Goal: Task Accomplishment & Management: Manage account settings

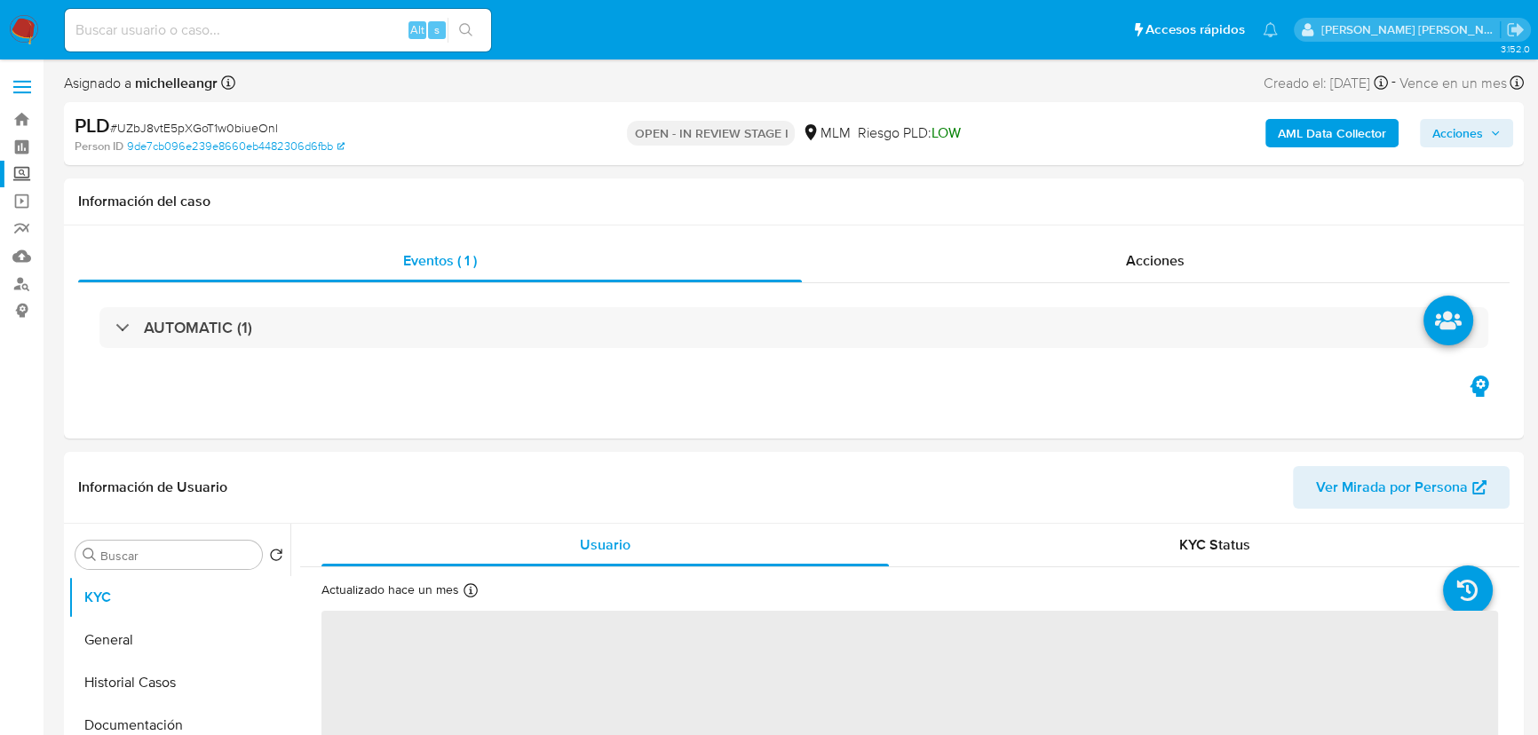
click at [28, 171] on label "Screening" at bounding box center [105, 175] width 211 height 28
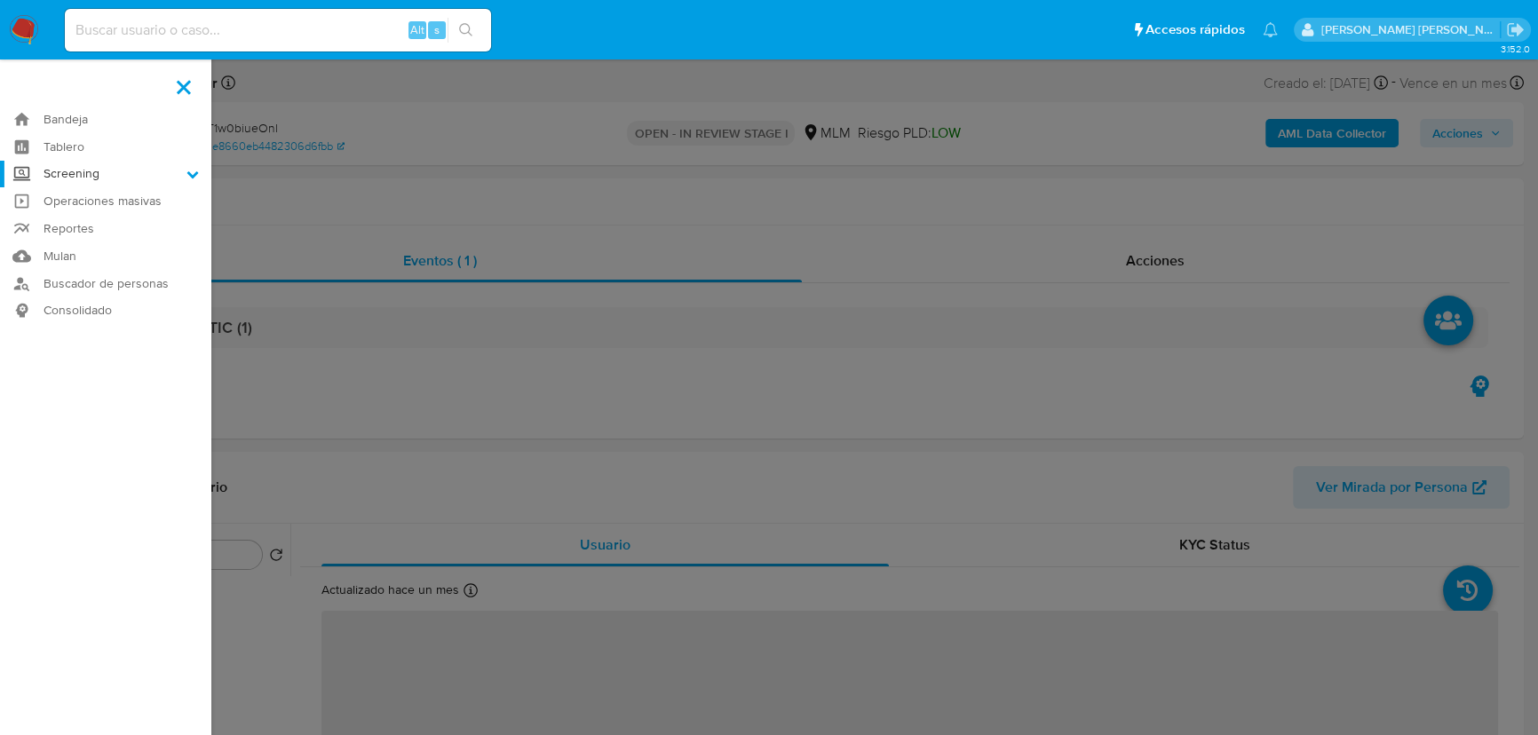
click at [0, 0] on input "Screening" at bounding box center [0, 0] width 0 height 0
click at [84, 248] on link "Herramientas" at bounding box center [105, 244] width 211 height 22
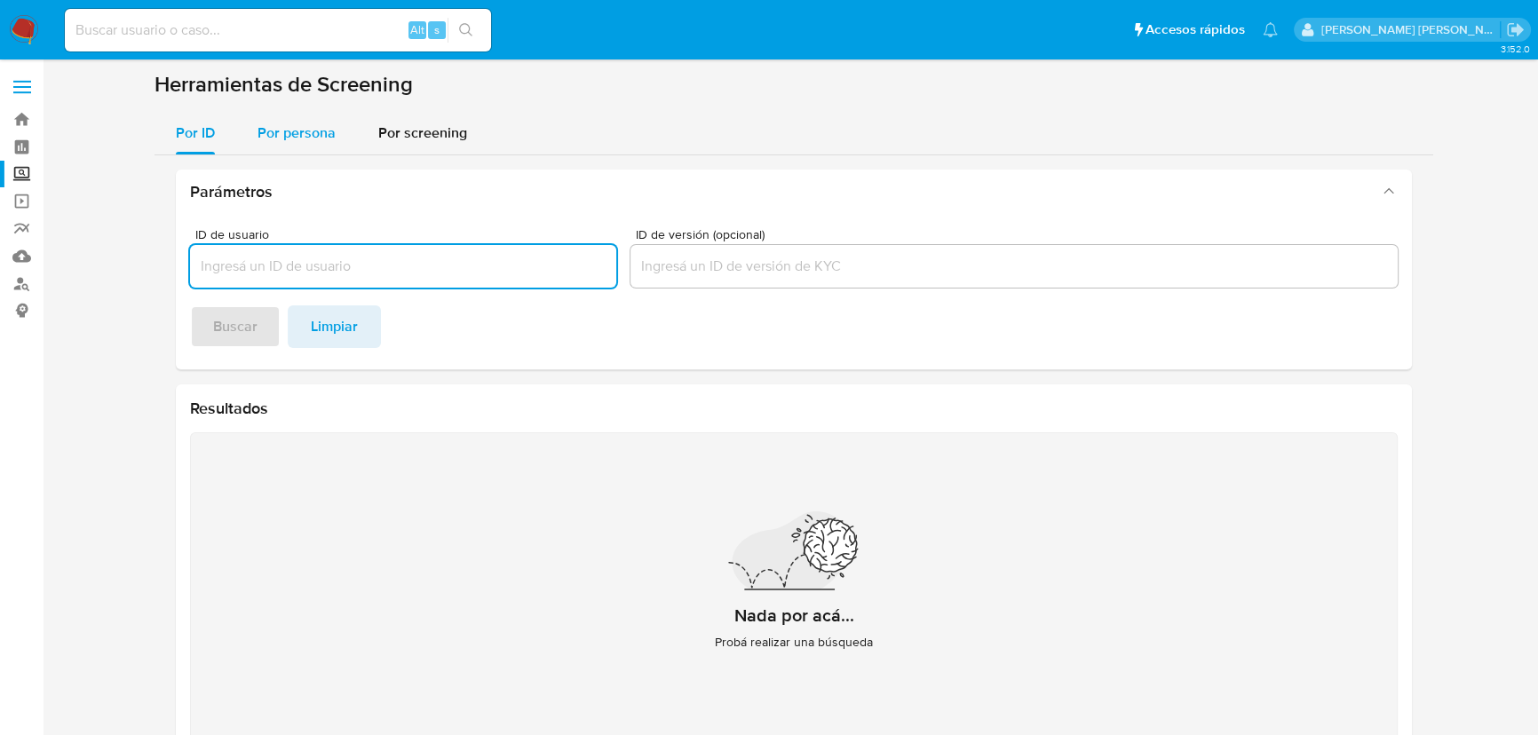
drag, startPoint x: 305, startPoint y: 125, endPoint x: 309, endPoint y: 135, distance: 10.7
click at [306, 125] on span "Por persona" at bounding box center [297, 133] width 78 height 20
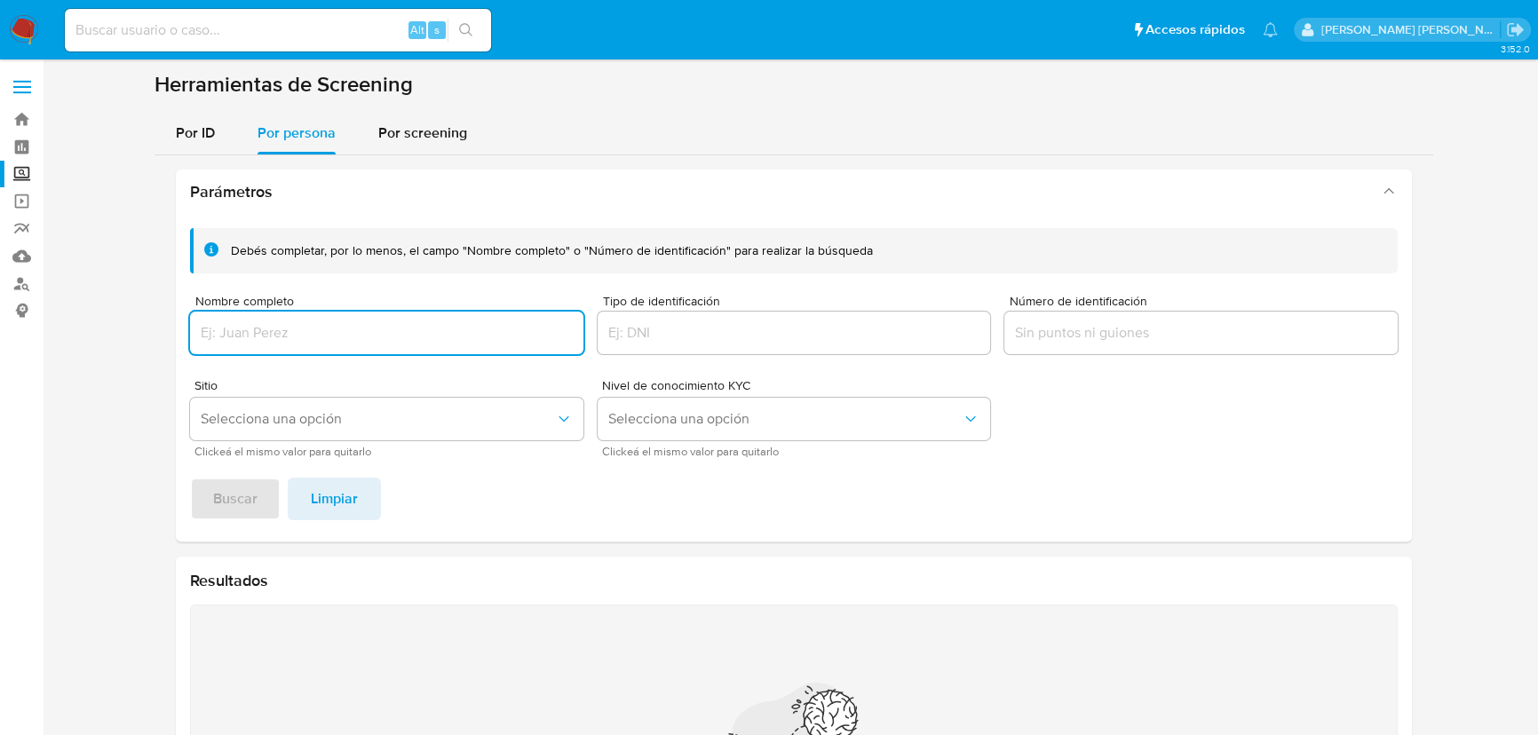
drag, startPoint x: 269, startPoint y: 325, endPoint x: 288, endPoint y: 327, distance: 18.7
click at [275, 322] on input "Nombre completo" at bounding box center [386, 333] width 393 height 23
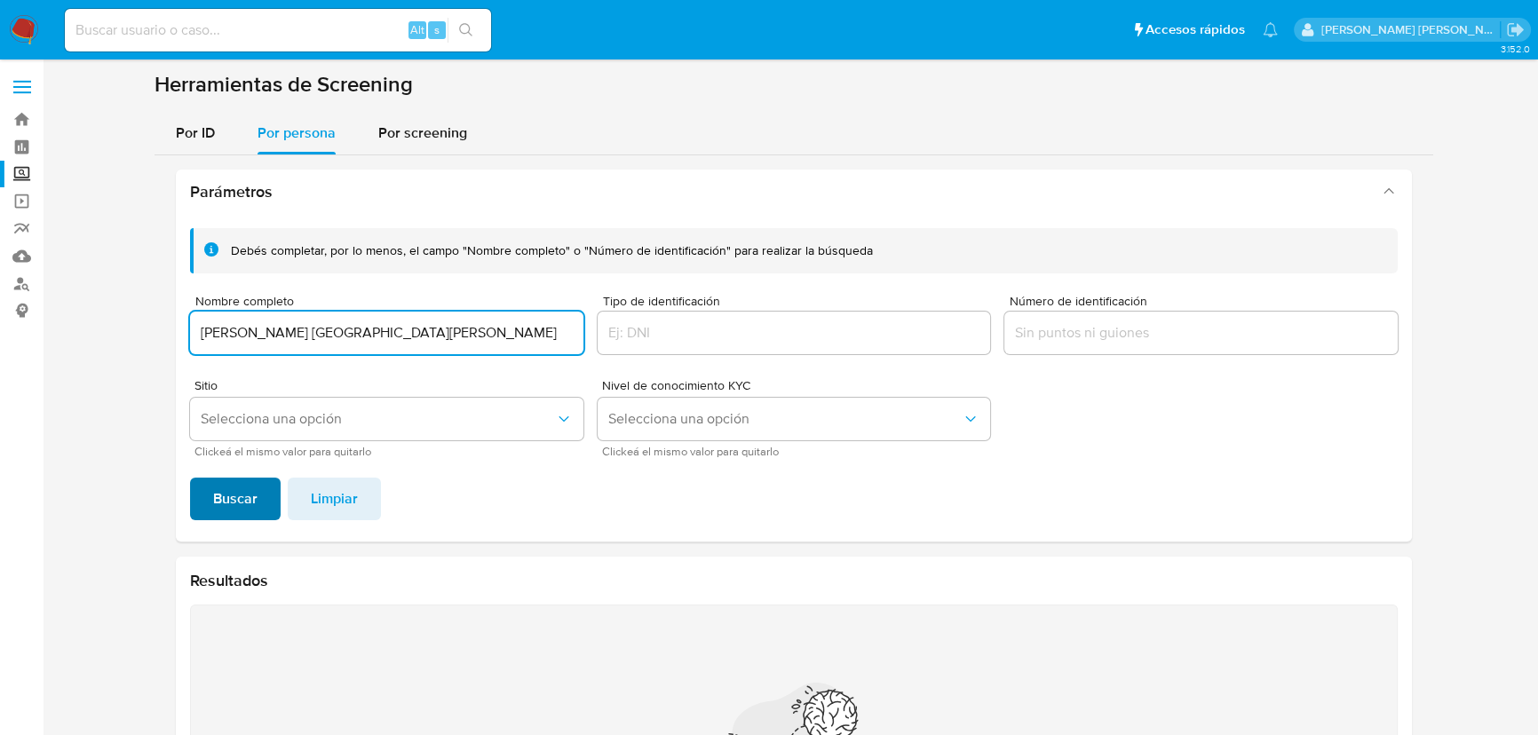
type input "CARNE FINAS SAN JUAN LA RIOJA"
click at [195, 488] on button "Buscar" at bounding box center [235, 499] width 91 height 43
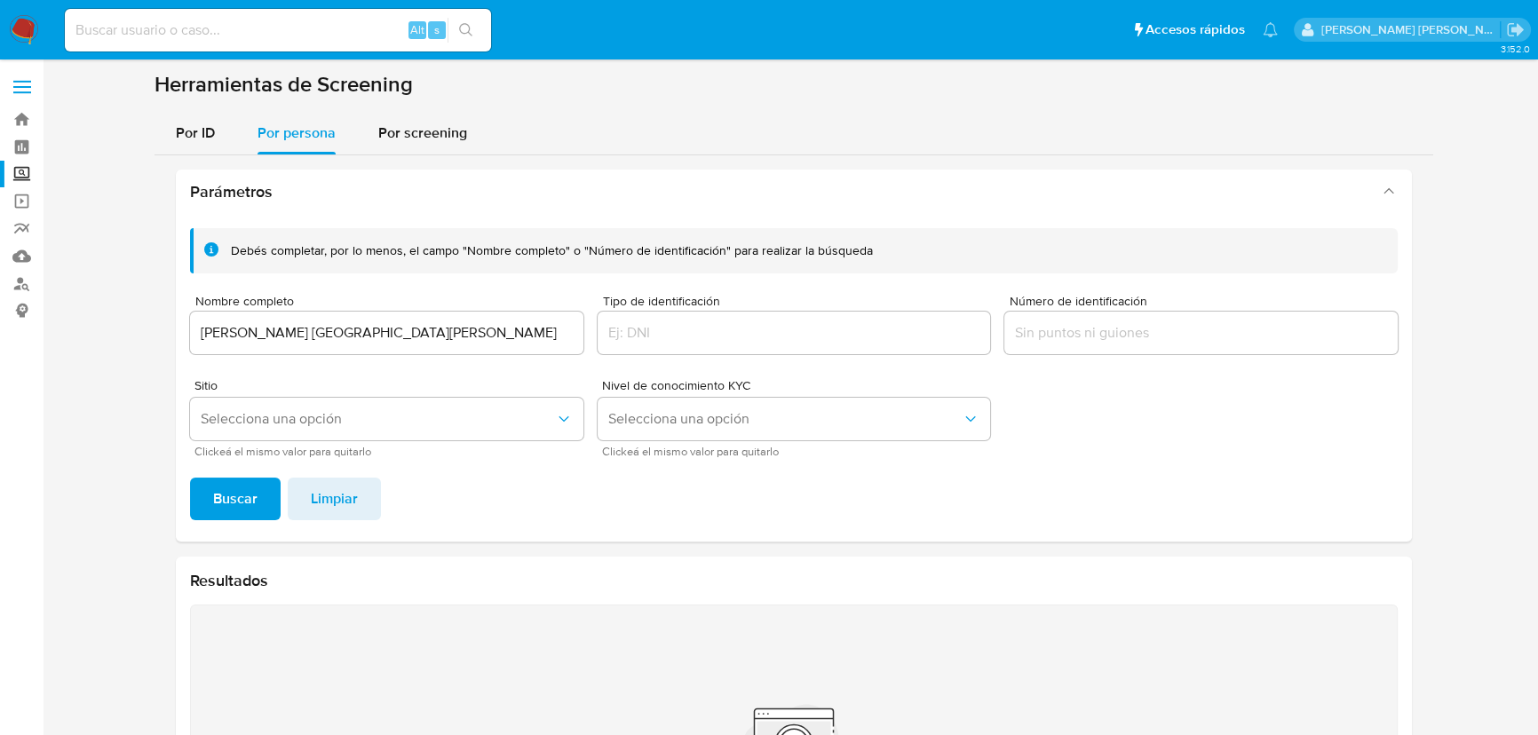
click at [159, 44] on div "Alt s" at bounding box center [278, 30] width 426 height 43
click at [168, 37] on input at bounding box center [278, 30] width 426 height 23
paste input "UZbJ8vtE5pXGoT1w0biueOnl"
type input "UZbJ8vtE5pXGoT1w0biueOnl"
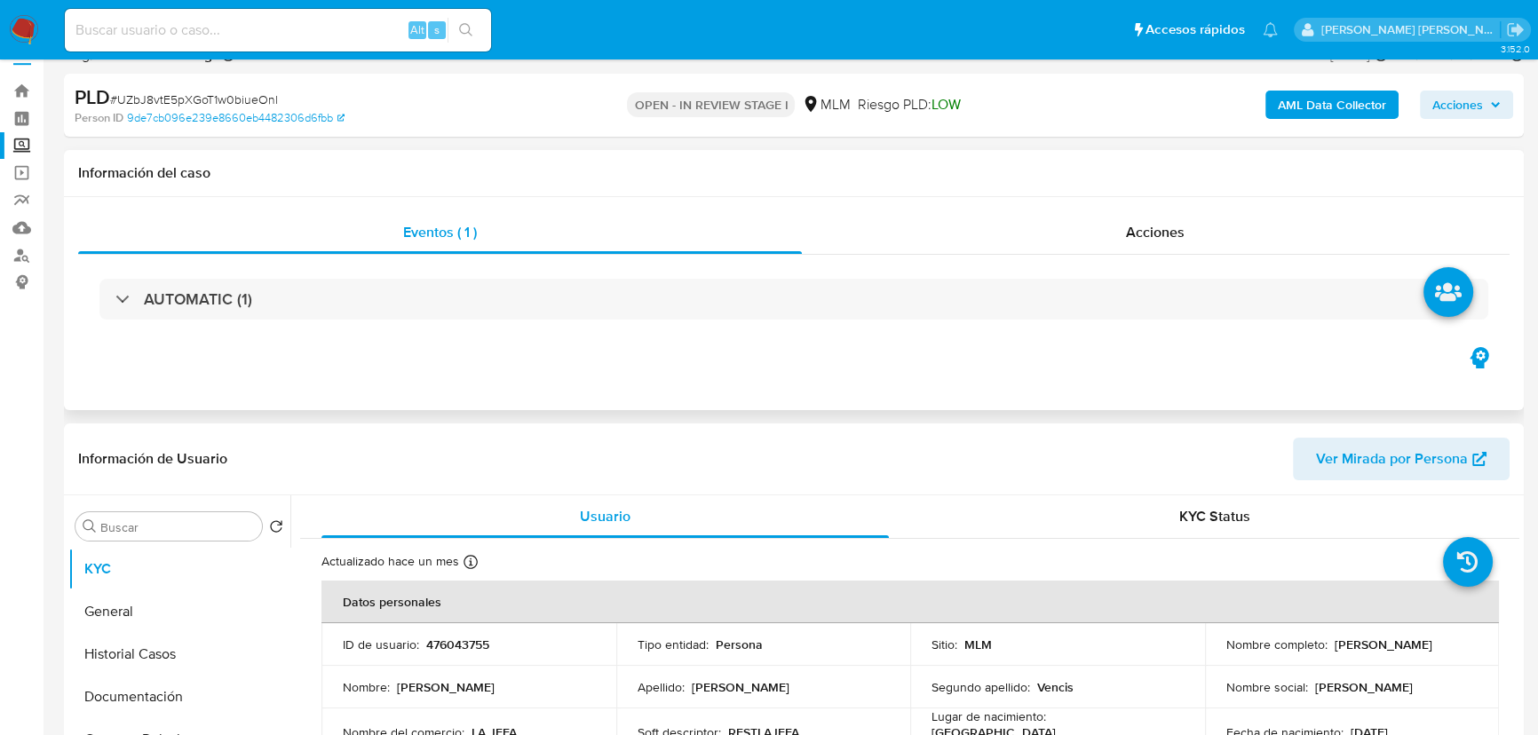
scroll to position [80, 0]
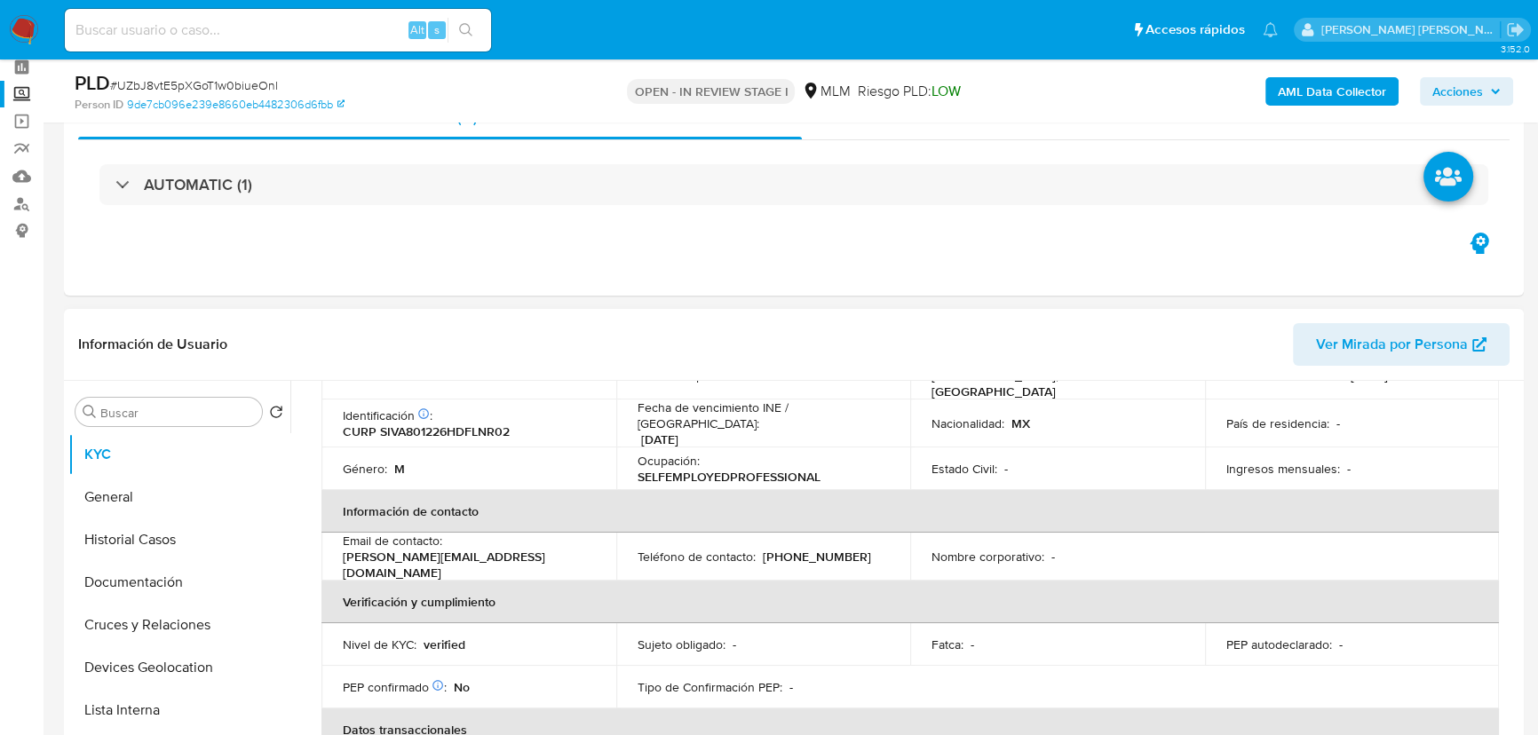
select select "10"
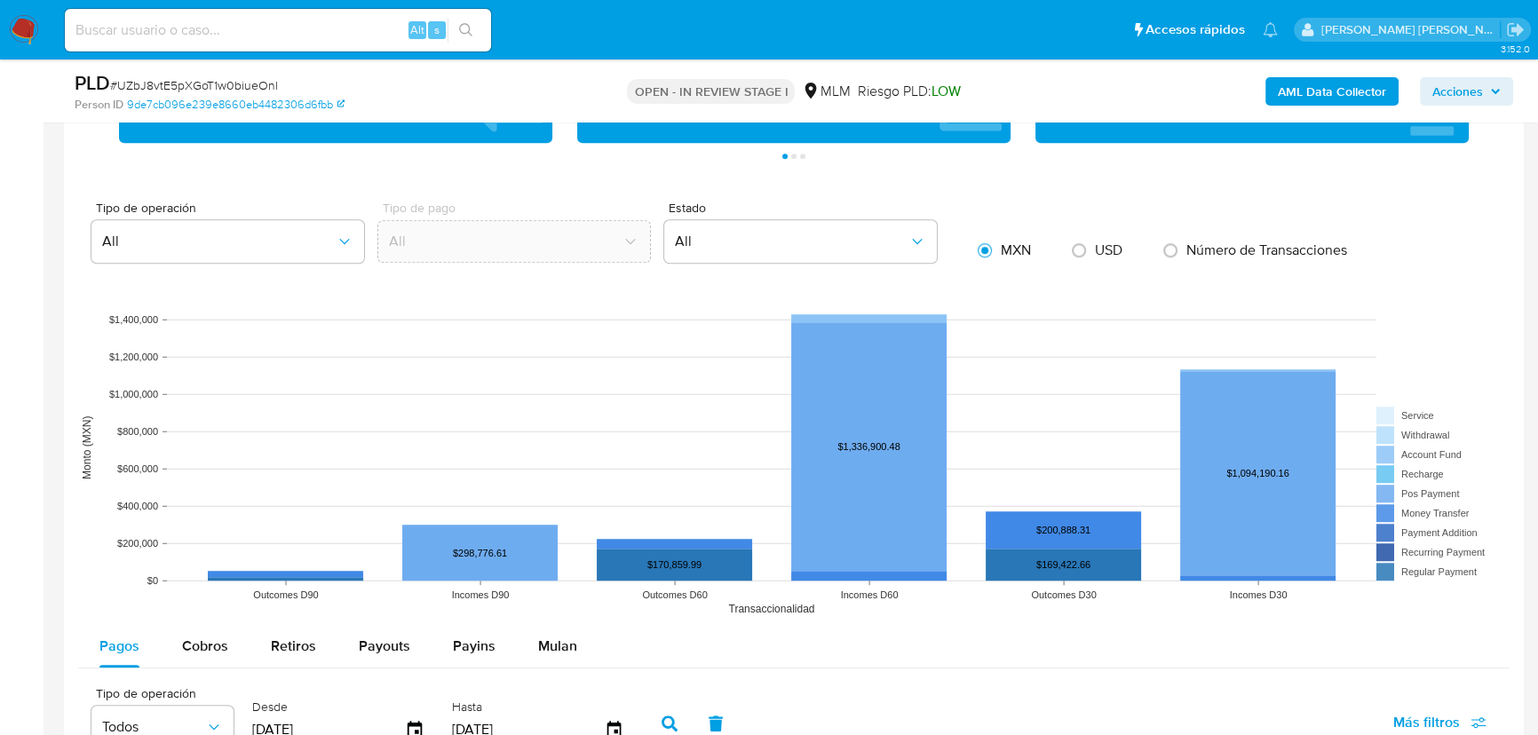
scroll to position [1856, 0]
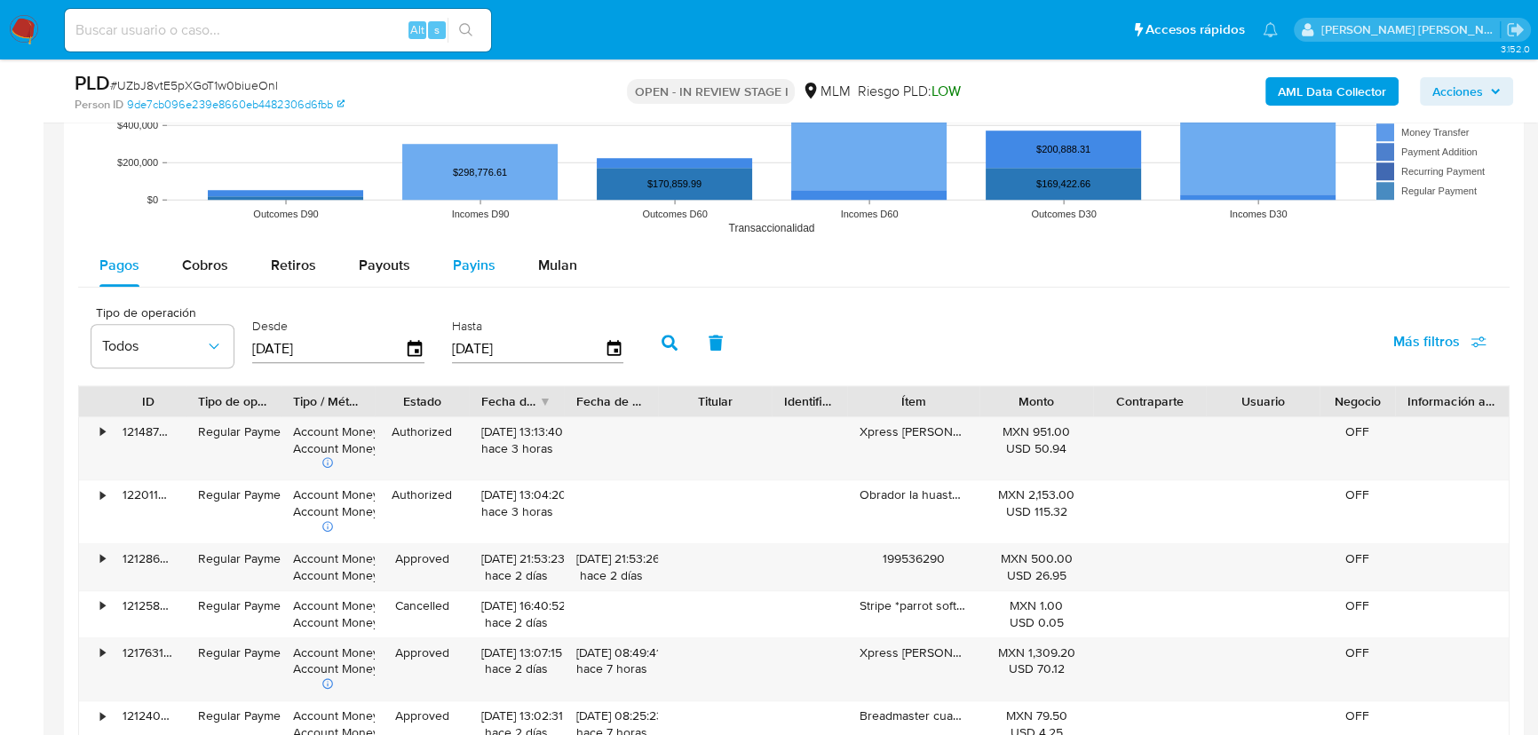
click at [443, 264] on button "Payins" at bounding box center [474, 265] width 85 height 43
select select "10"
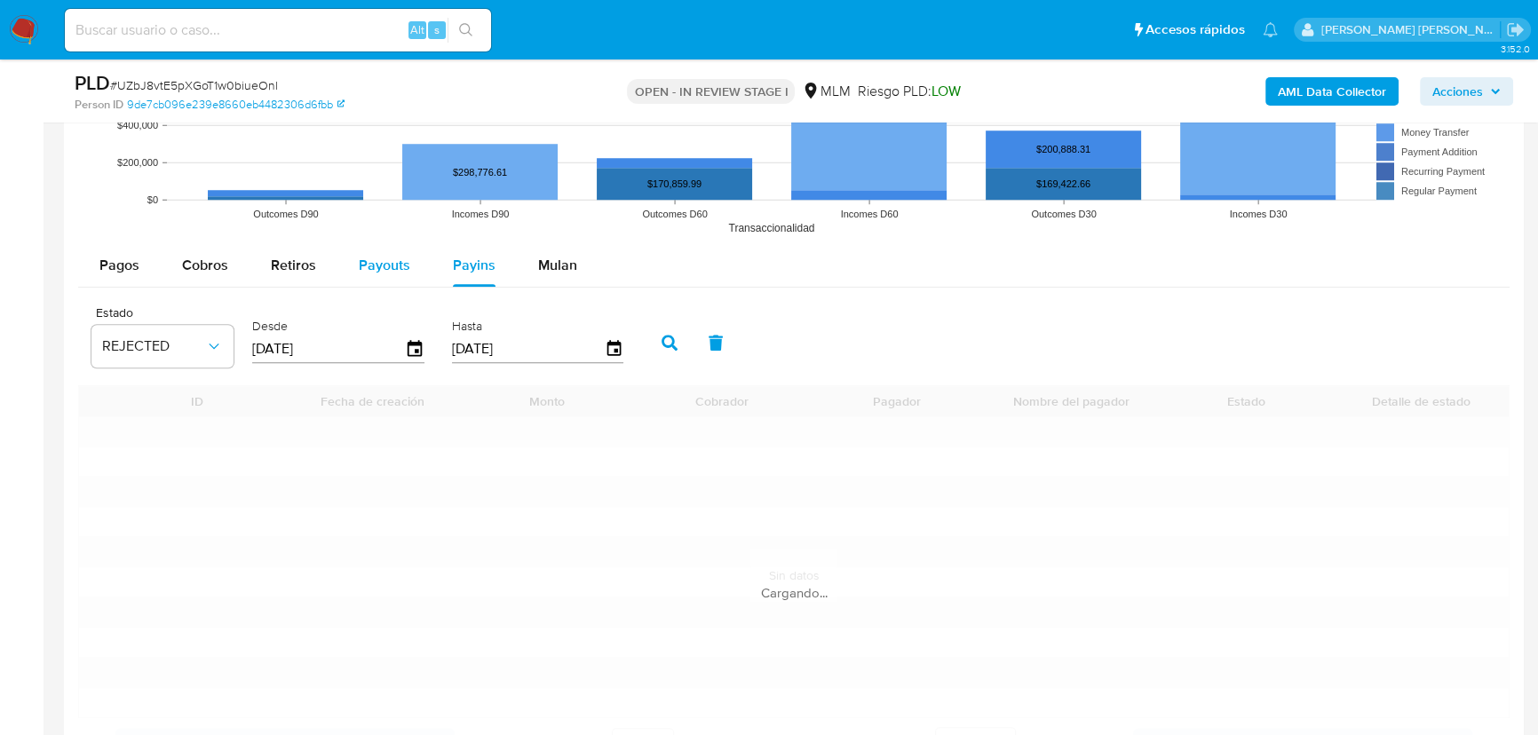
click at [377, 257] on span "Payouts" at bounding box center [385, 265] width 52 height 20
select select "10"
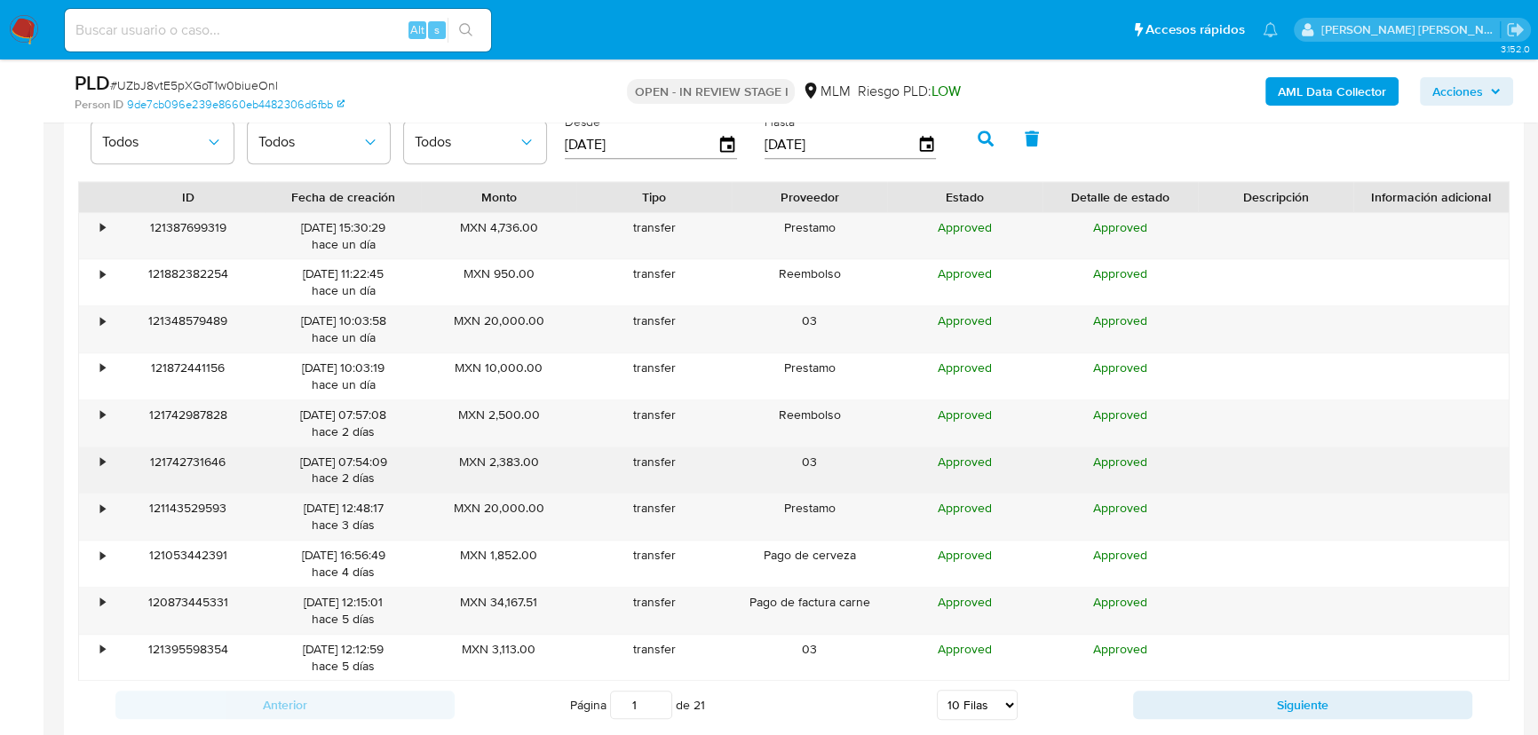
scroll to position [2099, 0]
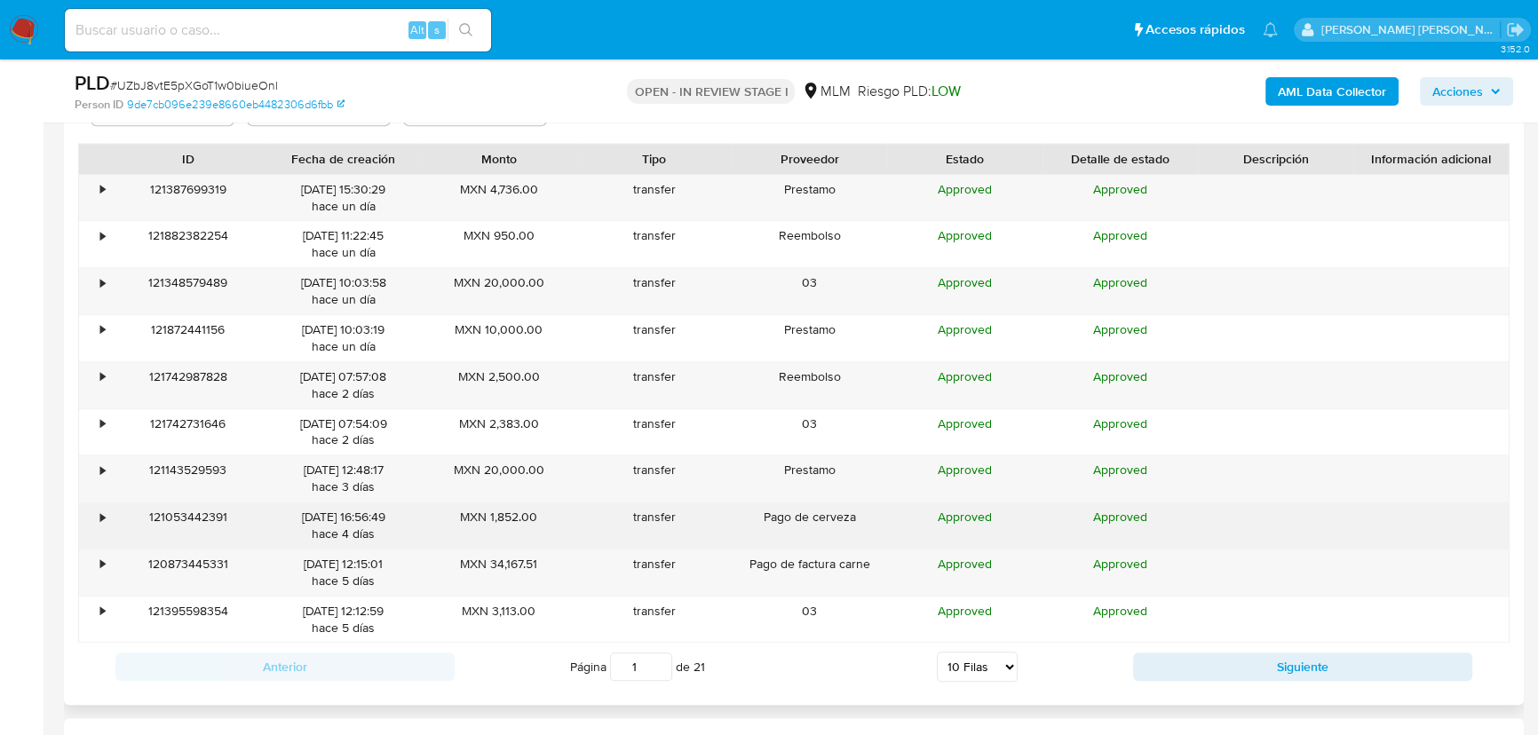
click at [104, 510] on div "•" at bounding box center [102, 517] width 4 height 17
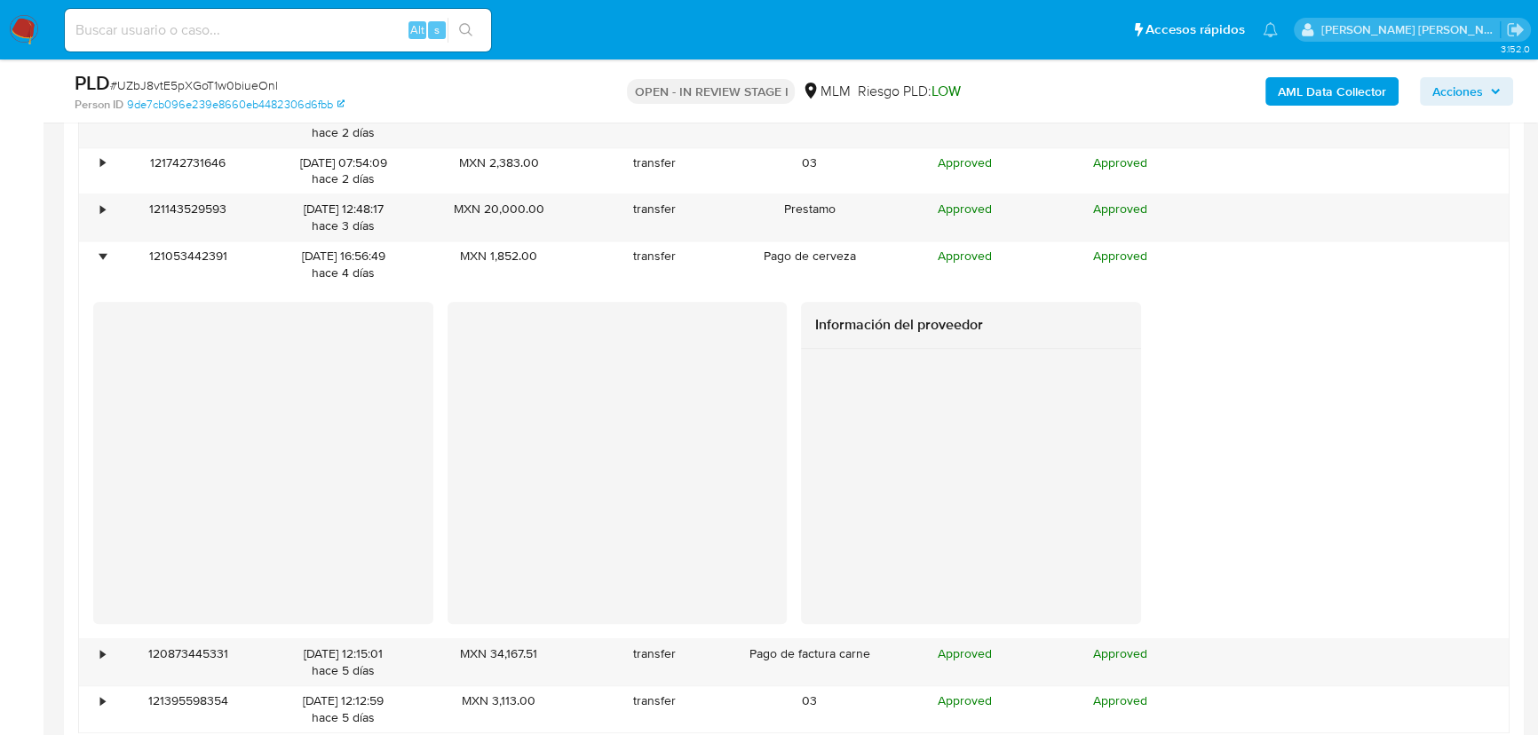
scroll to position [2744, 0]
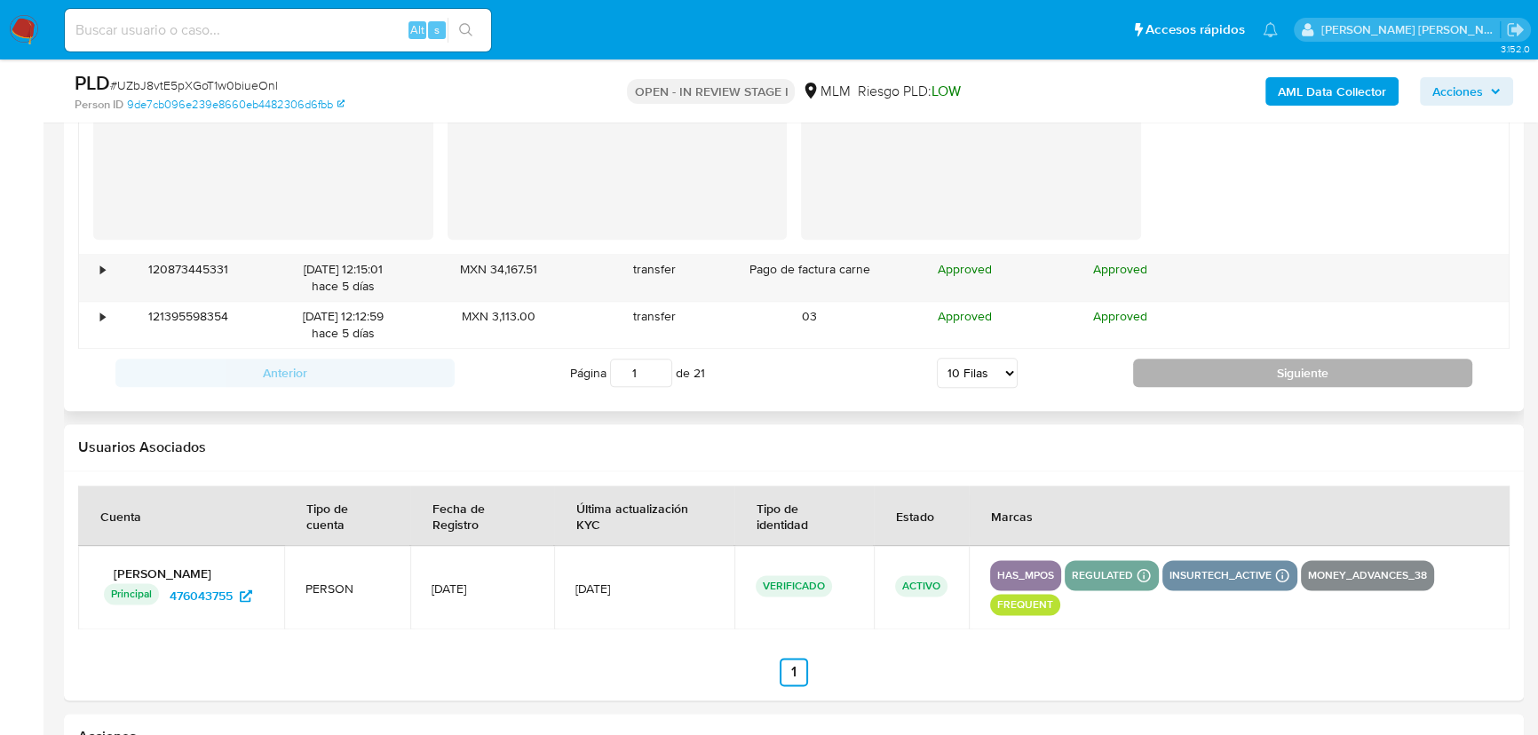
click at [1217, 381] on button "Siguiente" at bounding box center [1302, 373] width 339 height 28
type input "2"
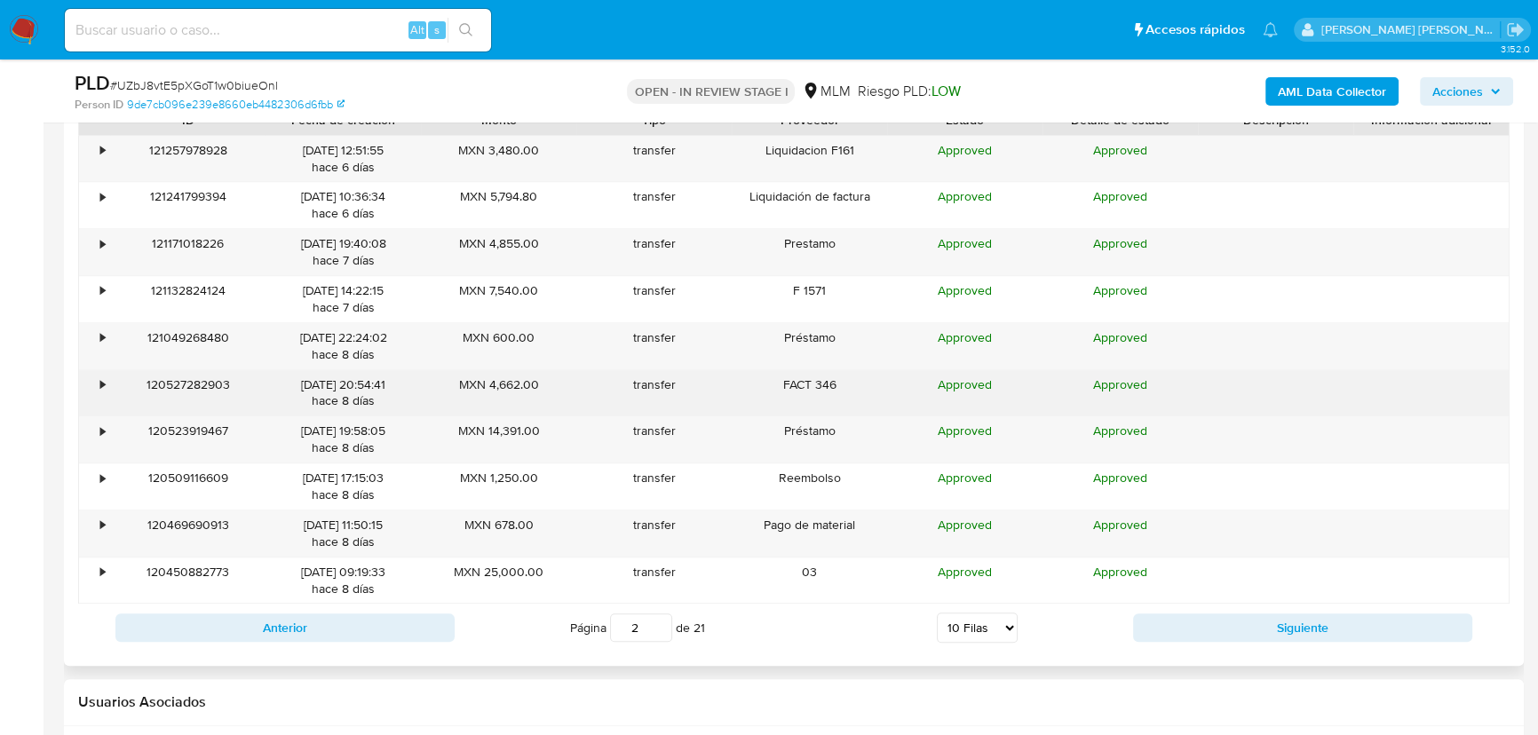
scroll to position [2099, 0]
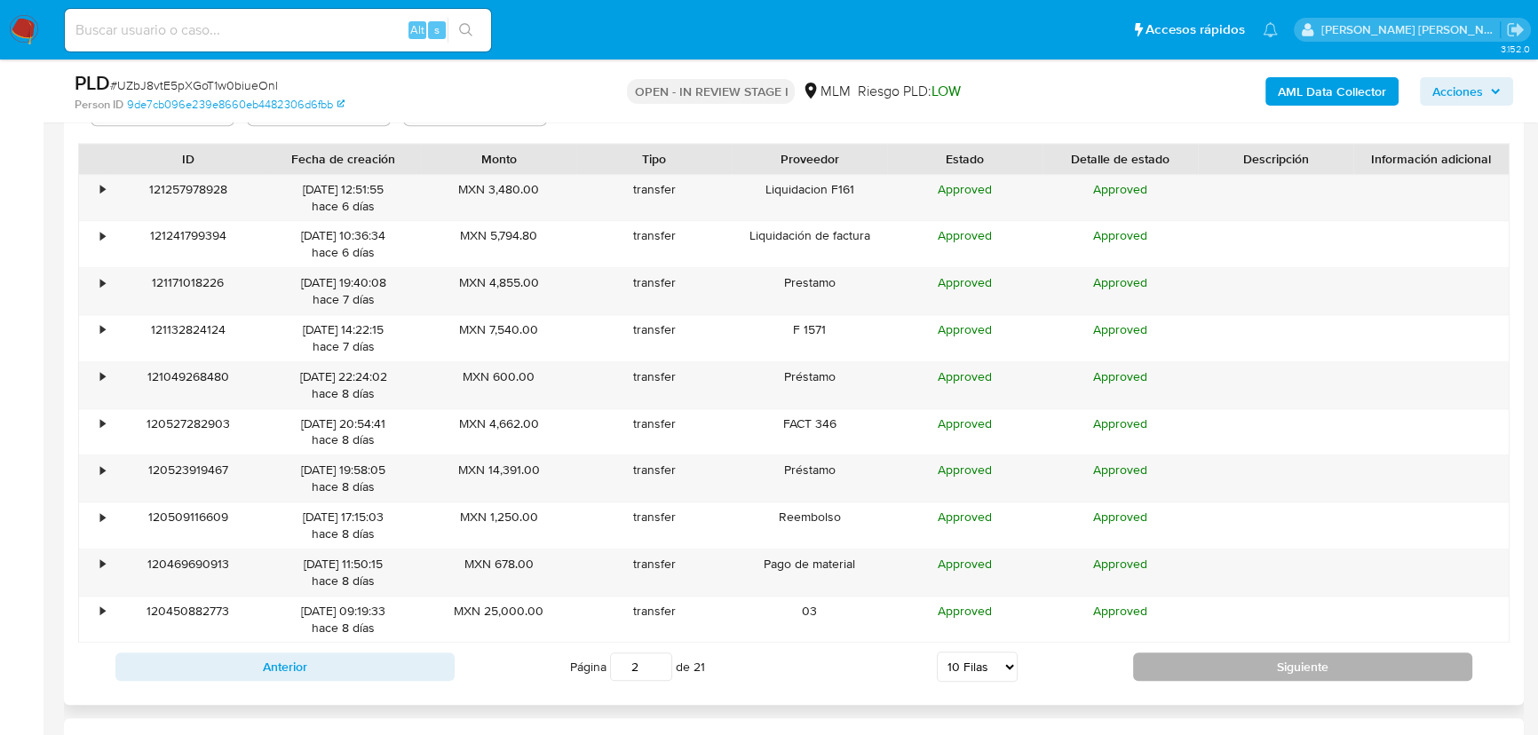
click at [1226, 665] on button "Siguiente" at bounding box center [1302, 667] width 339 height 28
click at [1278, 675] on button "Siguiente" at bounding box center [1302, 667] width 339 height 28
click at [1279, 675] on button "Siguiente" at bounding box center [1302, 667] width 339 height 28
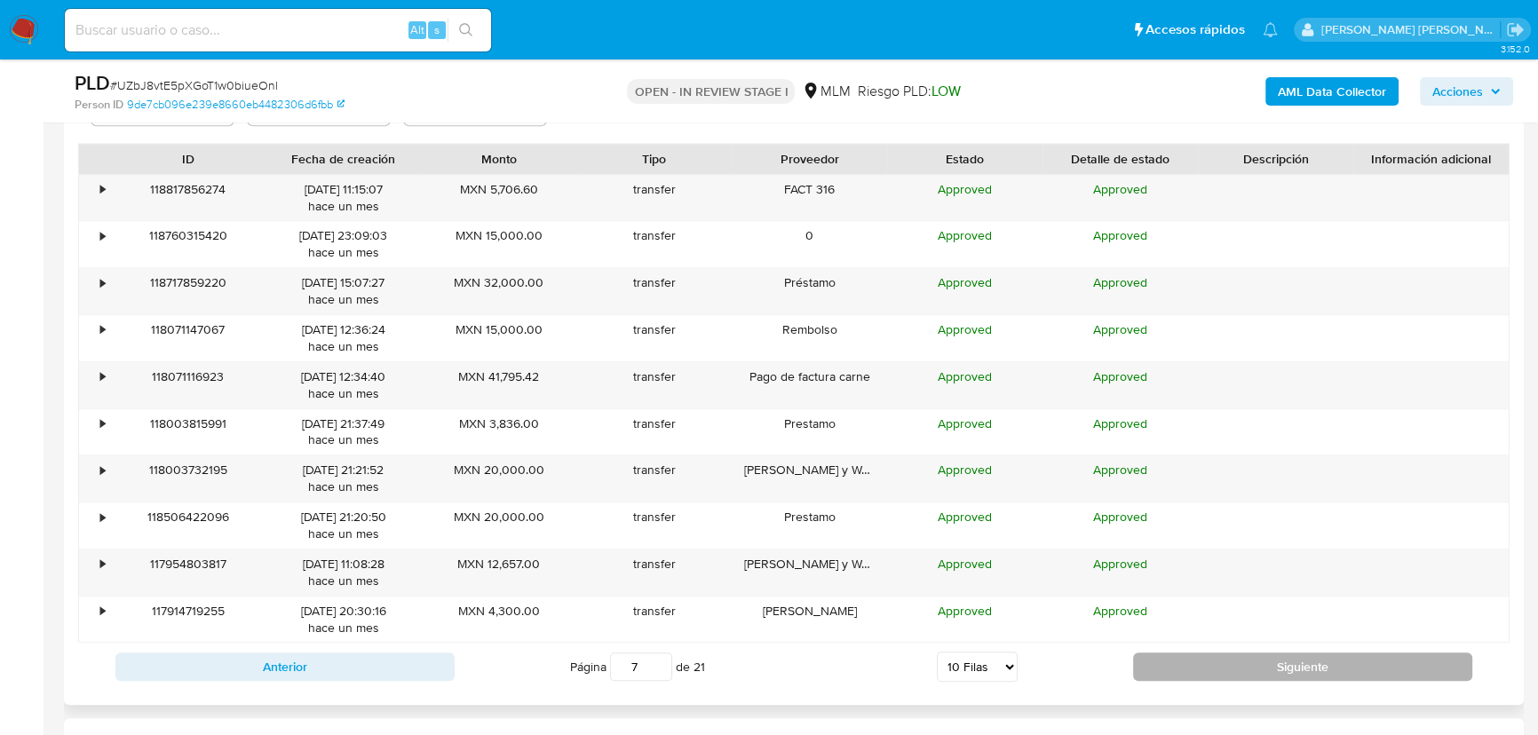
click at [1279, 675] on button "Siguiente" at bounding box center [1302, 667] width 339 height 28
type input "8"
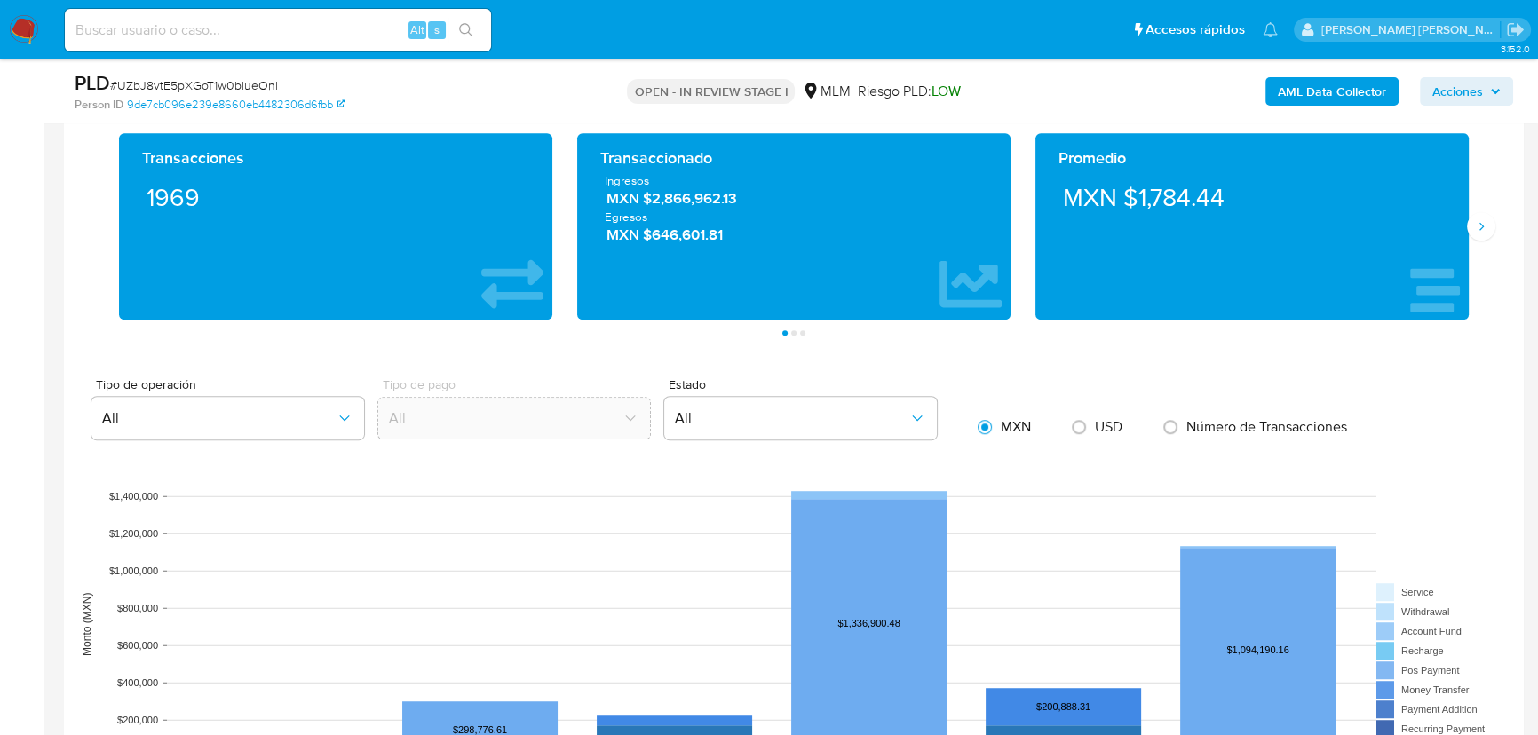
scroll to position [1211, 0]
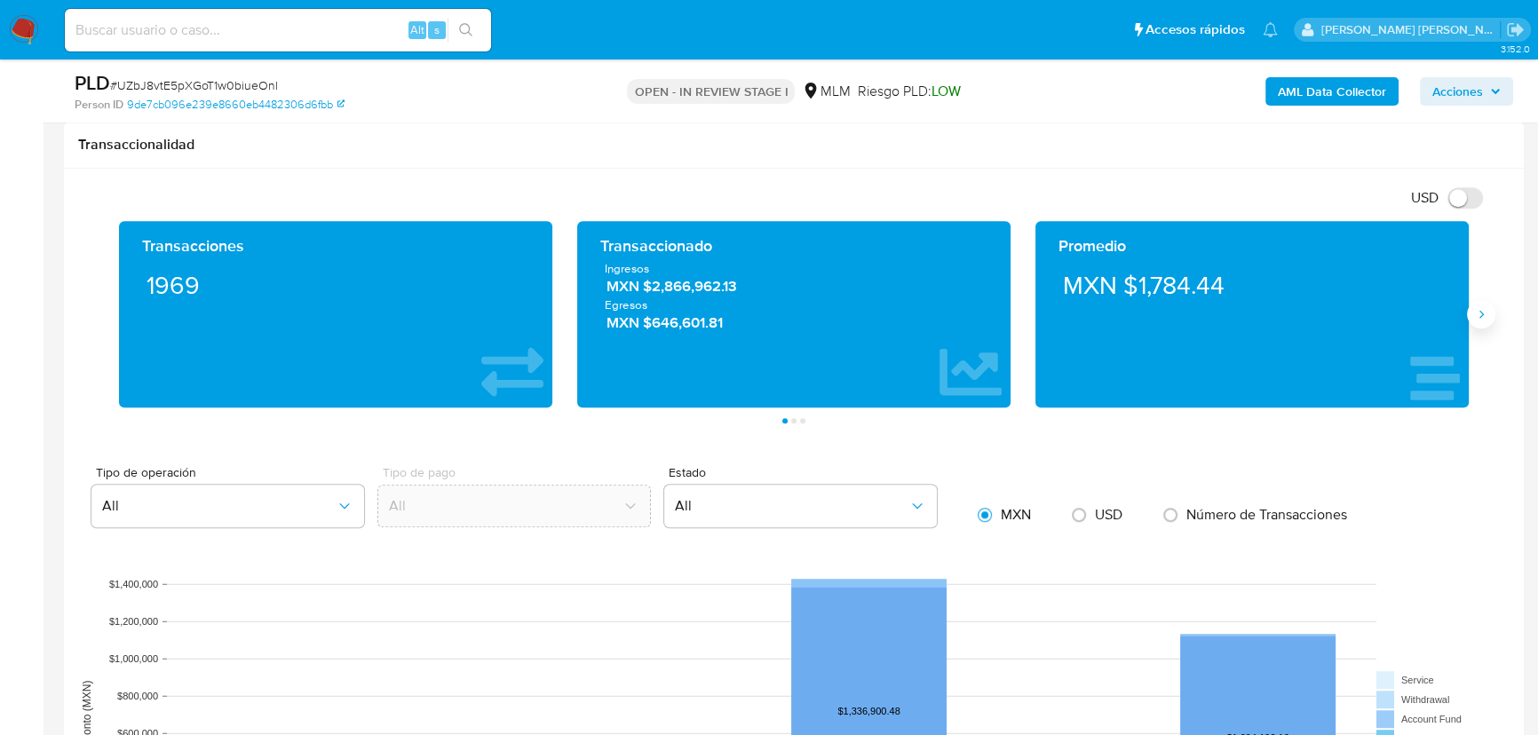
click at [1476, 321] on button "Siguiente" at bounding box center [1481, 314] width 28 height 28
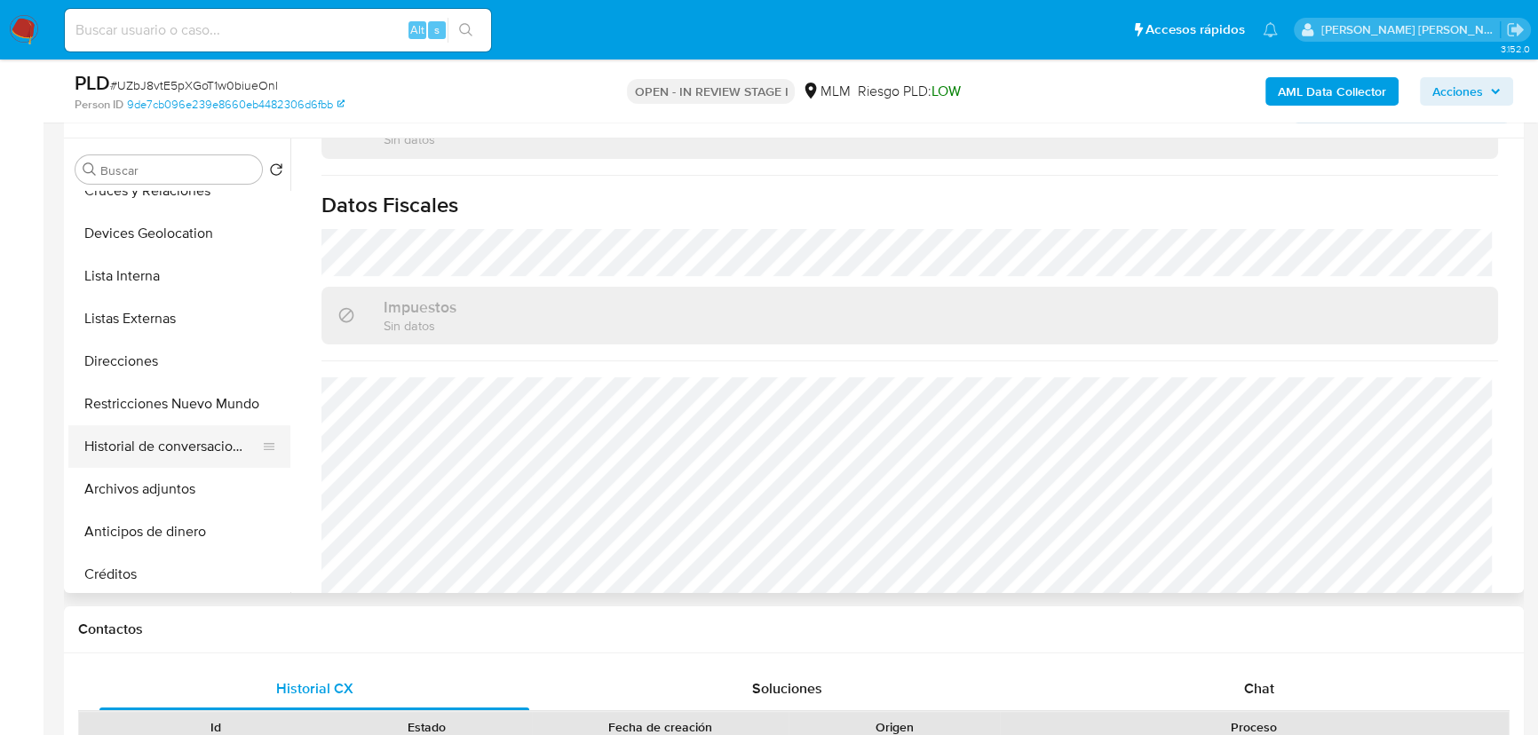
scroll to position [242, 0]
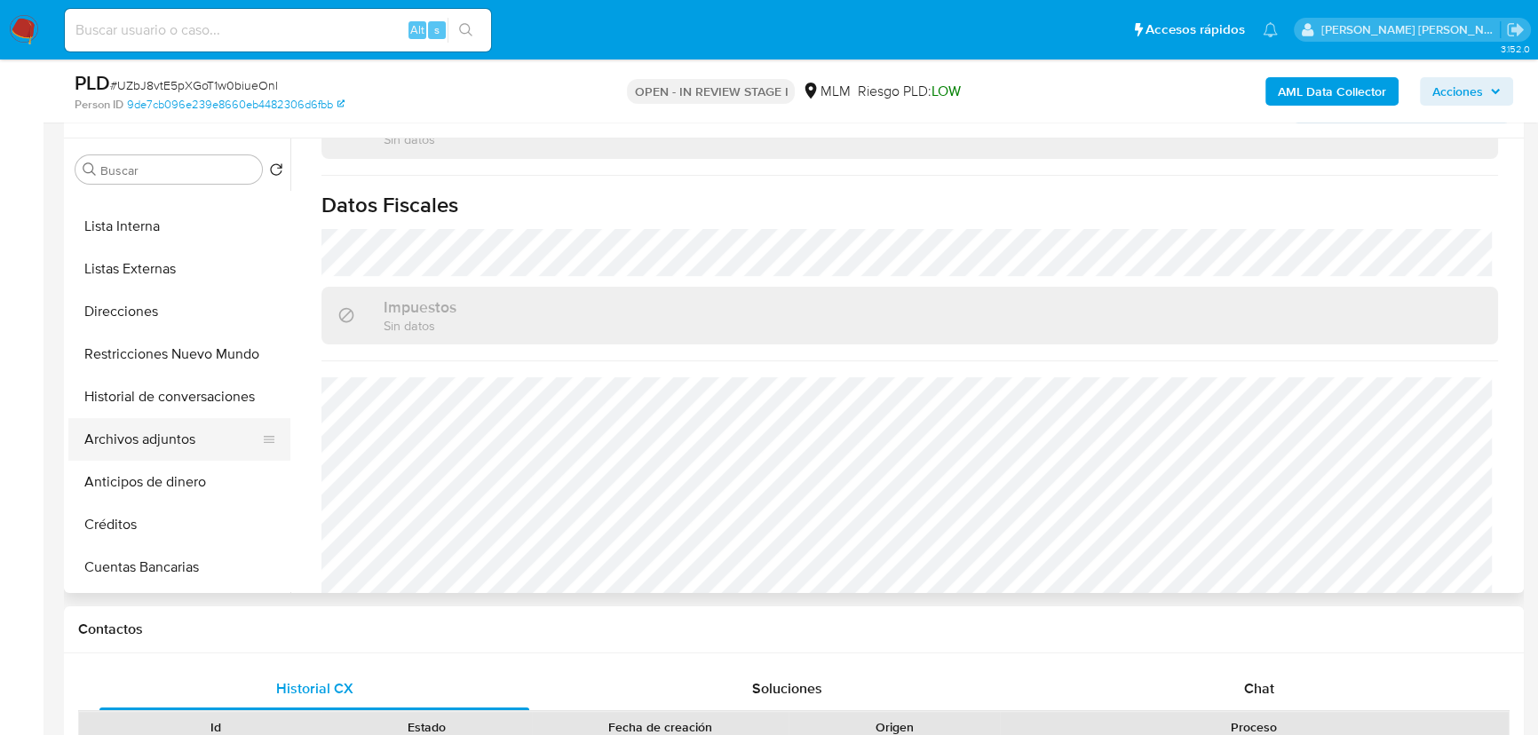
click at [176, 429] on button "Archivos adjuntos" at bounding box center [172, 439] width 208 height 43
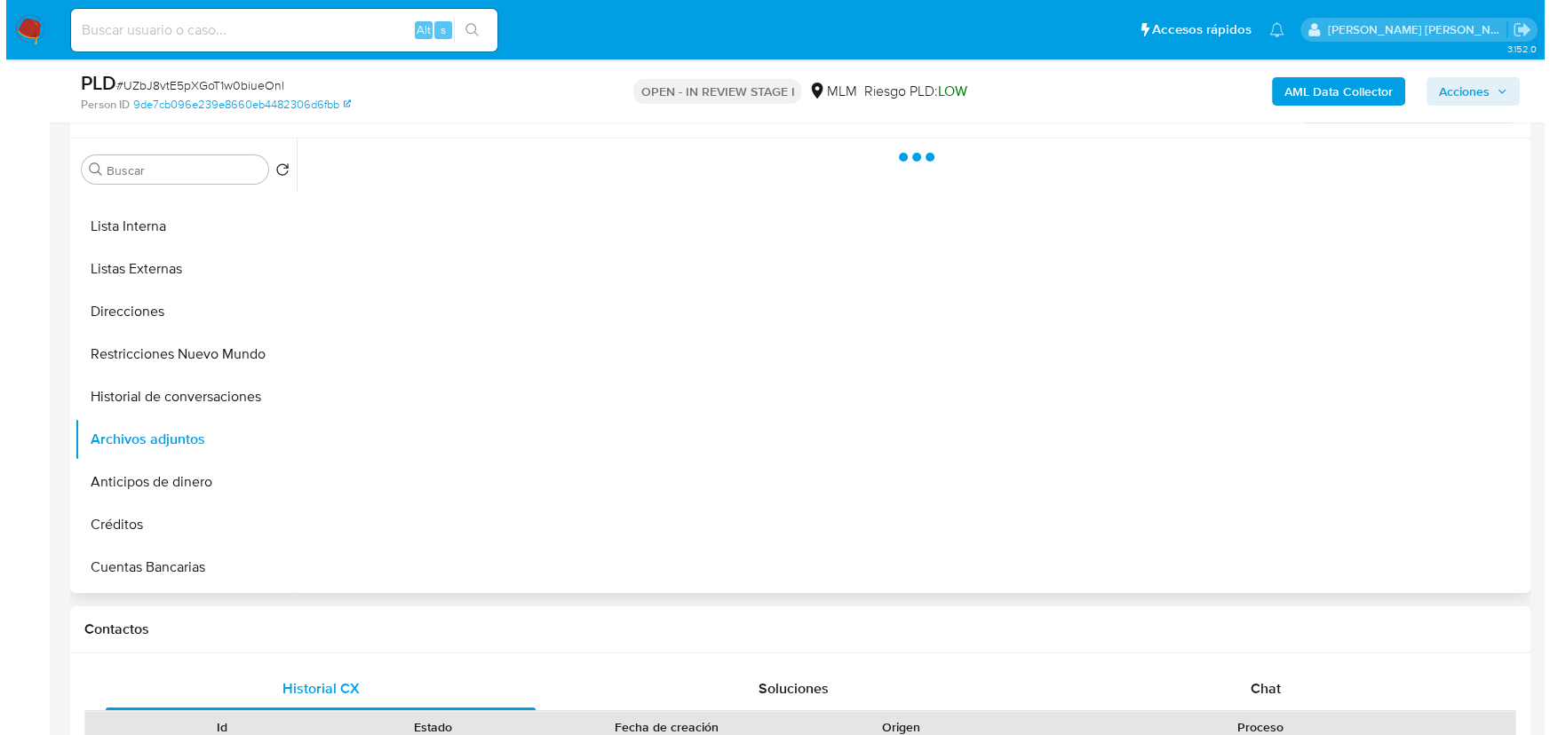
scroll to position [0, 0]
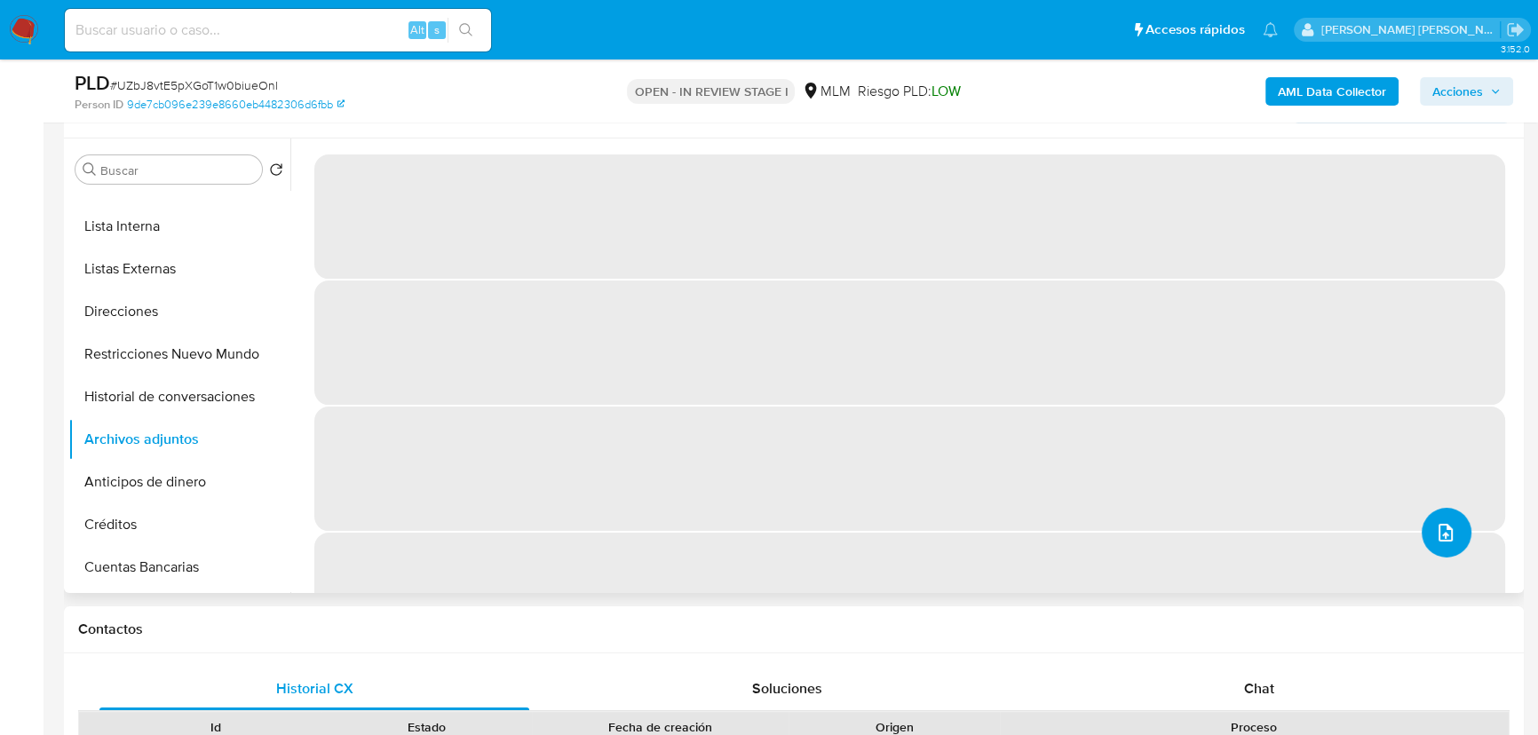
click at [1457, 524] on button "upload-file" at bounding box center [1447, 533] width 50 height 50
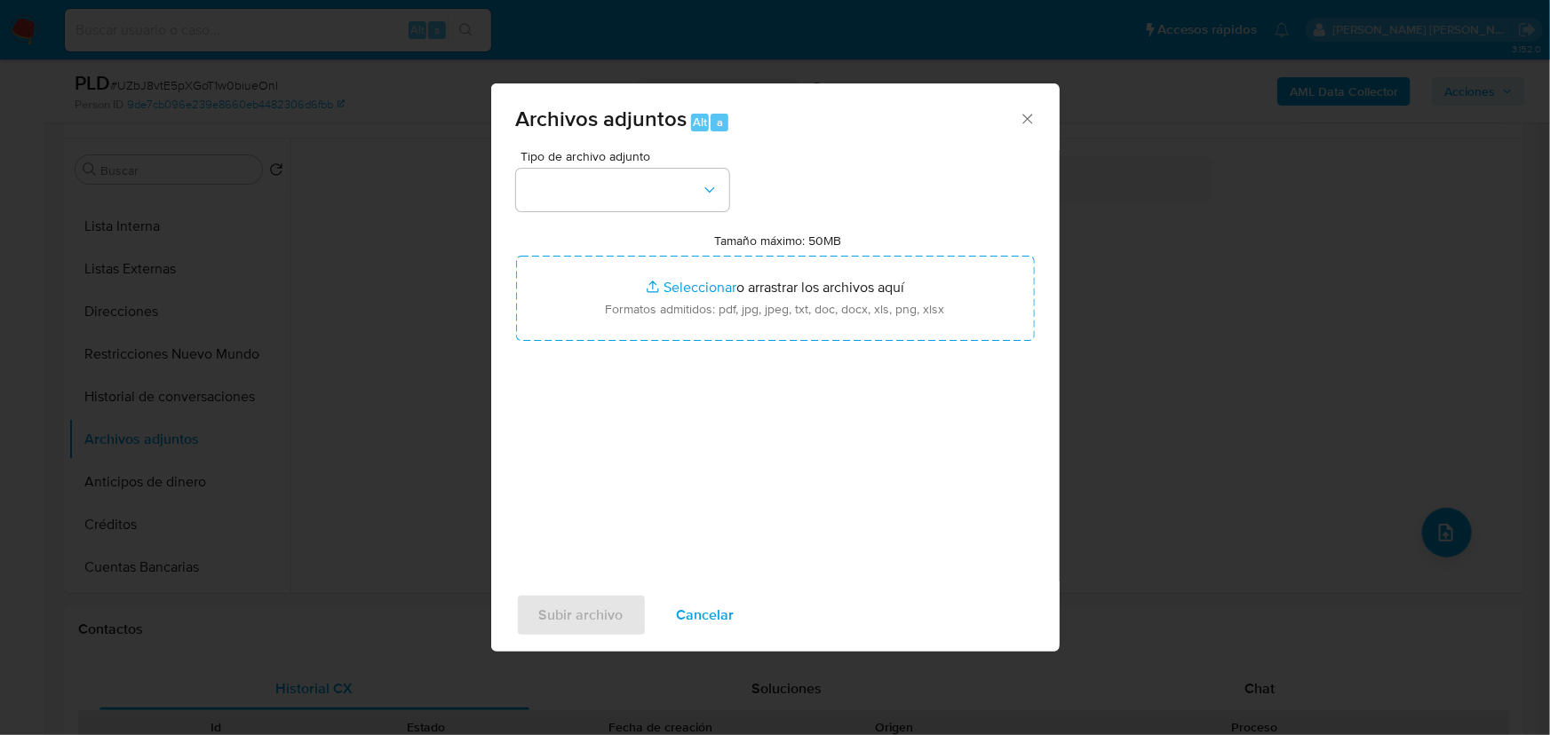
click at [626, 174] on button "button" at bounding box center [622, 190] width 213 height 43
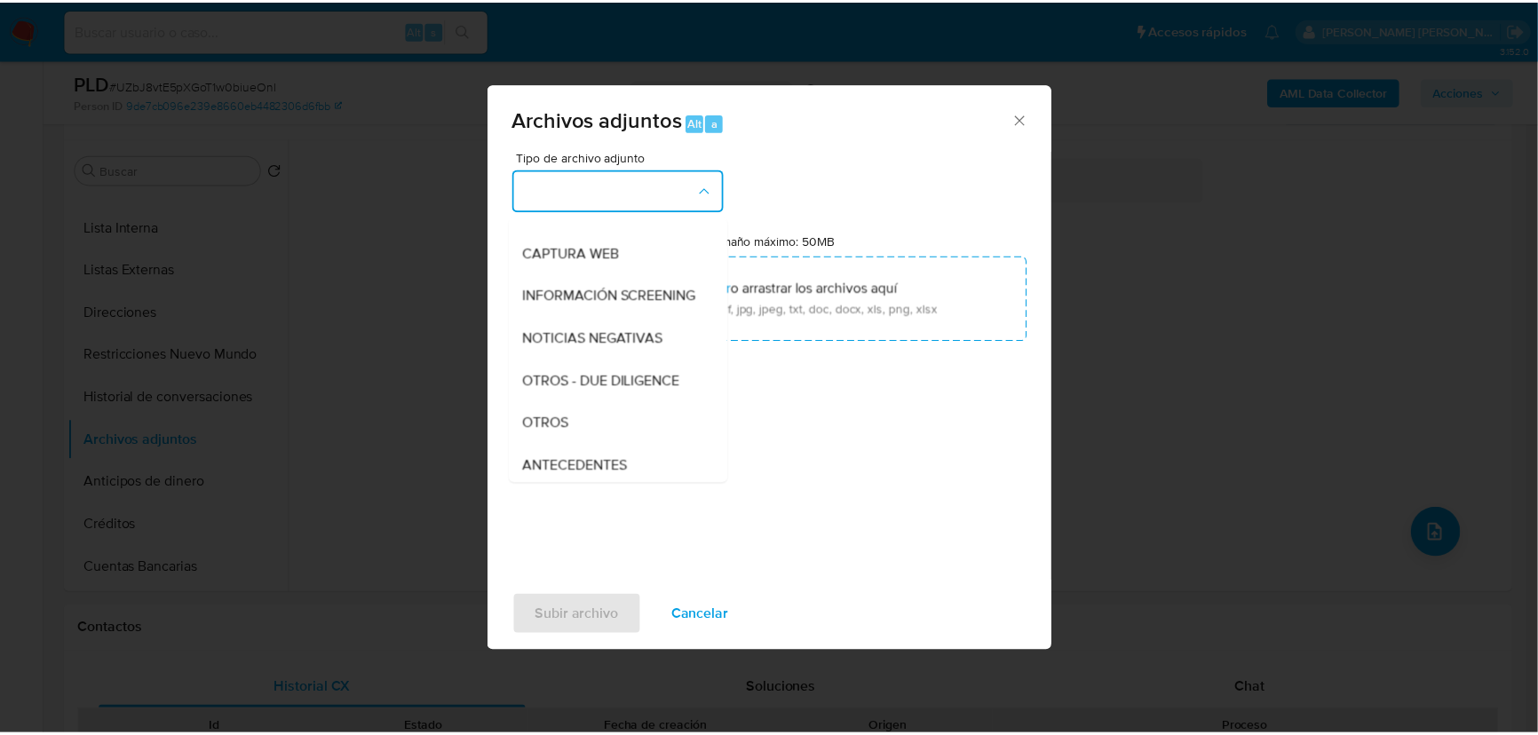
scroll to position [211, 0]
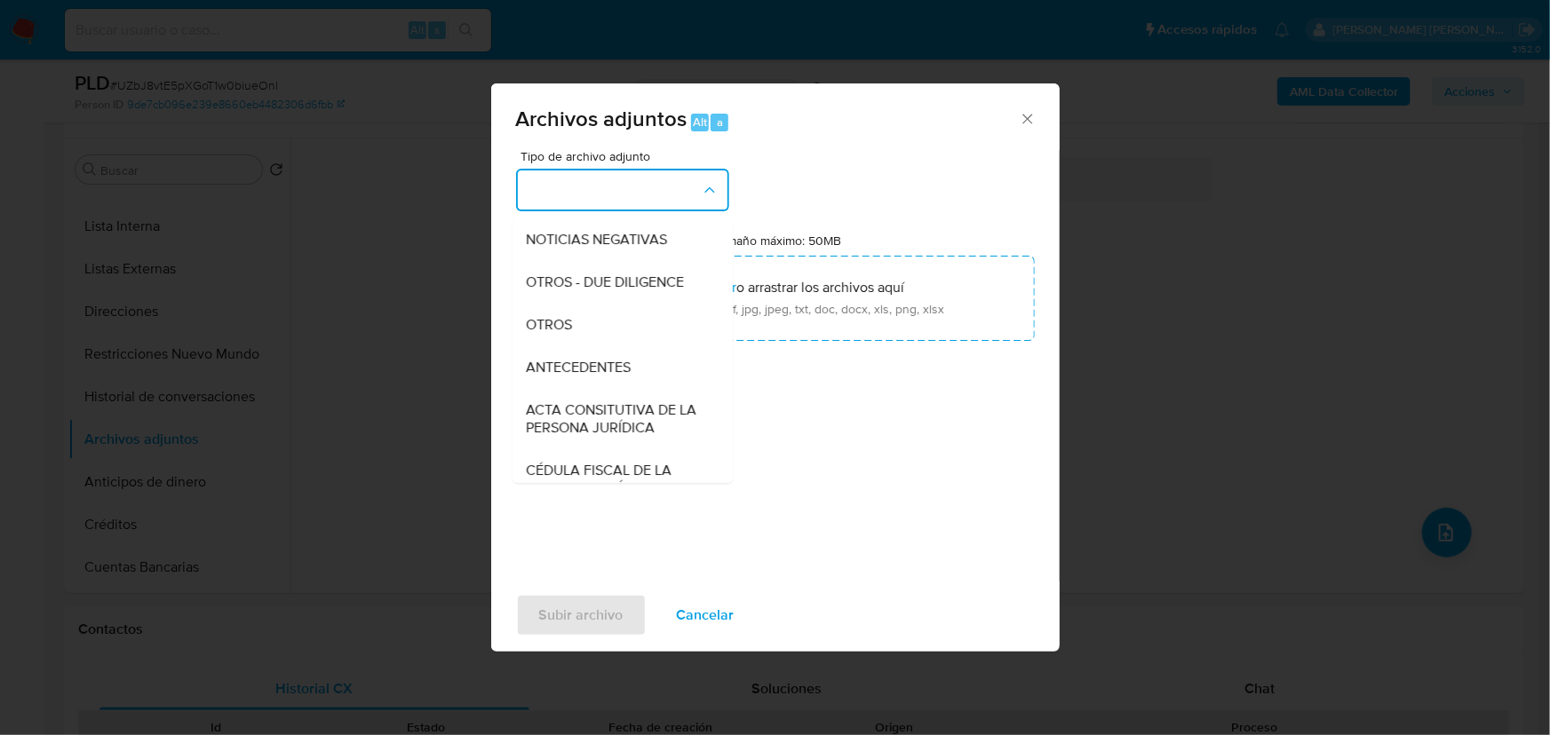
drag, startPoint x: 568, startPoint y: 337, endPoint x: 766, endPoint y: 465, distance: 235.8
click at [568, 334] on span "OTROS" at bounding box center [550, 325] width 46 height 18
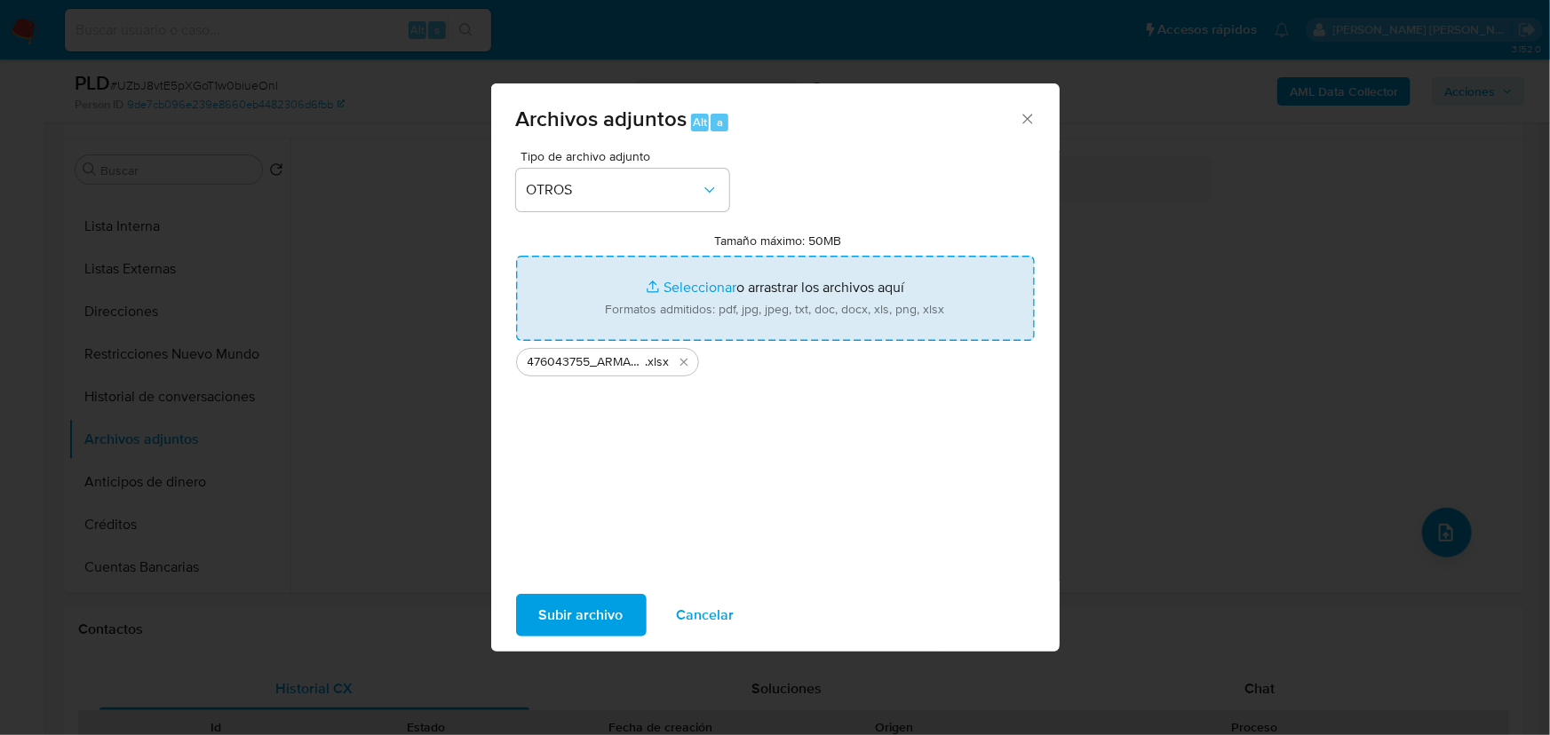
type input "C:\fakepath\476043755_ARMANDO SILVA VENCIS_JUL25.pdf"
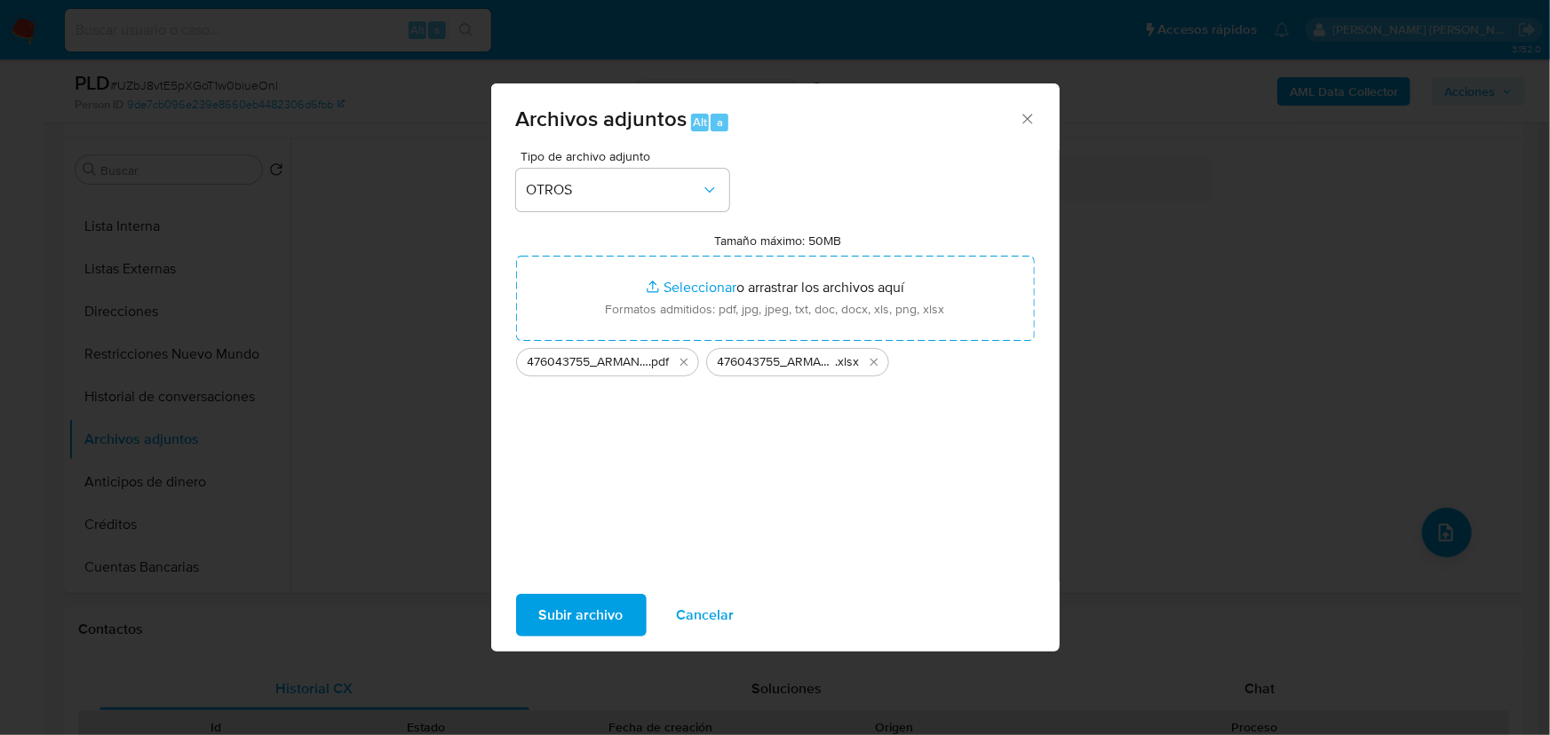
click at [611, 618] on span "Subir archivo" at bounding box center [581, 615] width 84 height 39
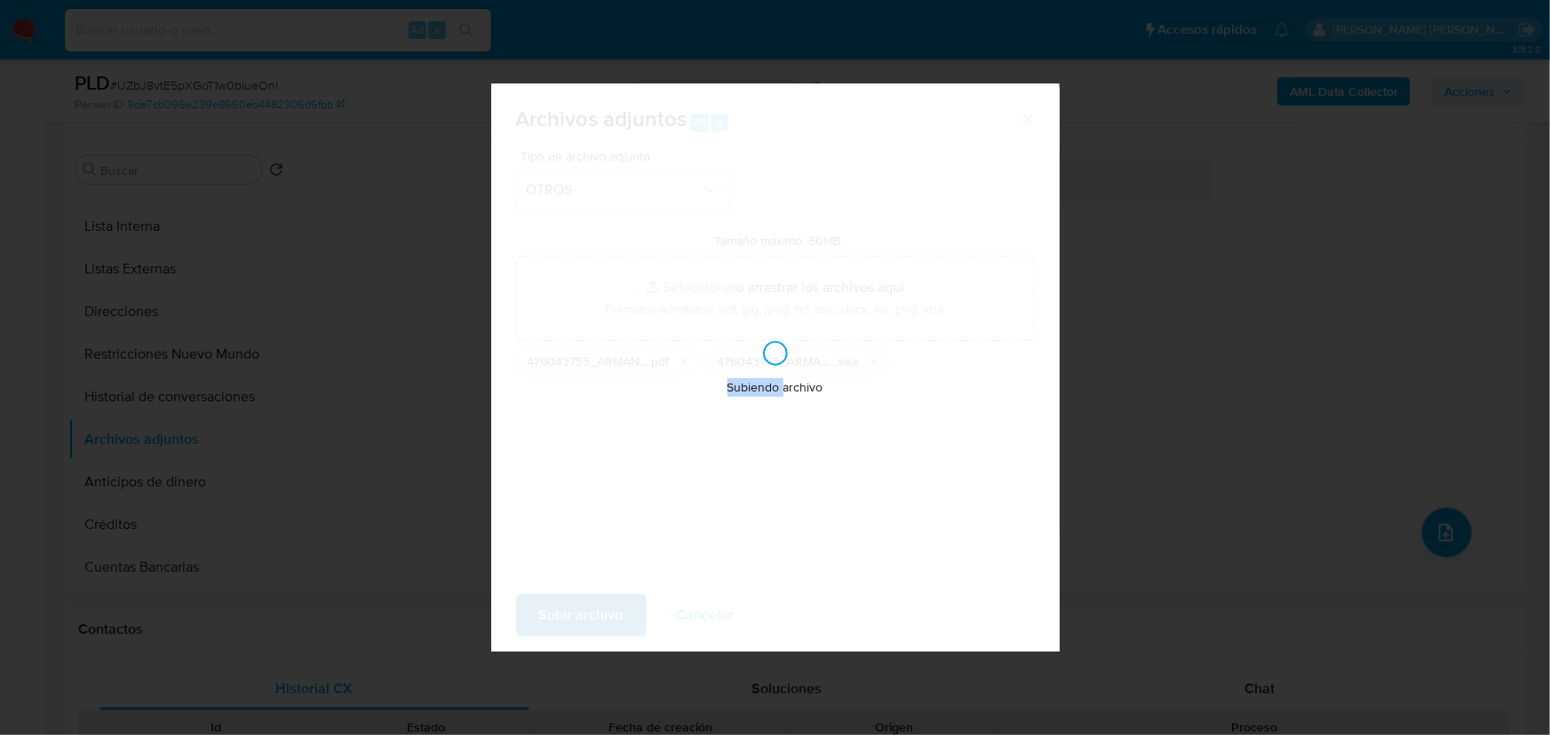
click at [611, 618] on div "Subiendo archivo" at bounding box center [775, 367] width 568 height 568
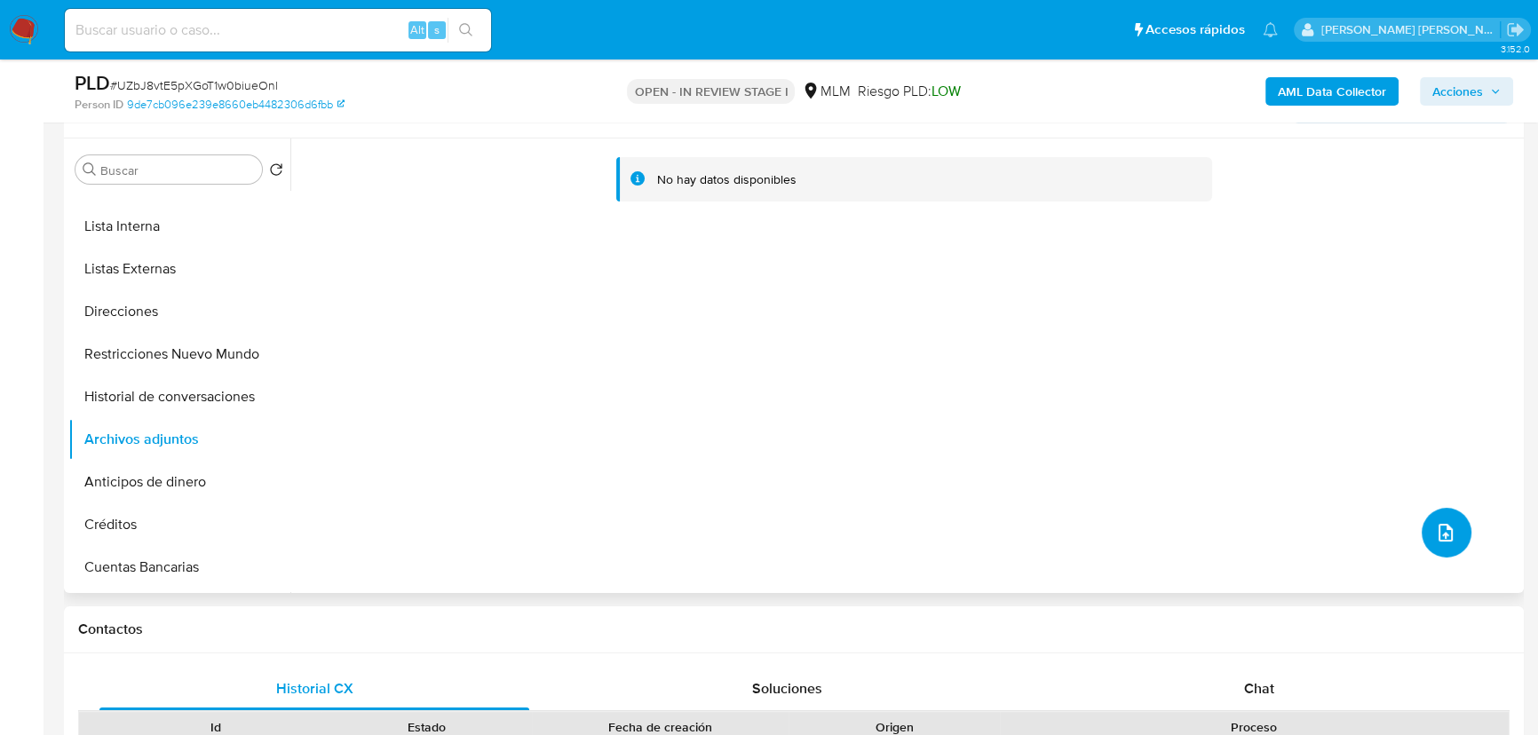
scroll to position [0, 0]
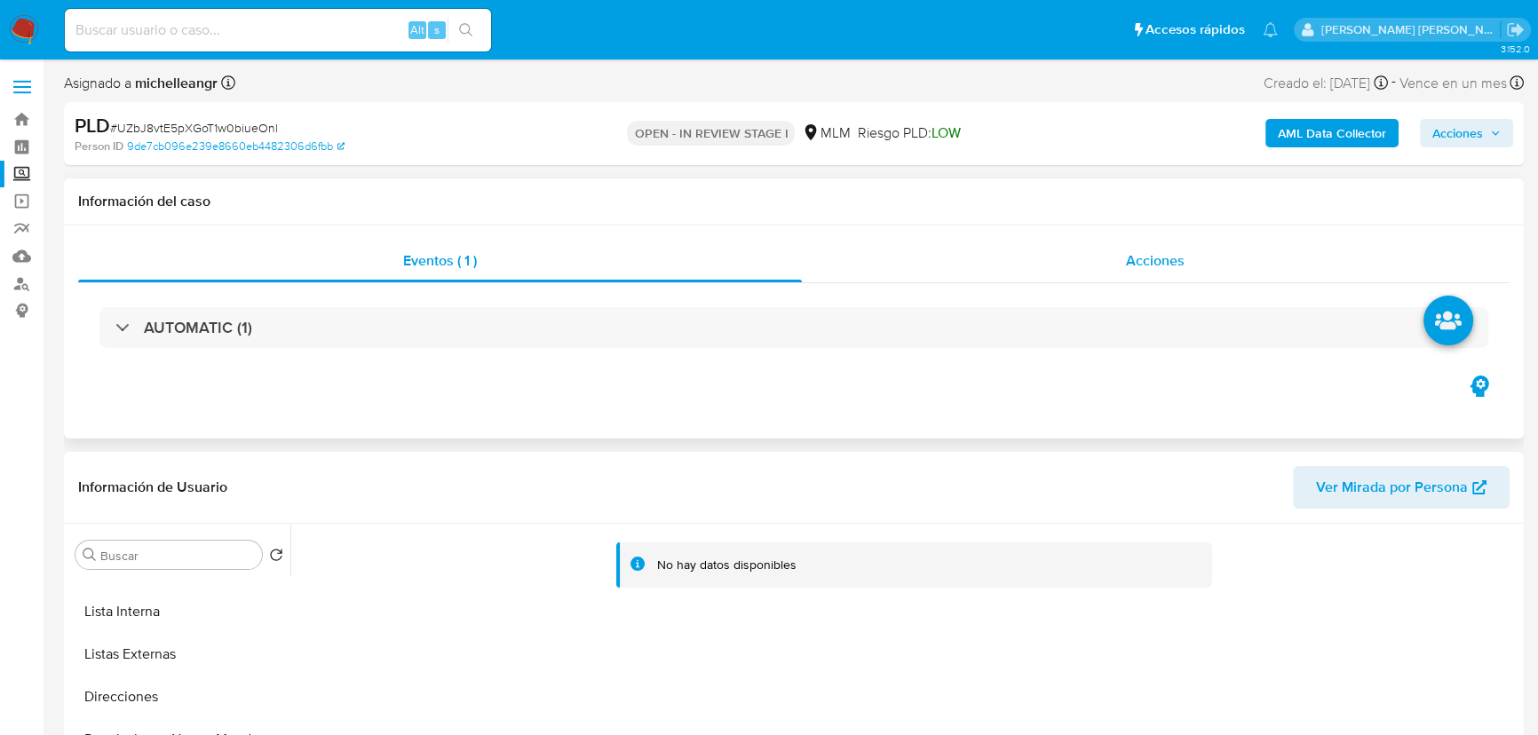
click at [1170, 271] on div "Acciones" at bounding box center [1156, 261] width 709 height 43
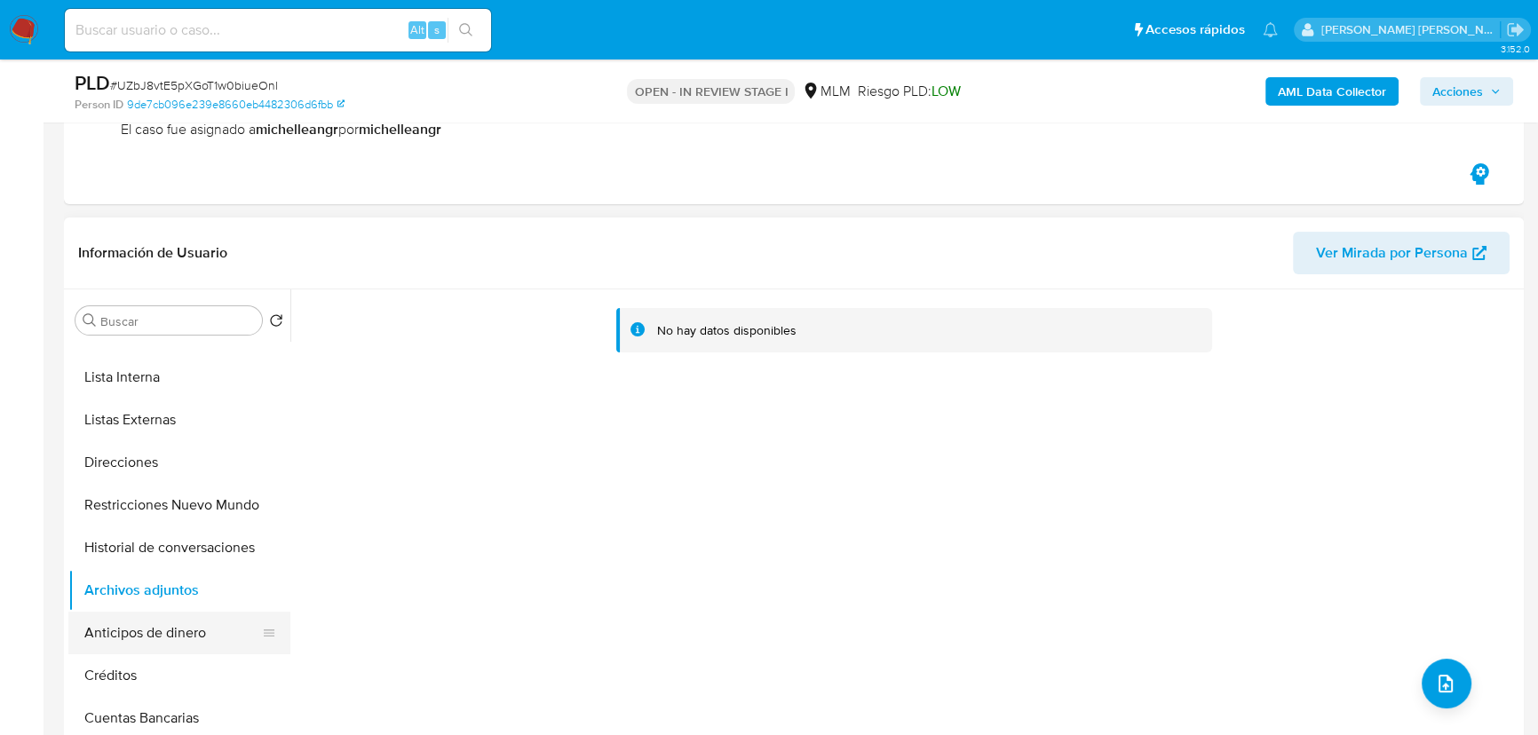
scroll to position [322, 0]
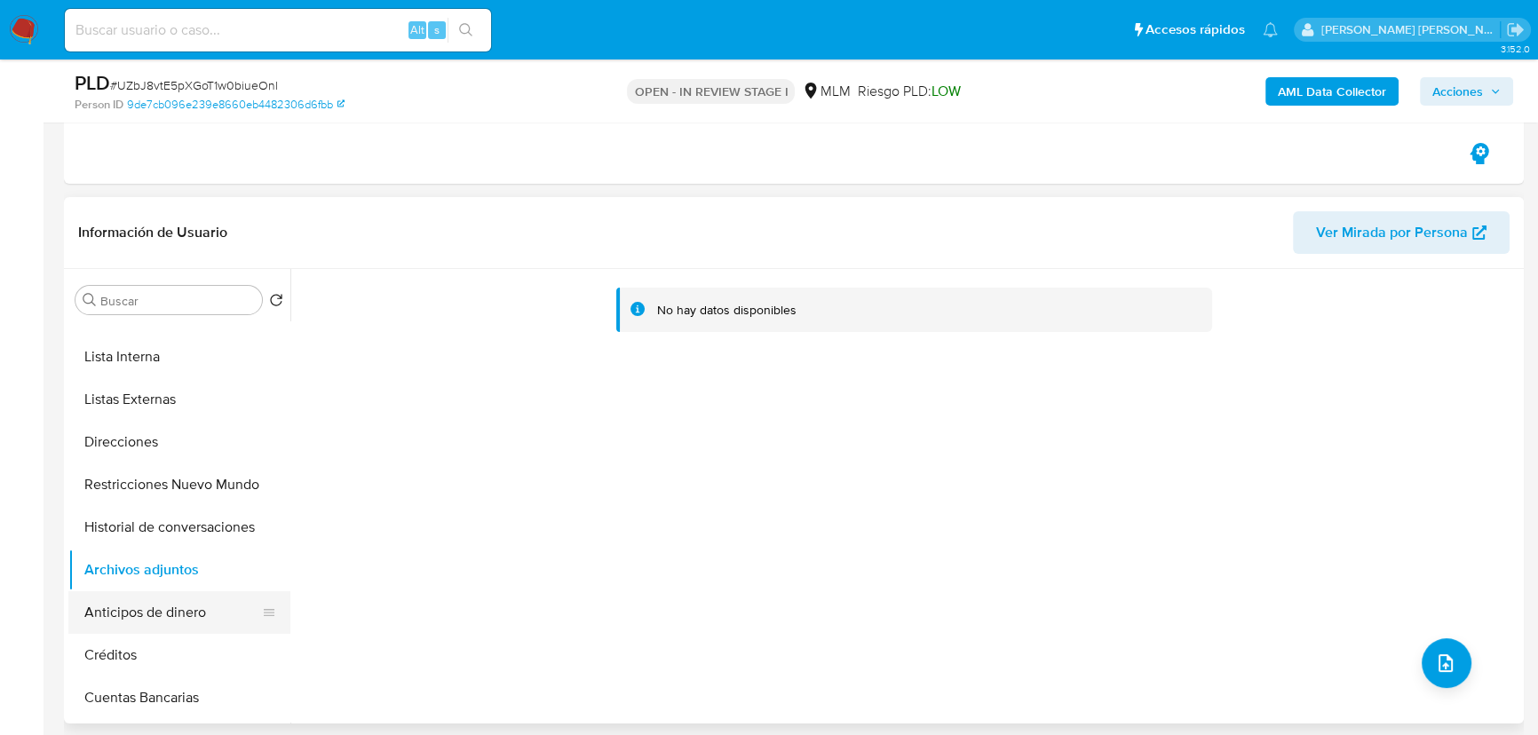
drag, startPoint x: 165, startPoint y: 642, endPoint x: 179, endPoint y: 611, distance: 33.8
click at [164, 639] on button "Créditos" at bounding box center [179, 655] width 222 height 43
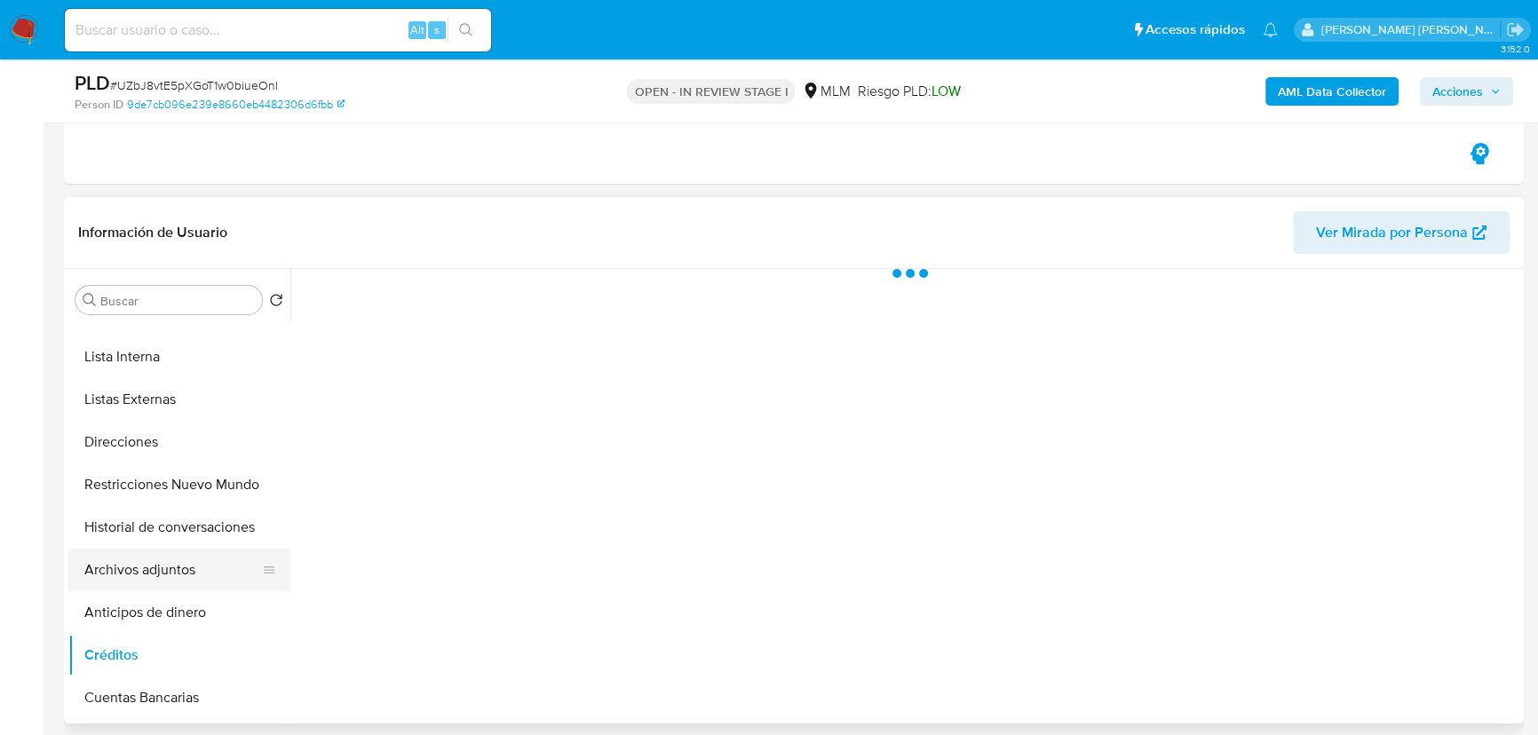
click at [178, 609] on button "Anticipos de dinero" at bounding box center [179, 613] width 222 height 43
click at [186, 568] on button "Archivos adjuntos" at bounding box center [172, 570] width 208 height 43
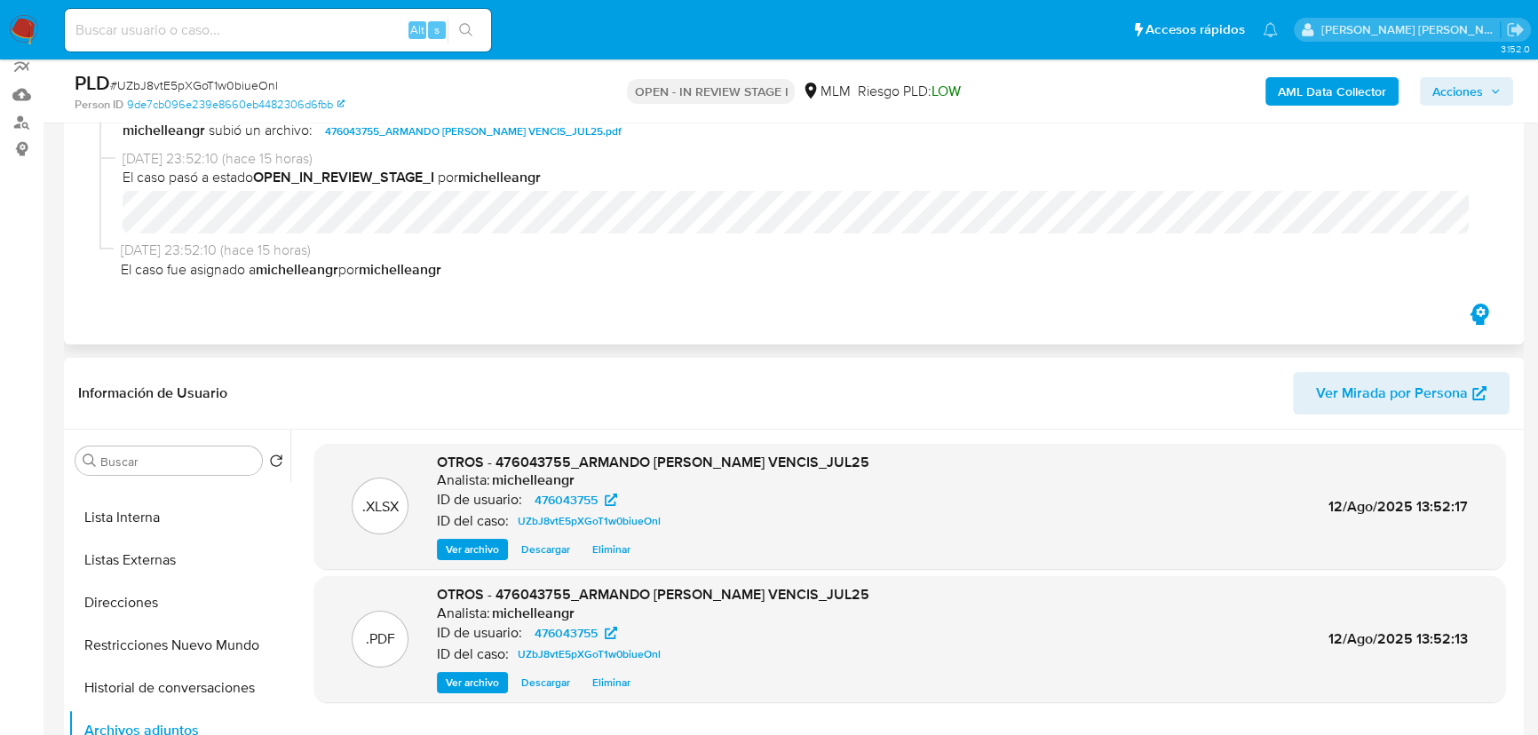
scroll to position [0, 0]
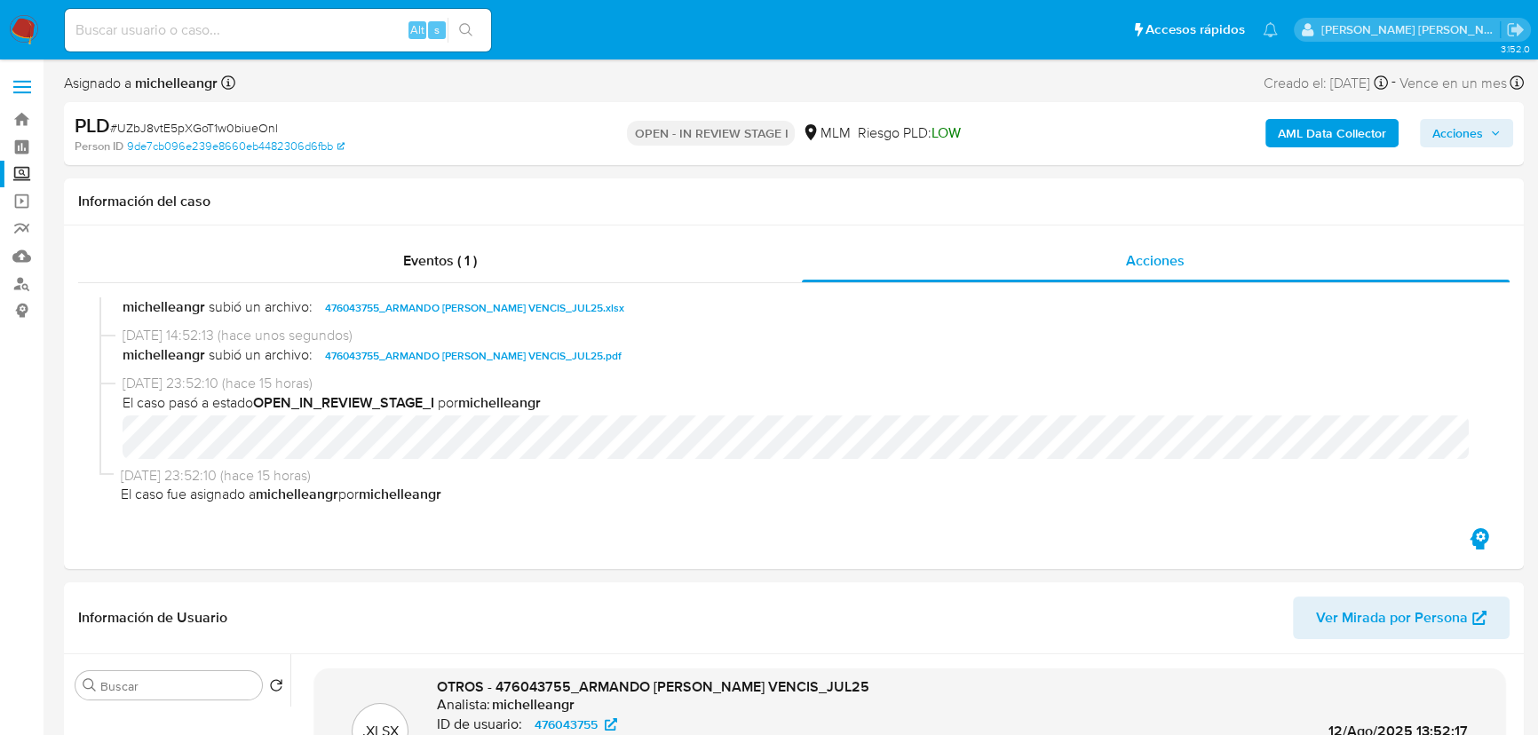
click at [1465, 126] on span "Acciones" at bounding box center [1458, 133] width 51 height 28
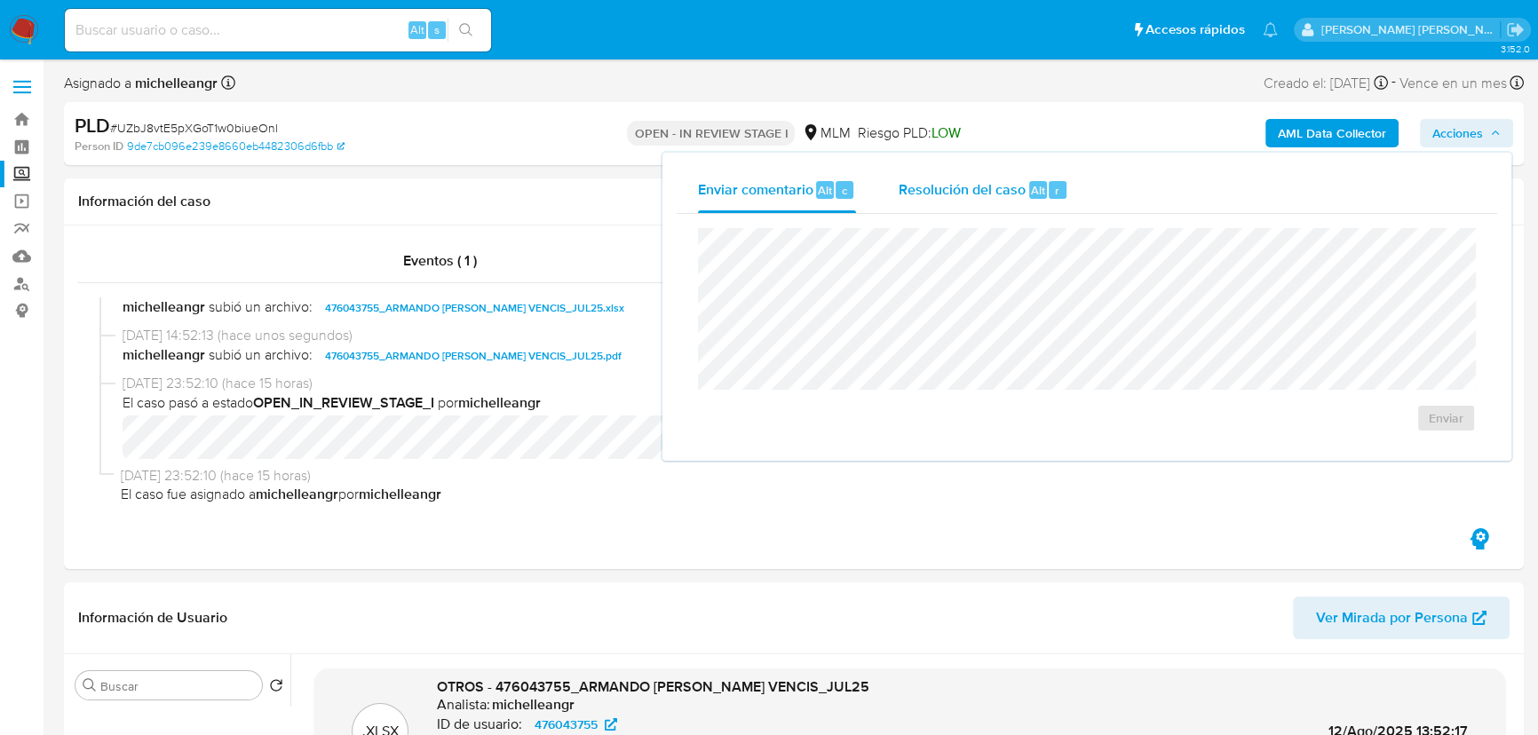
click at [954, 179] on span "Resolución del caso" at bounding box center [962, 189] width 127 height 20
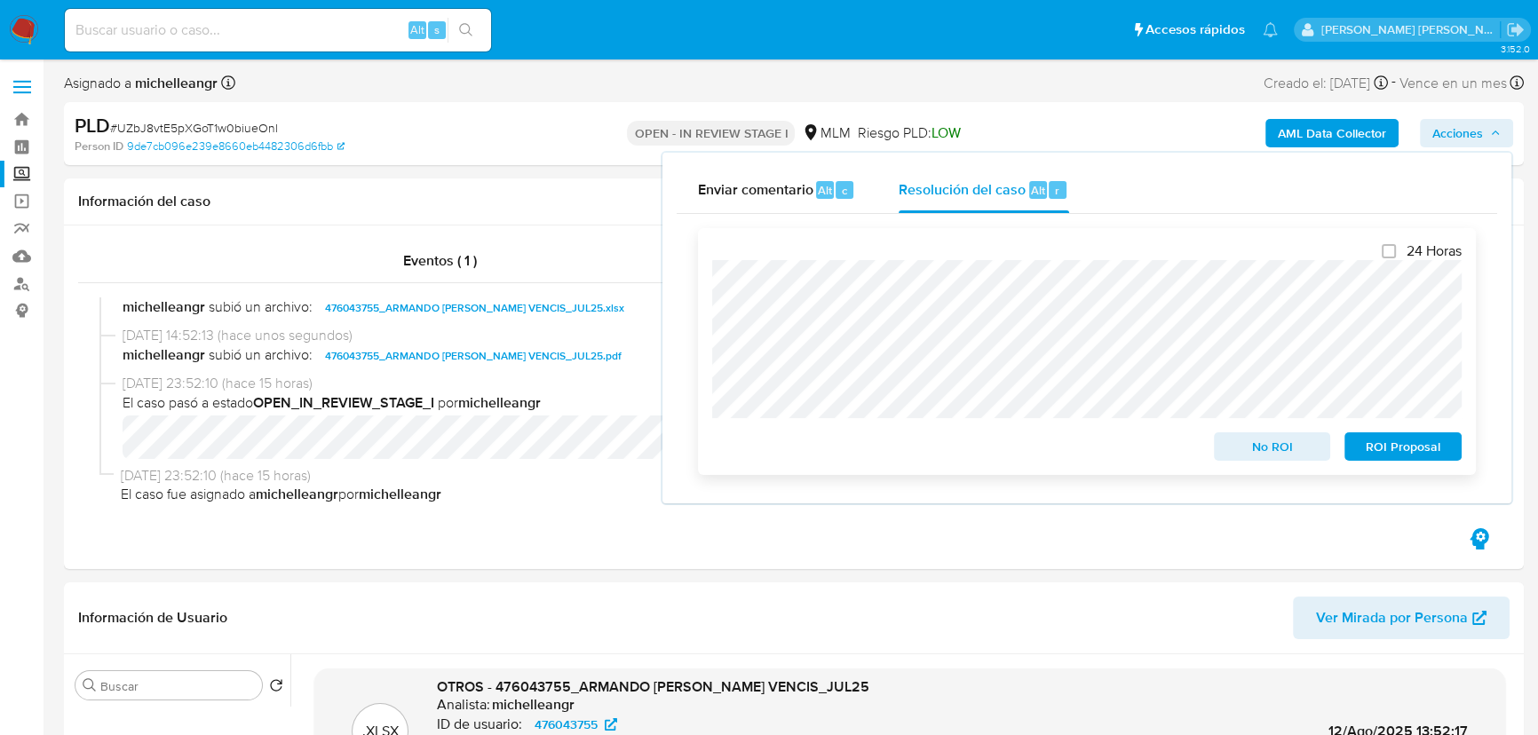
click at [1288, 450] on span "No ROI" at bounding box center [1273, 446] width 92 height 25
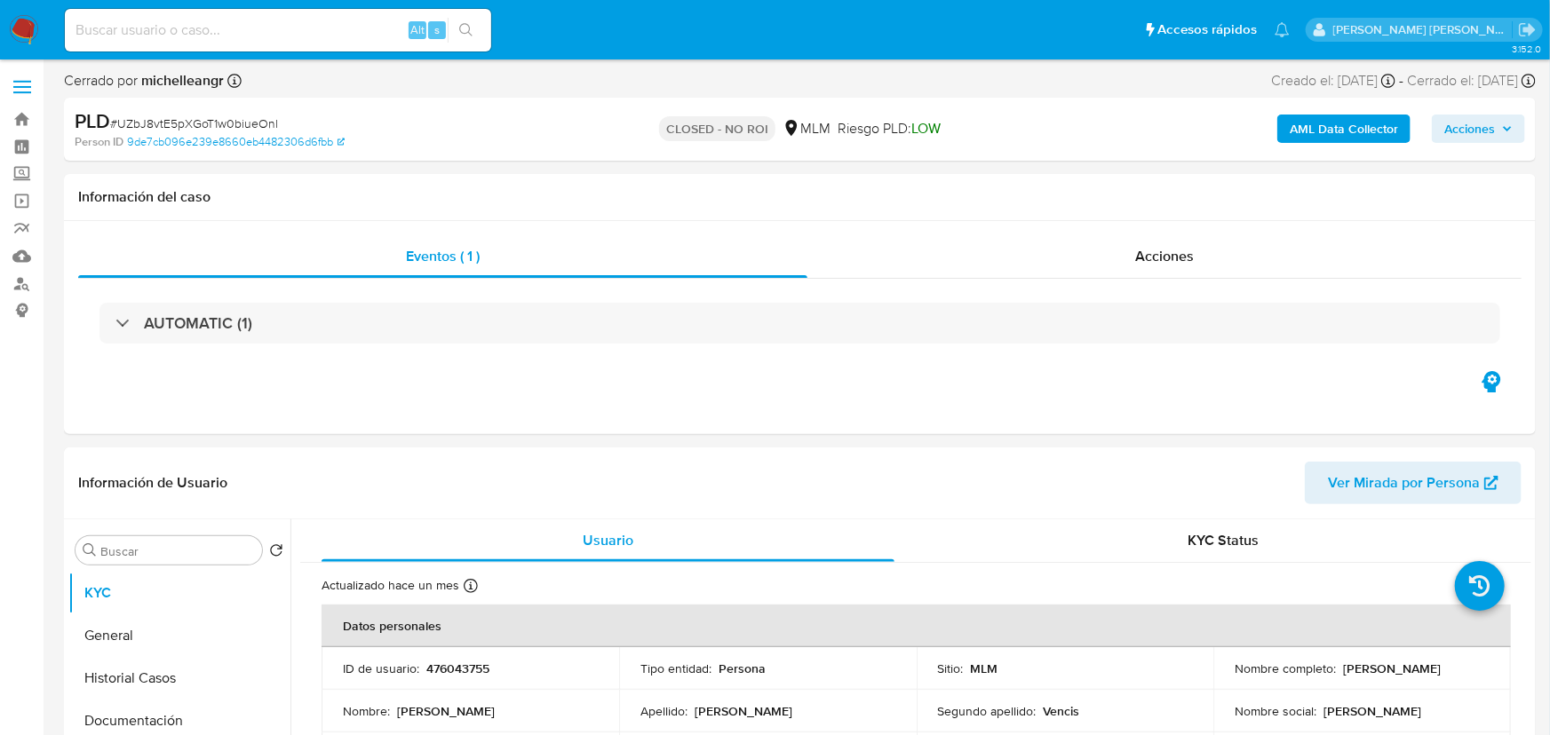
select select "10"
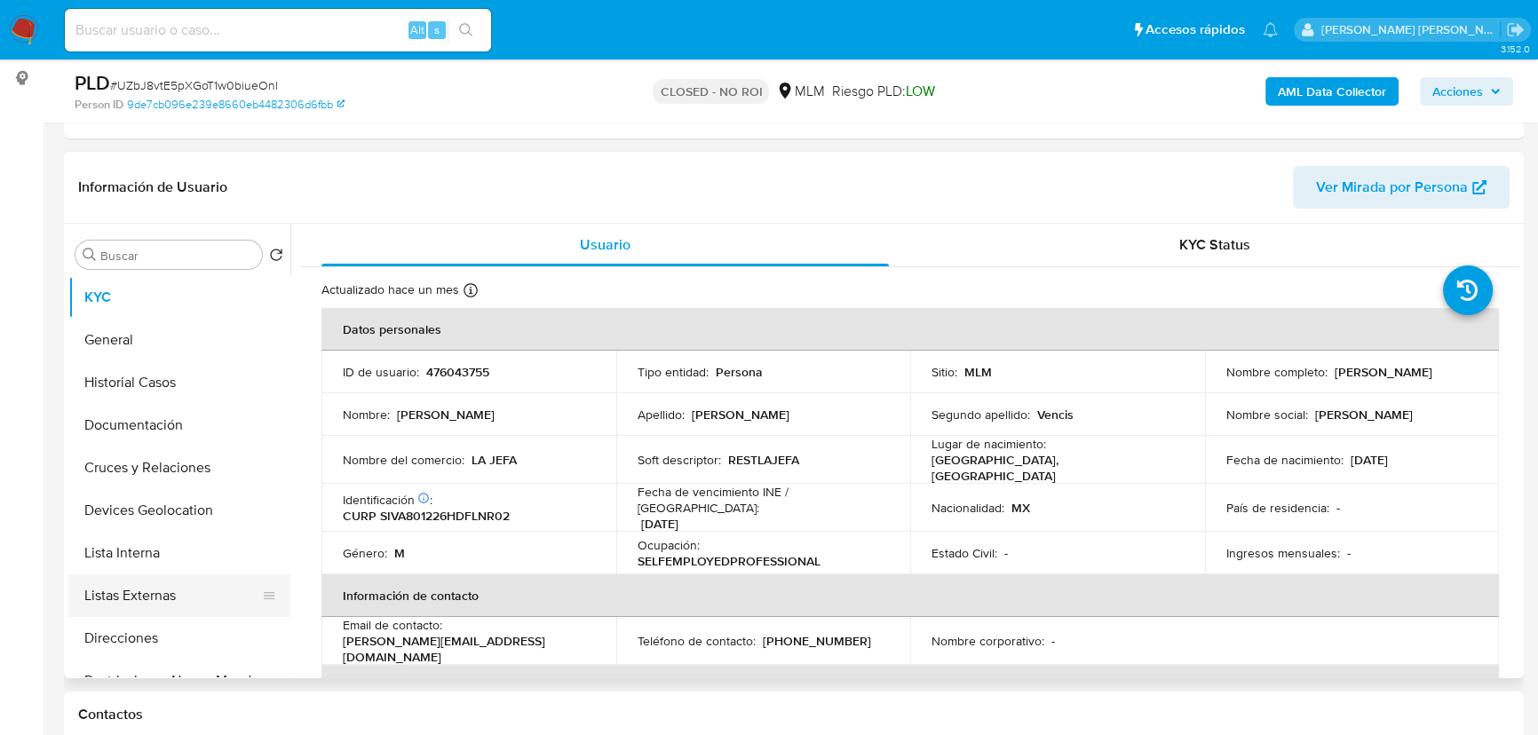
scroll to position [242, 0]
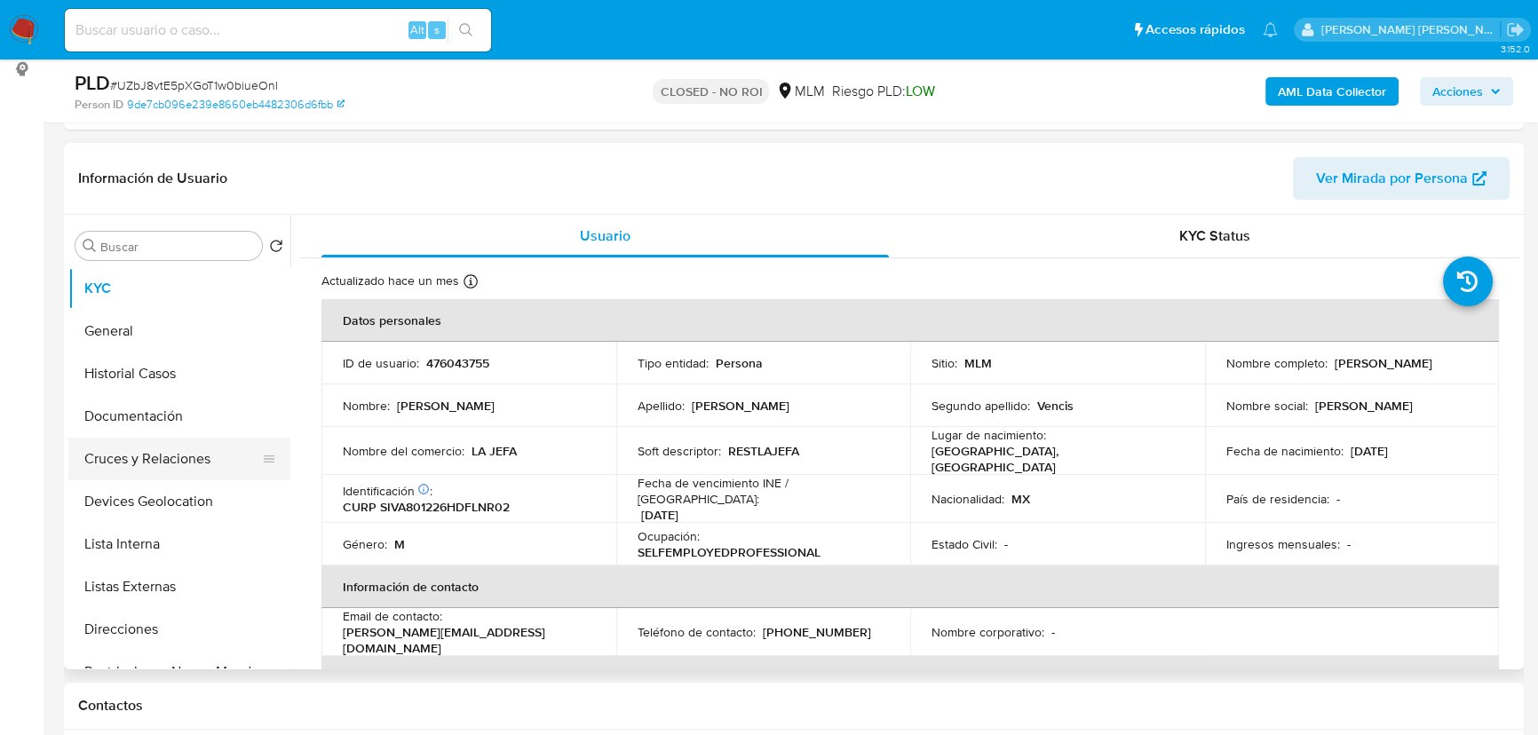
click at [178, 568] on button "Listas Externas" at bounding box center [179, 587] width 222 height 43
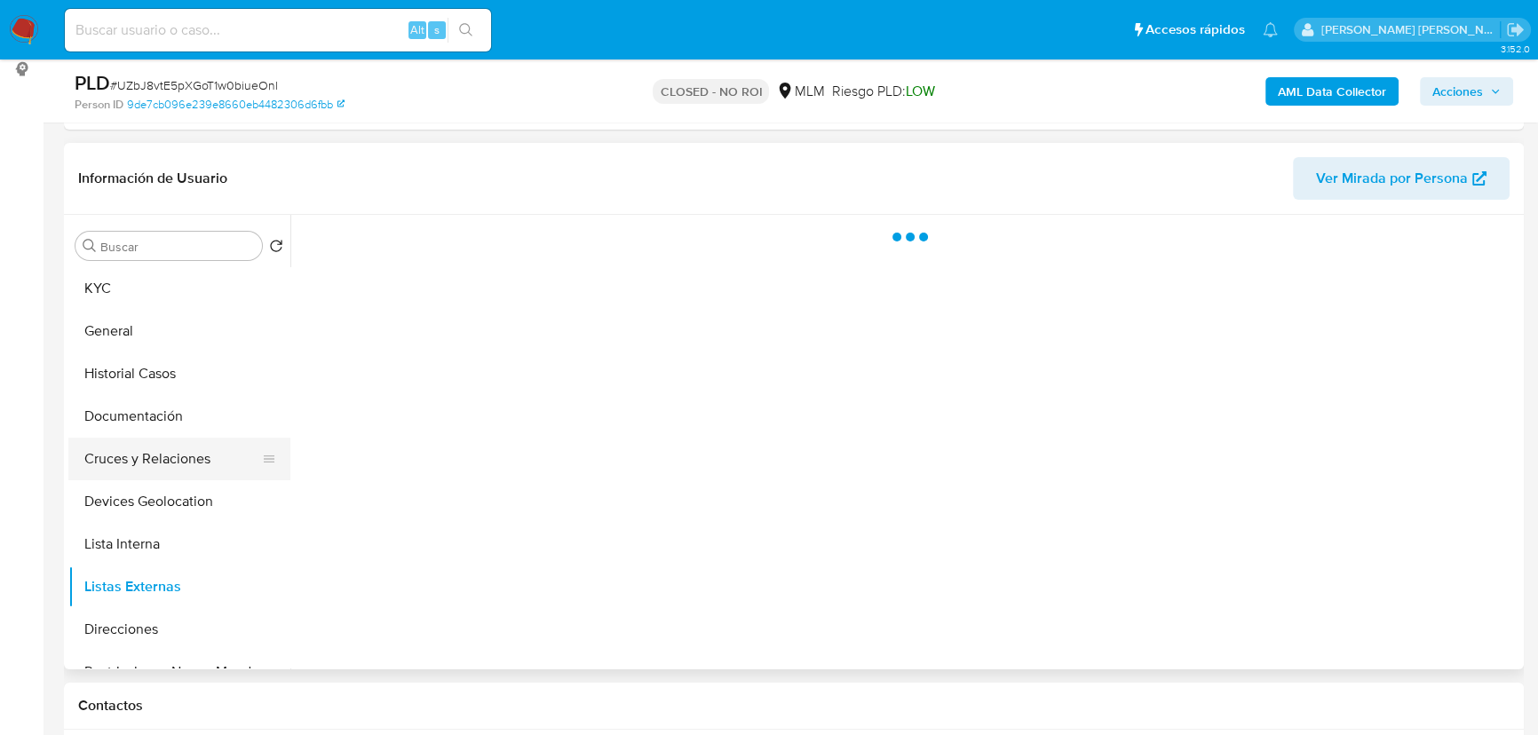
click at [134, 438] on button "Cruces y Relaciones" at bounding box center [172, 459] width 208 height 43
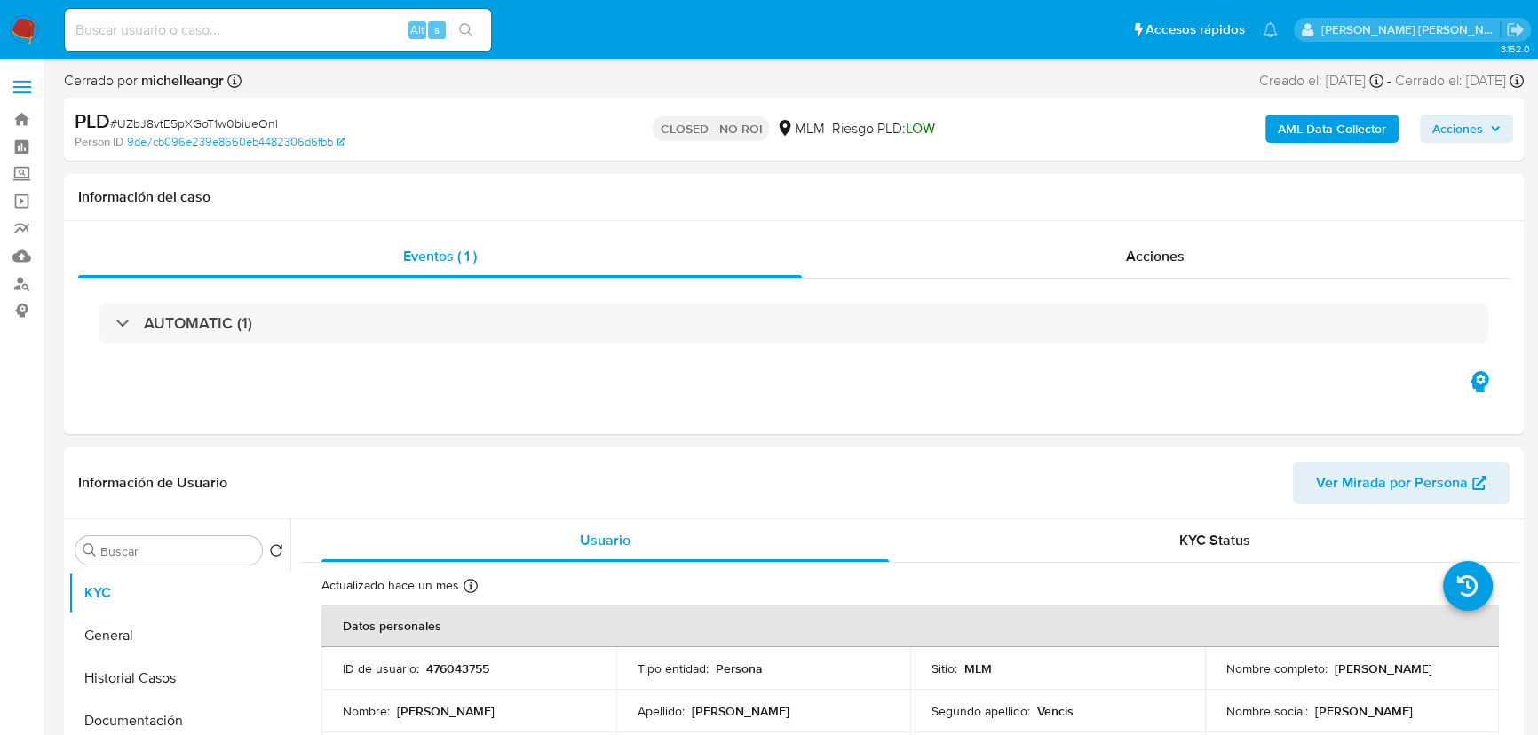
select select "10"
click at [160, 36] on input at bounding box center [278, 30] width 426 height 23
paste input "UZbJ8vtE5pXGoT1w0biueOnl"
click at [205, 28] on input "UZbJ8vtE5pXGoT1w0biueOnl" at bounding box center [278, 30] width 426 height 23
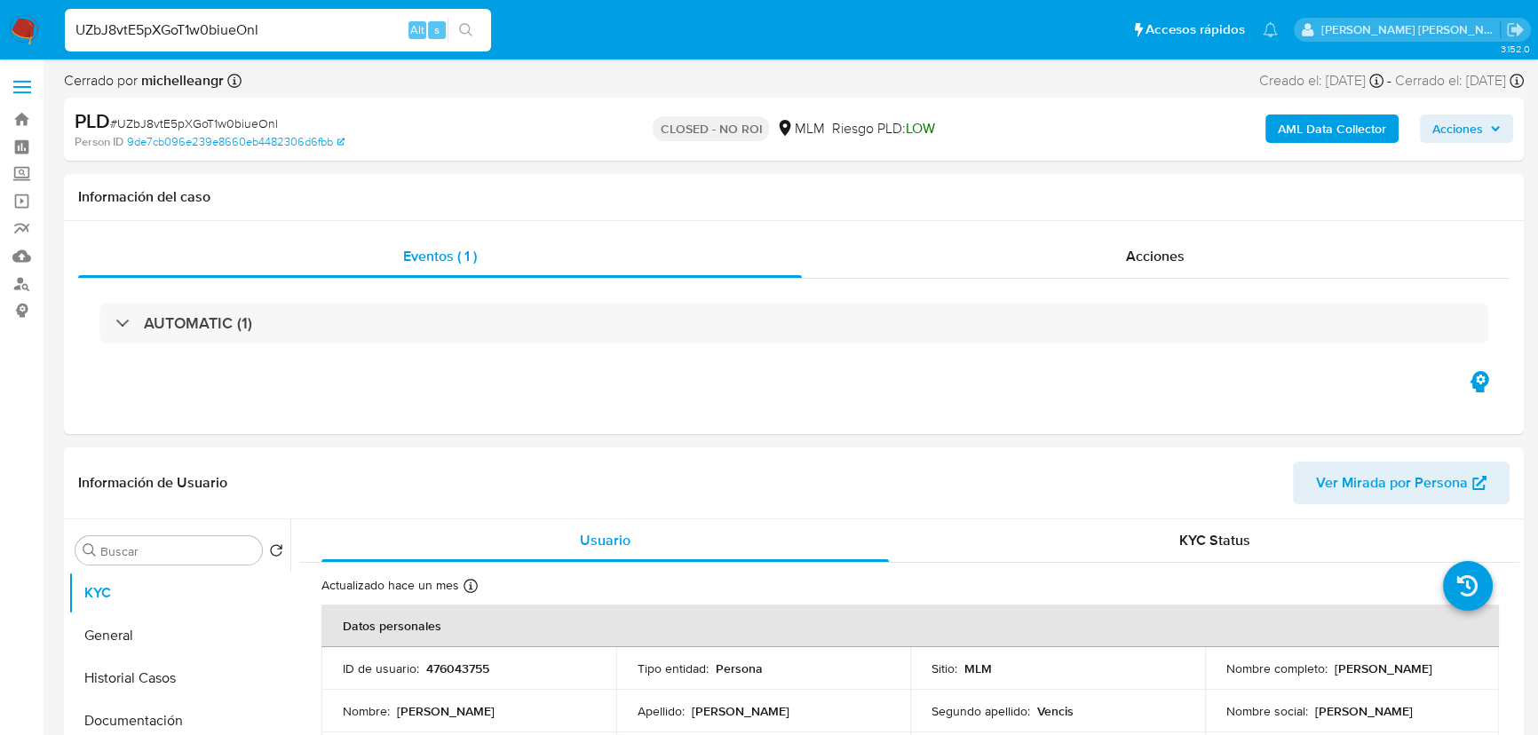
paste input "R3o25Ke5A9CABboqDy92Mmdc"
type input "R3o25Ke5A9CABboqDy92Mmdc"
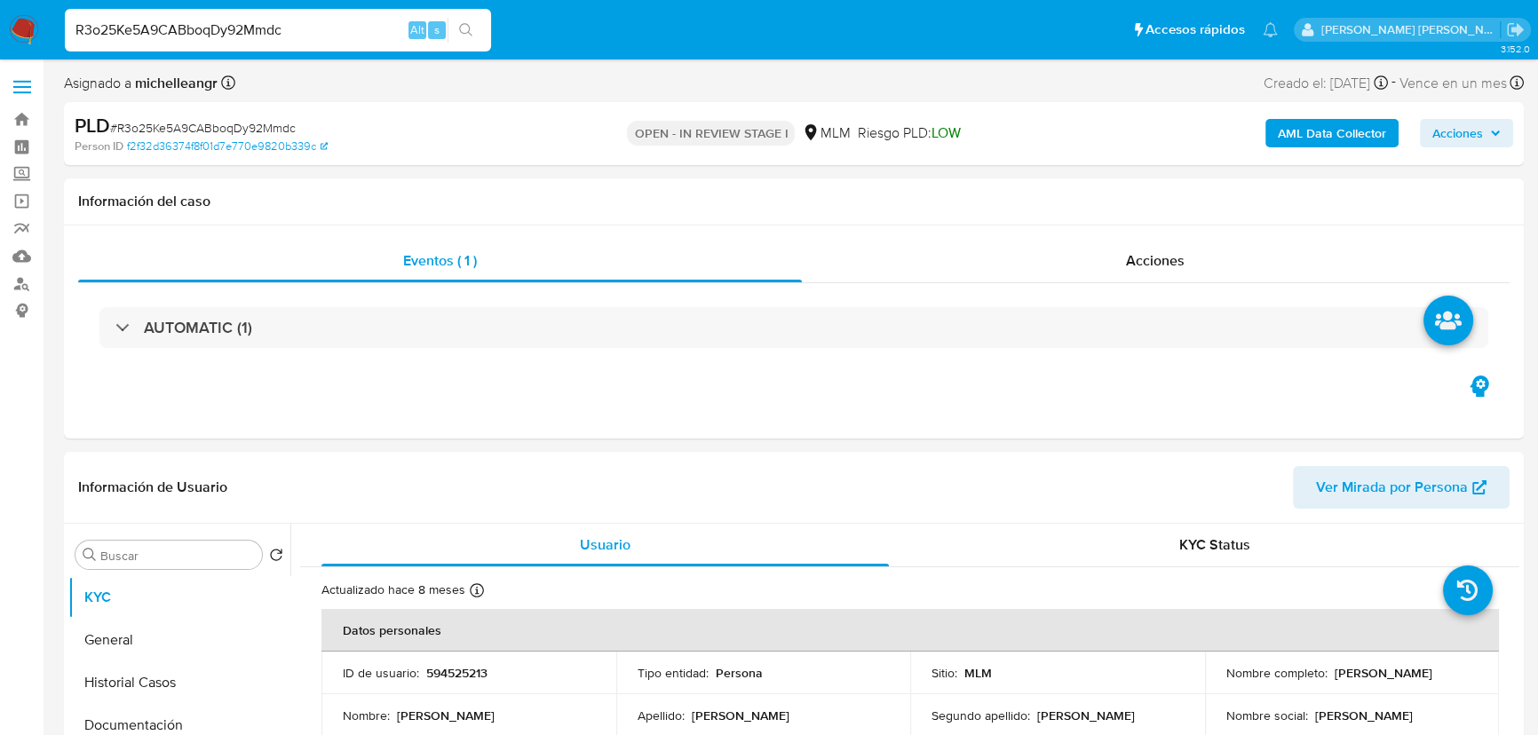
select select "10"
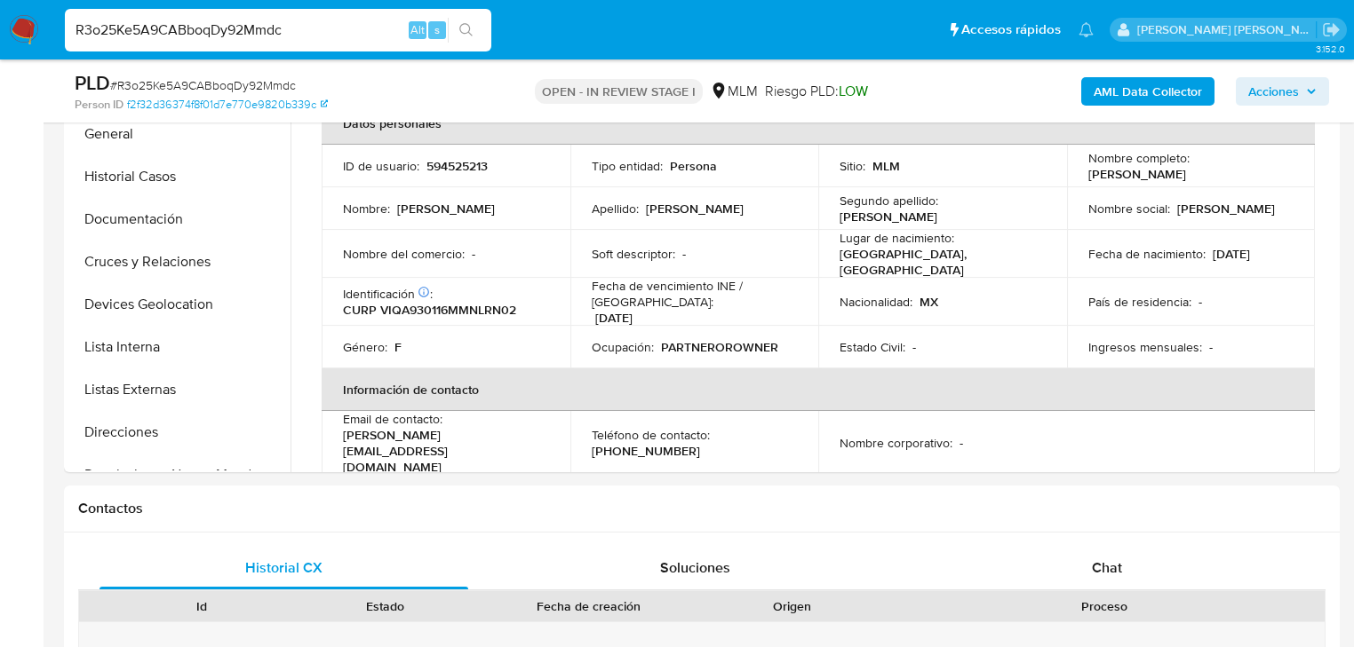
scroll to position [451, 0]
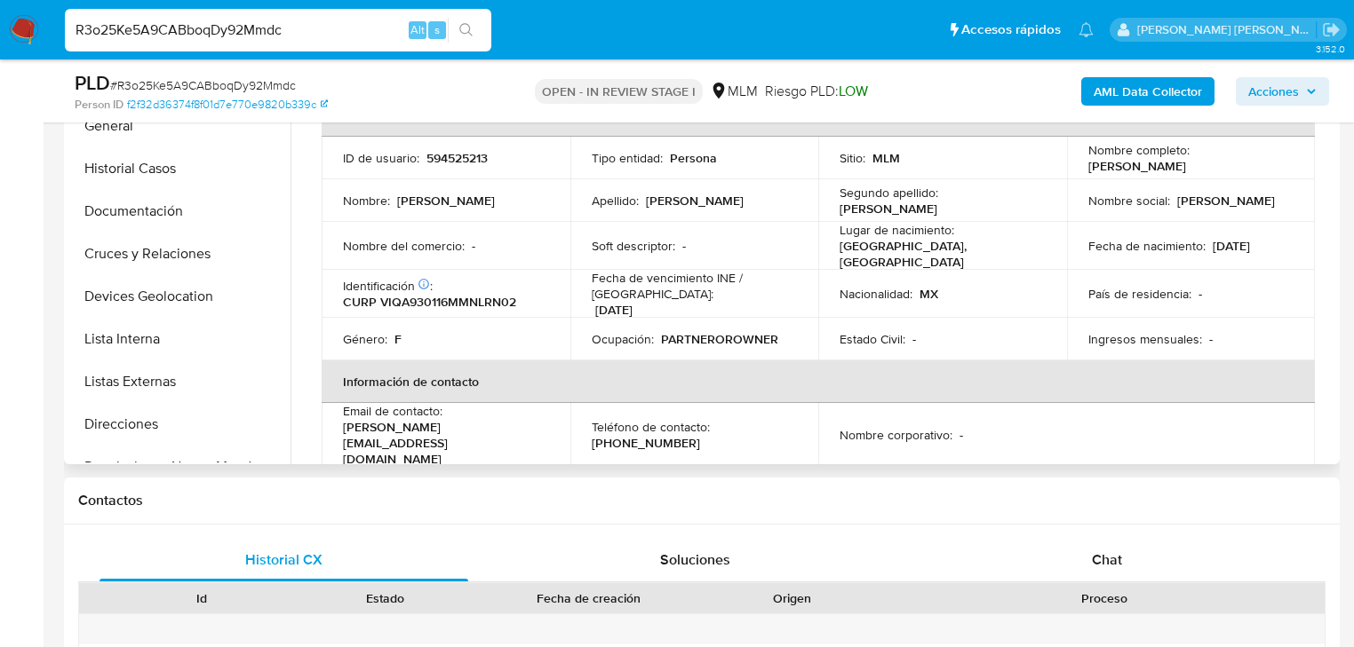
click at [1233, 270] on td "País de residencia : -" at bounding box center [1191, 294] width 249 height 48
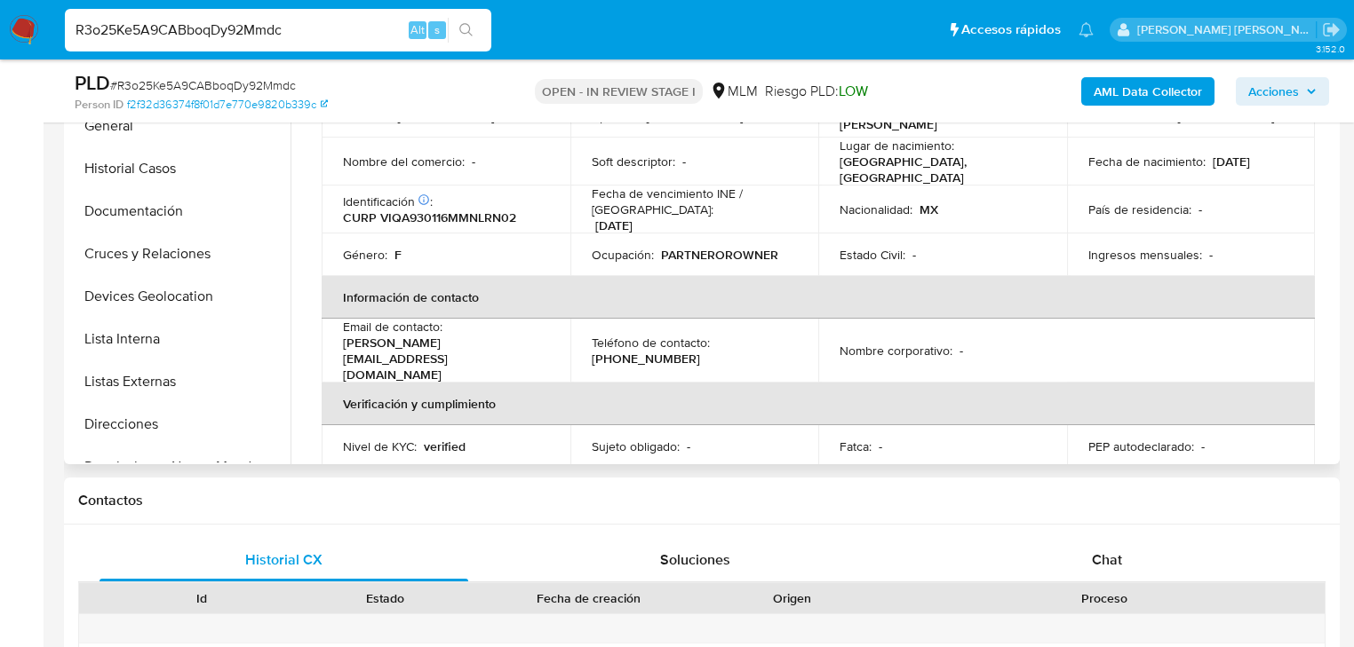
scroll to position [0, 0]
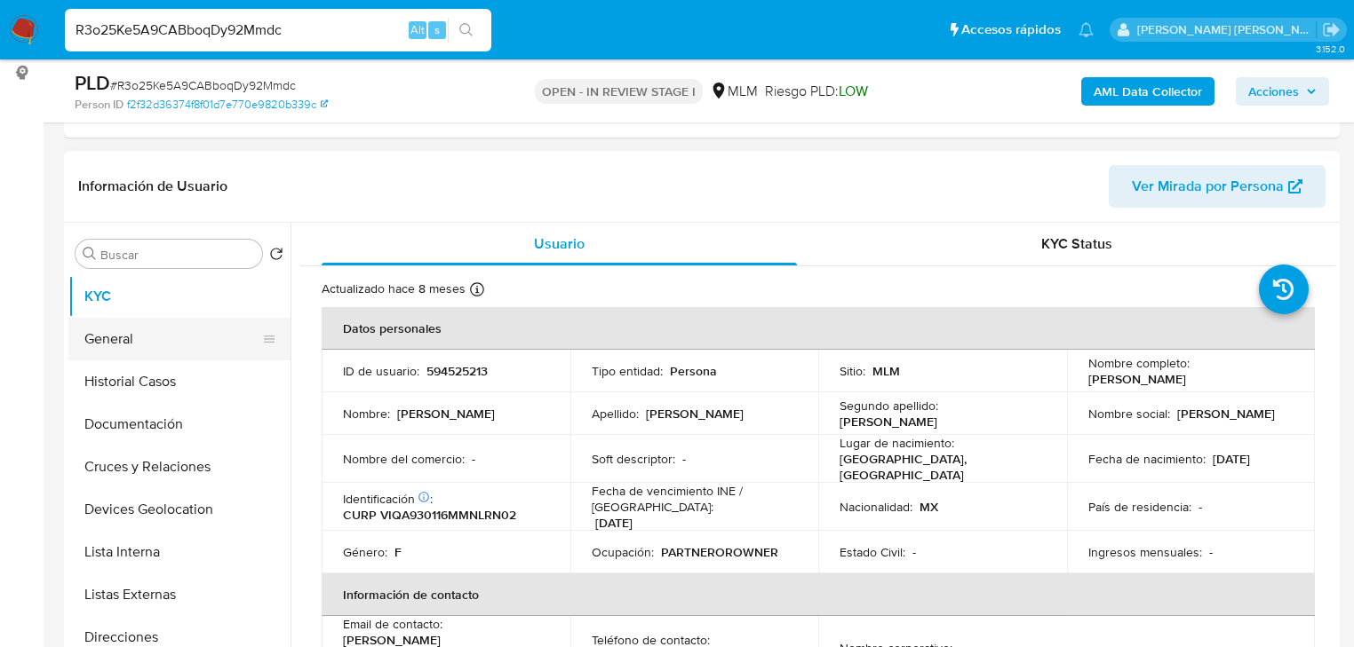
click at [115, 340] on button "General" at bounding box center [172, 339] width 208 height 43
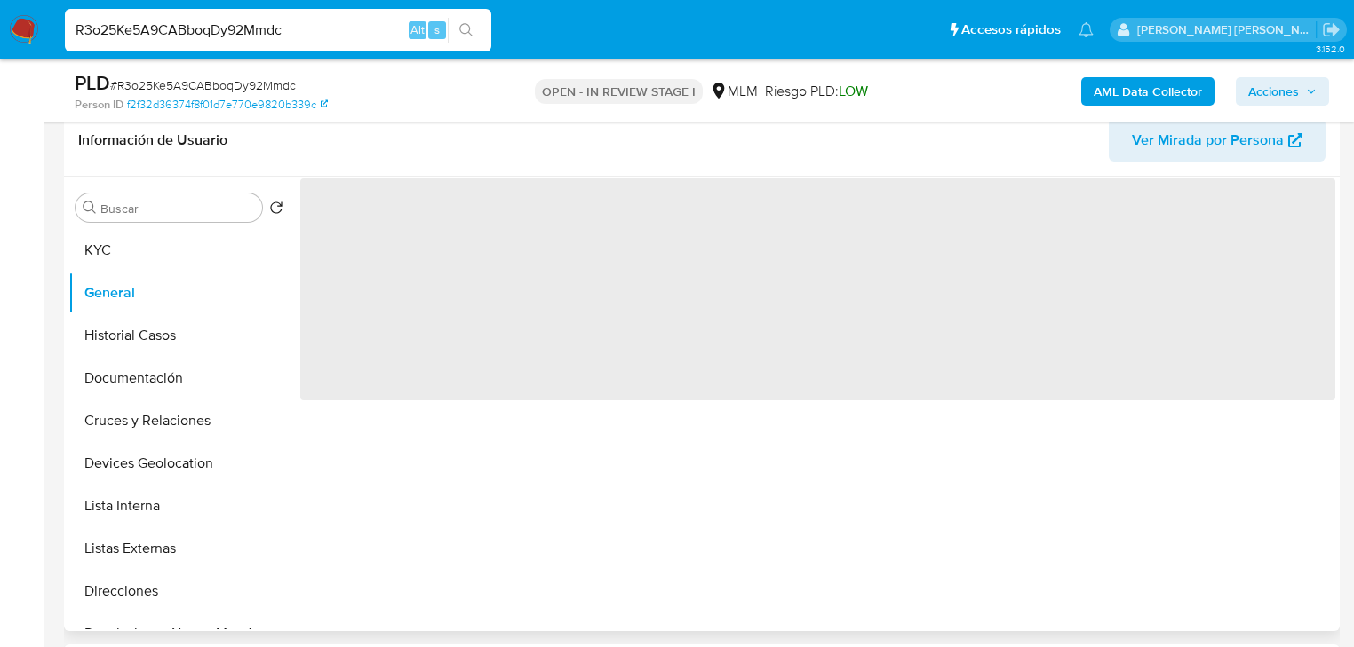
scroll to position [309, 0]
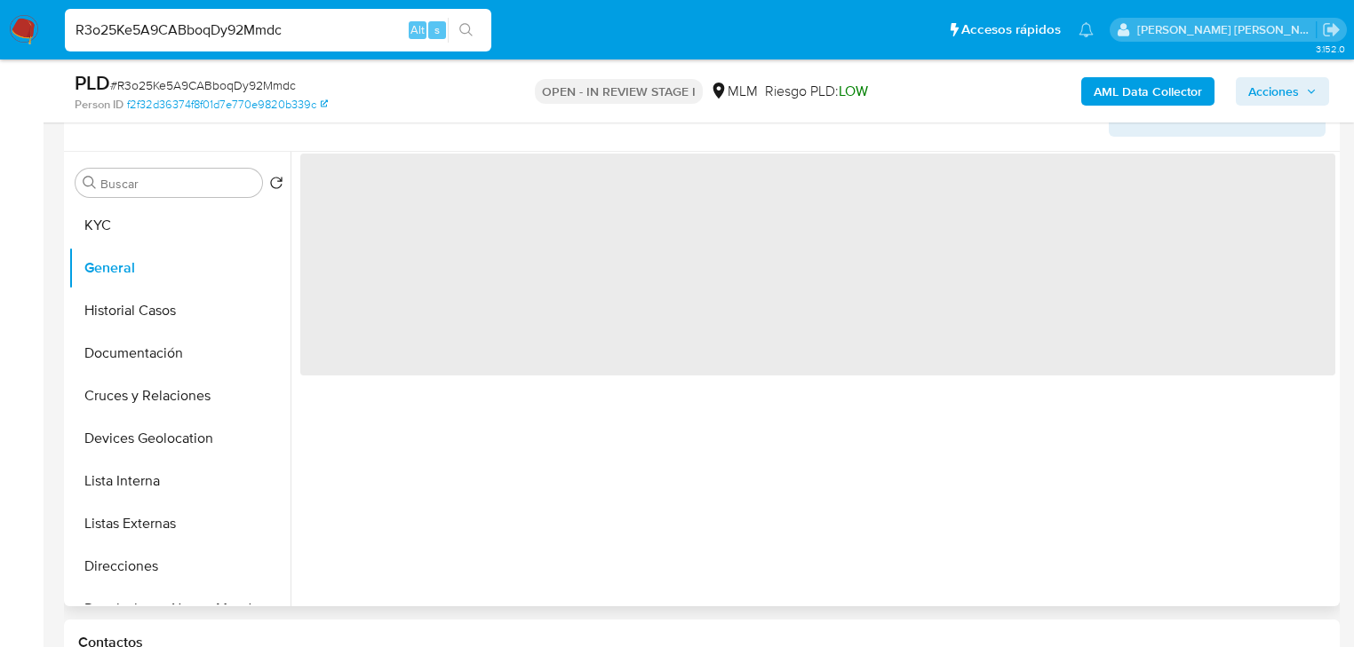
click at [619, 283] on span "‌" at bounding box center [817, 265] width 1035 height 222
click at [511, 378] on div "‌" at bounding box center [812, 379] width 1044 height 455
drag, startPoint x: 509, startPoint y: 408, endPoint x: 513, endPoint y: 375, distance: 33.2
click at [509, 407] on div "‌" at bounding box center [812, 379] width 1044 height 455
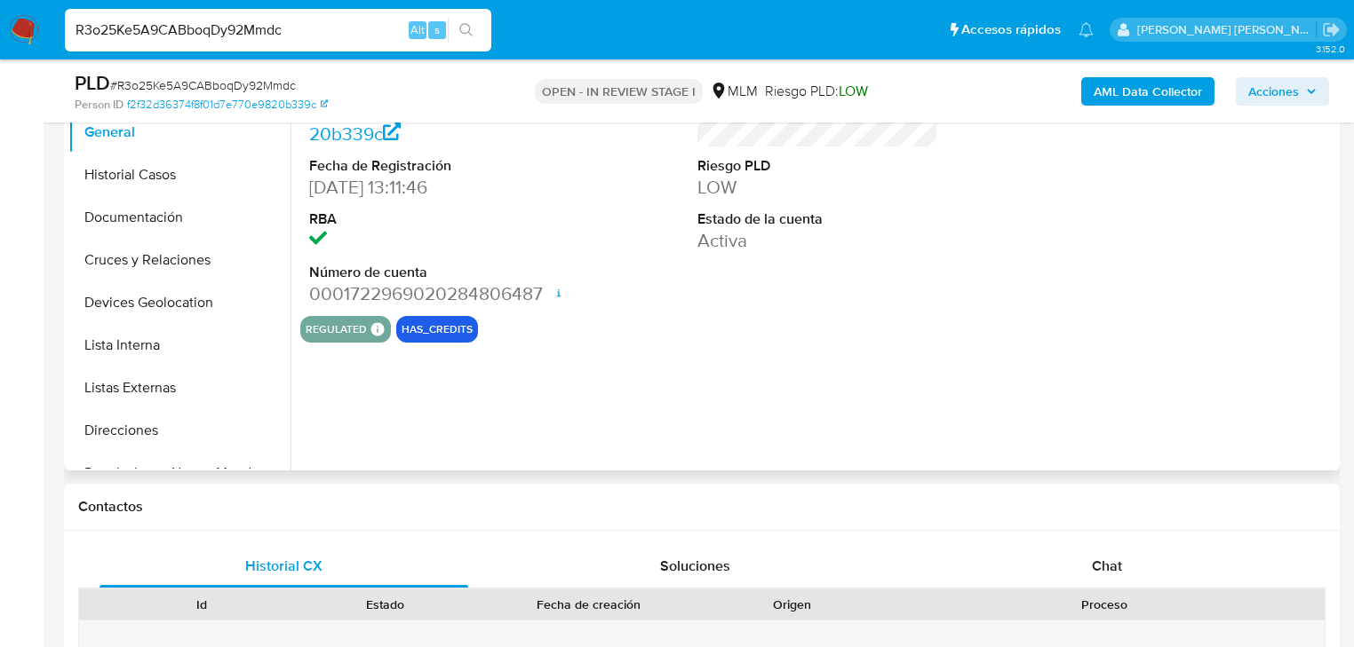
scroll to position [451, 0]
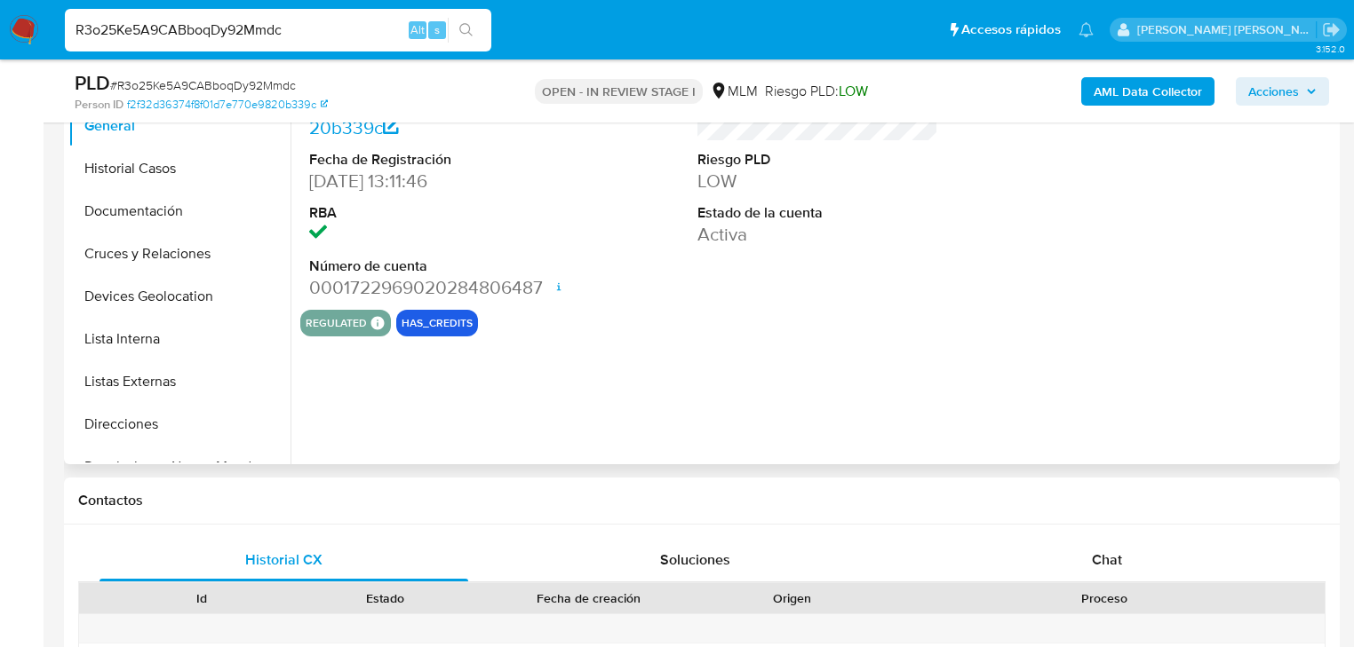
drag, startPoint x: 188, startPoint y: 174, endPoint x: 516, endPoint y: 361, distance: 377.5
click at [188, 174] on button "Historial Casos" at bounding box center [179, 168] width 222 height 43
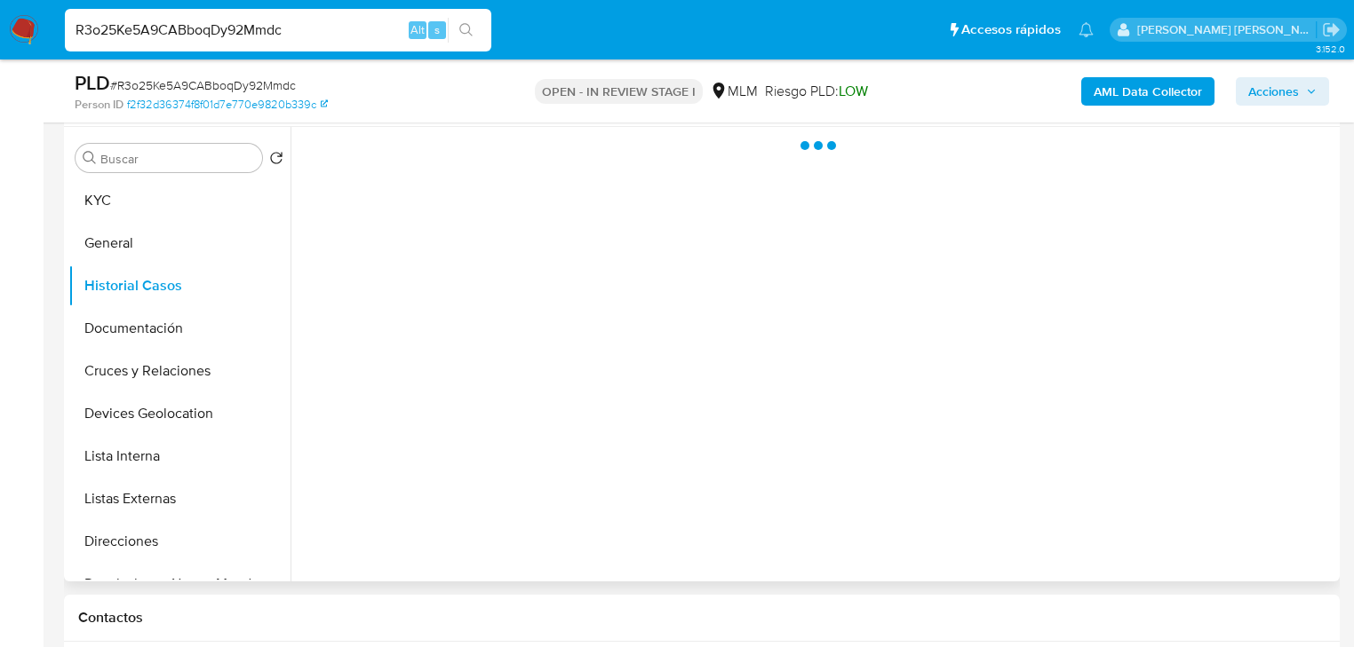
scroll to position [309, 0]
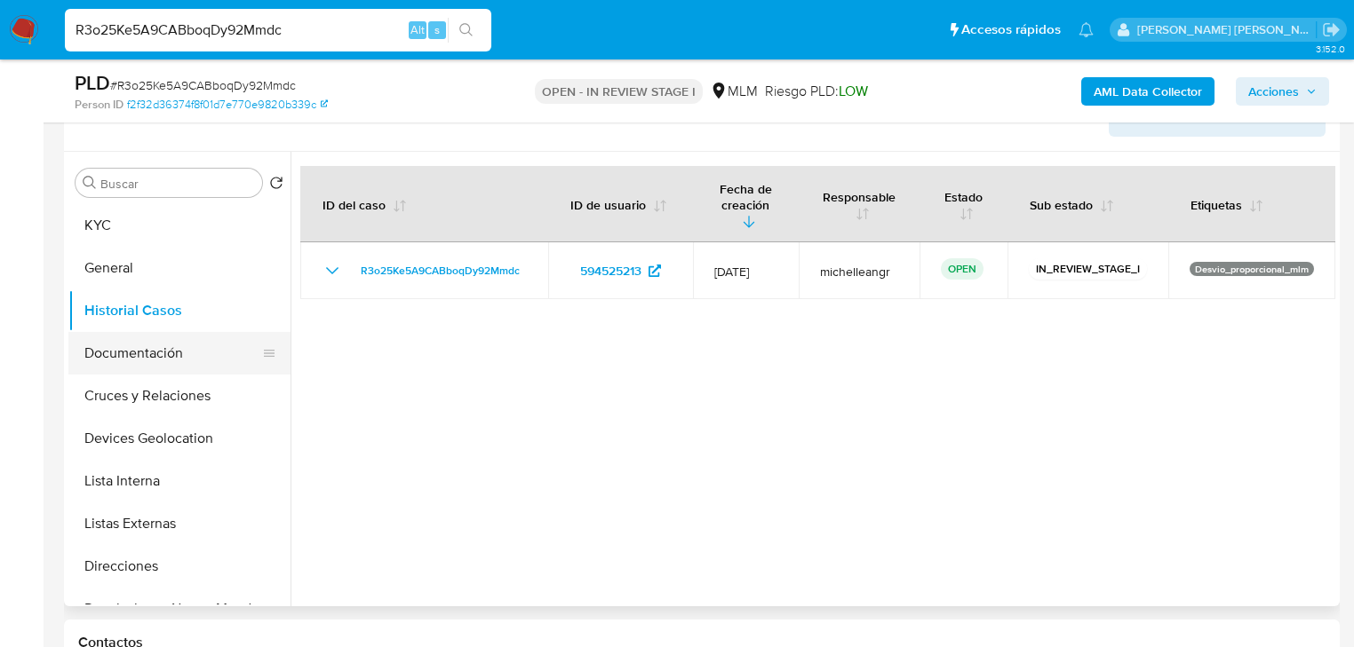
click at [186, 347] on button "Documentación" at bounding box center [172, 353] width 208 height 43
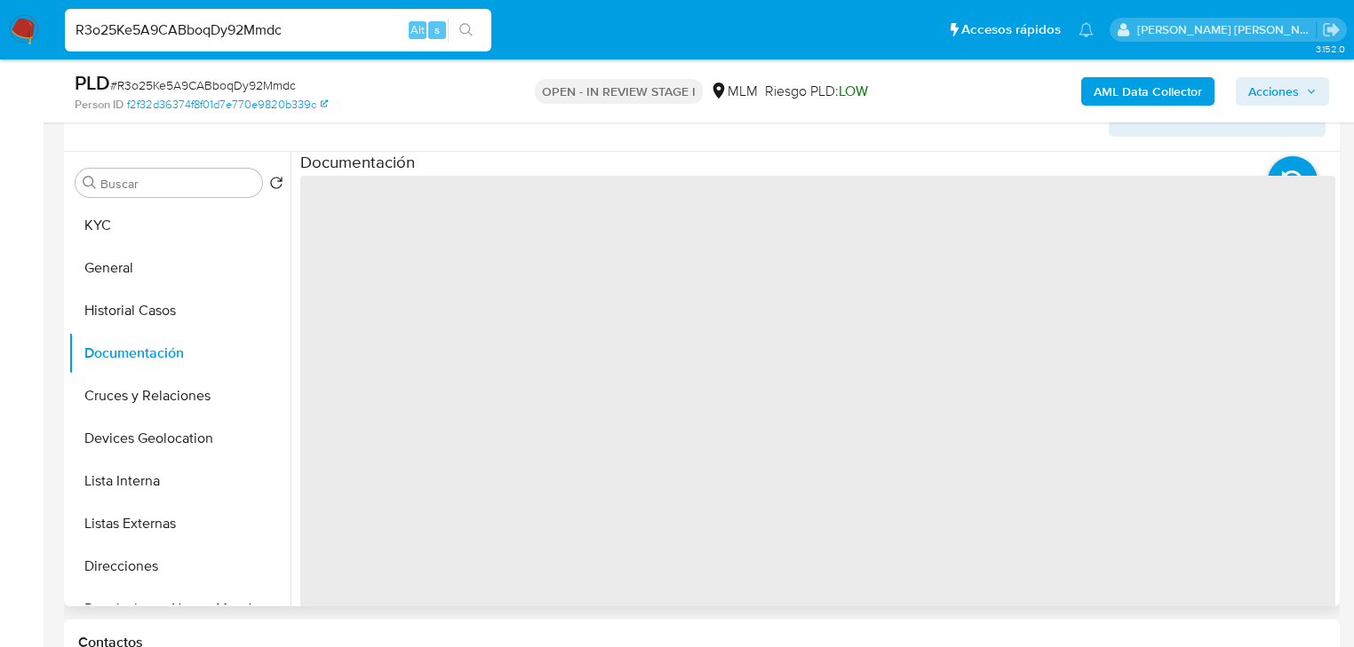
click at [454, 249] on div "‌" at bounding box center [817, 459] width 1035 height 570
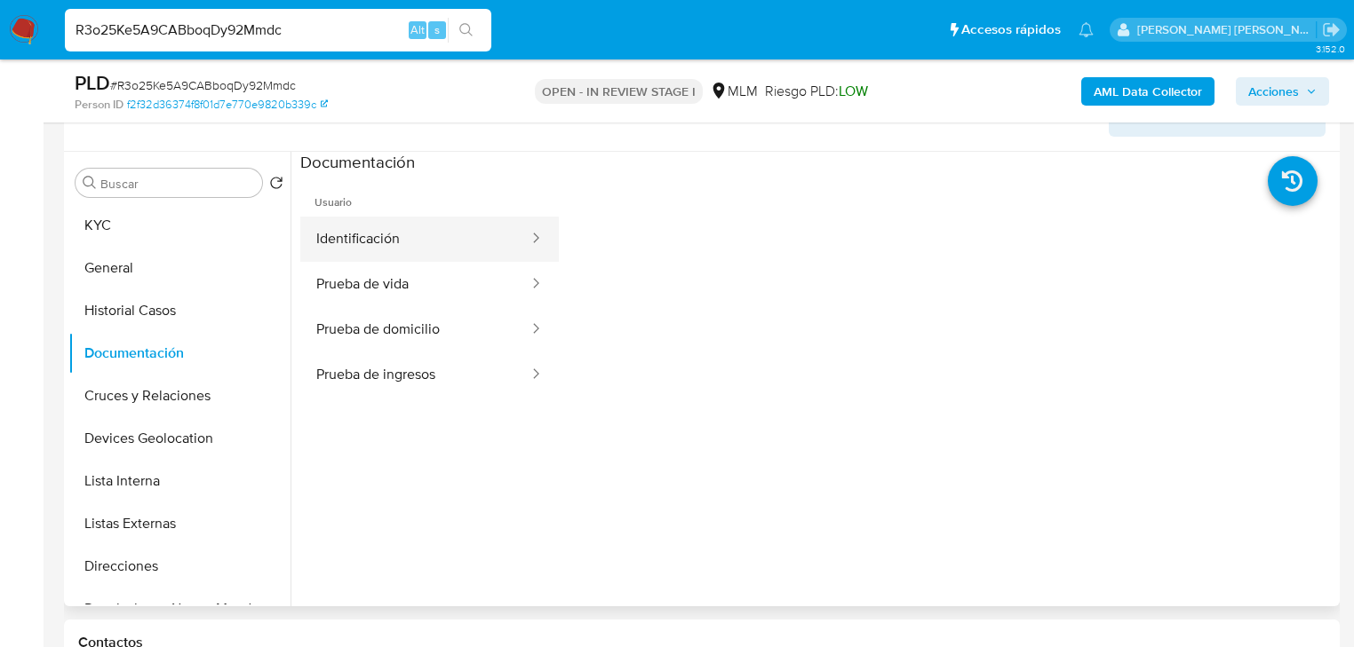
click at [480, 220] on button "Identificación" at bounding box center [415, 239] width 230 height 45
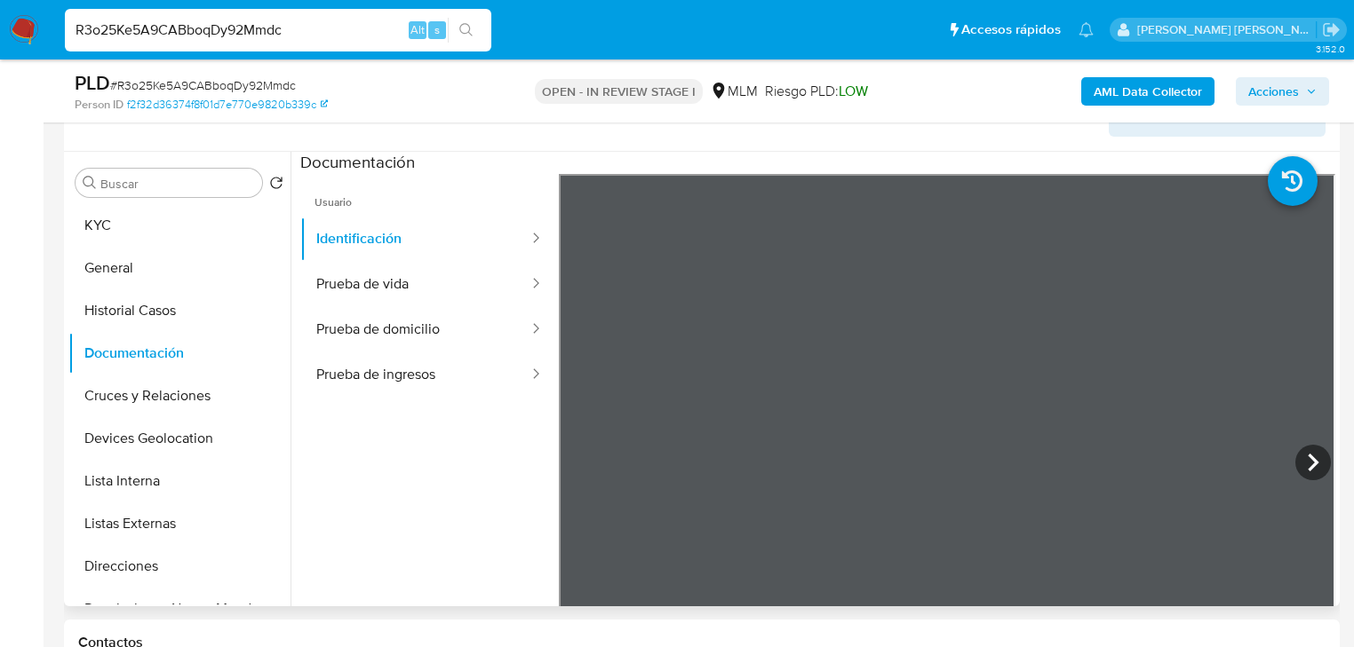
drag, startPoint x: 383, startPoint y: 285, endPoint x: 547, endPoint y: 290, distance: 164.4
click at [384, 284] on button "Prueba de vida" at bounding box center [415, 284] width 230 height 45
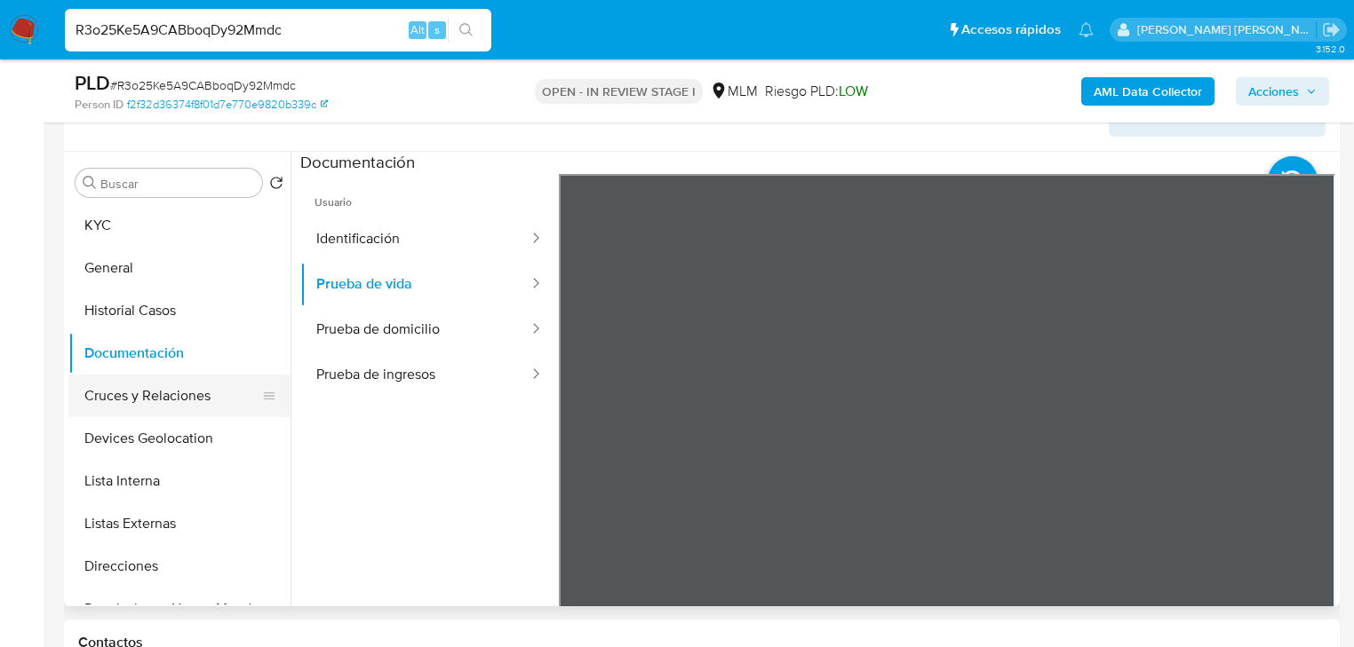
click at [179, 407] on button "Cruces y Relaciones" at bounding box center [172, 396] width 208 height 43
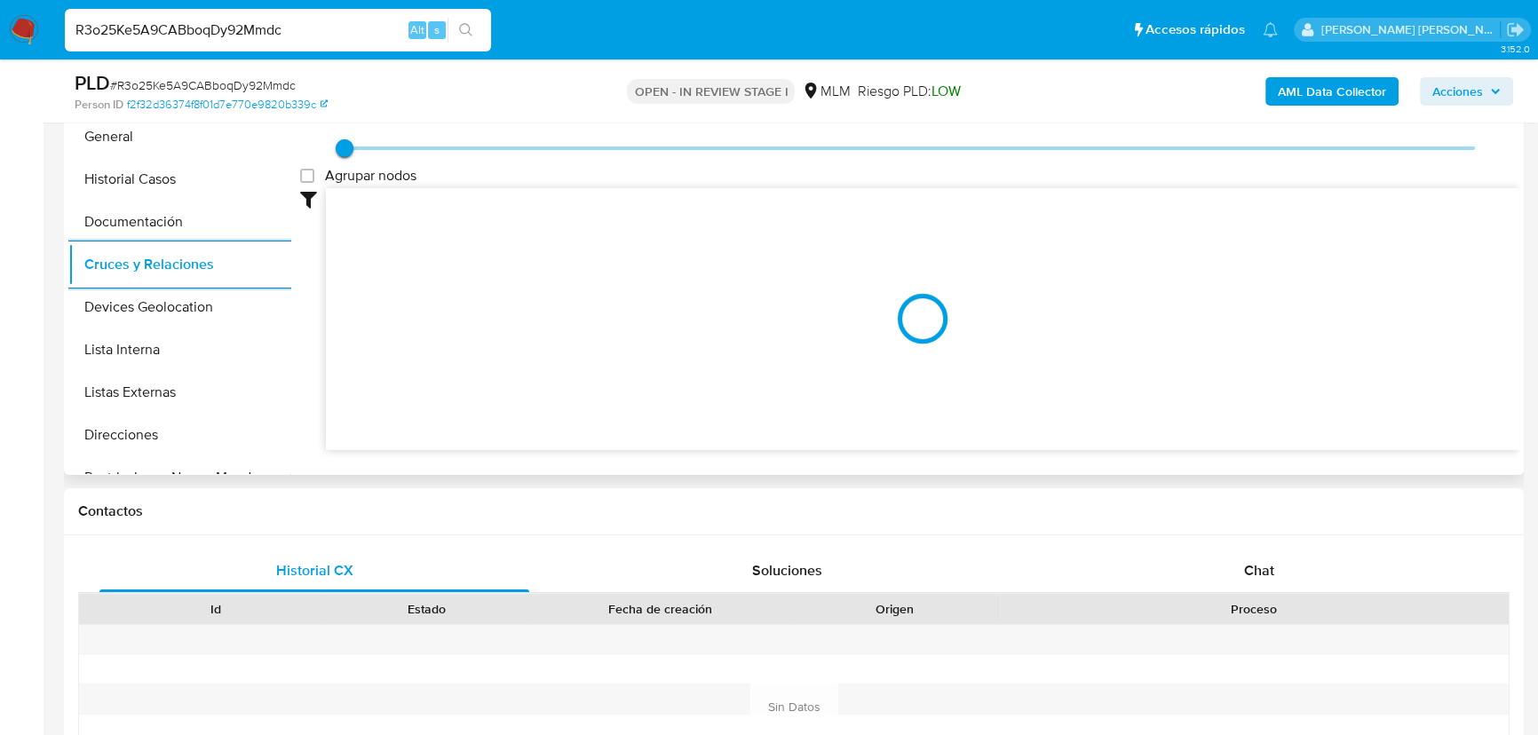
scroll to position [290, 0]
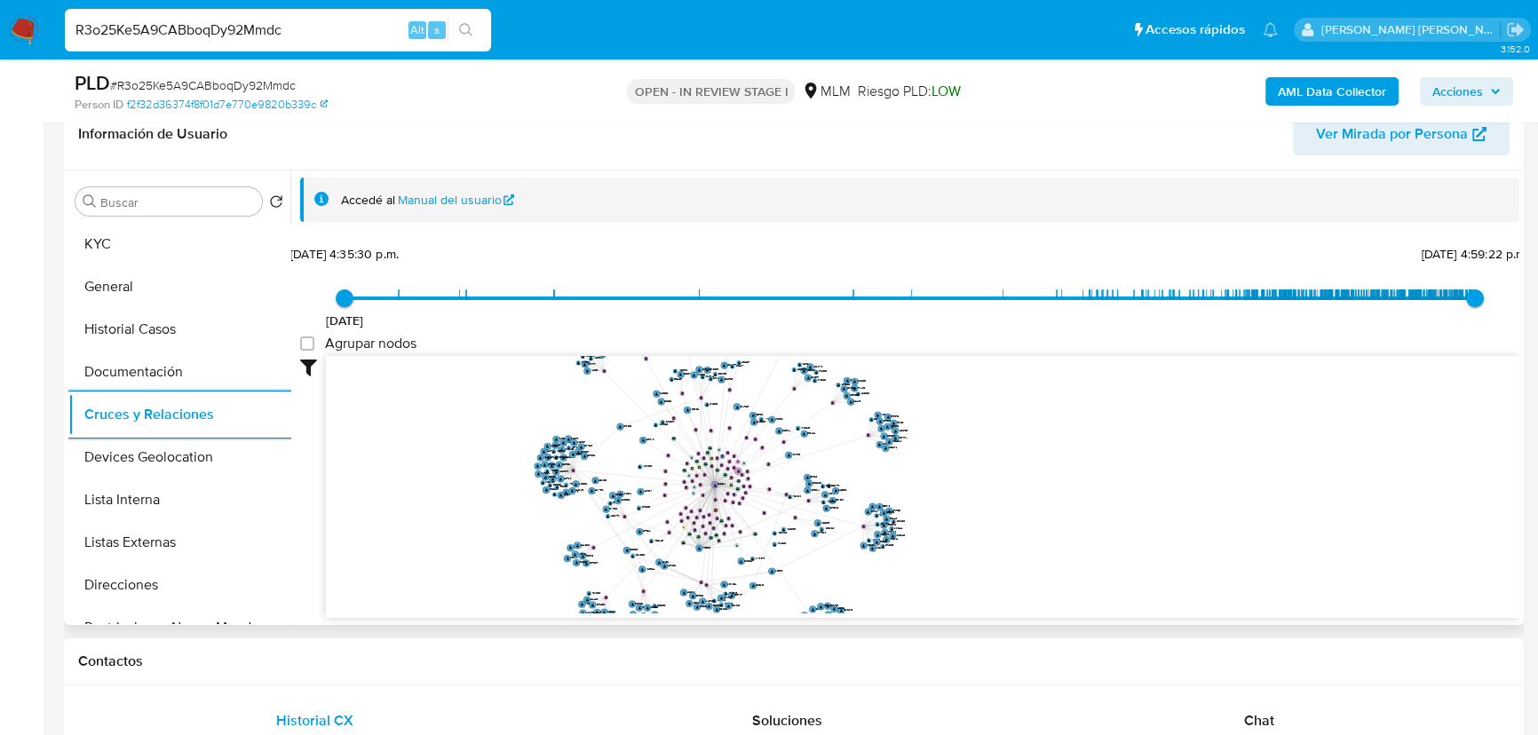
click at [236, 452] on button "Devices Geolocation" at bounding box center [179, 457] width 222 height 43
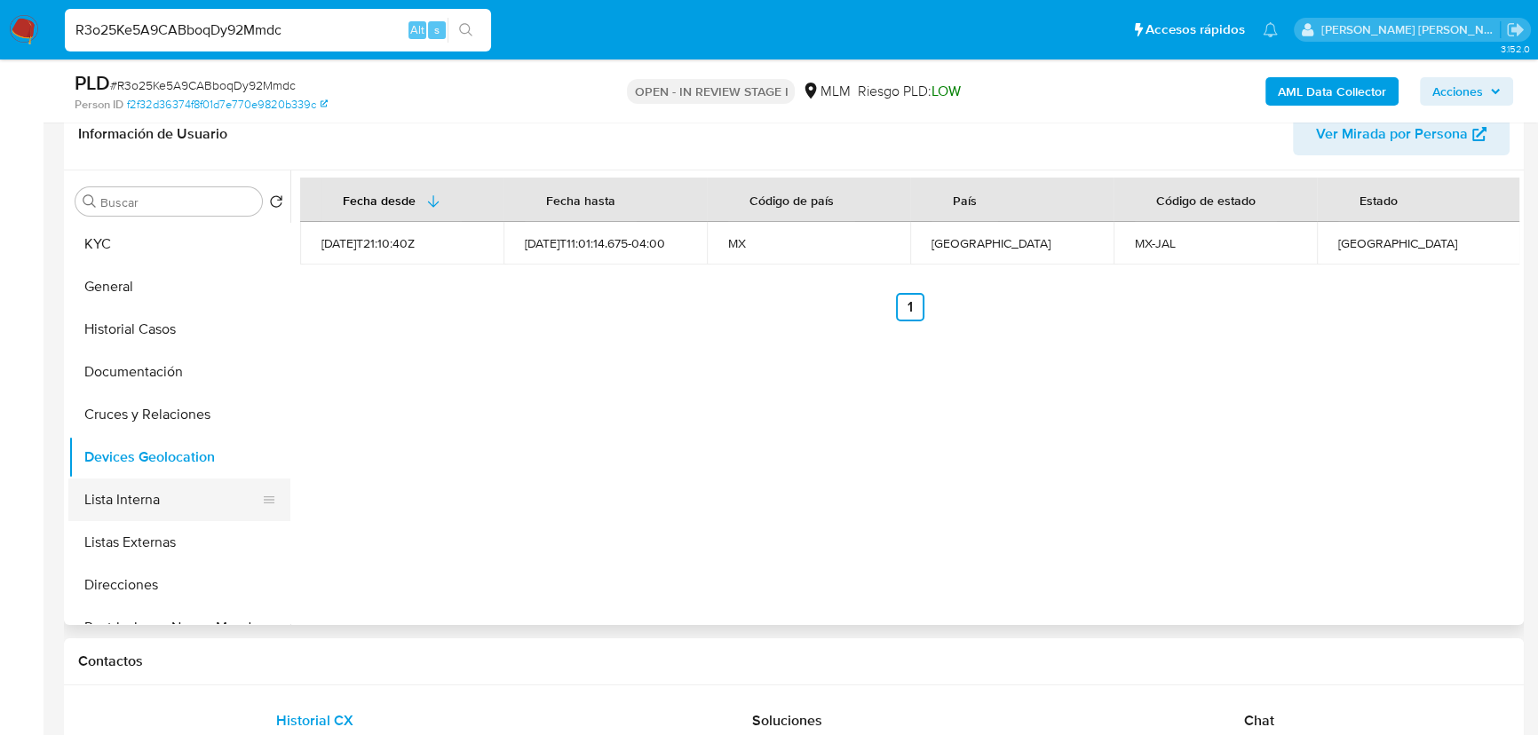
drag, startPoint x: 180, startPoint y: 499, endPoint x: 187, endPoint y: 513, distance: 15.5
click at [181, 500] on button "Lista Interna" at bounding box center [172, 500] width 208 height 43
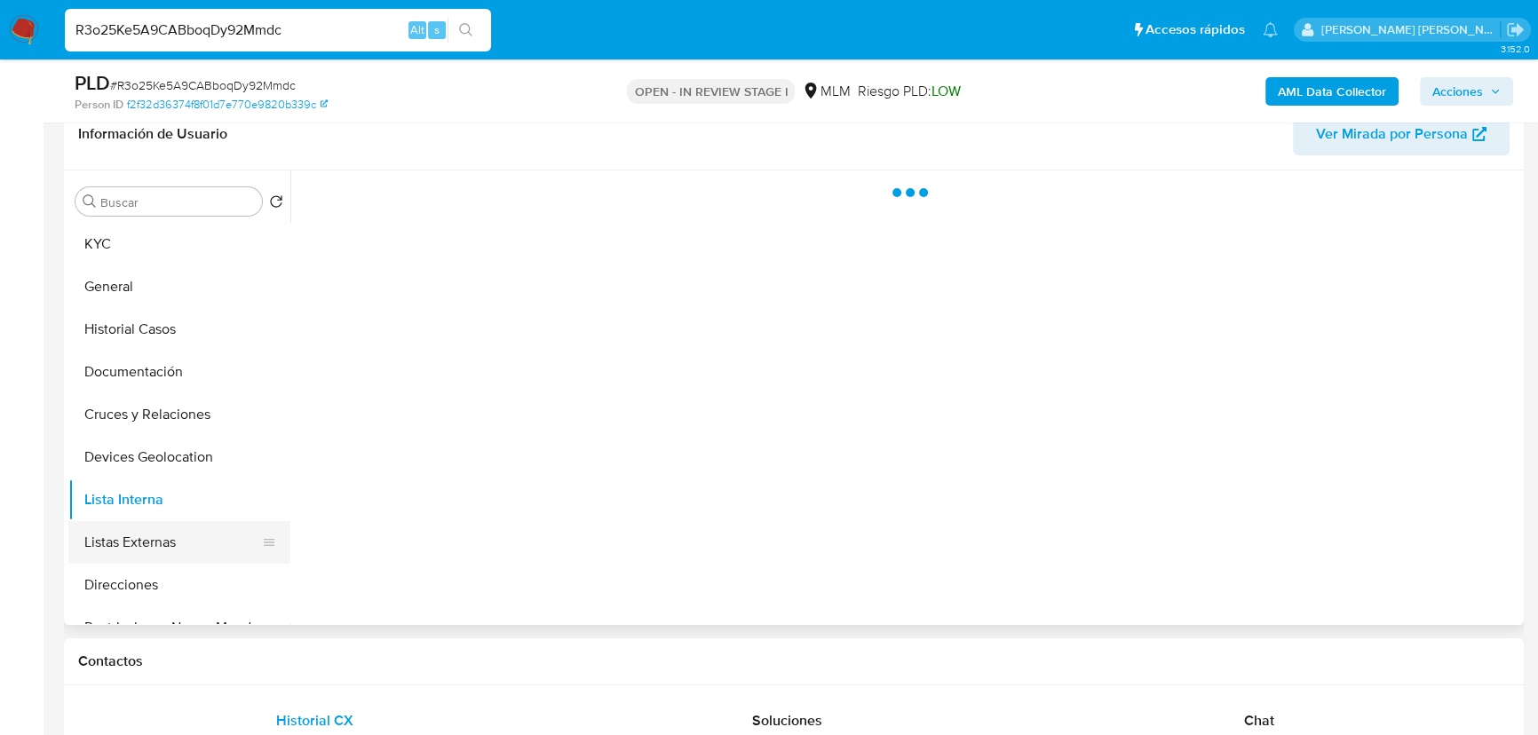
click at [192, 536] on button "Listas Externas" at bounding box center [172, 542] width 208 height 43
click at [843, 502] on div at bounding box center [904, 398] width 1229 height 455
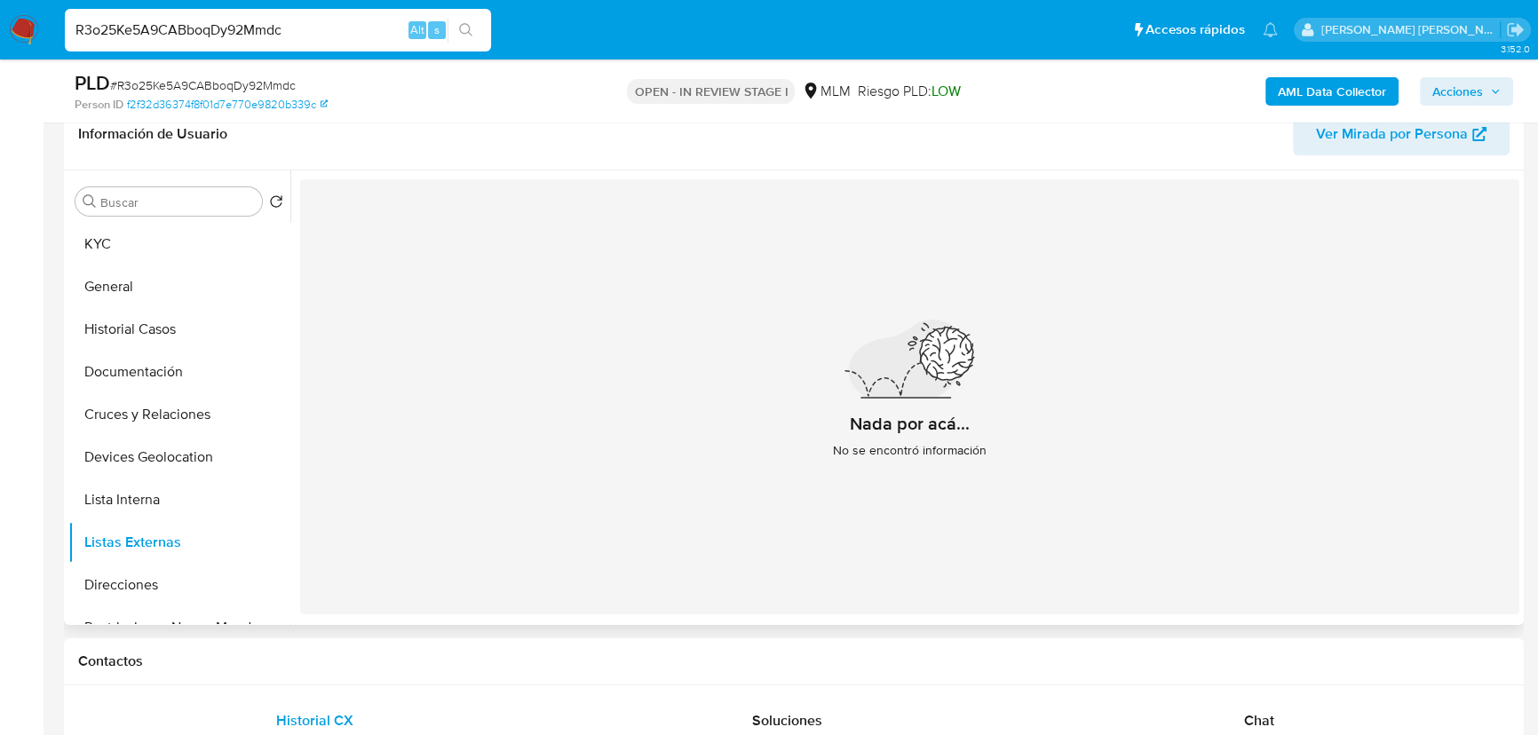
click at [1417, 426] on div "Nada por acá... No se encontró información" at bounding box center [909, 396] width 1219 height 435
click at [127, 221] on div "Buscar Volver al orden por defecto KYC General Historial Casos Documentación Cr…" at bounding box center [179, 399] width 222 height 452
click at [126, 249] on button "KYC" at bounding box center [172, 244] width 208 height 43
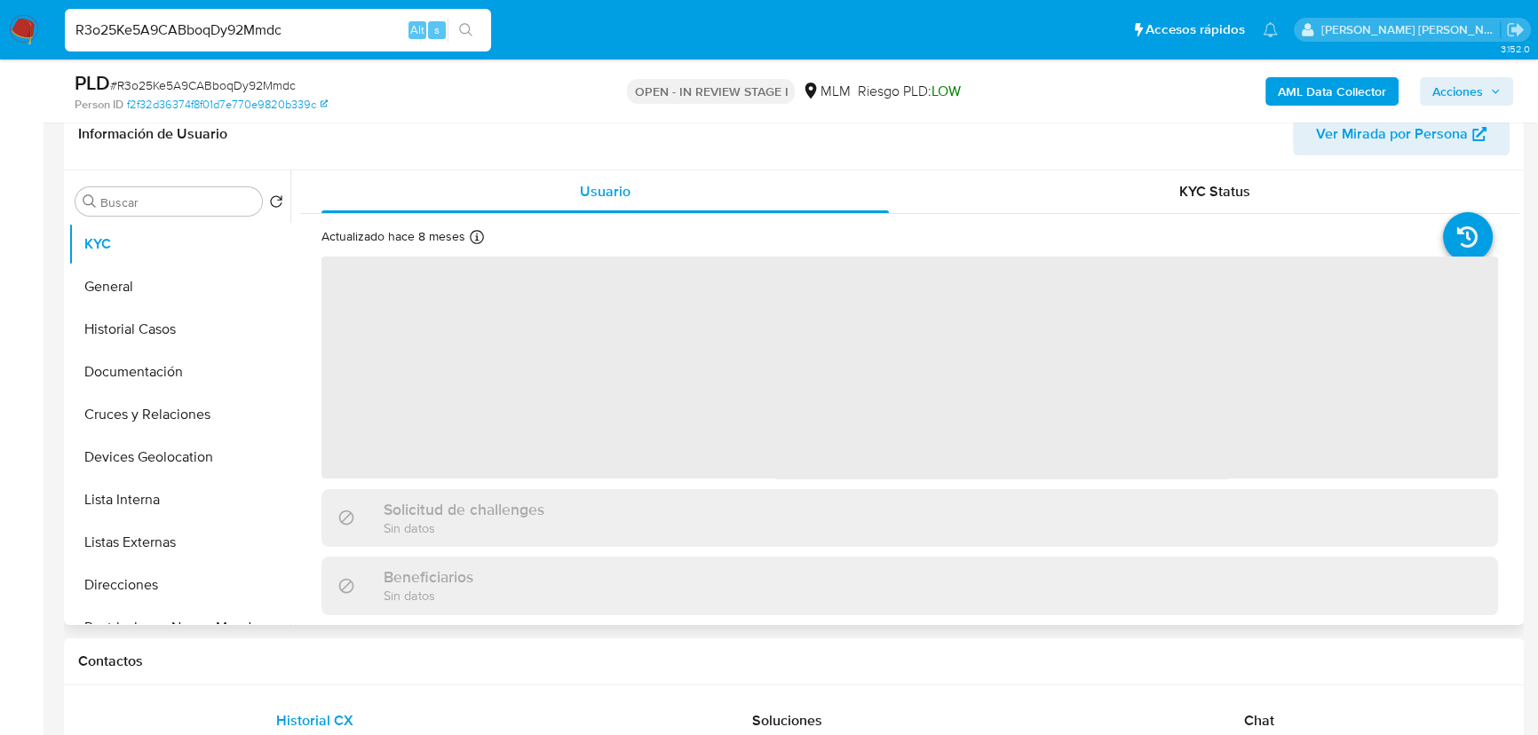
click at [757, 453] on span "‌" at bounding box center [910, 368] width 1177 height 222
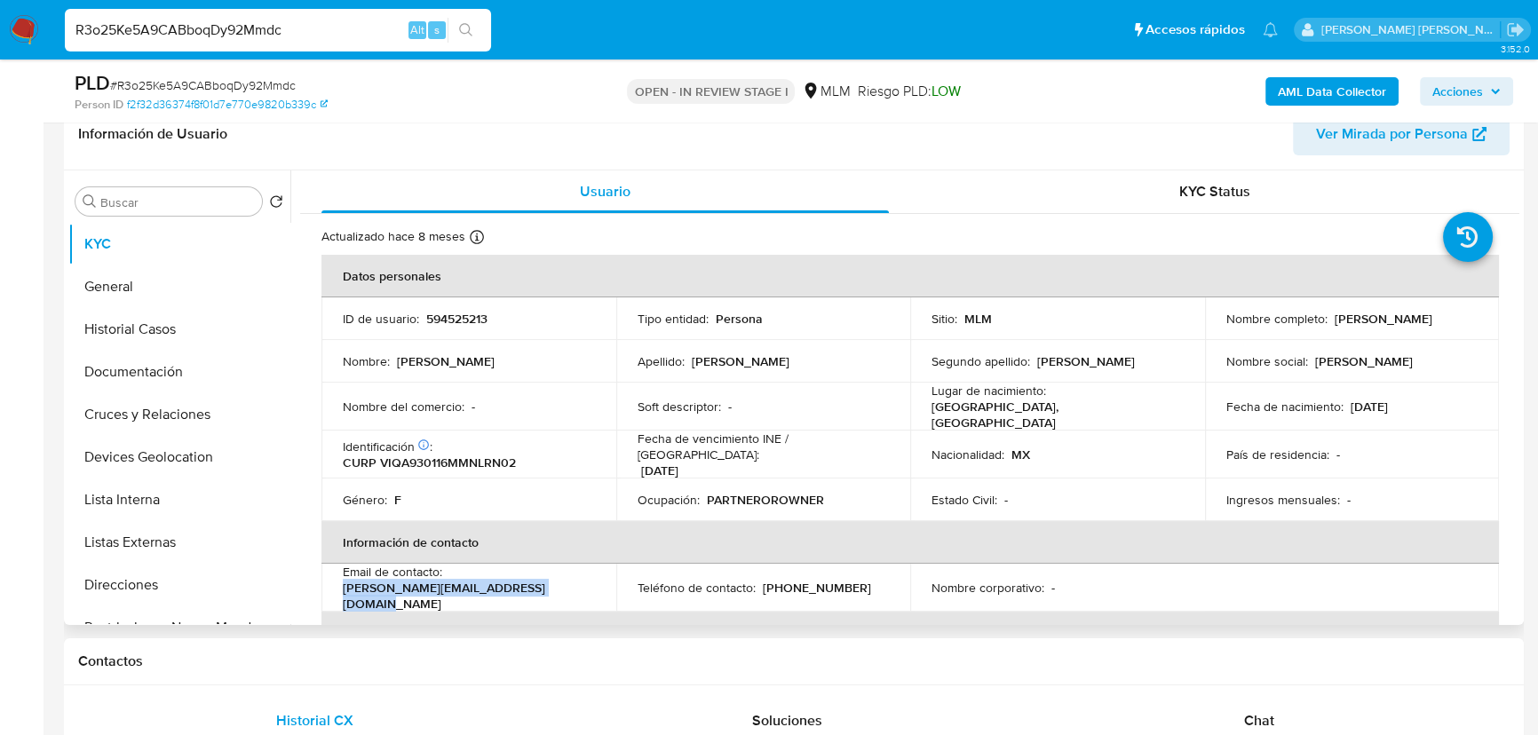
drag, startPoint x: 538, startPoint y: 589, endPoint x: 342, endPoint y: 591, distance: 196.3
click at [343, 591] on div "Email de contacto : andrea_villanuevaquiroz@hotmail.com" at bounding box center [469, 588] width 252 height 48
copy p "andrea_villanuevaquiroz@hotmail.com"
click at [772, 564] on td "Teléfono de contacto : (33) 14271071" at bounding box center [763, 588] width 295 height 48
click at [786, 580] on p "(33) 14271071" at bounding box center [817, 588] width 108 height 16
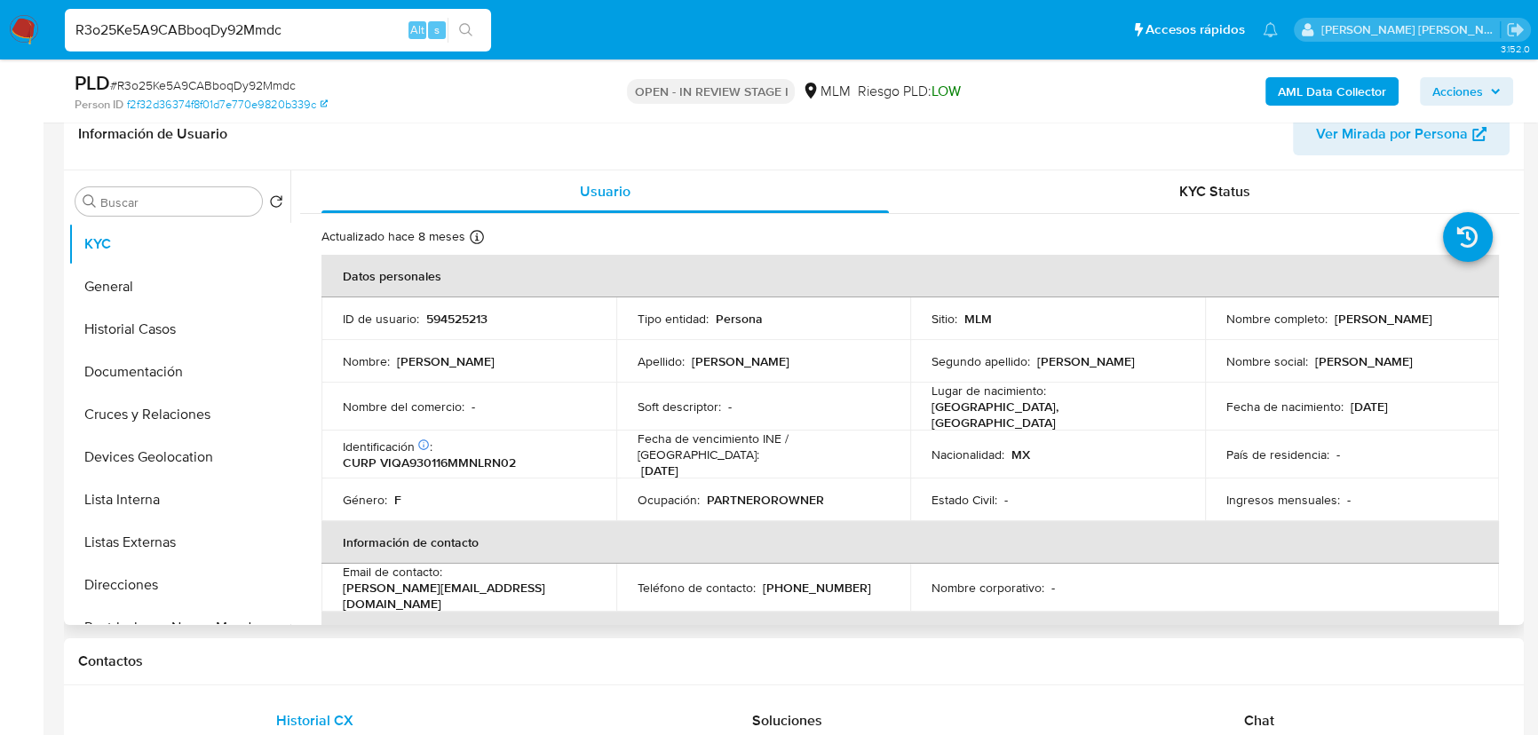
click at [803, 580] on p "(33) 14271071" at bounding box center [817, 588] width 108 height 16
copy p "14271071"
drag, startPoint x: 567, startPoint y: 586, endPoint x: 337, endPoint y: 584, distance: 229.1
click at [337, 584] on td "Email de contacto : andrea_villanuevaquiroz@hotmail.com" at bounding box center [469, 588] width 295 height 48
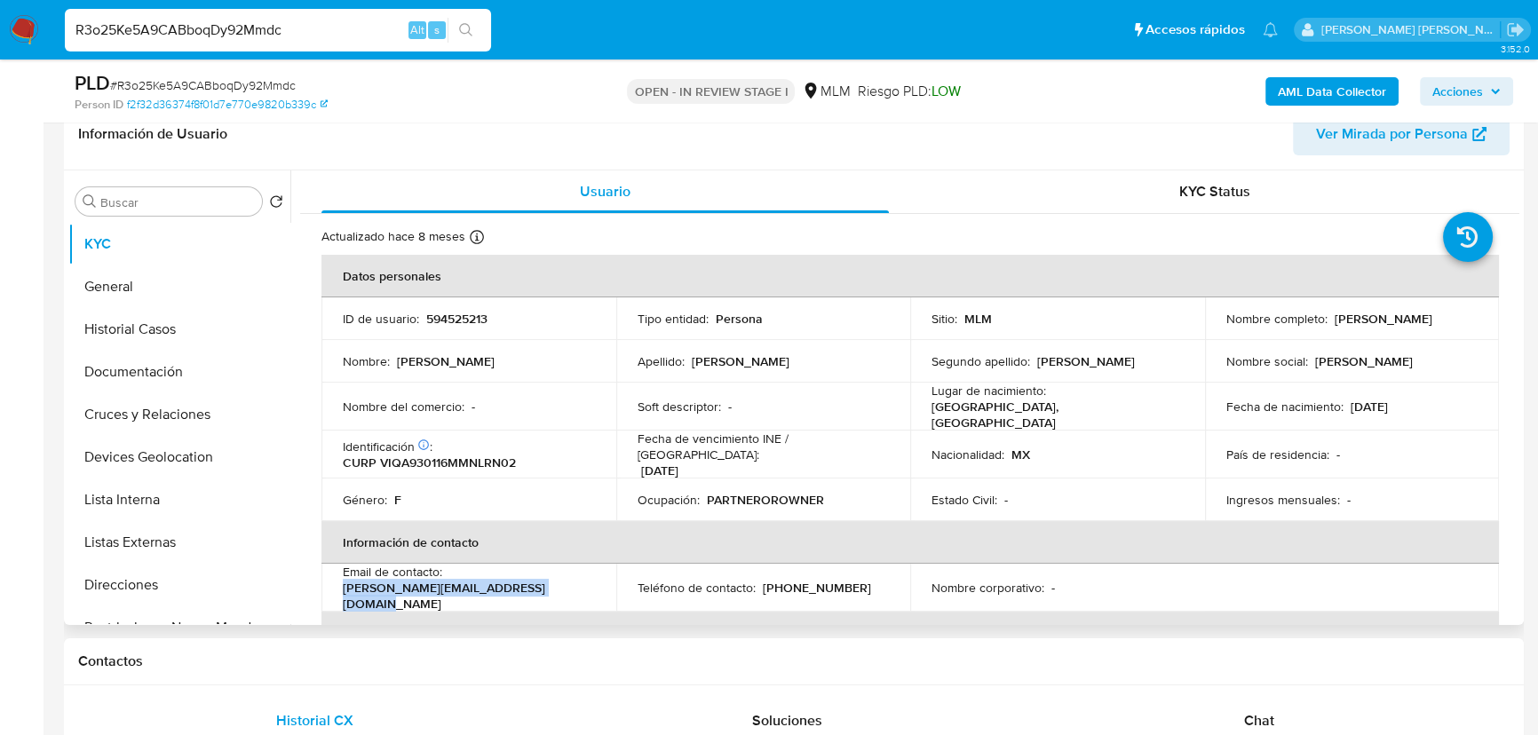
copy p "andrea_villanuevaquiroz@hotmail.com"
click at [818, 580] on p "(33) 14271071" at bounding box center [817, 588] width 108 height 16
click at [817, 580] on p "(33) 14271071" at bounding box center [817, 588] width 108 height 16
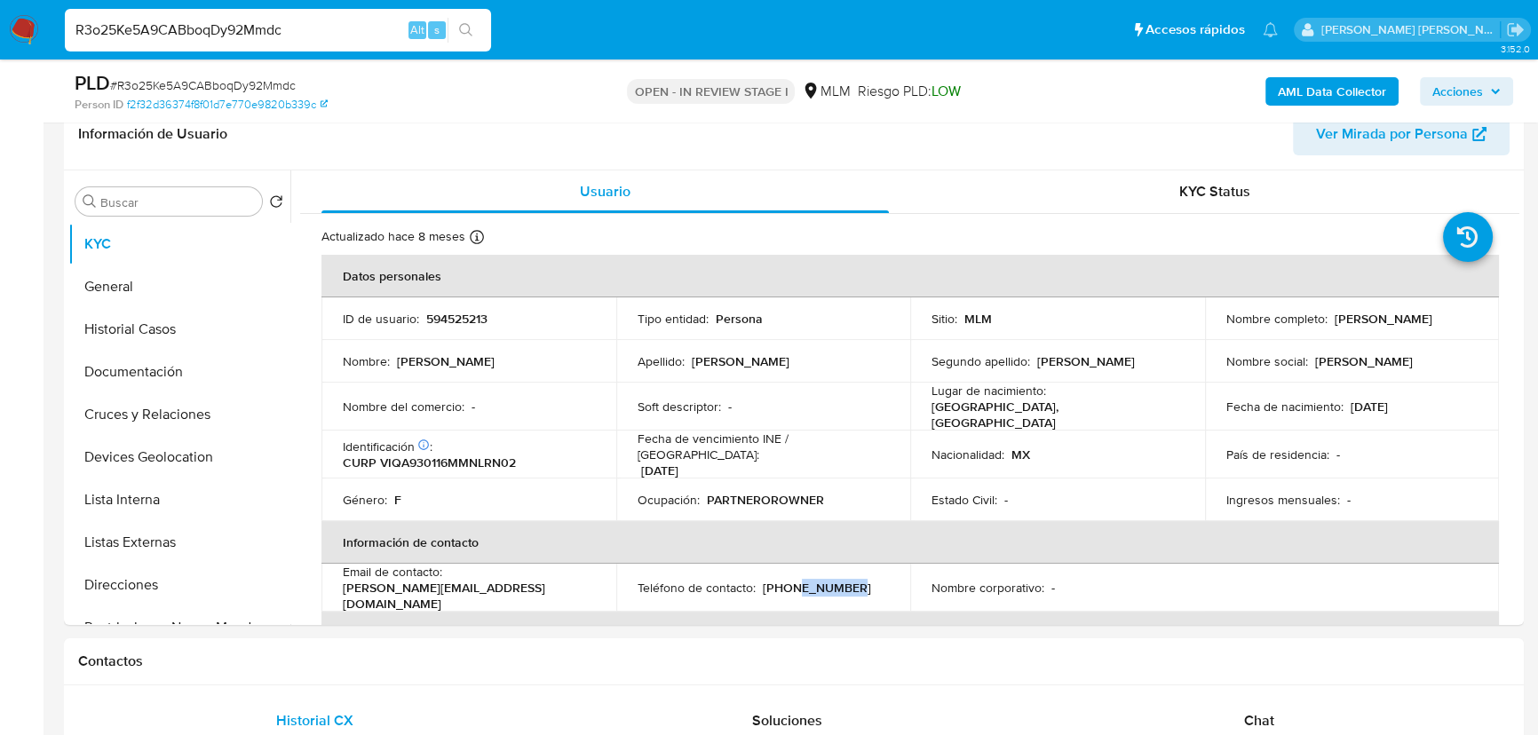
copy p "14271071"
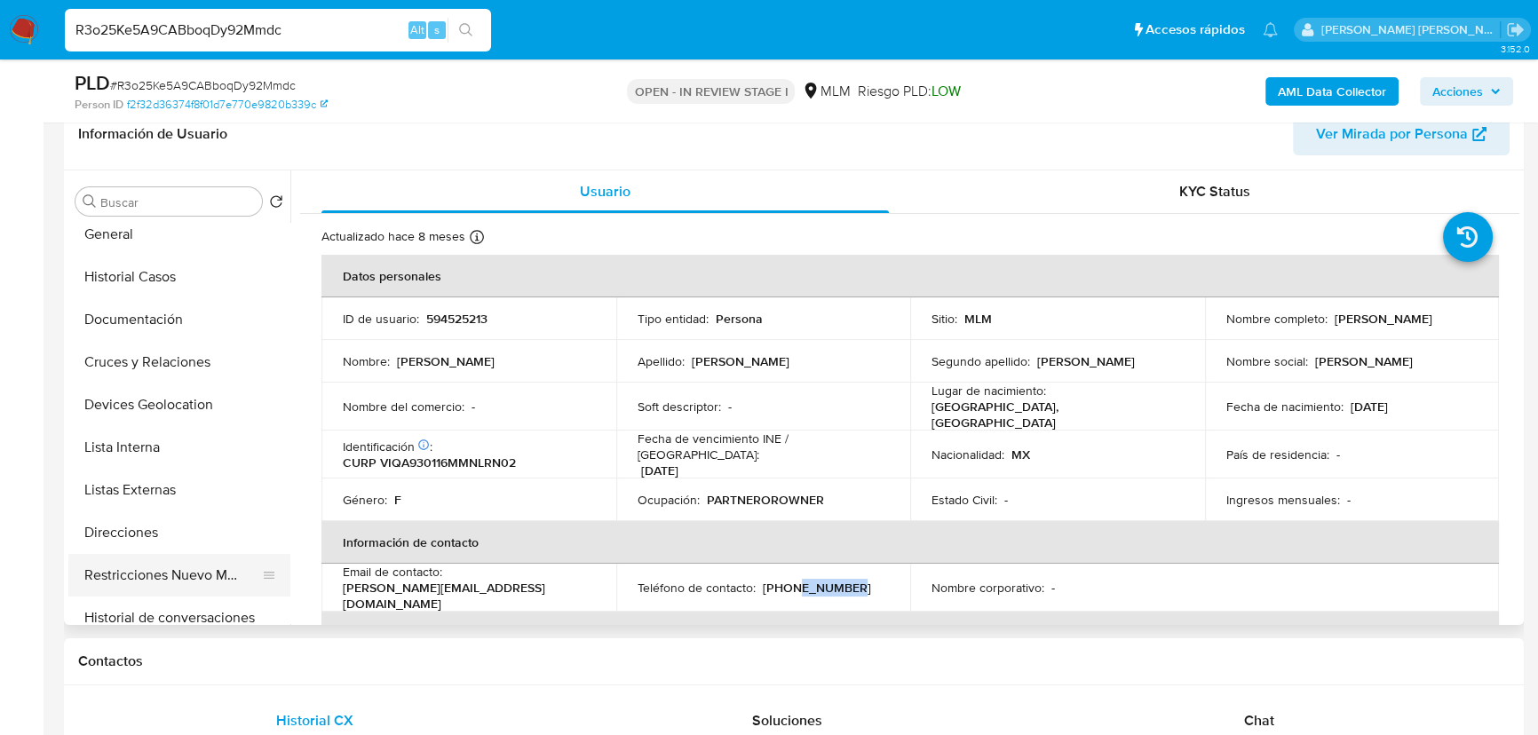
scroll to position [80, 0]
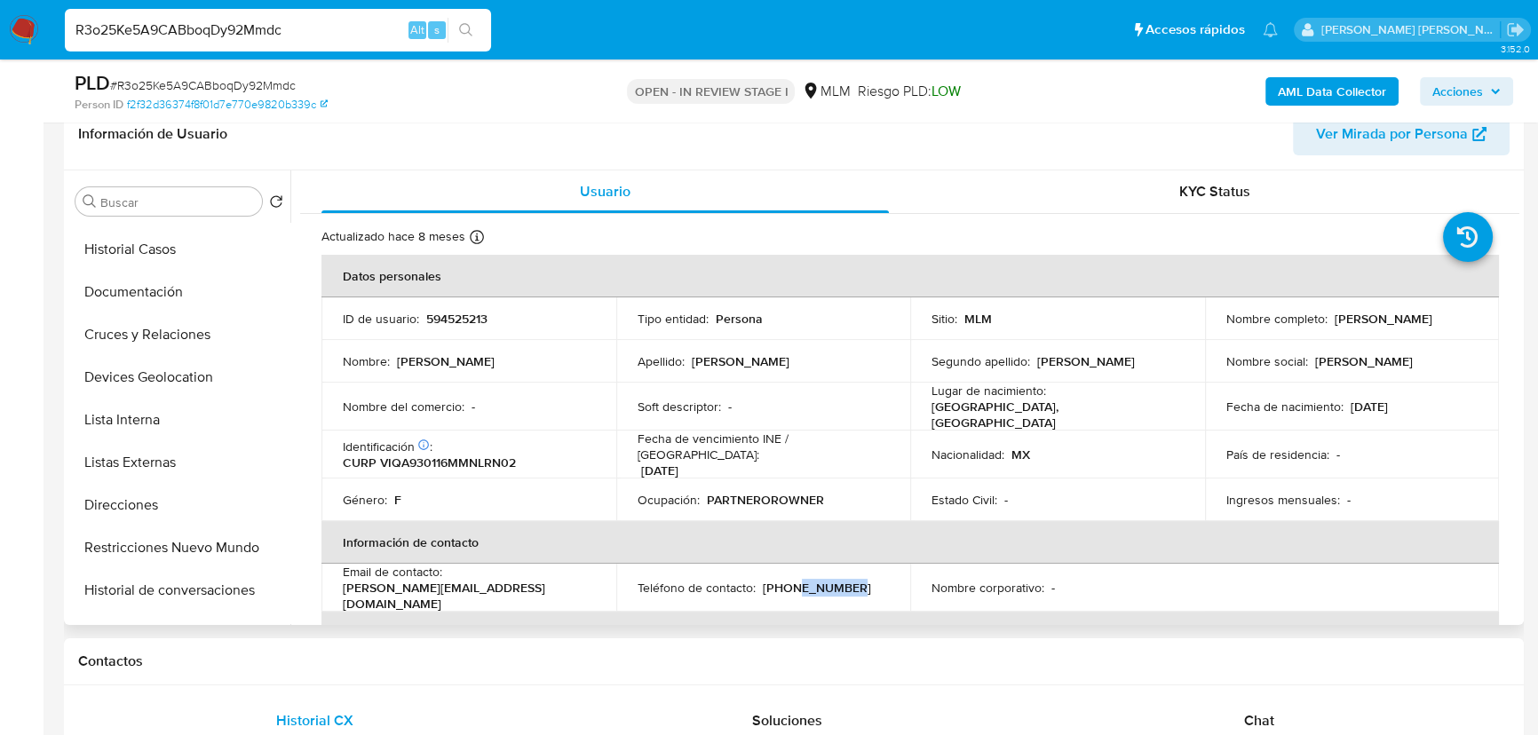
click at [141, 488] on button "Direcciones" at bounding box center [179, 505] width 222 height 43
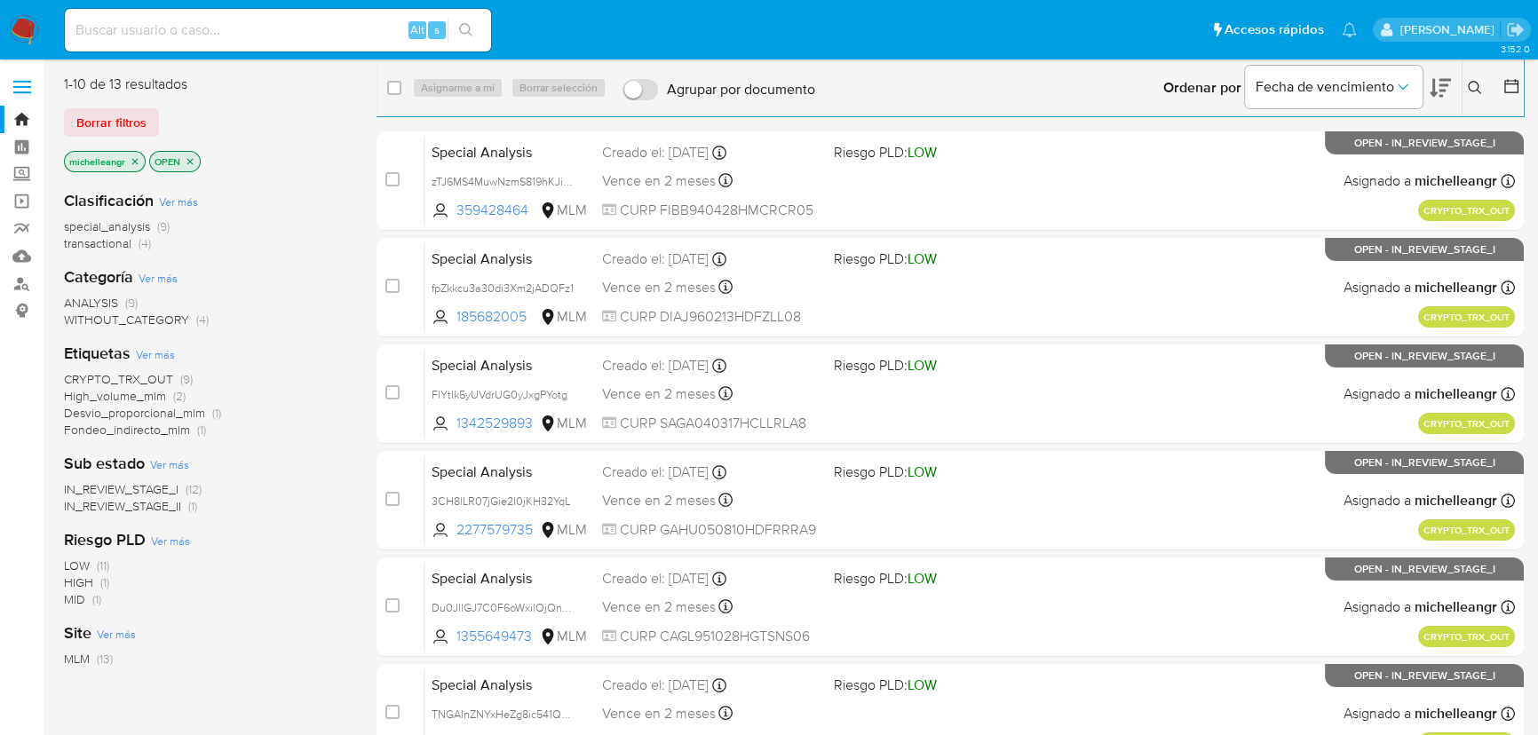
click at [231, 28] on input at bounding box center [278, 30] width 426 height 23
paste input "SE DESCARTA INUSUALIDAD DEBIDO A QUE NO SE IDENTIFICARON AGRAVANTES EN LA OPERA…"
type input "SE DESCARTA INUSUALIDAD DEBIDO A QUE NO SE IDENTIFICARON AGRAVANTES EN LA OPERA…"
click at [195, 29] on input at bounding box center [278, 30] width 426 height 23
paste input "R3o25Ke5A9CABboqDy92Mmdc"
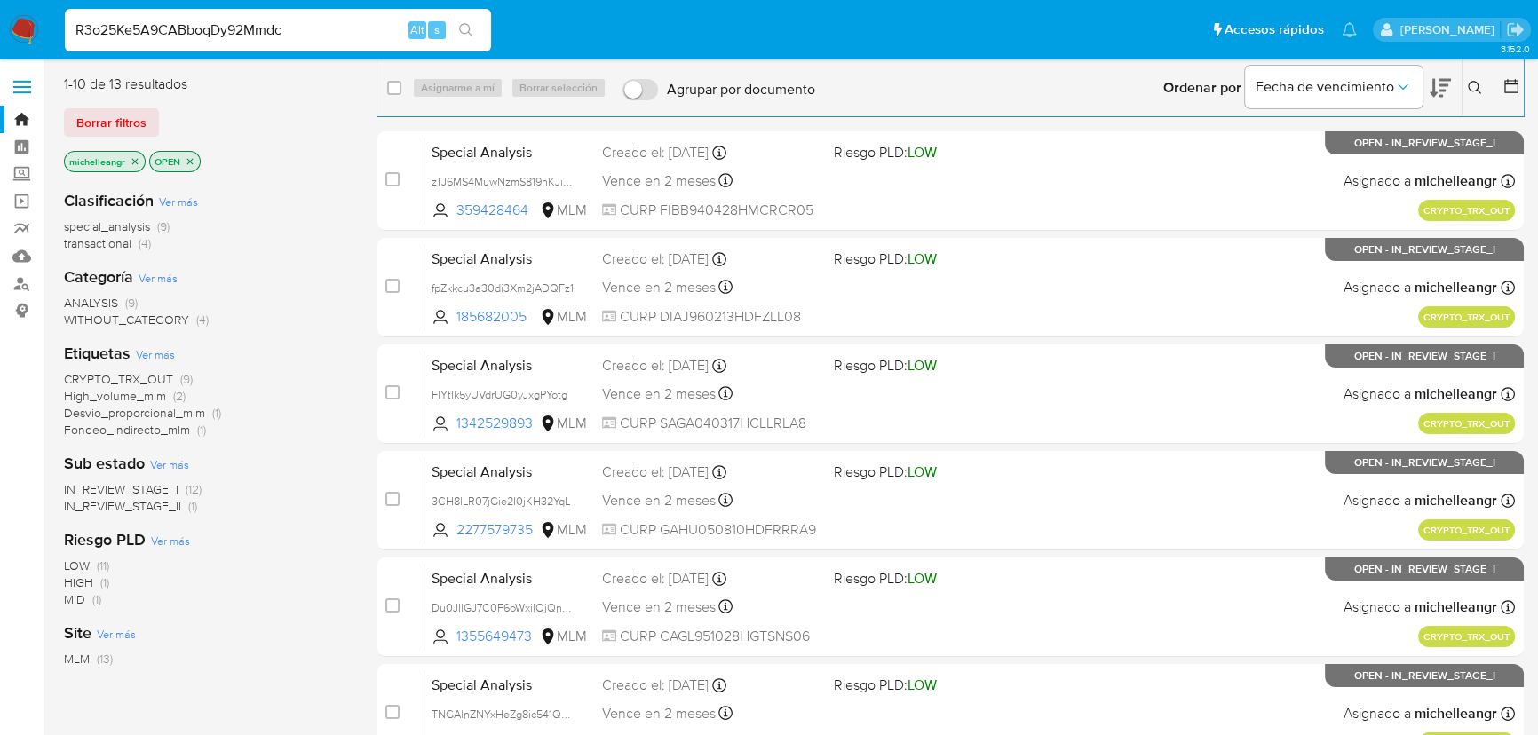
type input "R3o25Ke5A9CABboqDy92Mmdc"
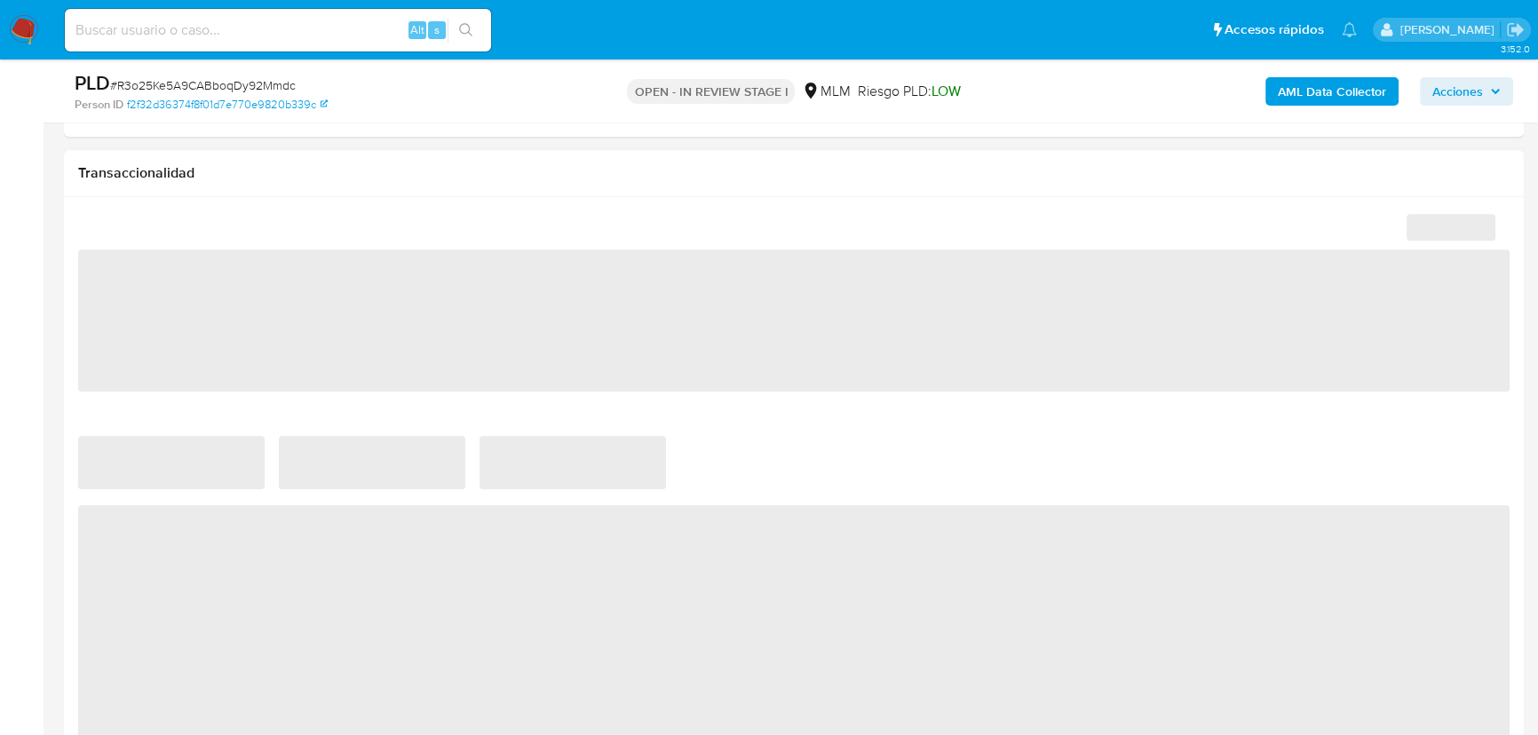
scroll to position [1211, 0]
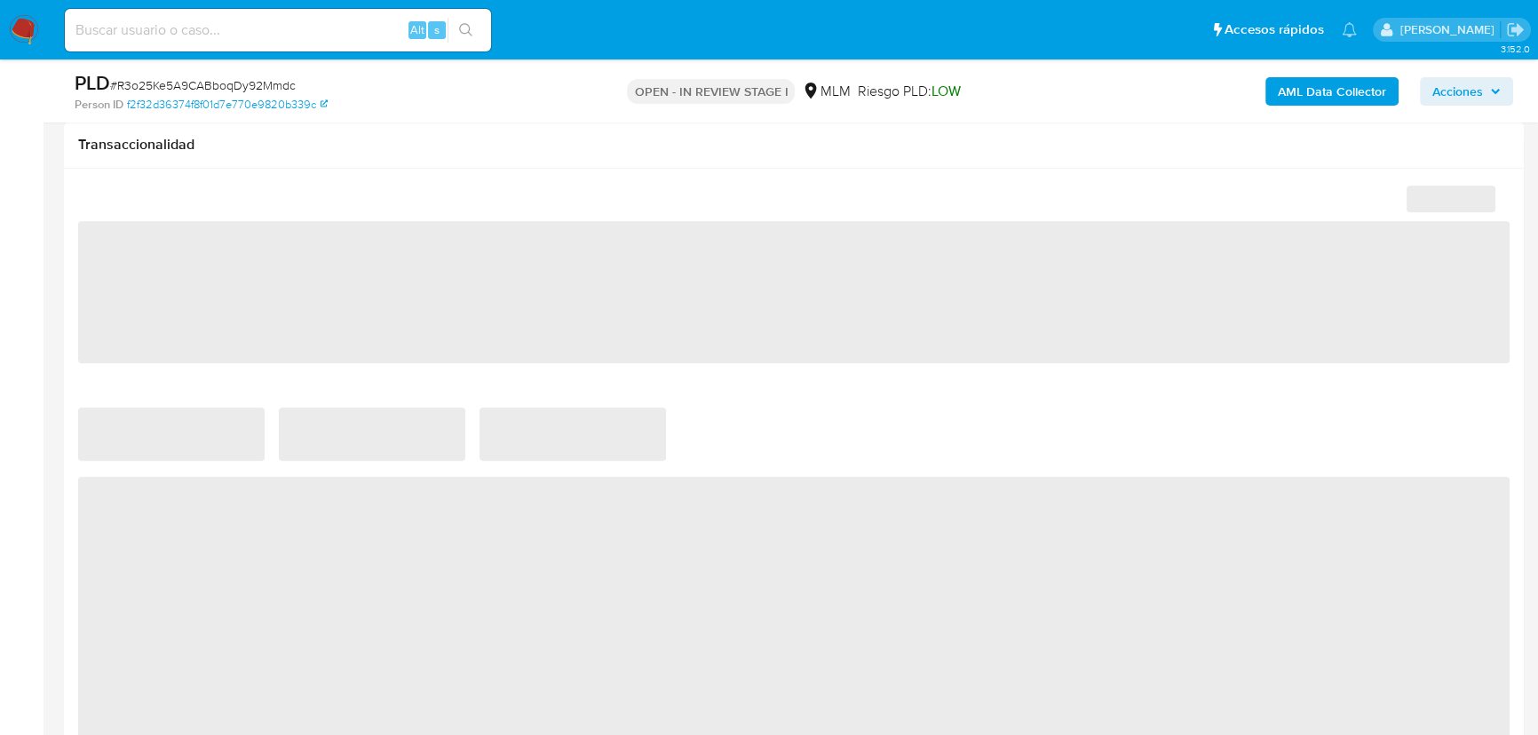
select select "10"
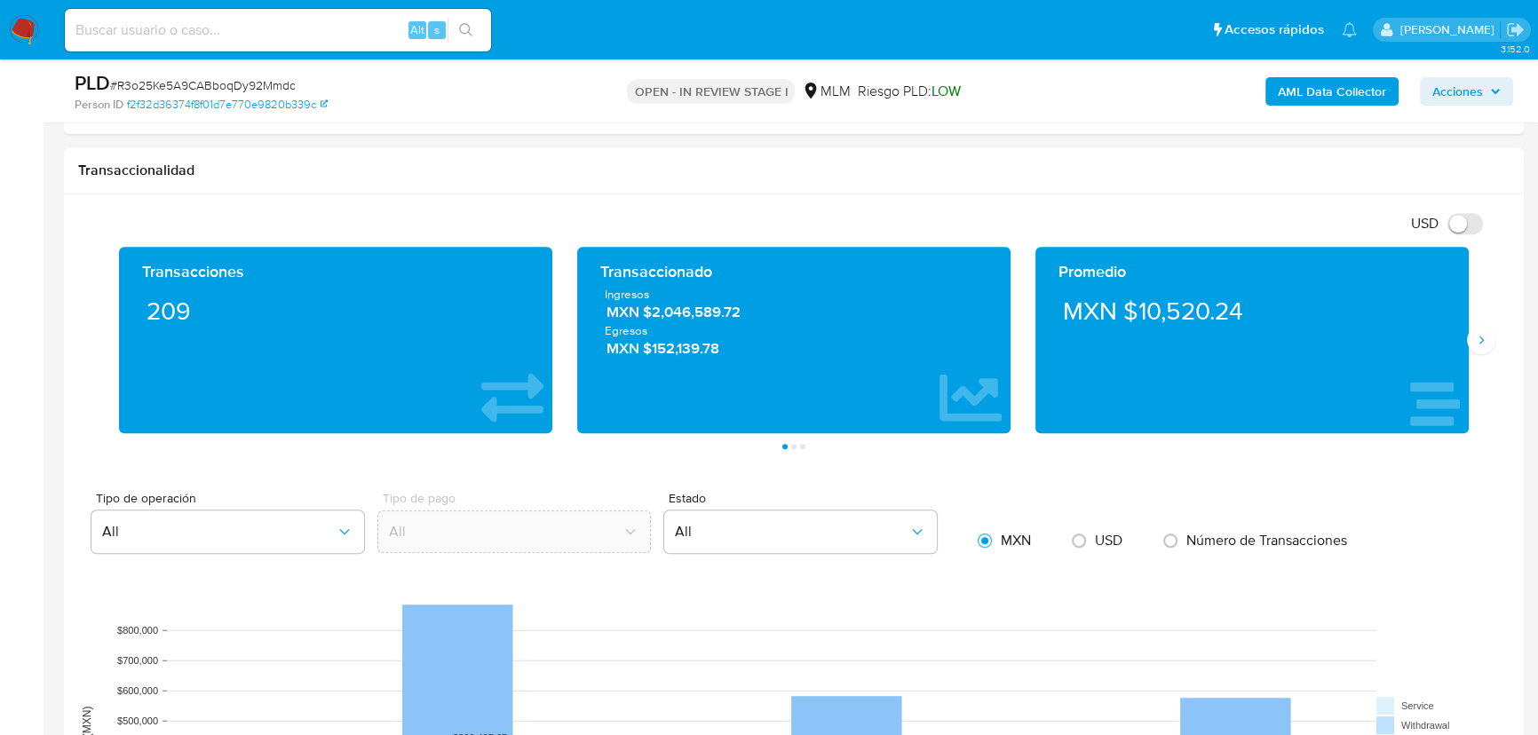
scroll to position [1049, 0]
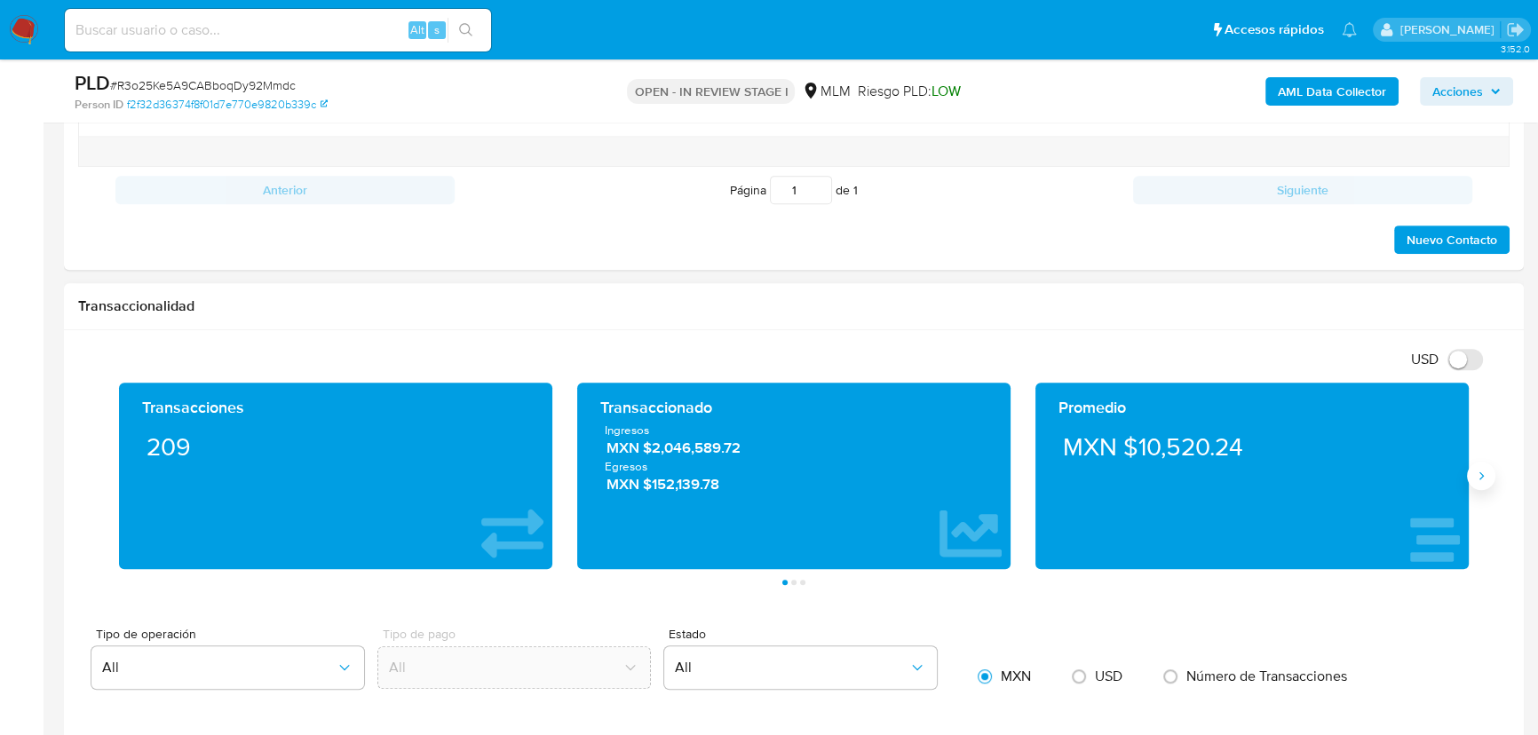
click at [1479, 477] on button "Siguiente" at bounding box center [1481, 476] width 28 height 28
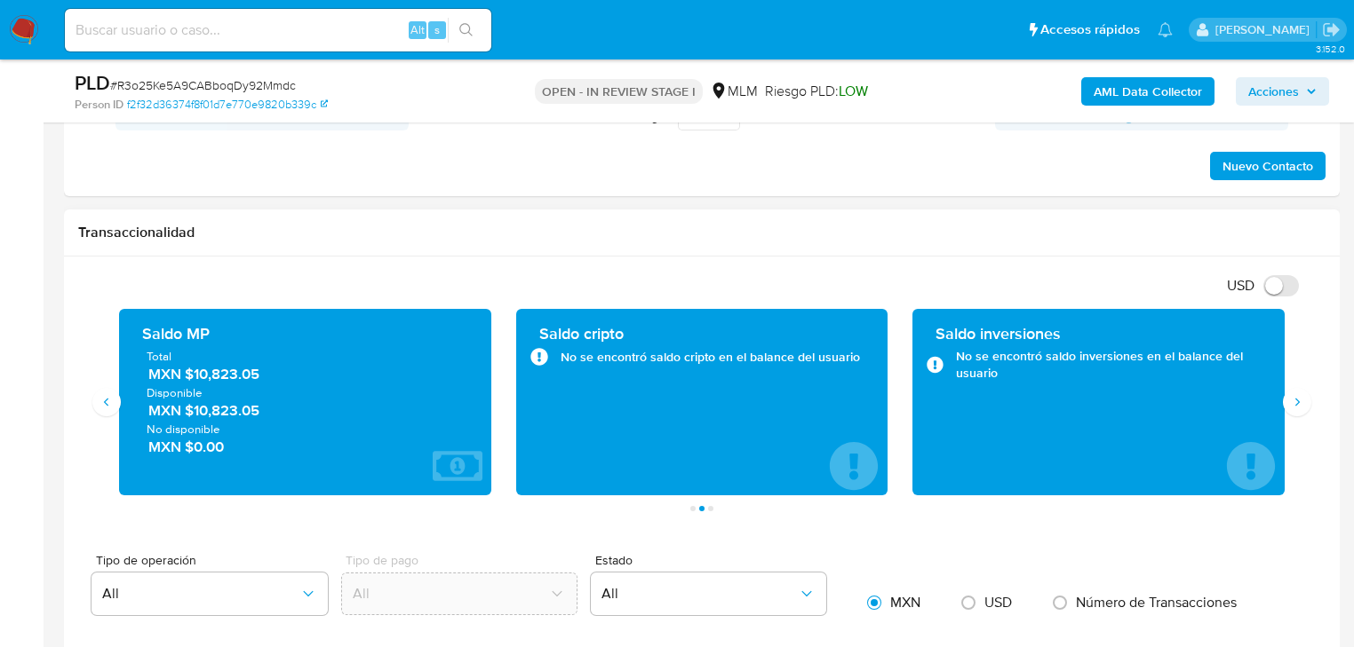
scroll to position [1191, 0]
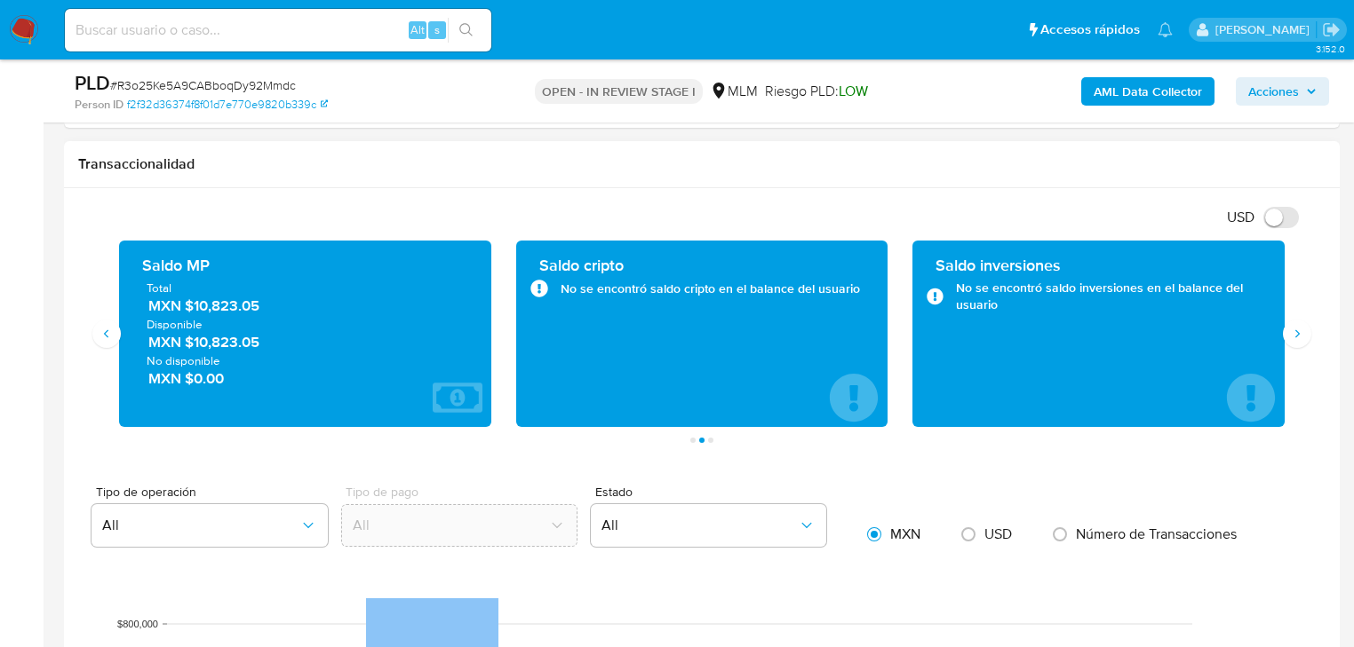
click at [135, 256] on div "Saldo MP" at bounding box center [305, 265] width 344 height 21
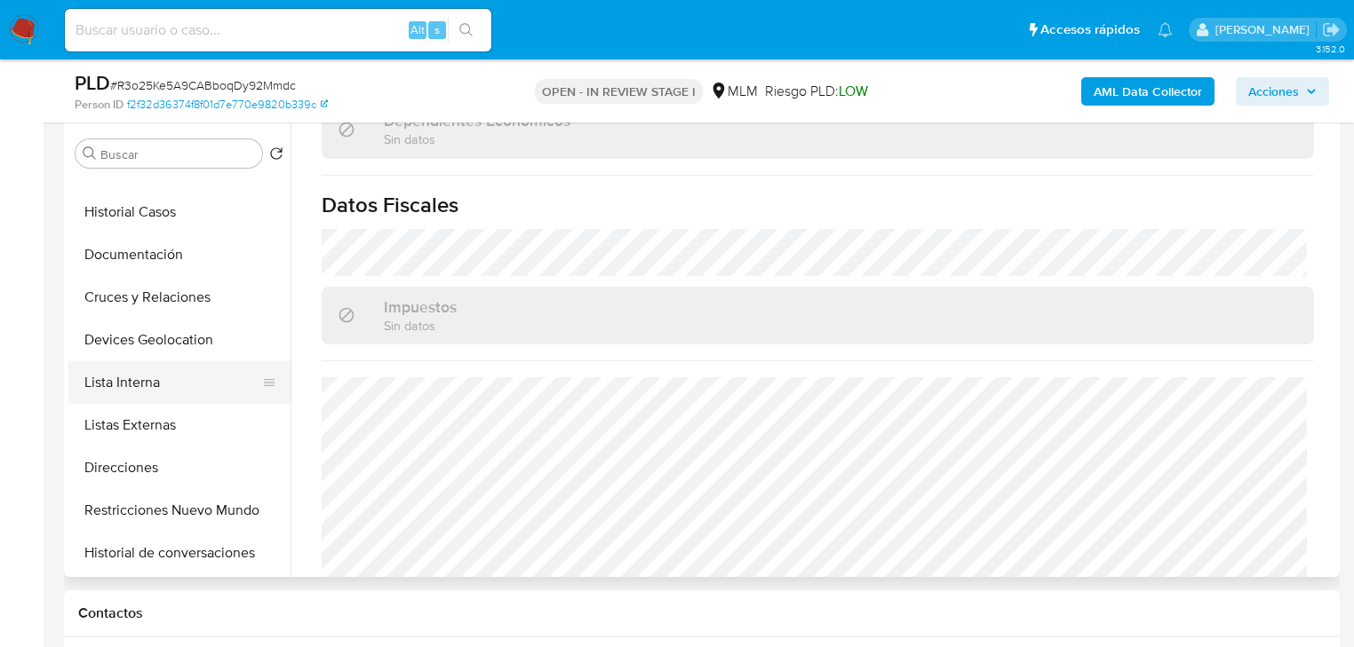
scroll to position [142, 0]
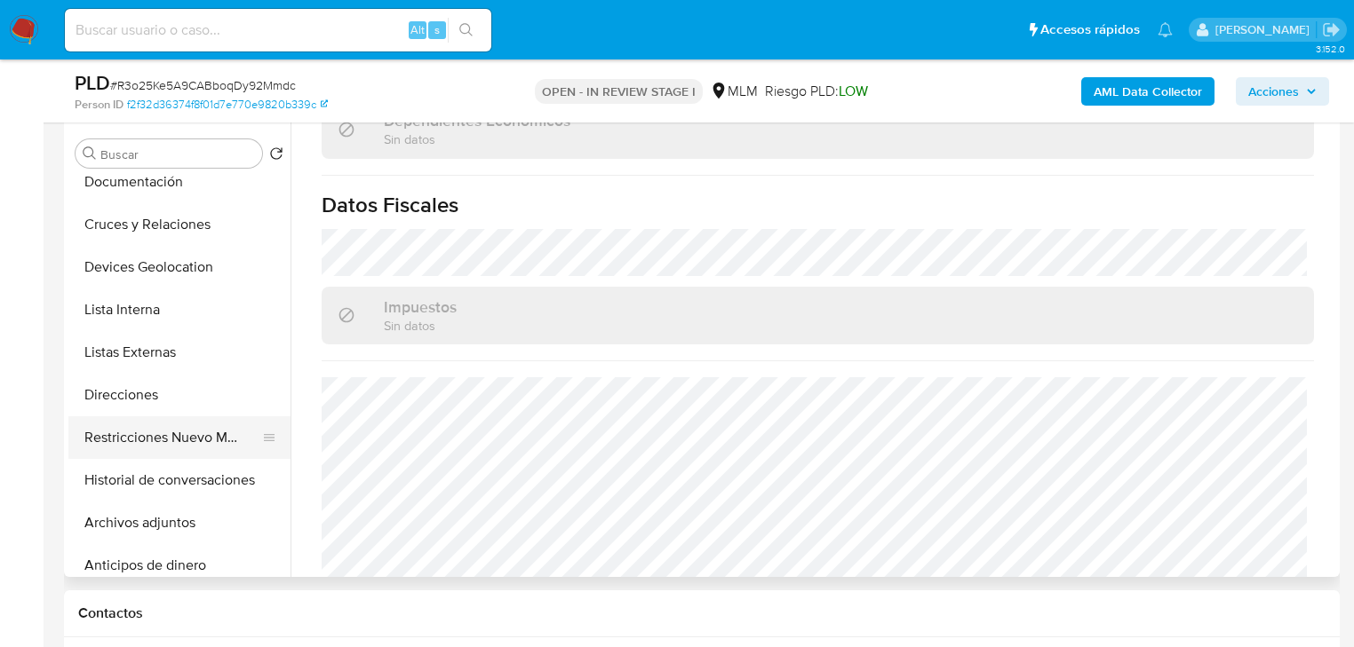
click at [209, 430] on button "Restricciones Nuevo Mundo" at bounding box center [172, 438] width 208 height 43
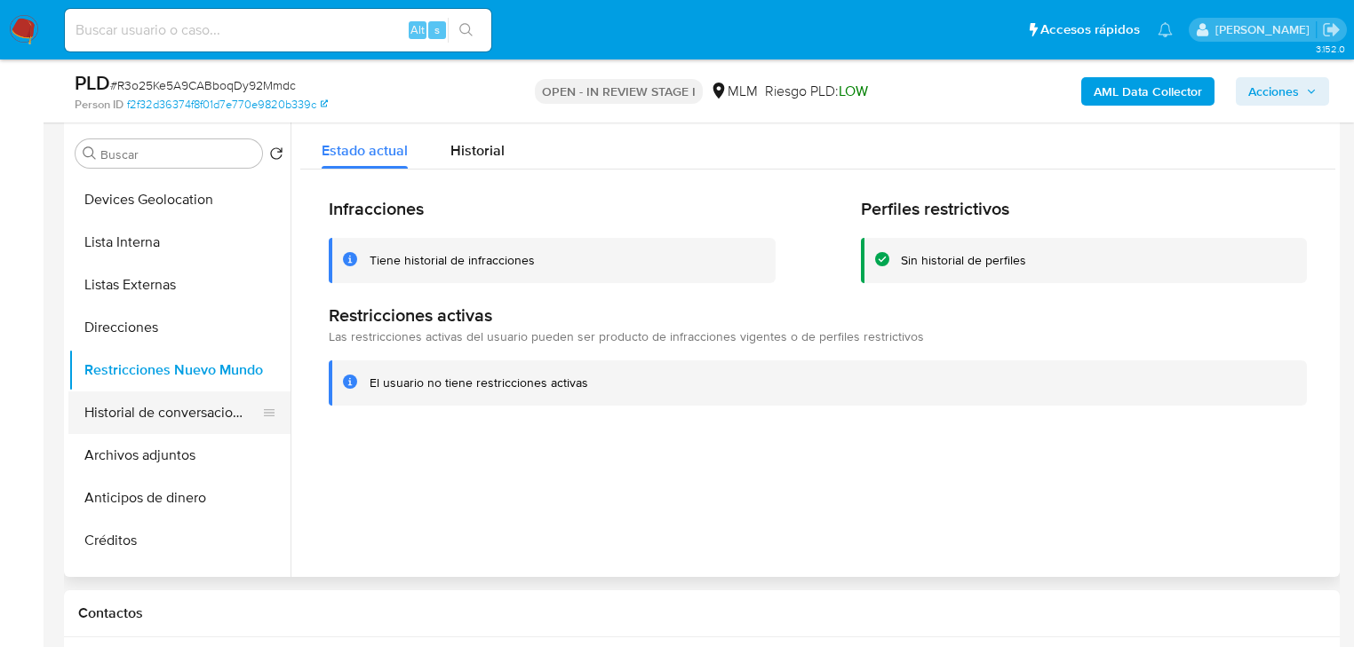
scroll to position [213, 0]
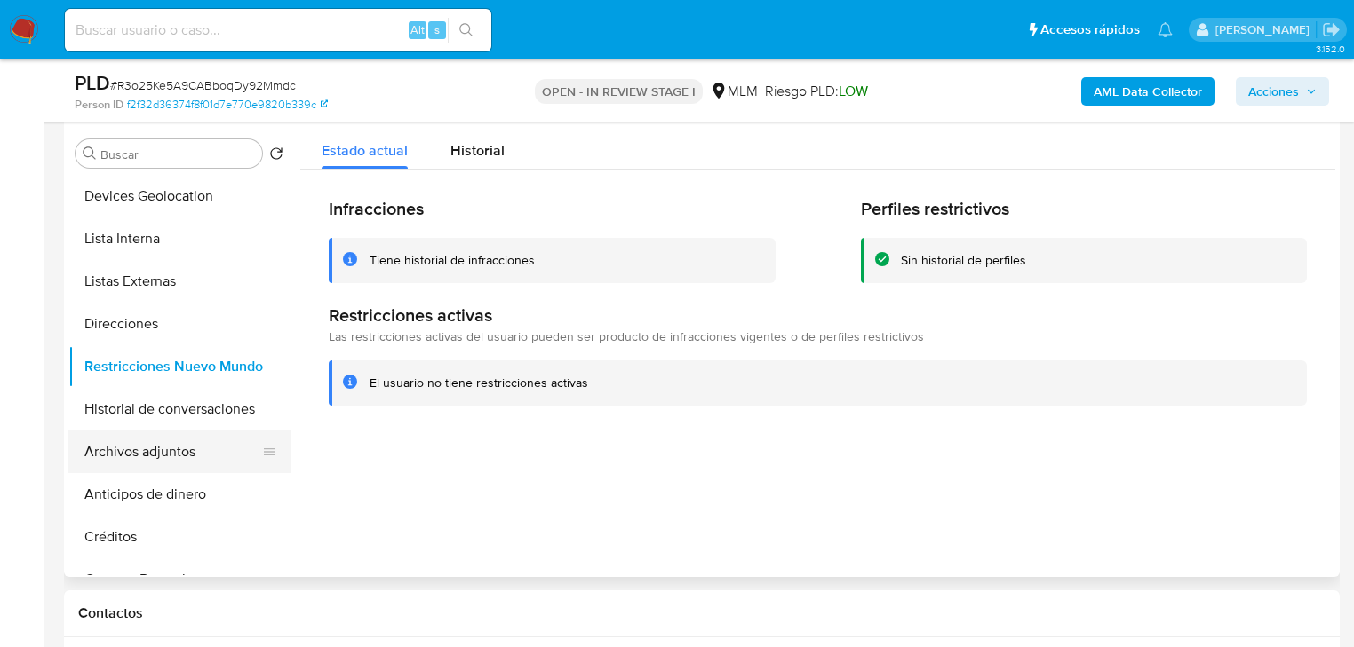
click at [171, 459] on button "Archivos adjuntos" at bounding box center [172, 452] width 208 height 43
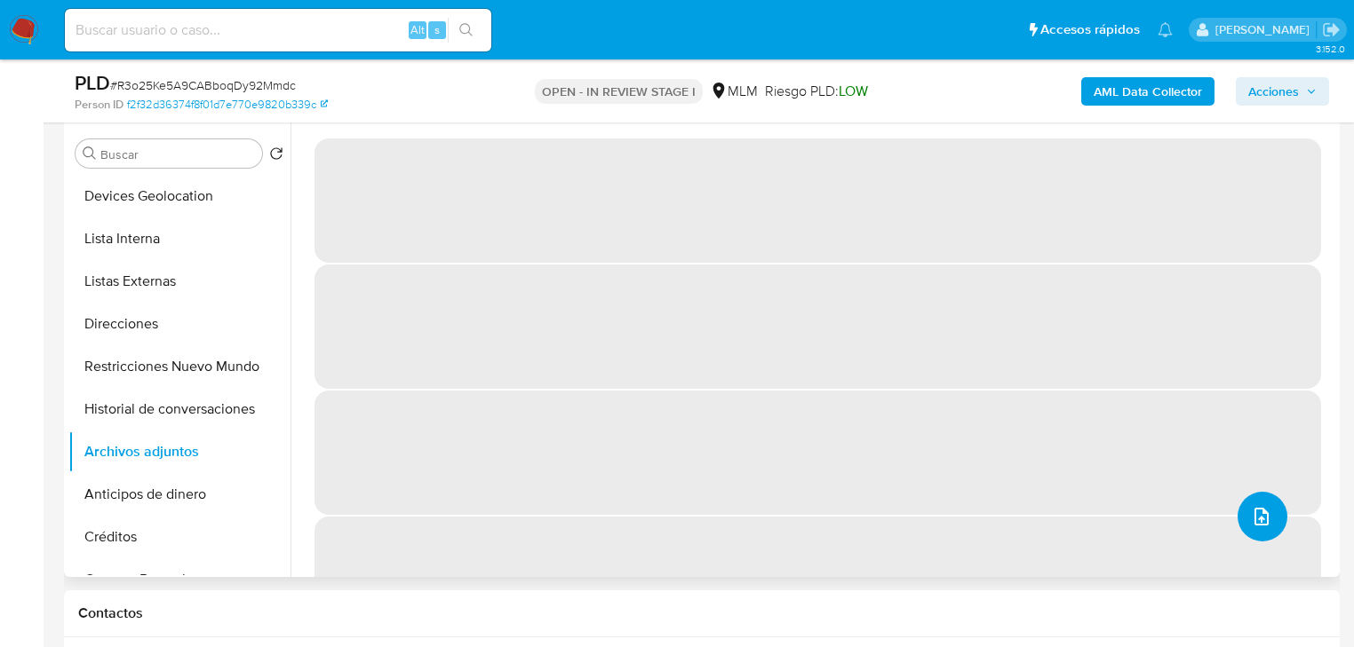
click at [1254, 520] on icon "upload-file" at bounding box center [1261, 516] width 21 height 21
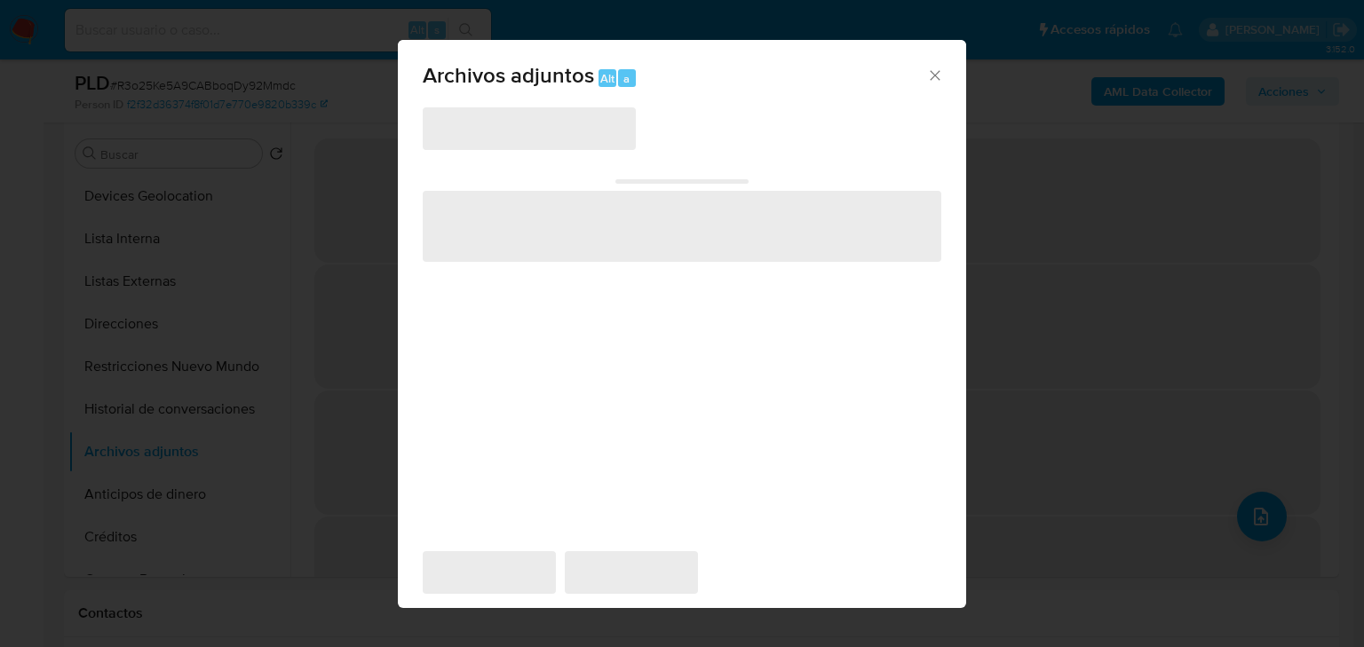
click at [520, 139] on span "‌" at bounding box center [529, 128] width 213 height 43
click at [520, 138] on span "‌" at bounding box center [529, 128] width 213 height 43
click at [522, 139] on span "‌" at bounding box center [529, 128] width 213 height 43
click at [528, 134] on span "‌" at bounding box center [529, 128] width 213 height 43
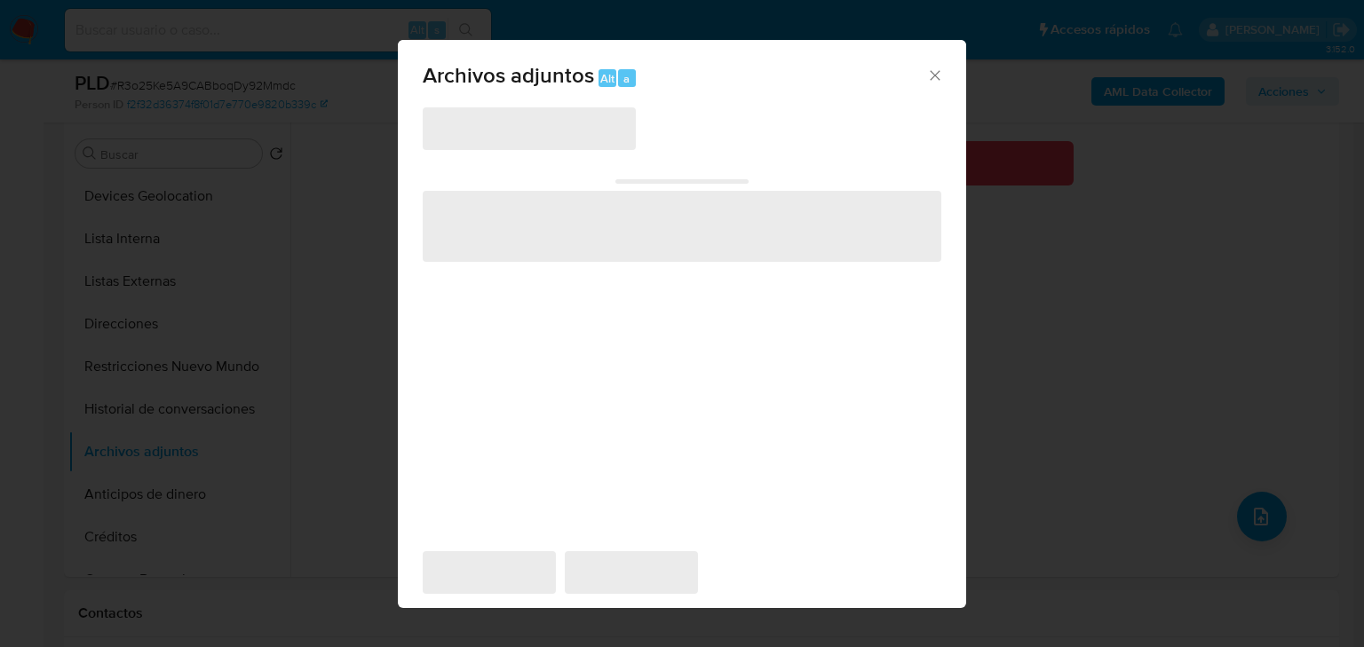
click at [529, 132] on span "‌" at bounding box center [529, 128] width 213 height 43
click at [941, 73] on icon "Cerrar" at bounding box center [935, 76] width 18 height 18
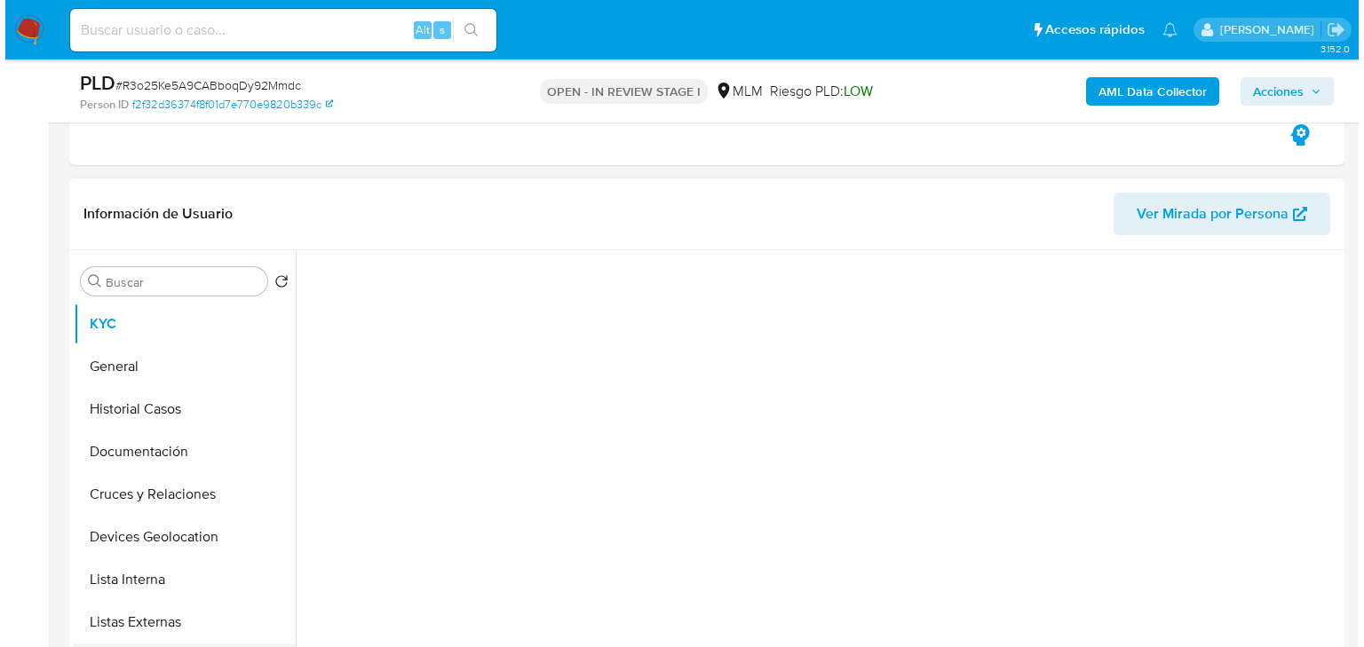
scroll to position [213, 0]
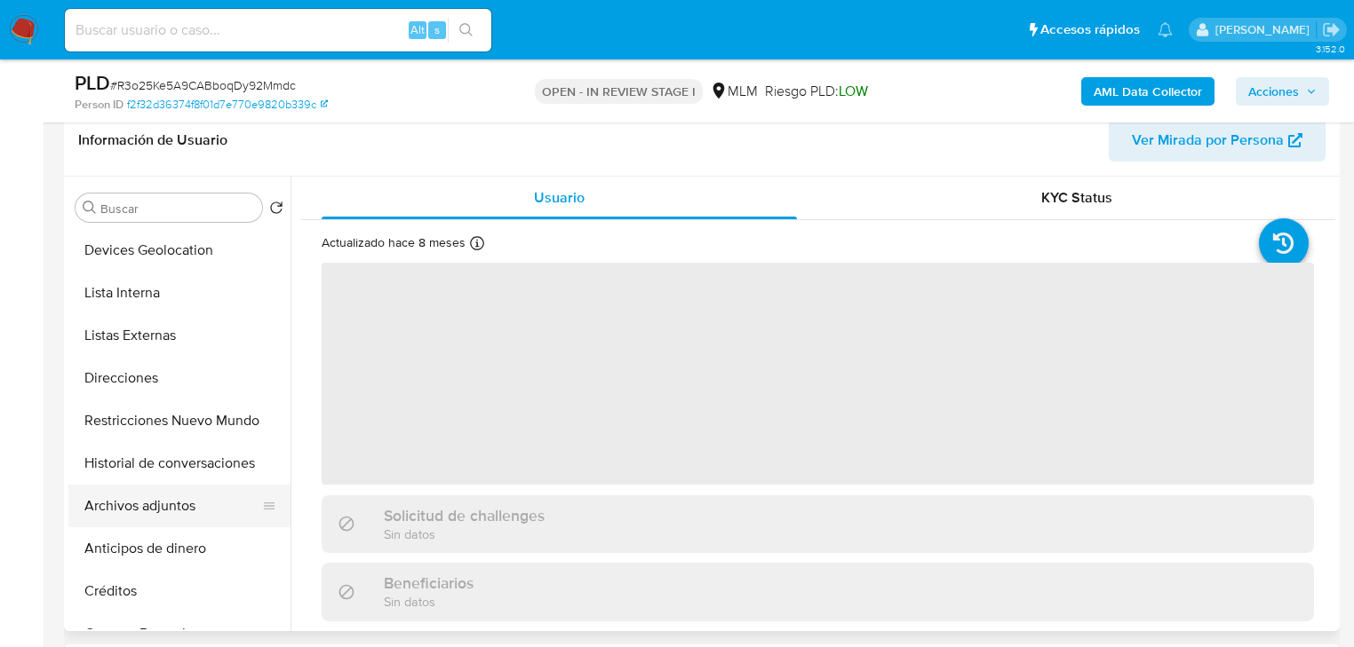
click at [169, 519] on button "Archivos adjuntos" at bounding box center [172, 506] width 208 height 43
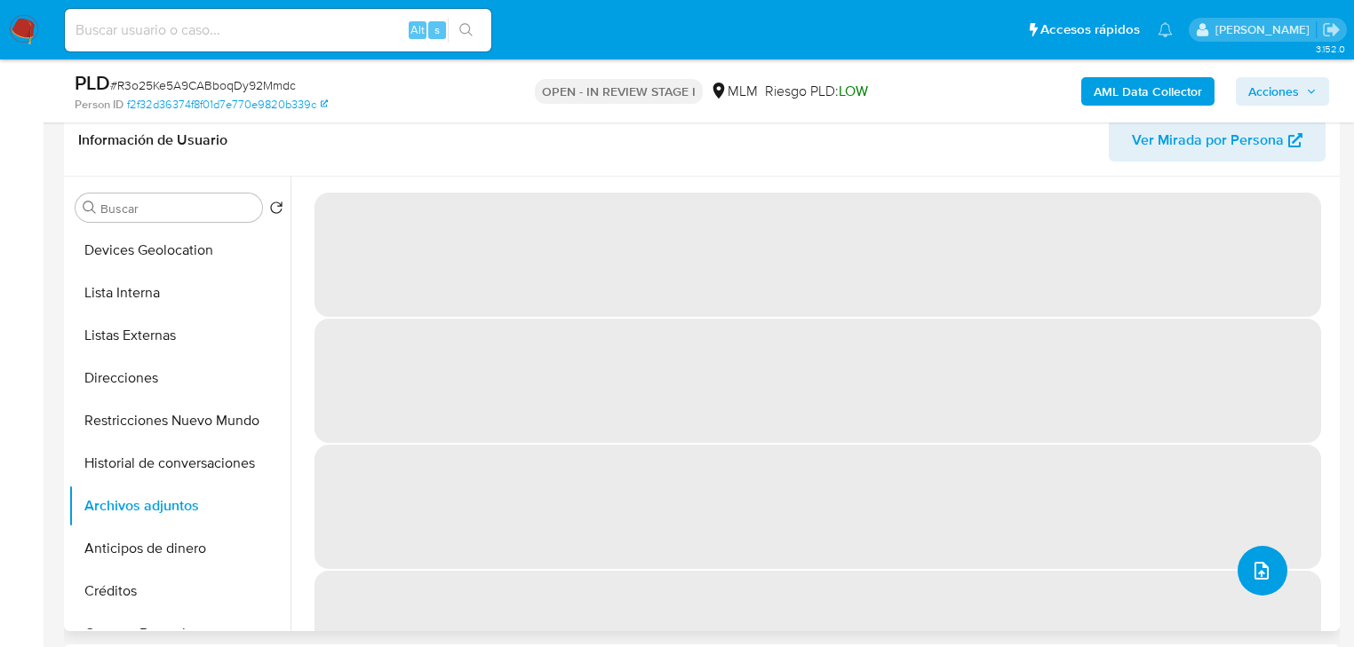
click at [1257, 558] on button "upload-file" at bounding box center [1262, 571] width 50 height 50
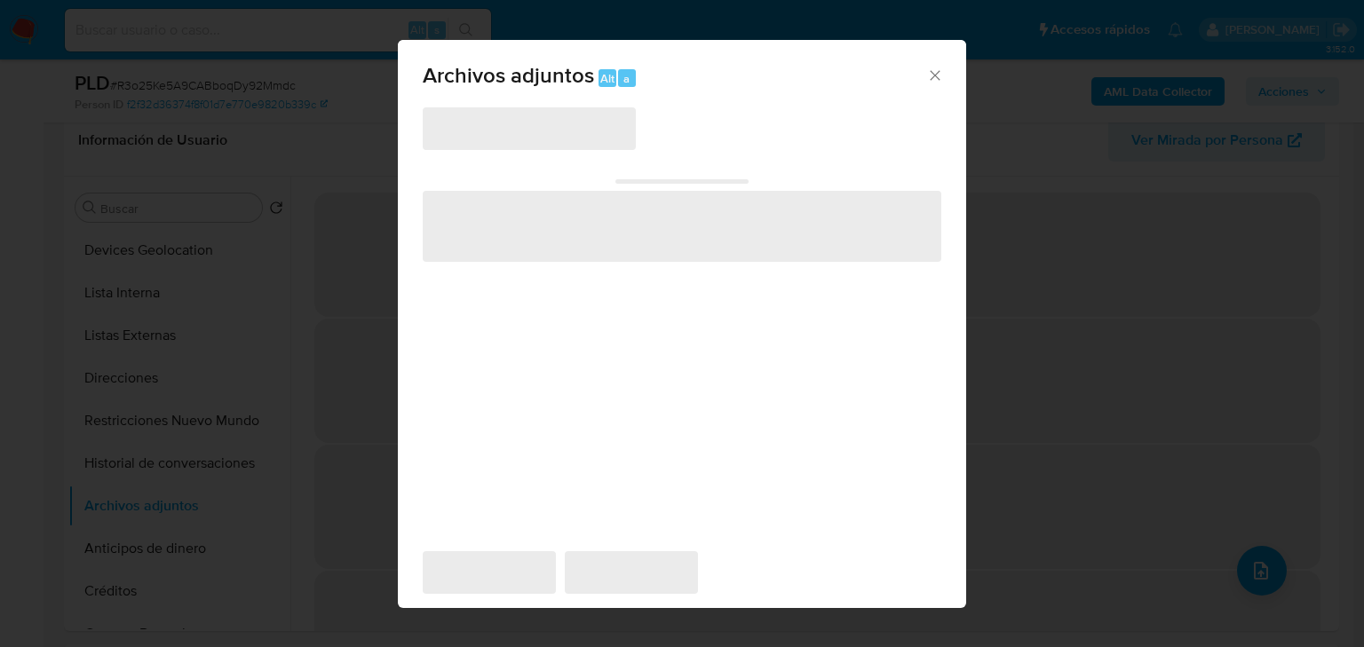
select select "10"
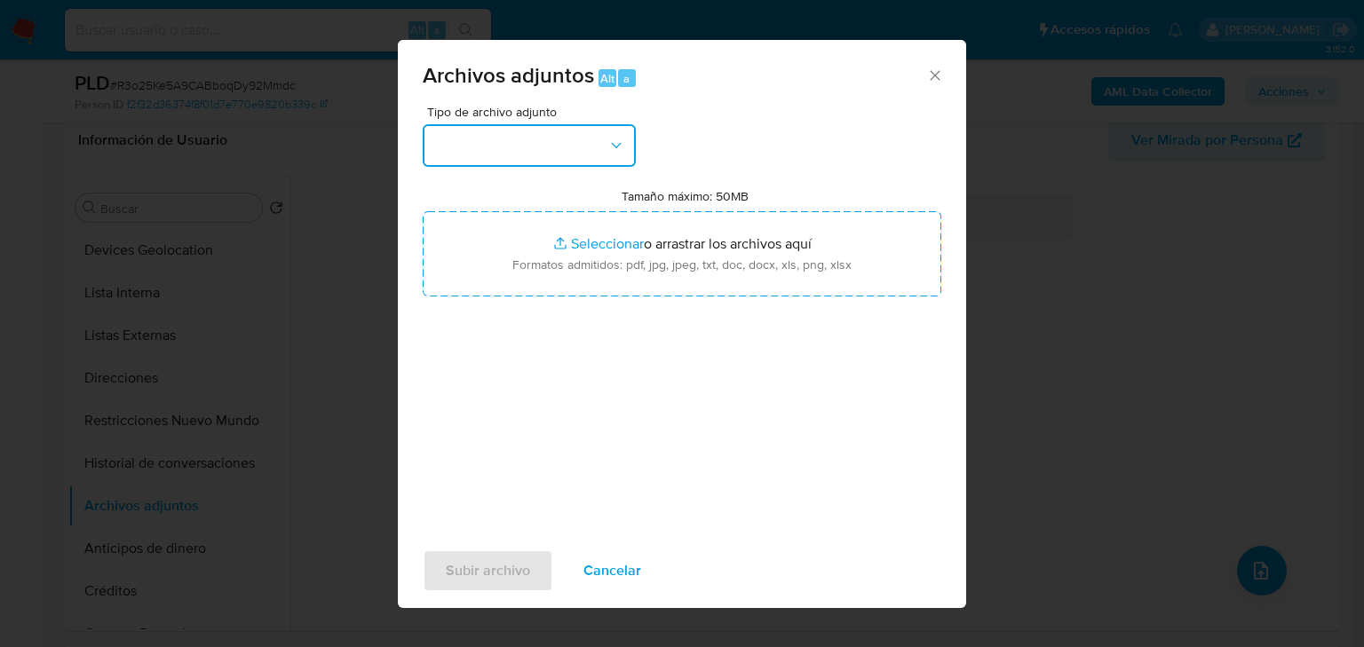
click at [530, 137] on button "button" at bounding box center [529, 145] width 213 height 43
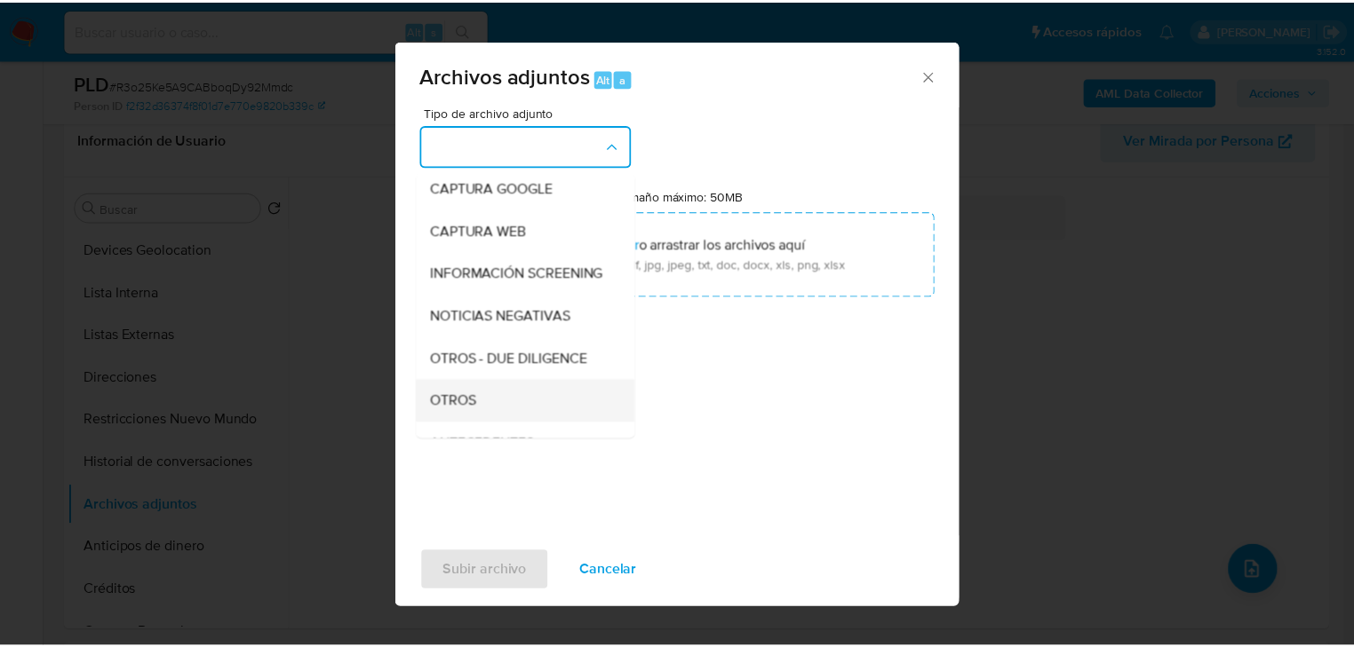
scroll to position [121, 0]
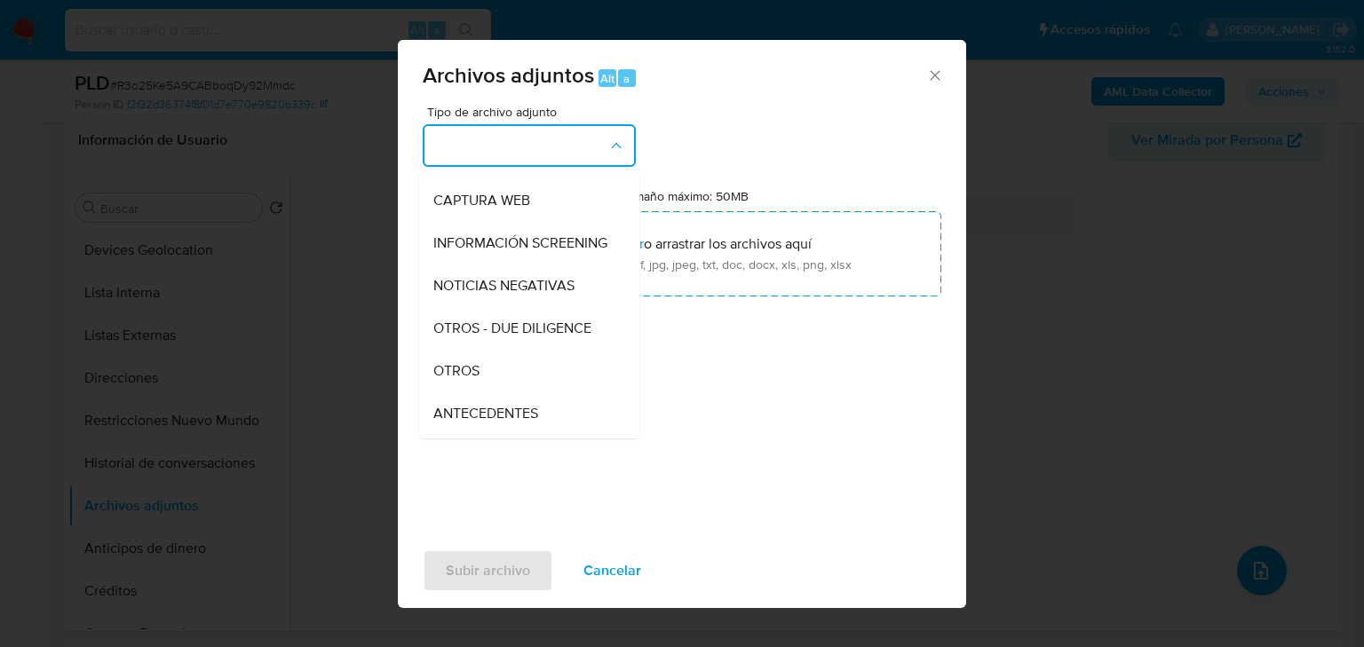
drag, startPoint x: 485, startPoint y: 394, endPoint x: 643, endPoint y: 598, distance: 257.6
click at [485, 391] on div "OTROS" at bounding box center [523, 371] width 181 height 43
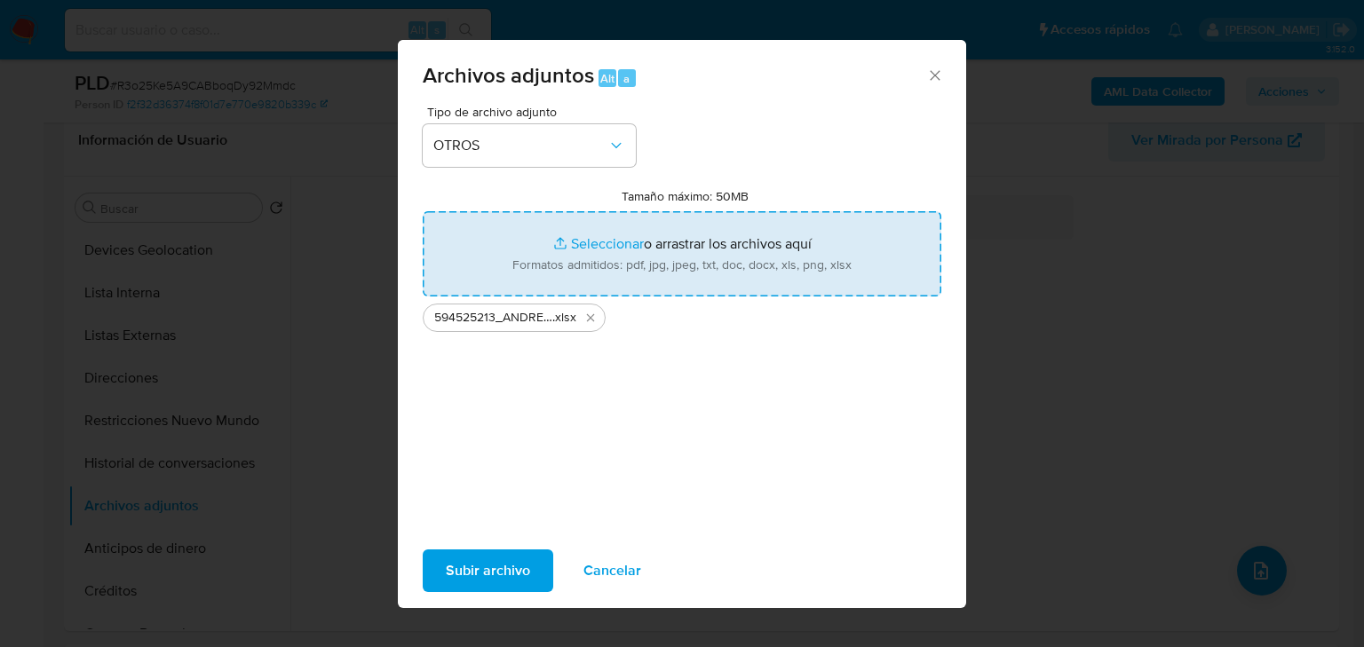
type input "C:\fakepath\594525213_ANDREA [PERSON_NAME] QUIROZ_JUL25.pdf"
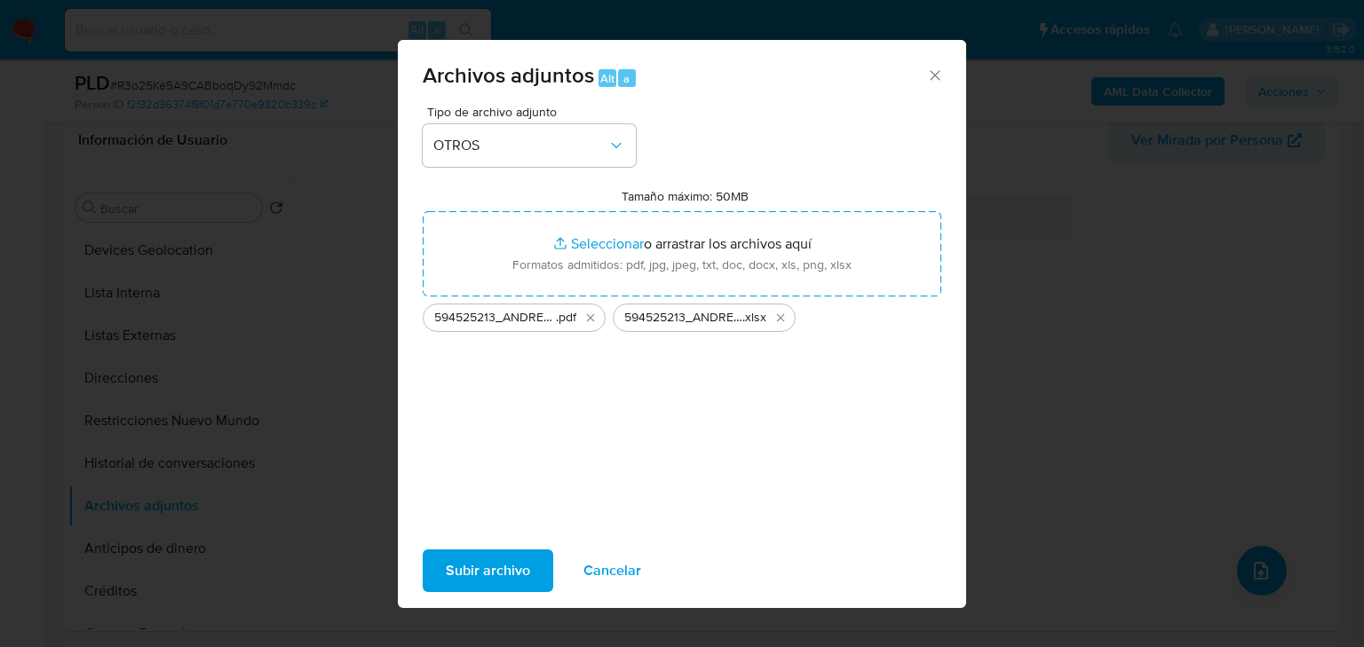
click at [475, 576] on span "Subir archivo" at bounding box center [488, 571] width 84 height 39
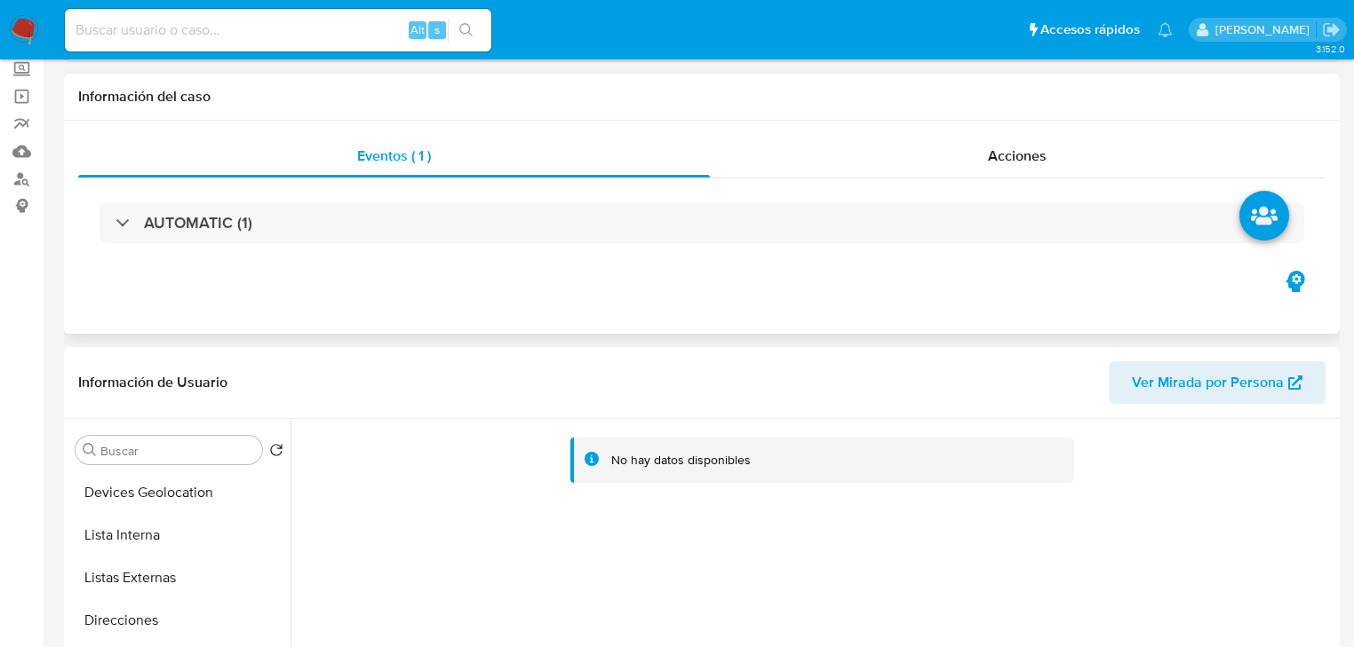
scroll to position [0, 0]
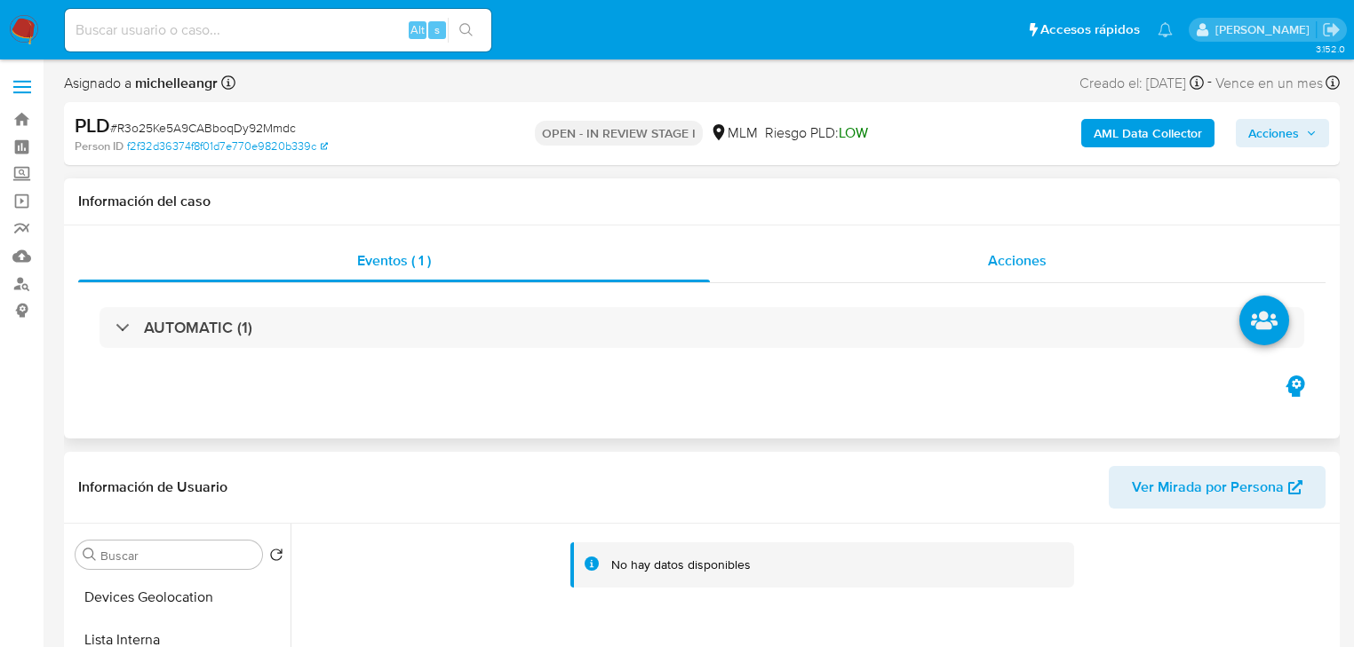
click at [981, 264] on div "Acciones" at bounding box center [1018, 261] width 616 height 43
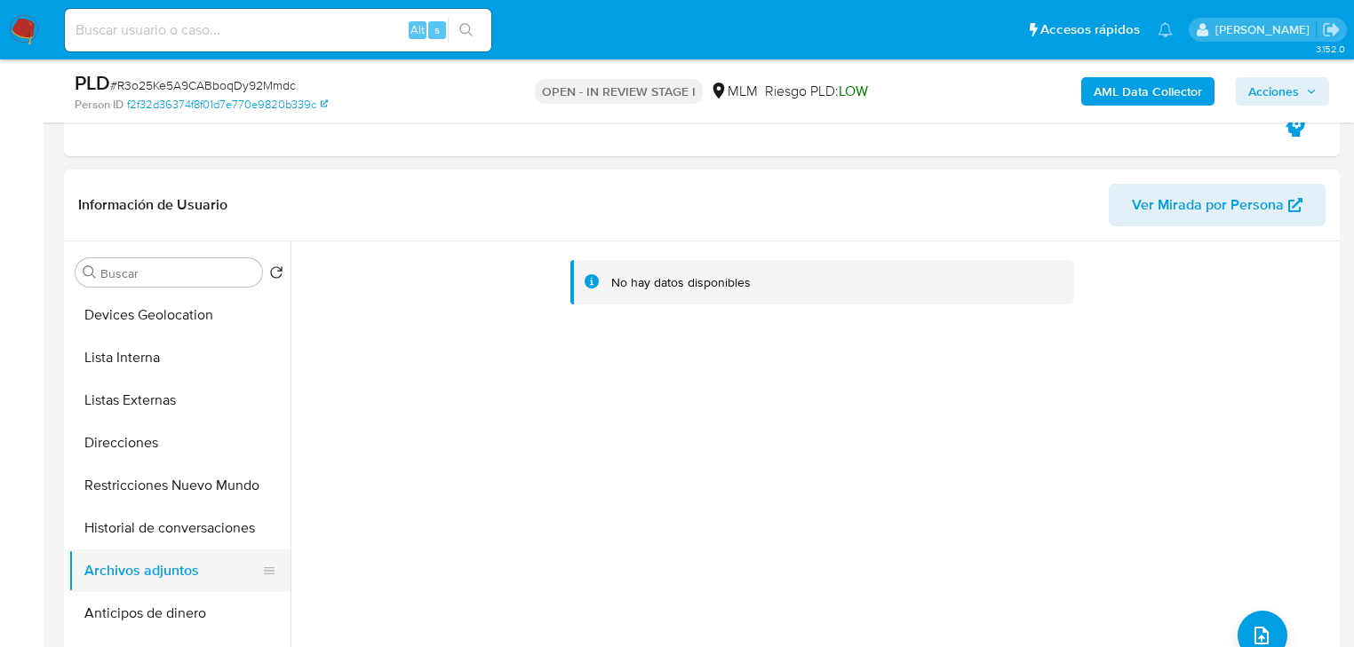
scroll to position [355, 0]
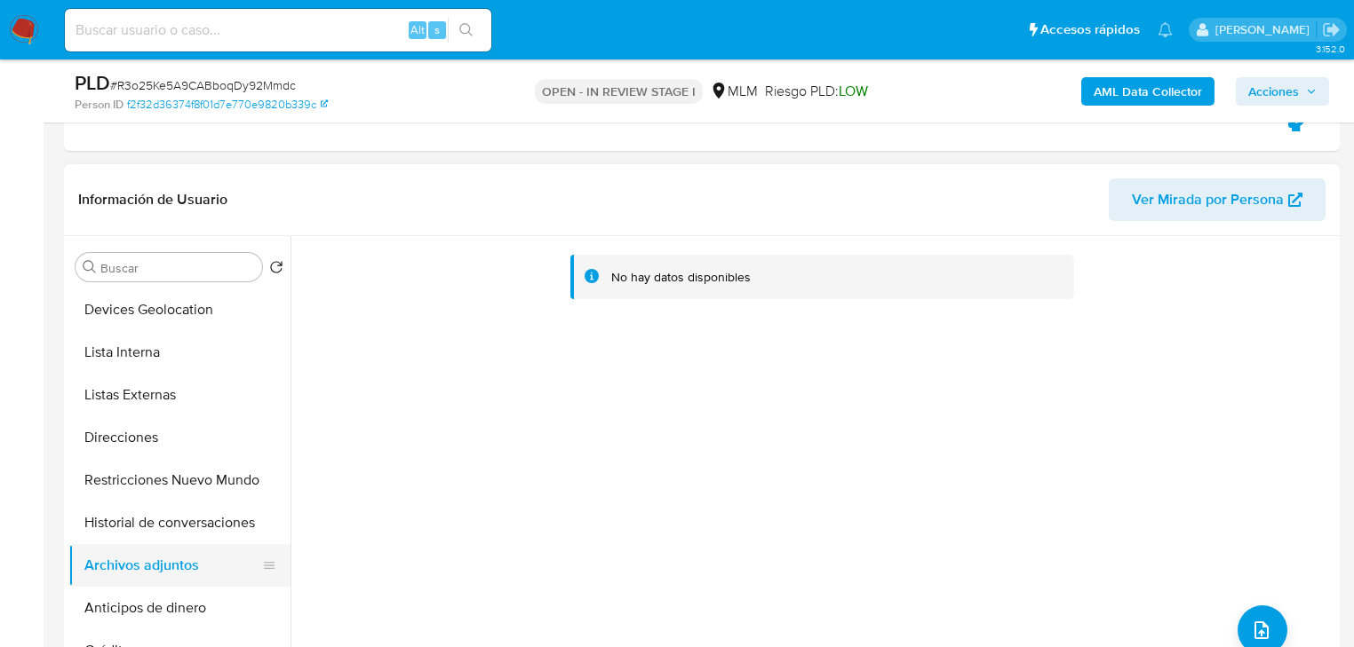
drag, startPoint x: 158, startPoint y: 604, endPoint x: 164, endPoint y: 579, distance: 25.6
click at [161, 603] on button "Anticipos de dinero" at bounding box center [179, 608] width 222 height 43
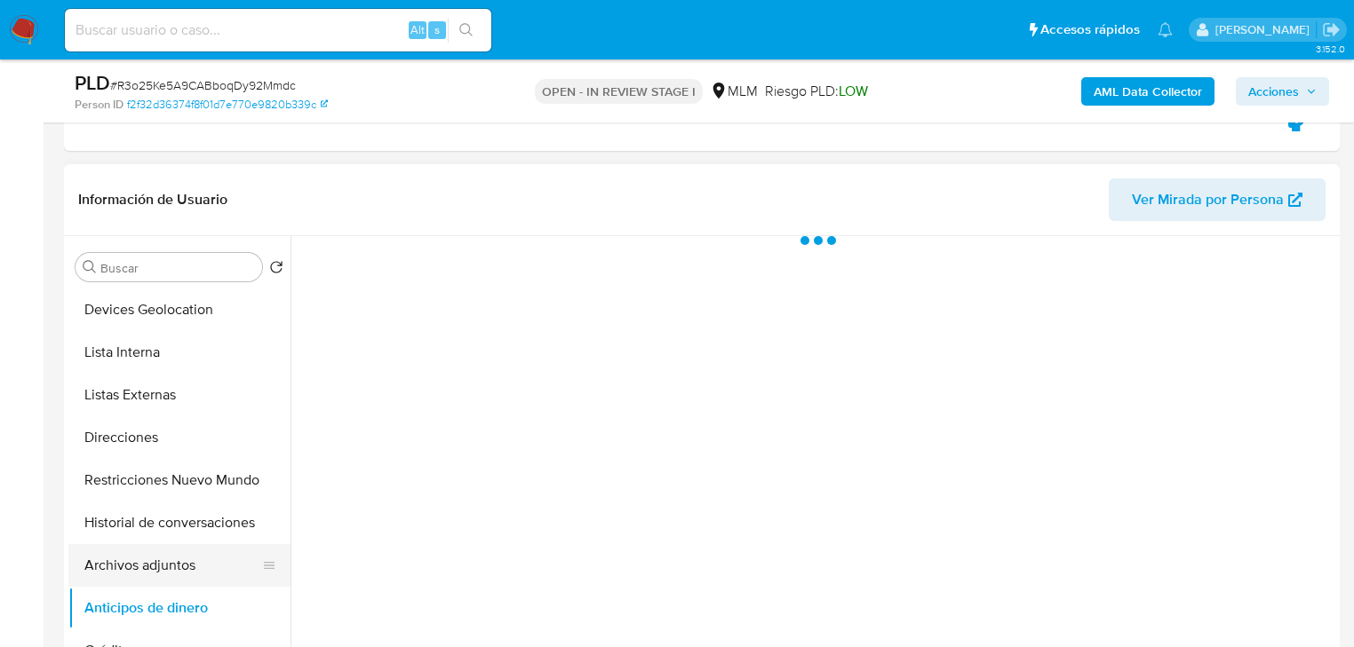
click at [166, 568] on button "Archivos adjuntos" at bounding box center [172, 565] width 208 height 43
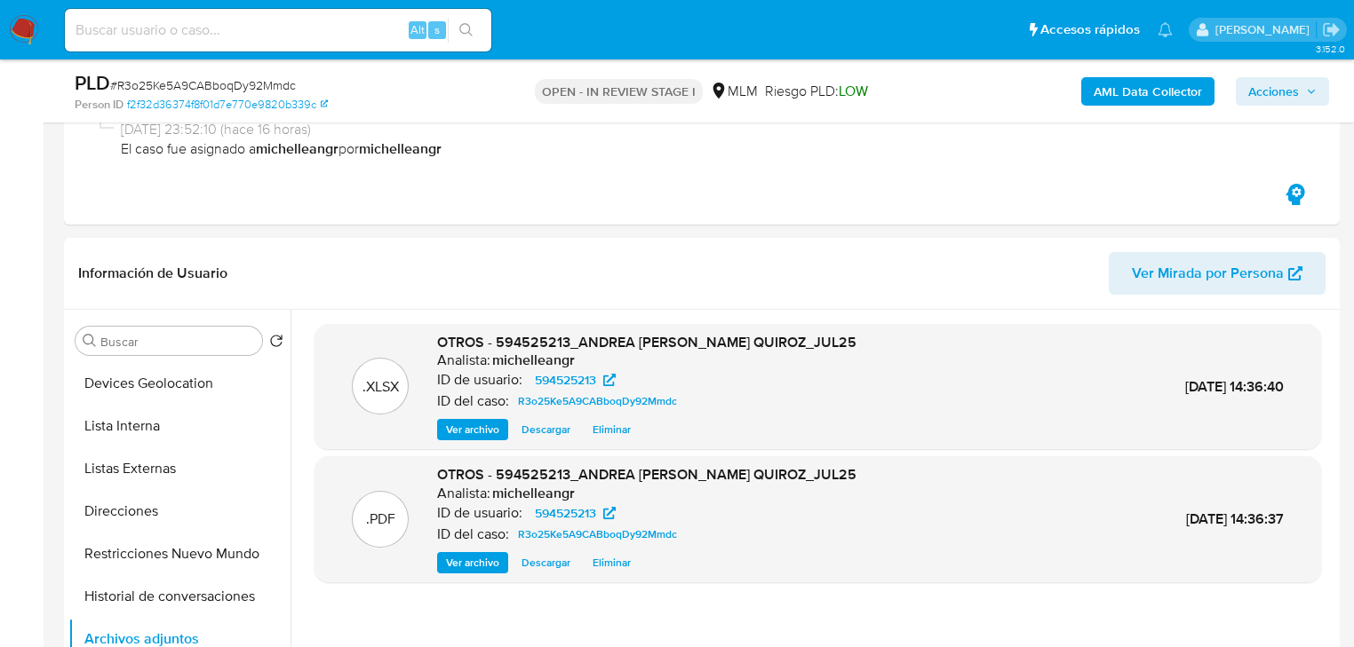
scroll to position [213, 0]
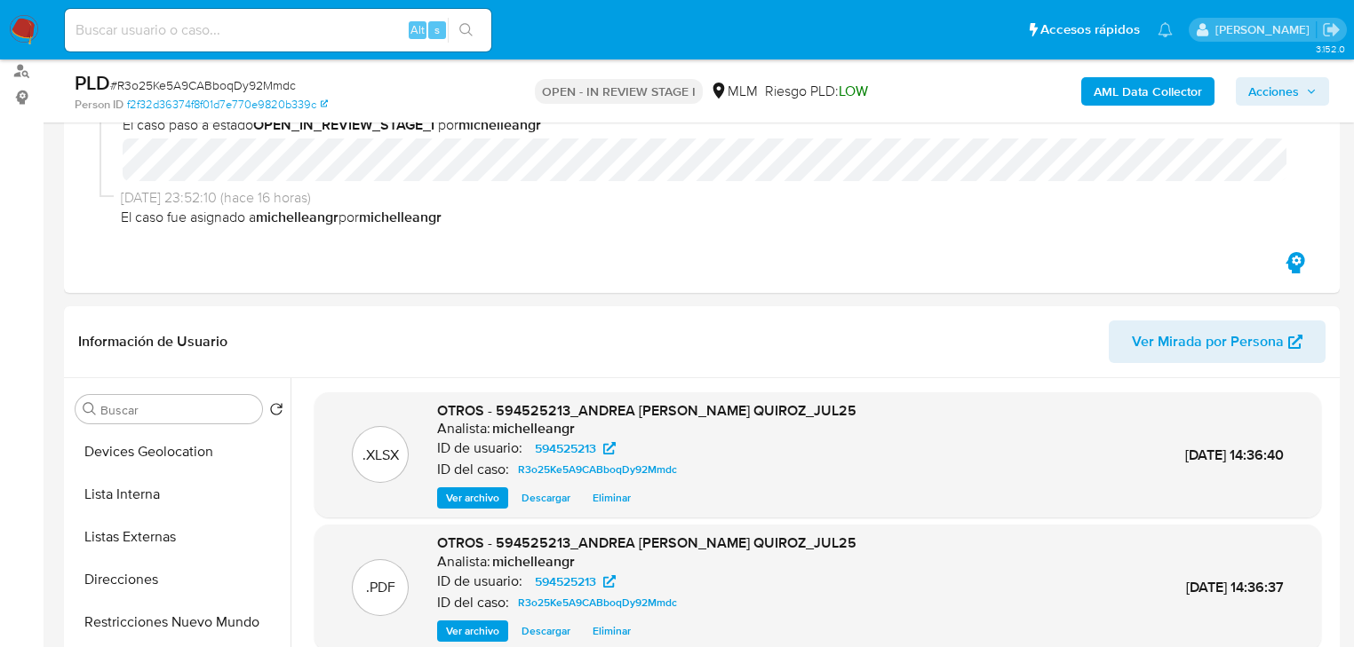
click at [1259, 89] on span "Acciones" at bounding box center [1273, 91] width 51 height 28
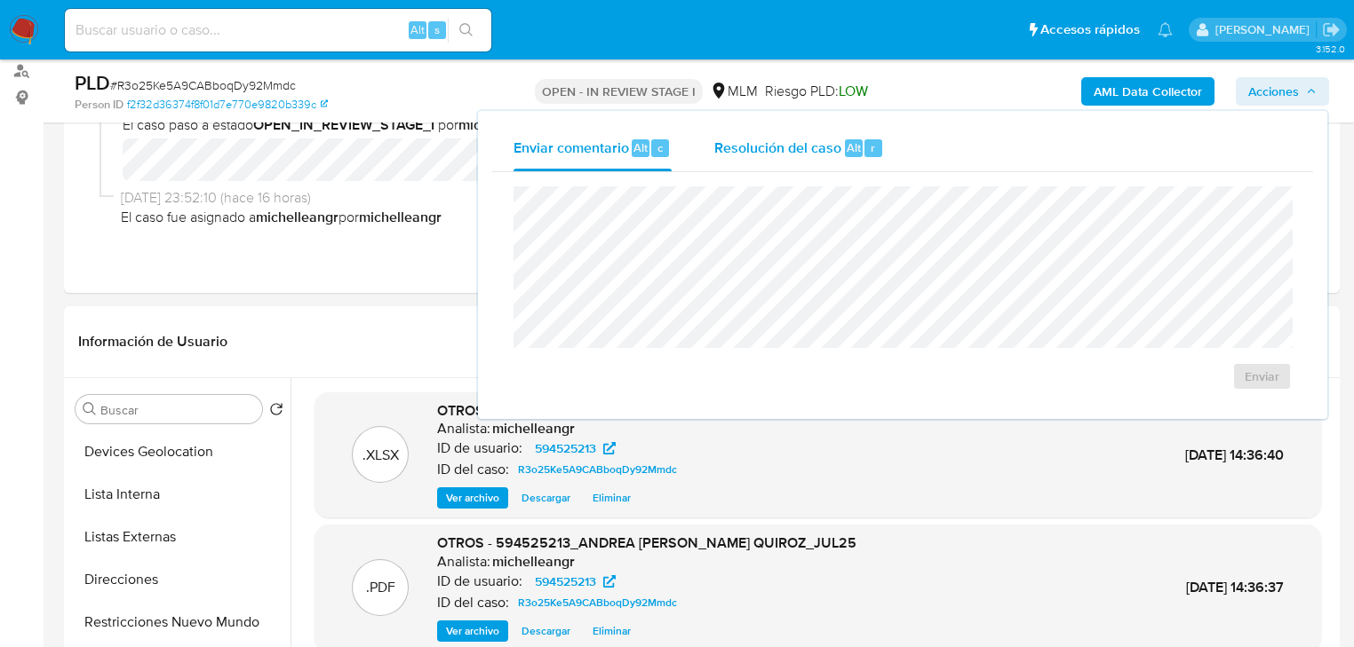
click at [784, 146] on span "Resolución del caso" at bounding box center [777, 147] width 127 height 20
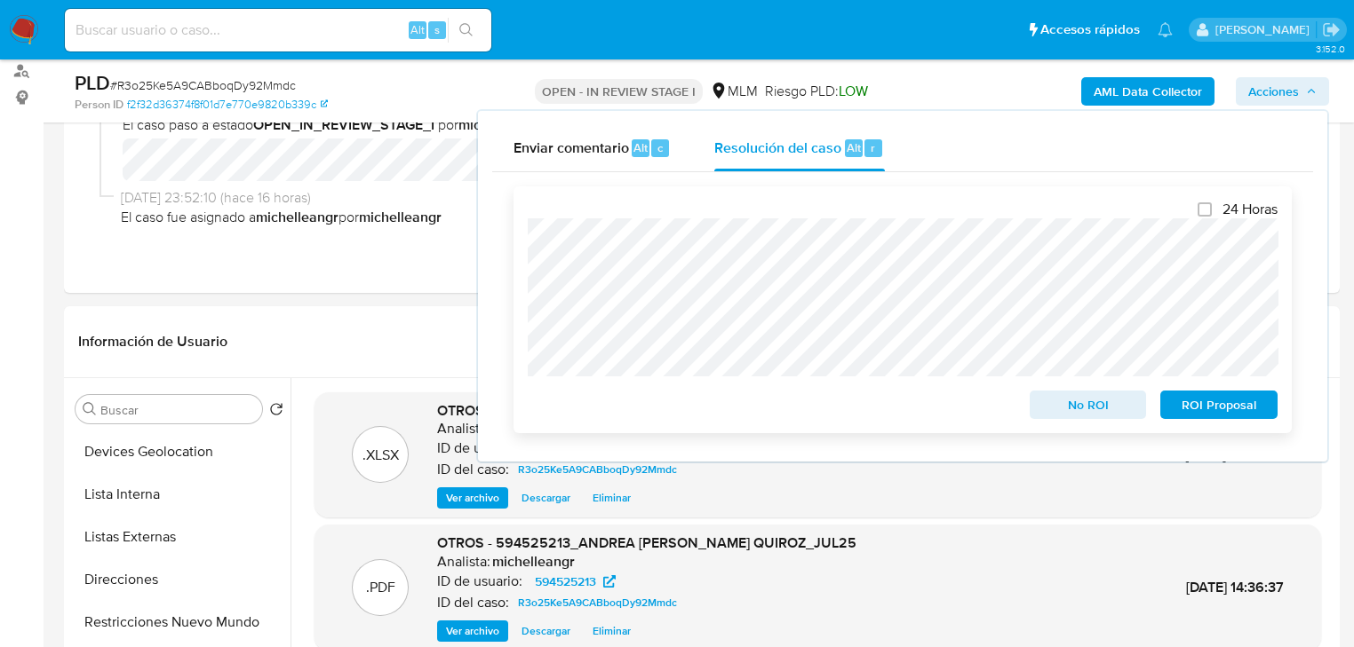
click at [1095, 409] on span "No ROI" at bounding box center [1088, 405] width 92 height 25
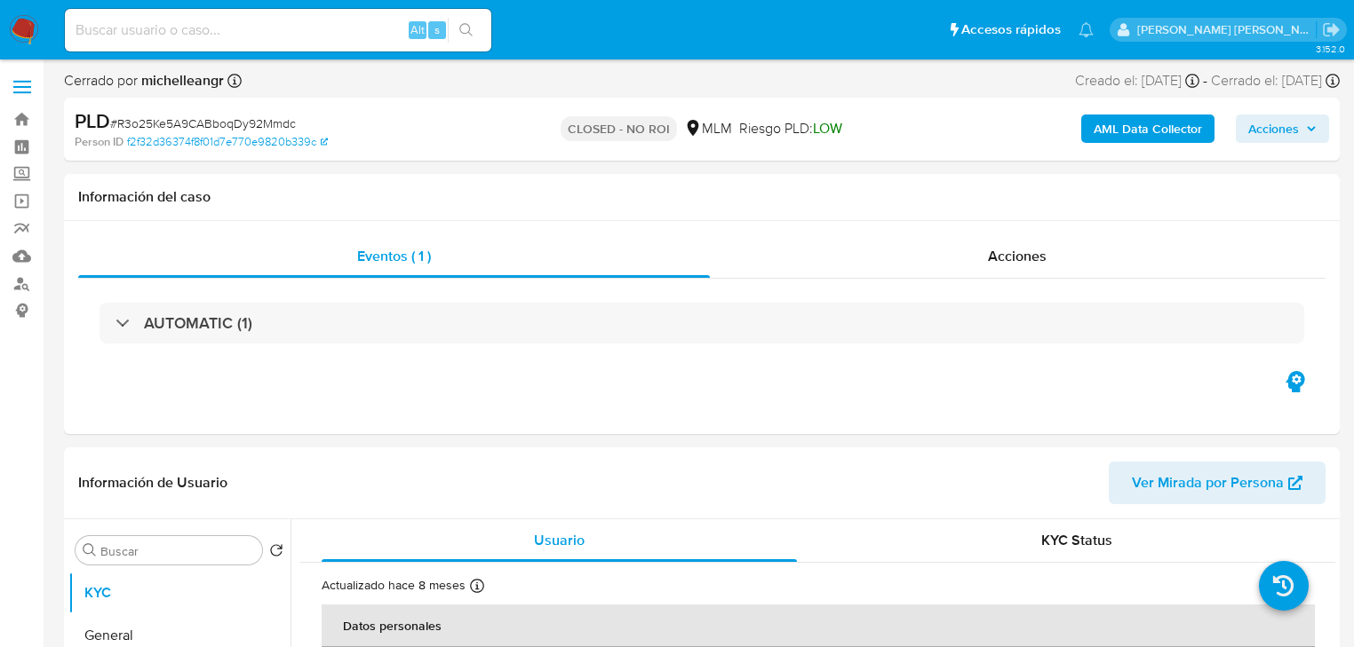
click at [29, 30] on img at bounding box center [24, 30] width 30 height 30
select select "10"
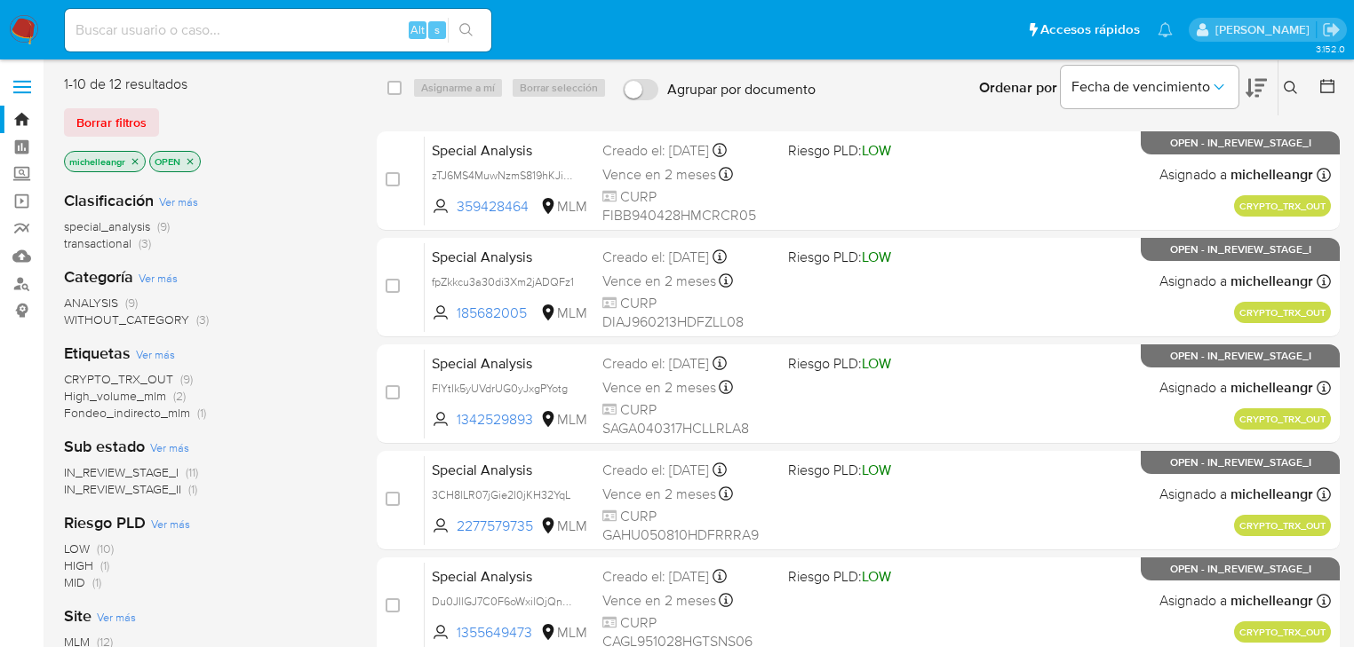
click at [131, 166] on icon "close-filter" at bounding box center [135, 161] width 11 height 11
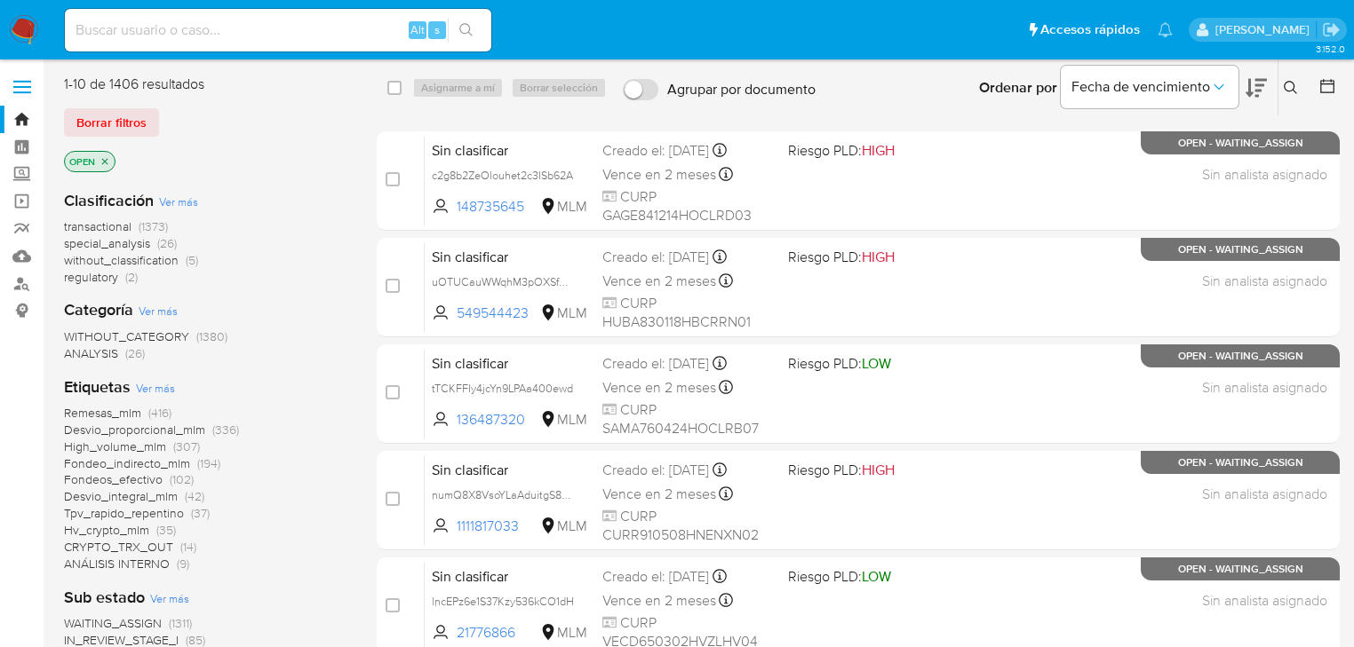
click at [1314, 87] on div at bounding box center [1323, 87] width 32 height 55
click at [1286, 83] on icon at bounding box center [1290, 88] width 14 height 14
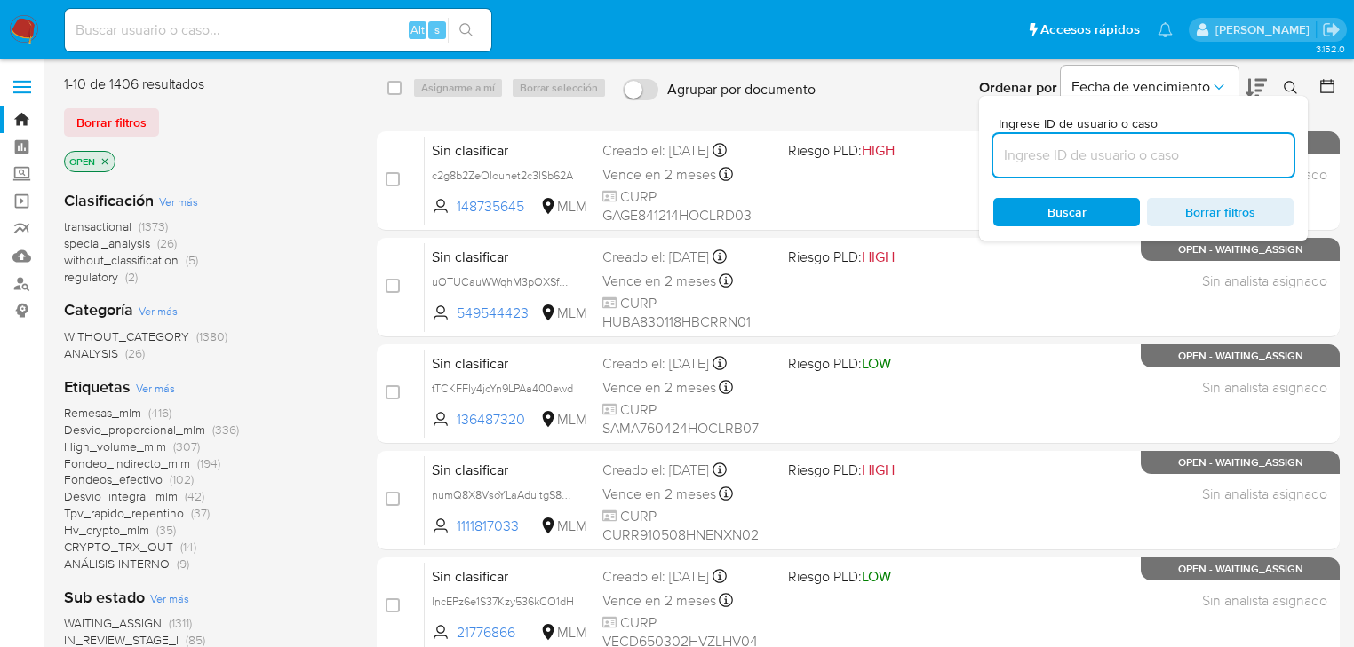
click at [1049, 163] on input at bounding box center [1143, 155] width 300 height 23
type input "713688186"
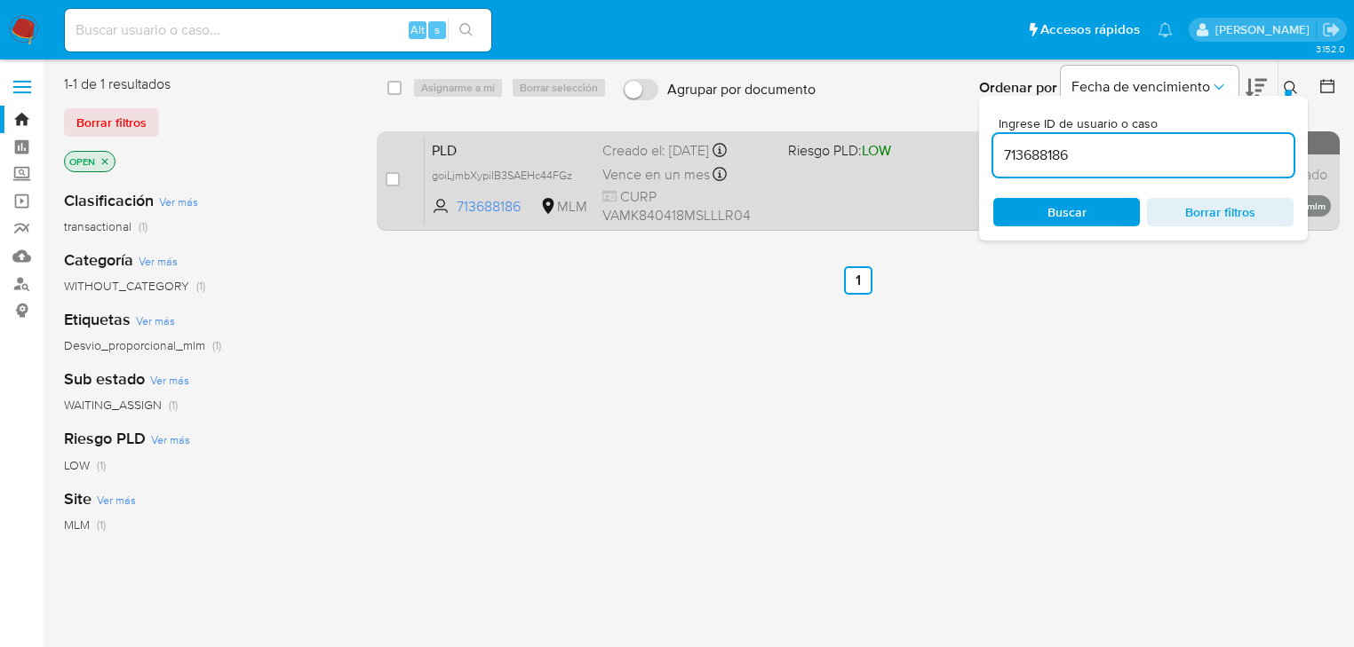
click at [574, 177] on span "goiLjmbXypiIB3SAEHc44FGz" at bounding box center [510, 175] width 156 height 20
click at [401, 183] on div "case-item-checkbox No es posible asignar el caso" at bounding box center [404, 181] width 39 height 90
click at [394, 181] on input "checkbox" at bounding box center [392, 179] width 14 height 14
checkbox input "true"
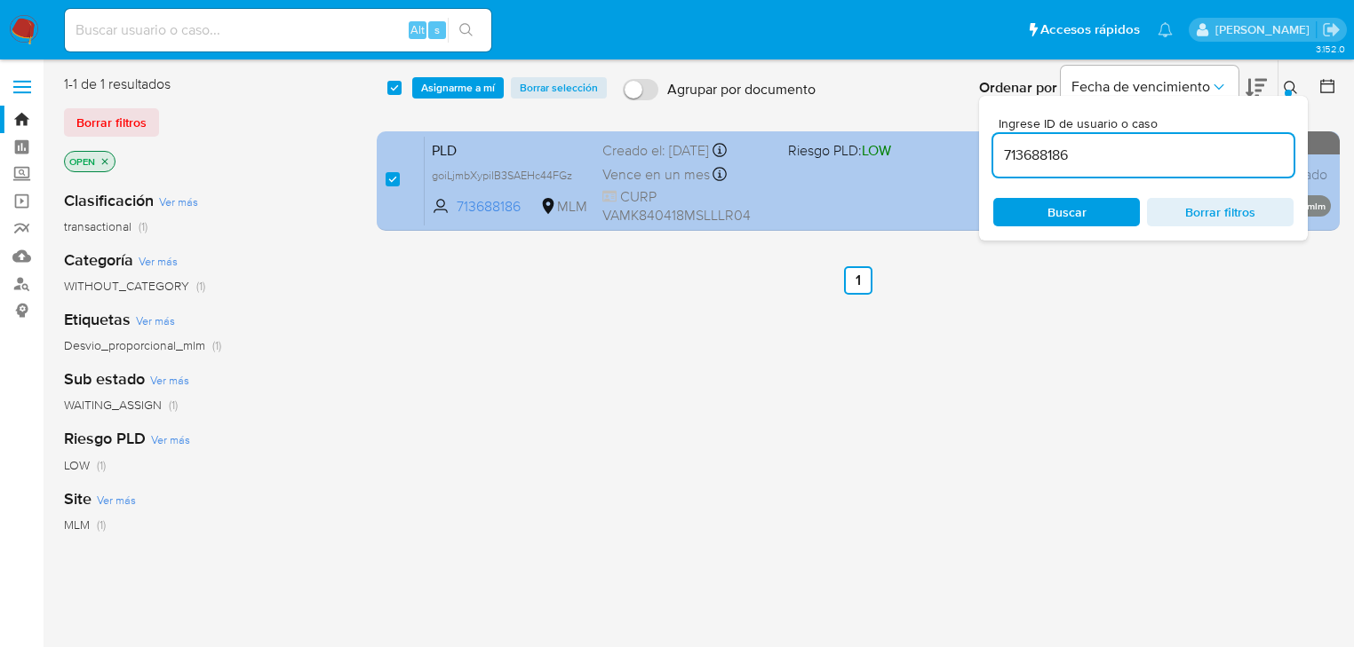
drag, startPoint x: 1043, startPoint y: 160, endPoint x: 687, endPoint y: 135, distance: 356.1
click at [790, 139] on div "select-all-cases-checkbox Asignarme a mí Borrar selección Agrupar por documento…" at bounding box center [858, 156] width 963 height 163
type input "716332738"
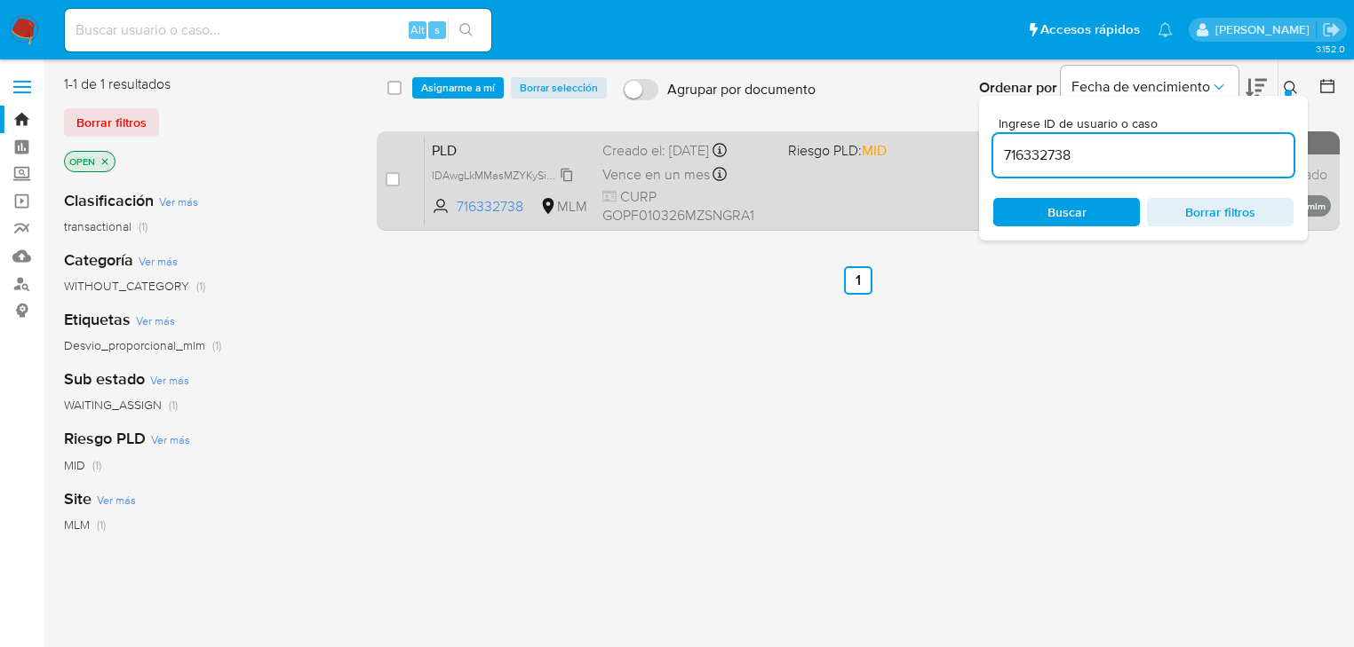
checkbox input "false"
click at [557, 174] on span "lDAwgLkMMasMZYKySi6U4nHi" at bounding box center [508, 174] width 152 height 20
click at [392, 185] on input "checkbox" at bounding box center [392, 179] width 14 height 14
checkbox input "true"
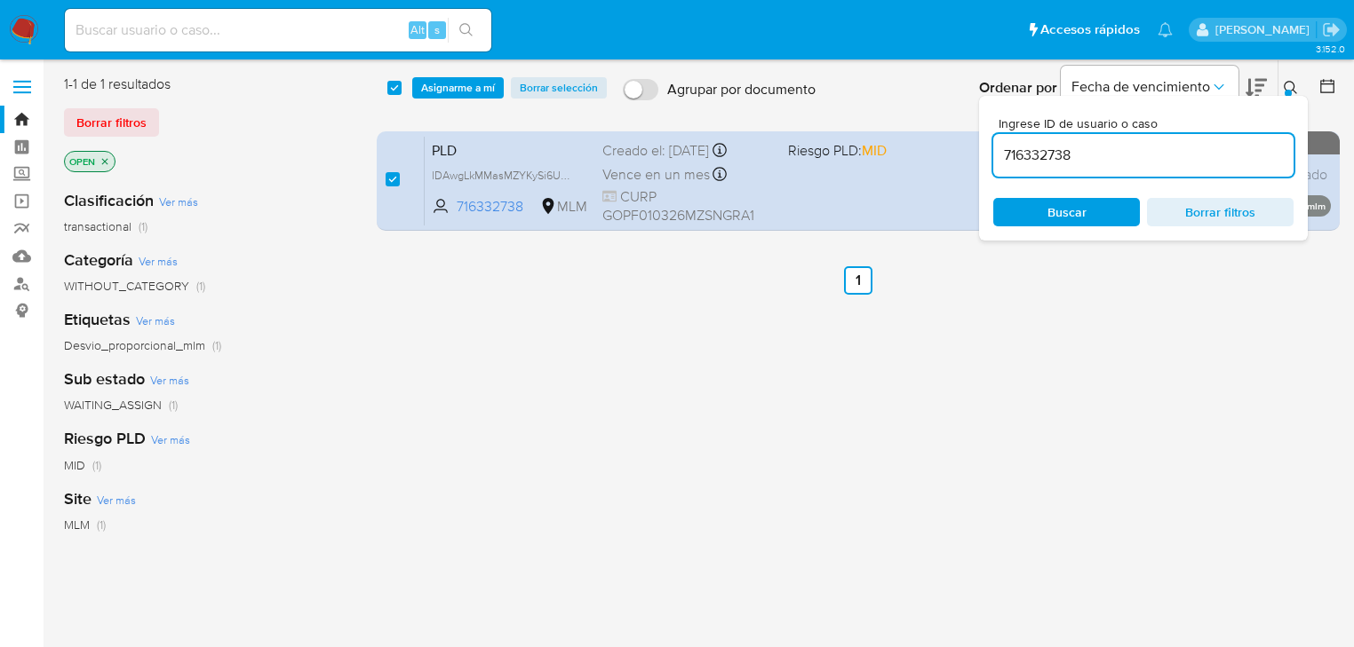
drag, startPoint x: 1082, startPoint y: 153, endPoint x: 652, endPoint y: 126, distance: 430.7
click at [746, 146] on div "select-all-cases-checkbox Asignarme a mí Borrar selección Agrupar por documento…" at bounding box center [858, 156] width 963 height 163
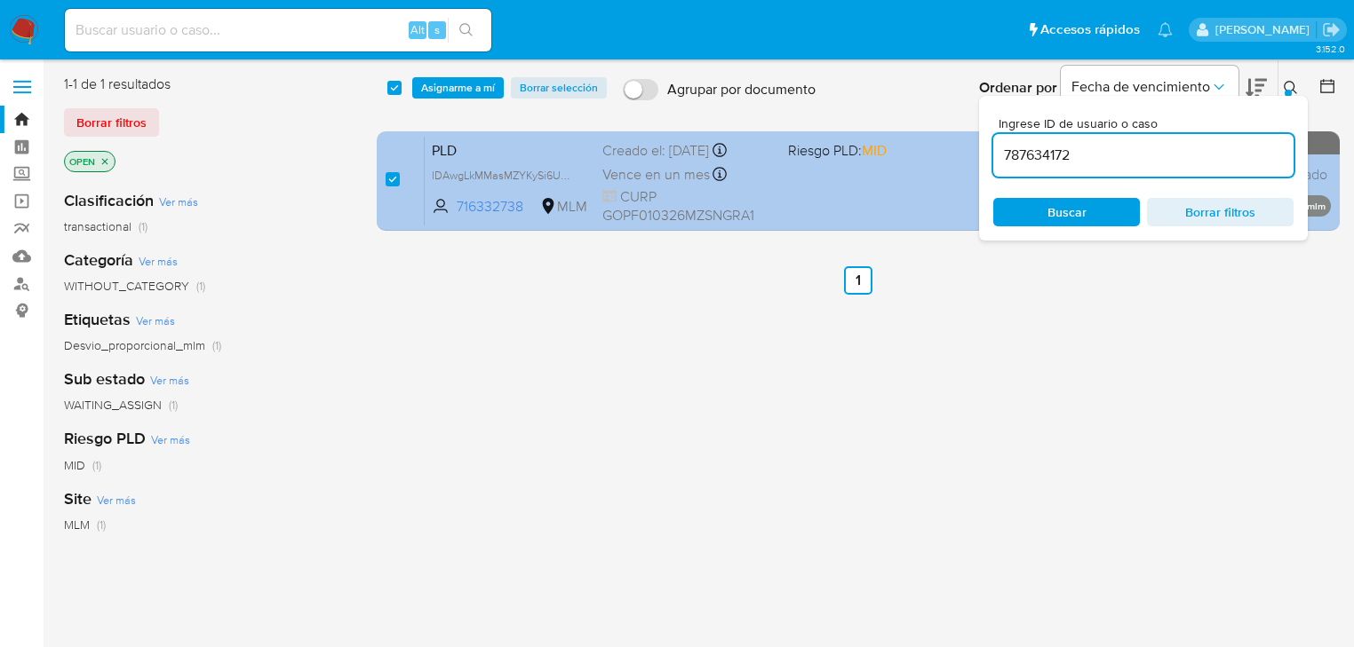
type input "787634172"
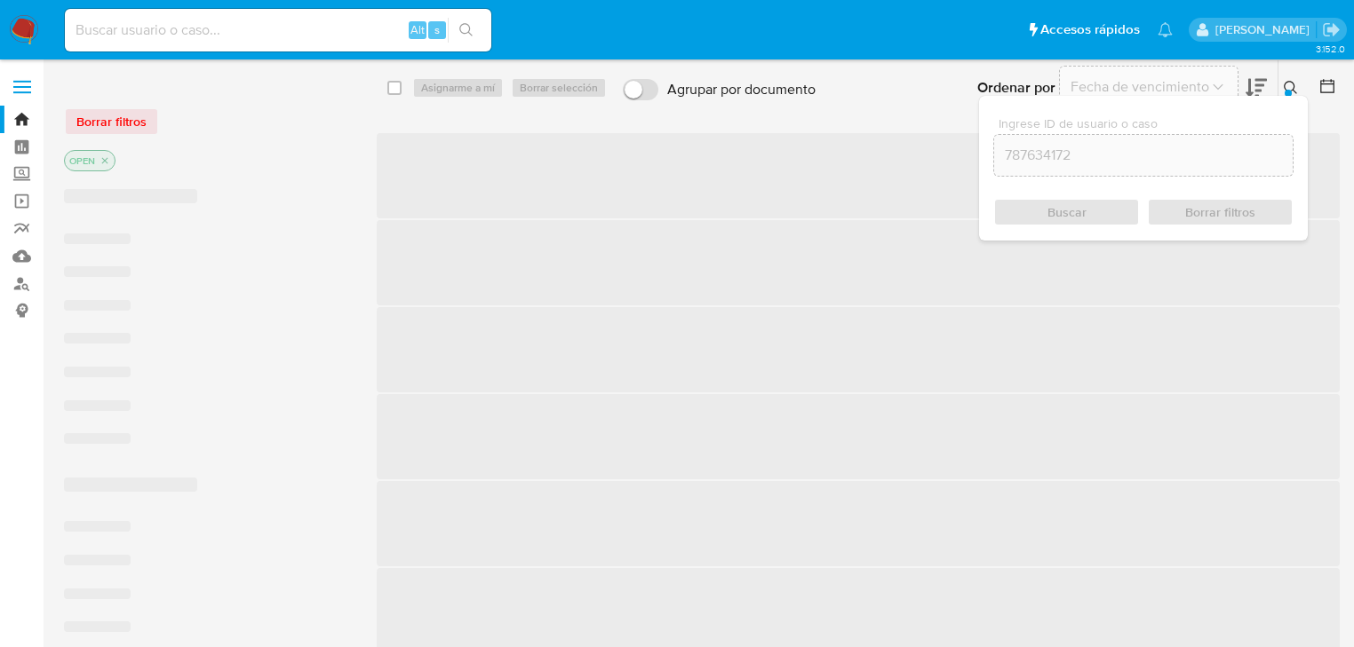
checkbox input "false"
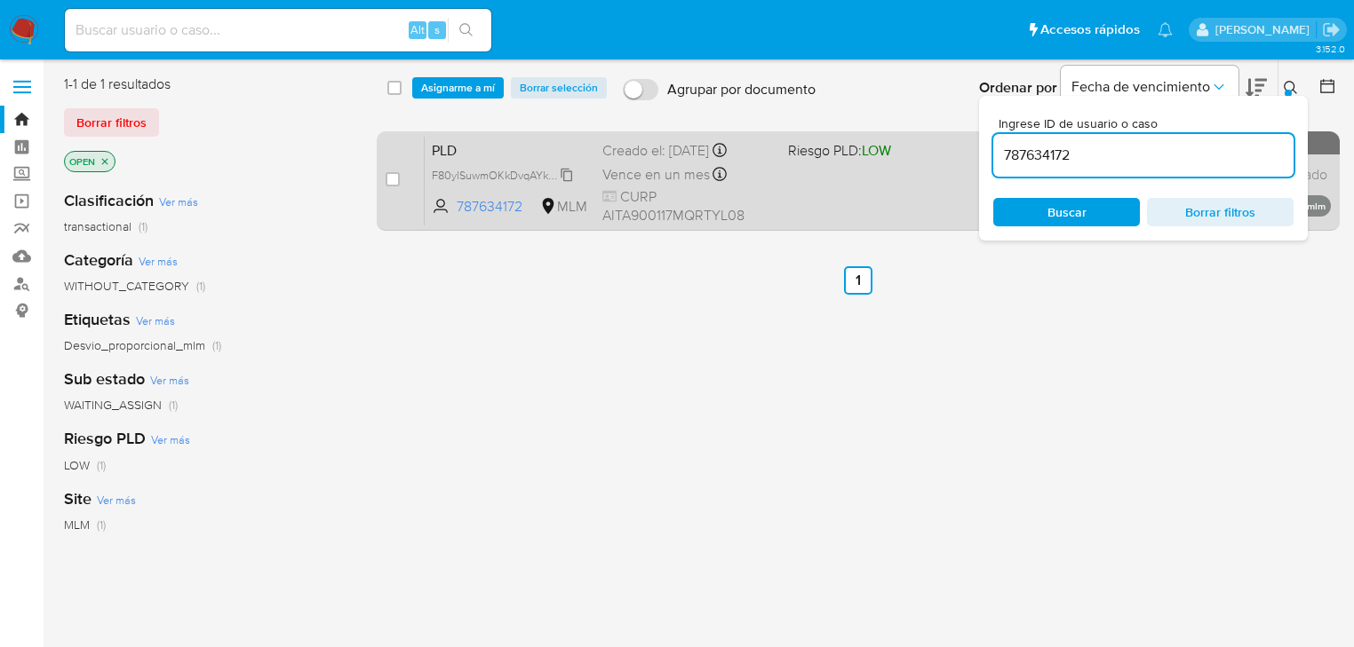
drag, startPoint x: 560, startPoint y: 177, endPoint x: 546, endPoint y: 178, distance: 13.4
click at [560, 177] on span "F80ylSuwmOKkDvqAYkuu8Sao" at bounding box center [509, 174] width 154 height 20
click at [397, 183] on input "checkbox" at bounding box center [392, 179] width 14 height 14
checkbox input "true"
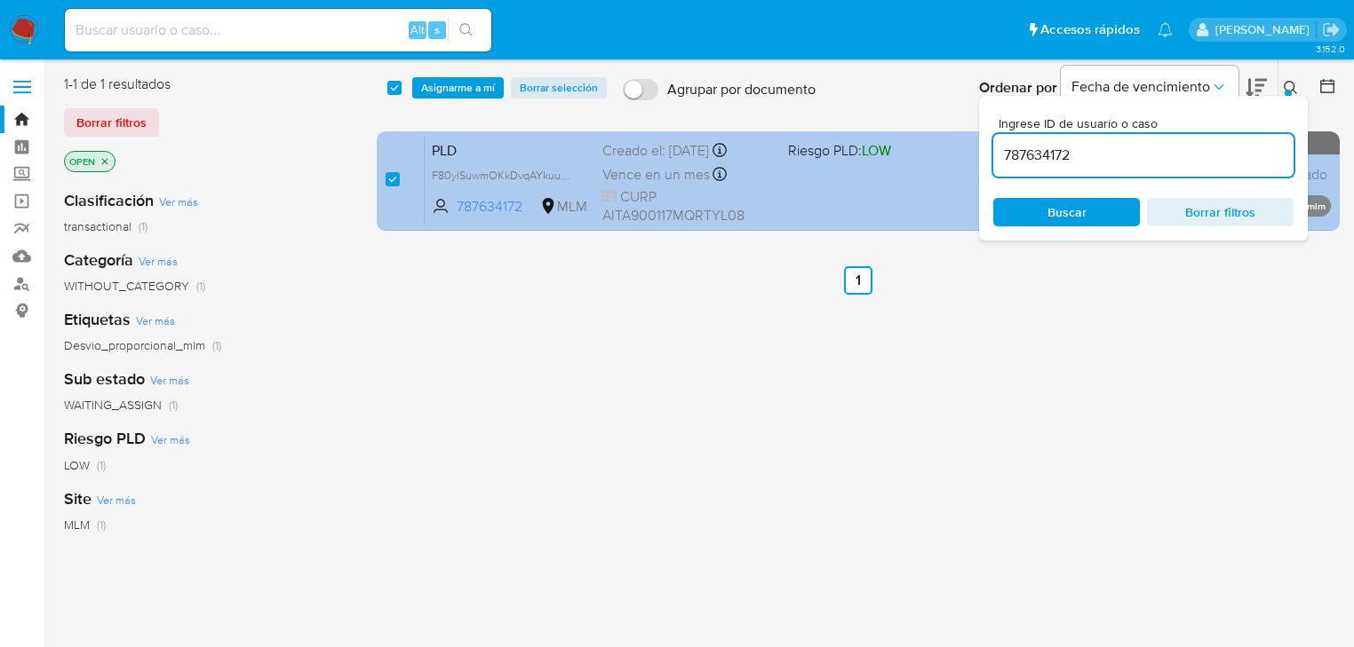
drag, startPoint x: 961, startPoint y: 152, endPoint x: 865, endPoint y: 149, distance: 96.0
click at [882, 149] on div "select-all-cases-checkbox Asignarme a mí Borrar selección Agrupar por documento…" at bounding box center [858, 156] width 963 height 163
type input "1197573379"
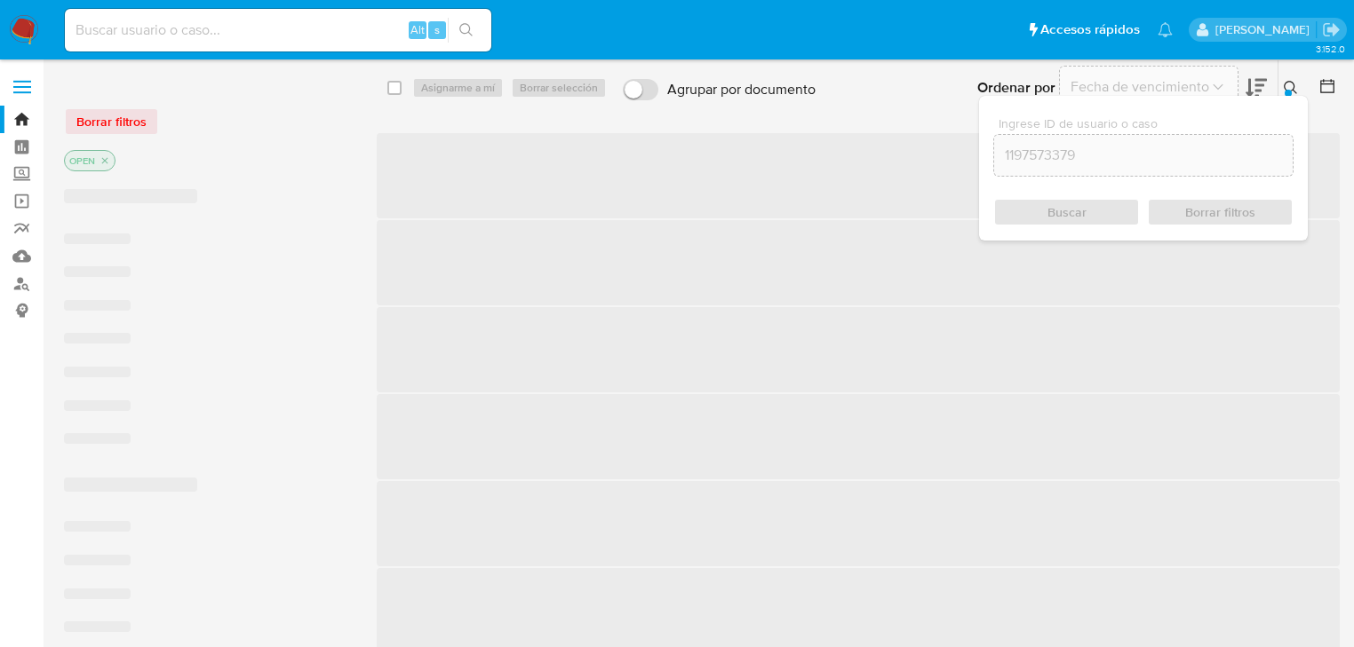
checkbox input "false"
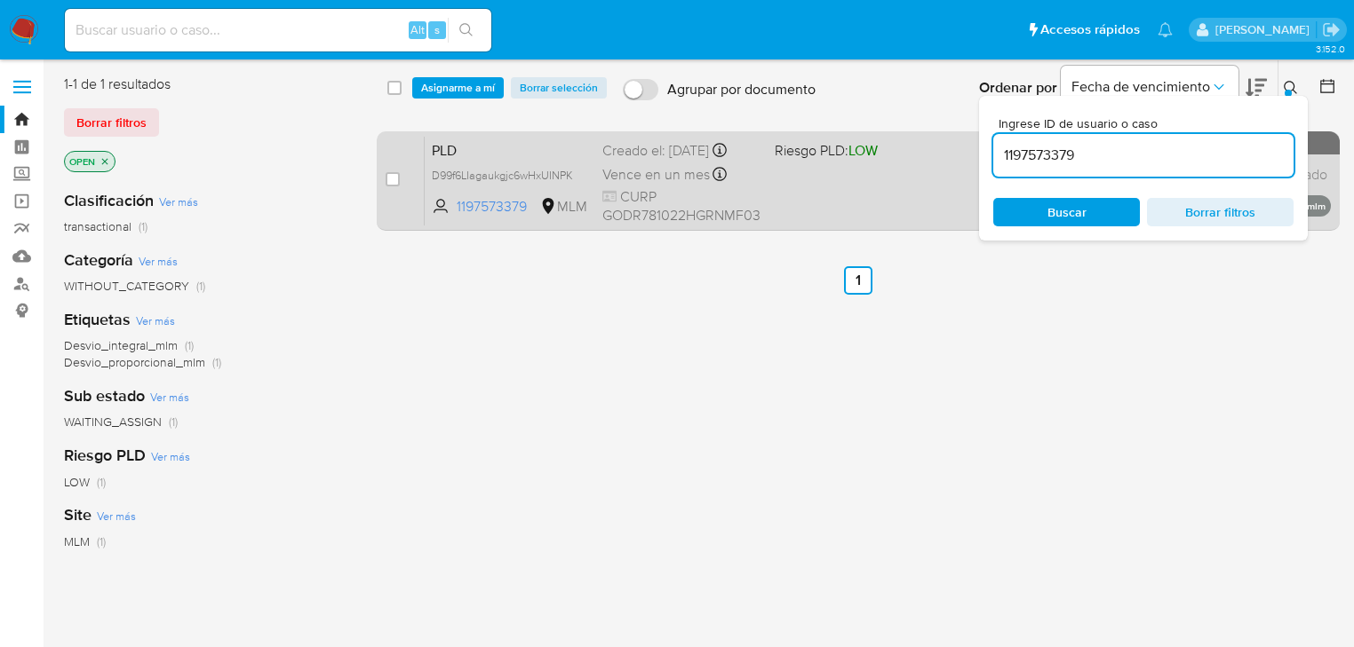
click at [582, 176] on span "D99f6LIagaukgjc6wHxUINPK" at bounding box center [510, 175] width 156 height 20
click at [394, 187] on div "case-item-checkbox" at bounding box center [392, 180] width 14 height 18
click at [382, 180] on div "case-item-checkbox No es posible asignar el caso PLD D99f6LIagaukgjc6wHxUINPK C…" at bounding box center [858, 180] width 963 height 99
click at [391, 181] on input "checkbox" at bounding box center [392, 179] width 14 height 14
checkbox input "true"
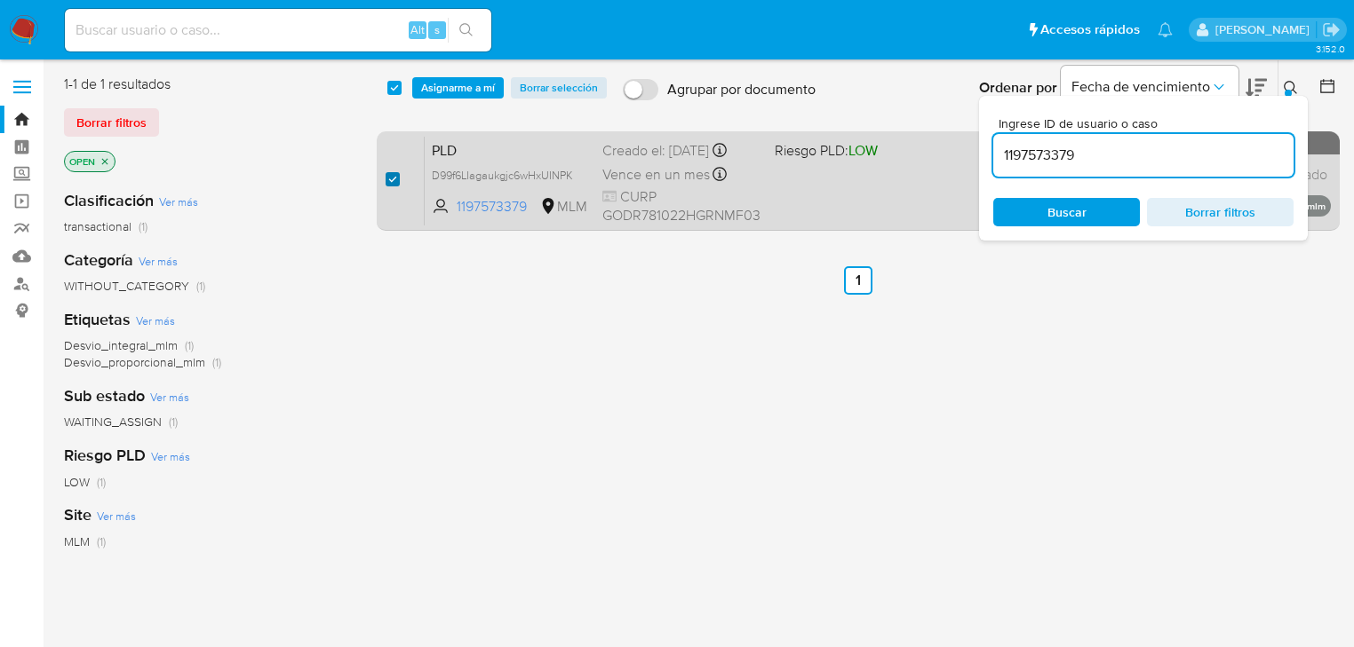
checkbox input "true"
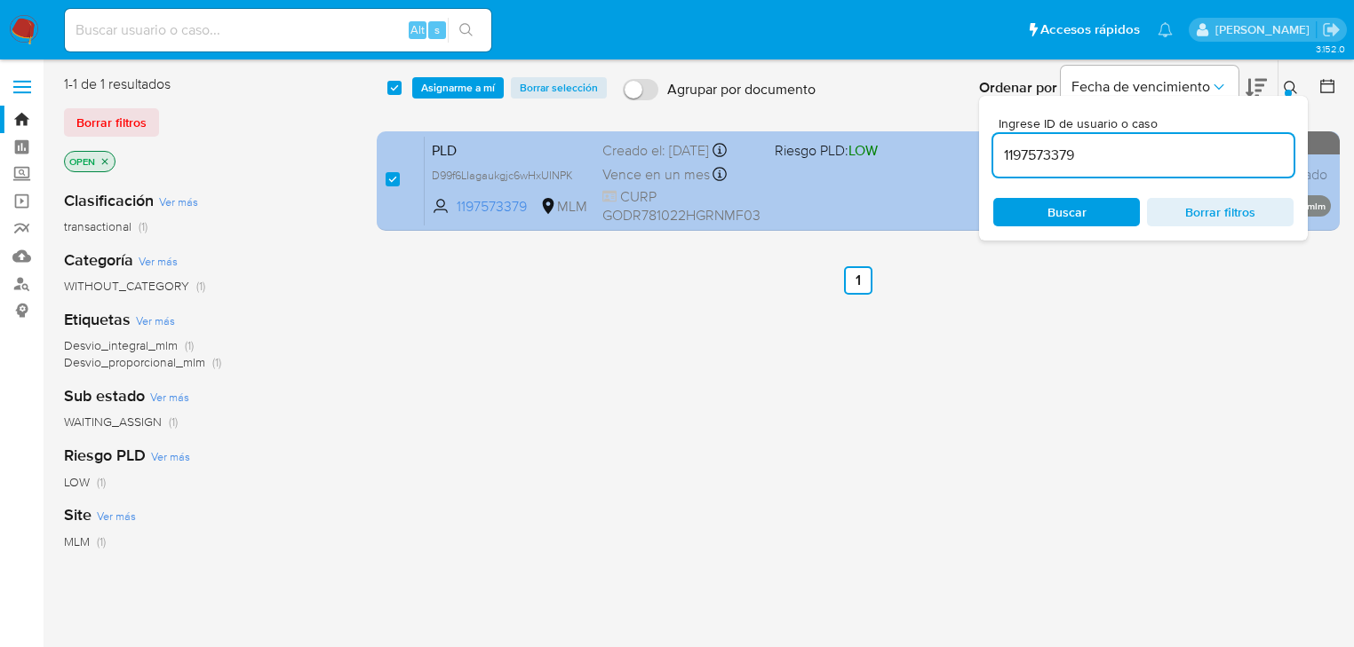
drag, startPoint x: 1088, startPoint y: 151, endPoint x: 853, endPoint y: 135, distance: 235.9
click at [900, 149] on div "select-all-cases-checkbox Asignarme a mí Borrar selección Agrupar por documento…" at bounding box center [858, 156] width 963 height 163
type input "2302293277"
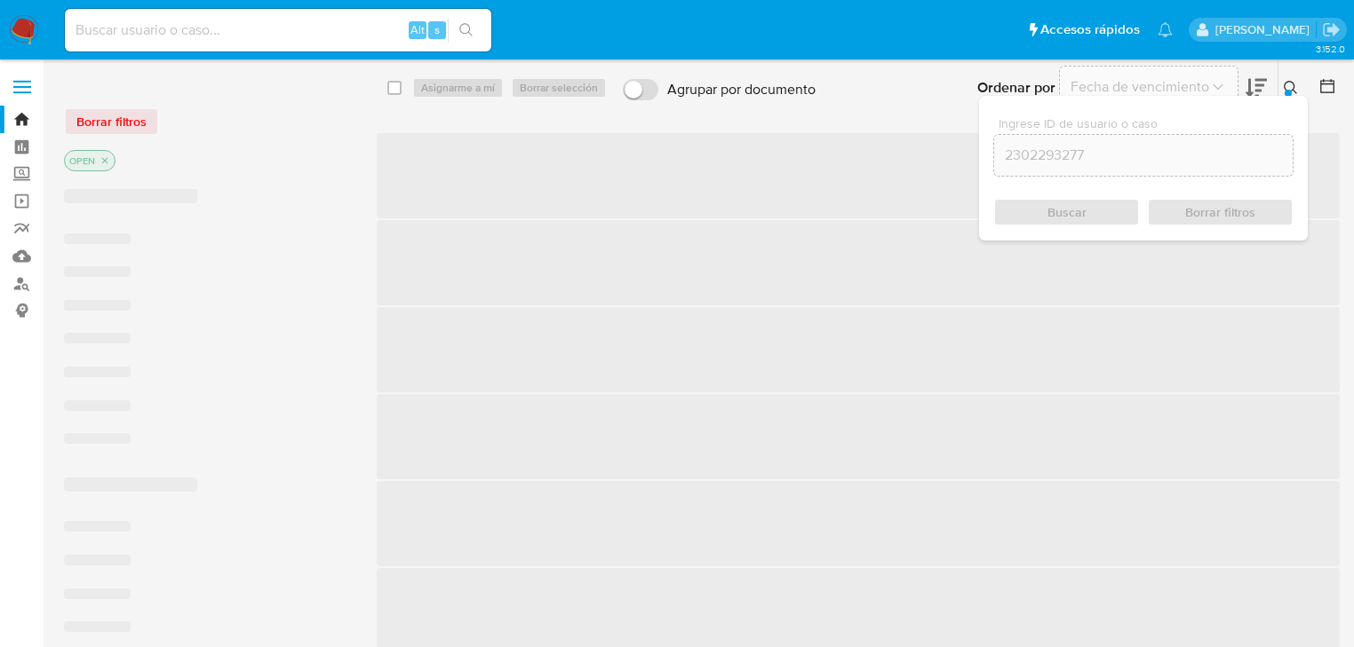
checkbox input "false"
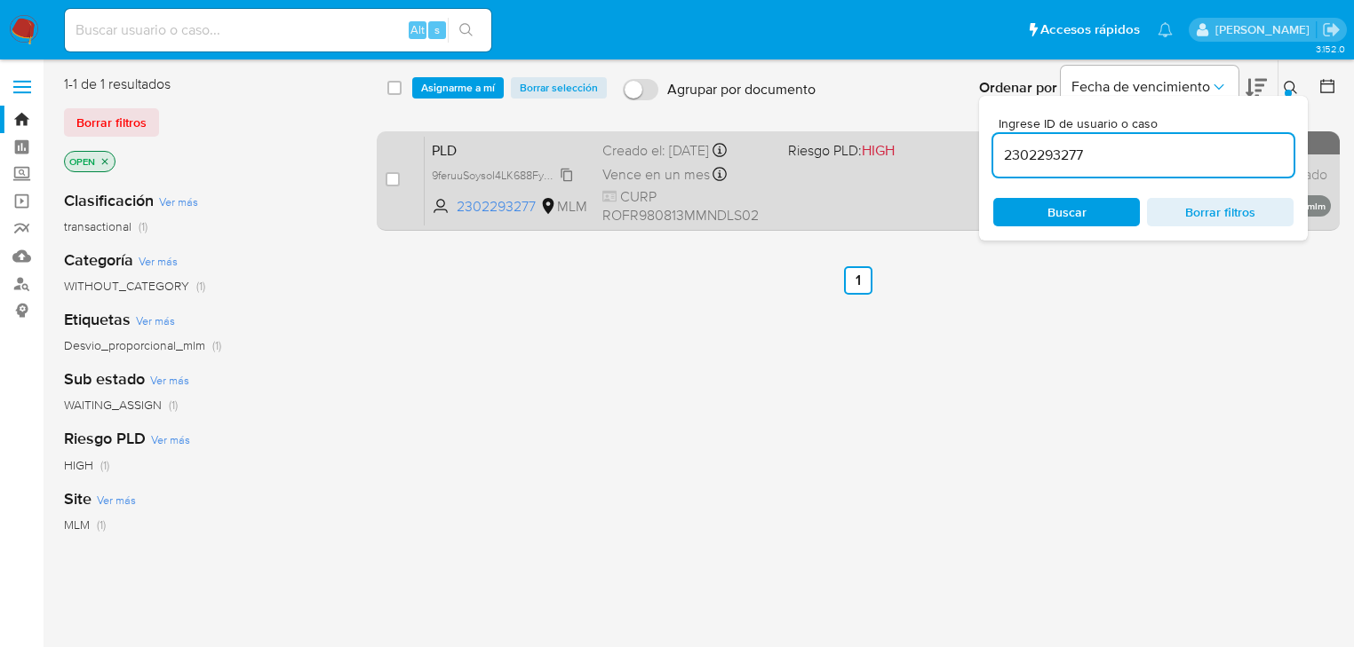
click at [573, 177] on icon at bounding box center [567, 175] width 14 height 14
click at [383, 181] on div "case-item-checkbox No es posible asignar el caso PLD 9feruuSoysoI4LK688FyOI1Y C…" at bounding box center [858, 180] width 963 height 99
click at [401, 182] on div "case-item-checkbox No es posible asignar el caso" at bounding box center [404, 181] width 39 height 90
click at [384, 187] on div "case-item-checkbox No es posible asignar el caso PLD 9feruuSoysoI4LK688FyOI1Y C…" at bounding box center [858, 180] width 963 height 99
click at [391, 179] on input "checkbox" at bounding box center [392, 179] width 14 height 14
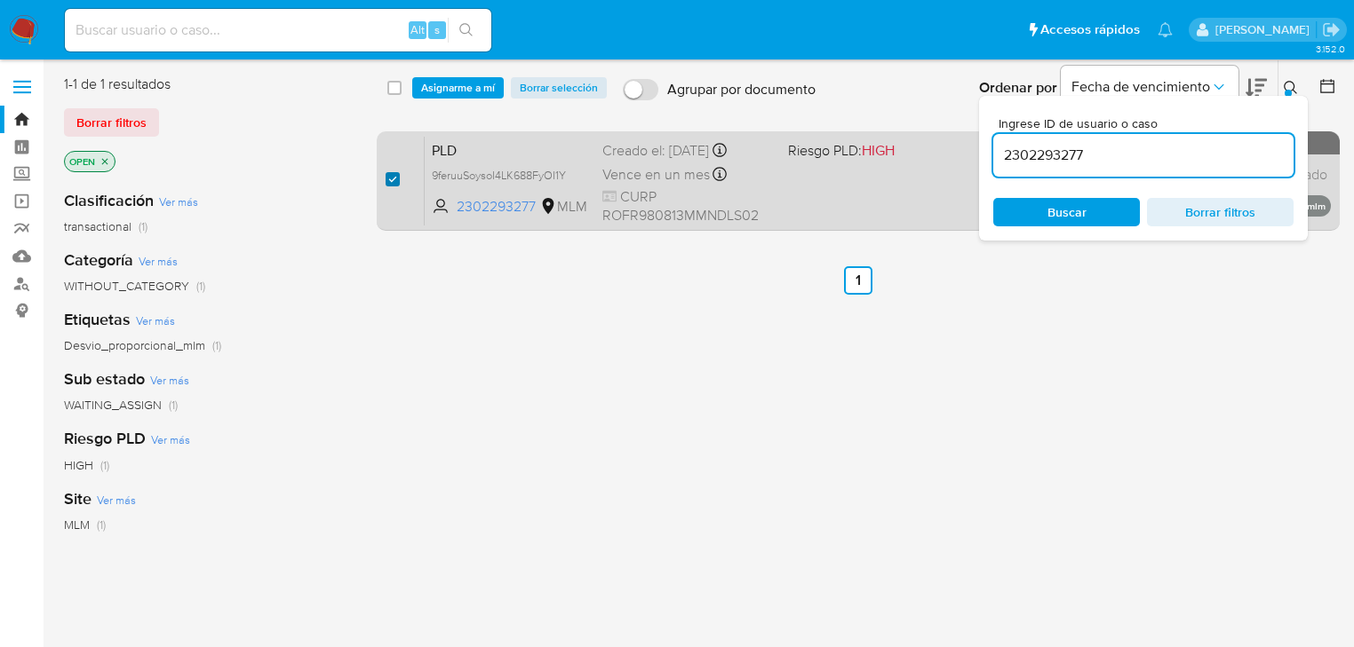
checkbox input "true"
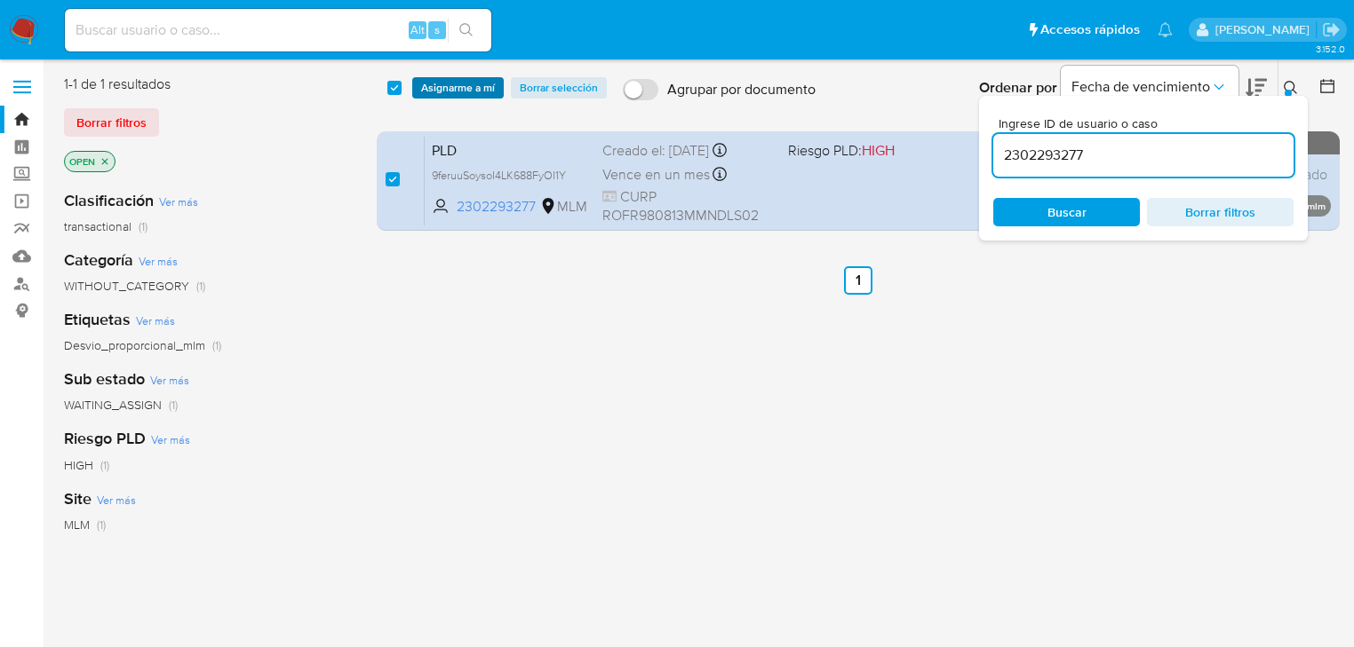
click at [469, 84] on span "Asignarme a mí" at bounding box center [458, 88] width 74 height 18
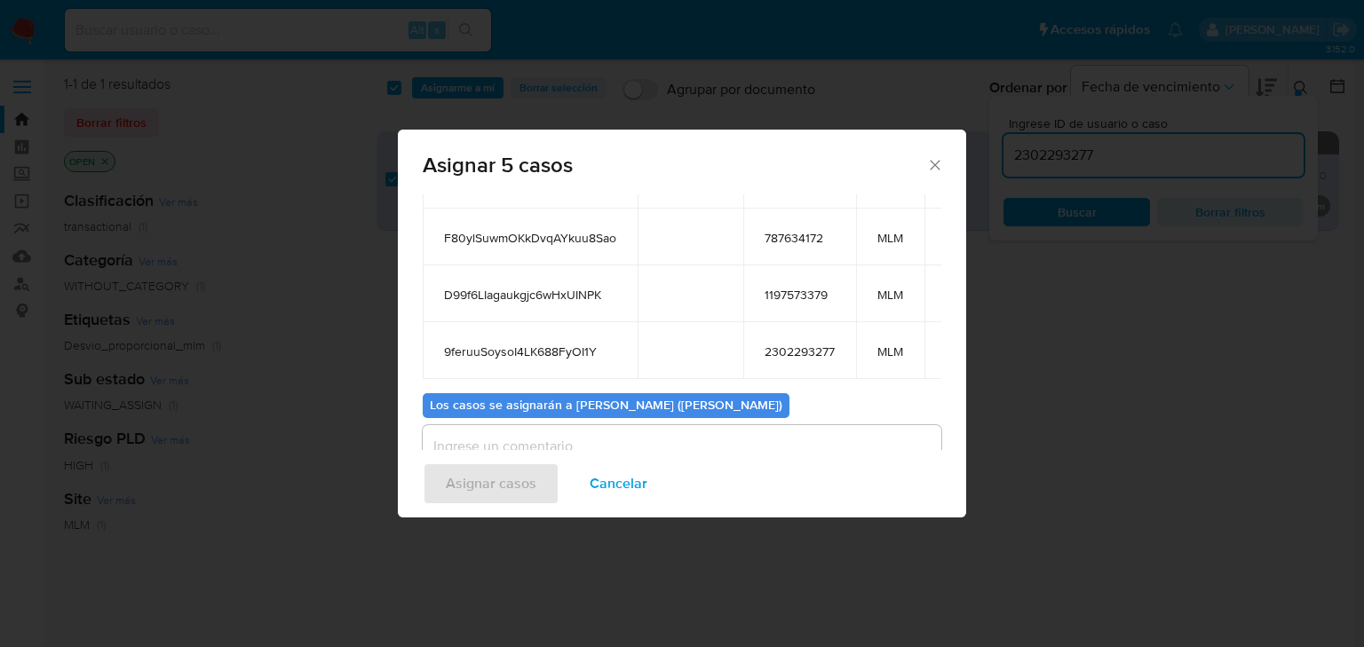
scroll to position [267, 0]
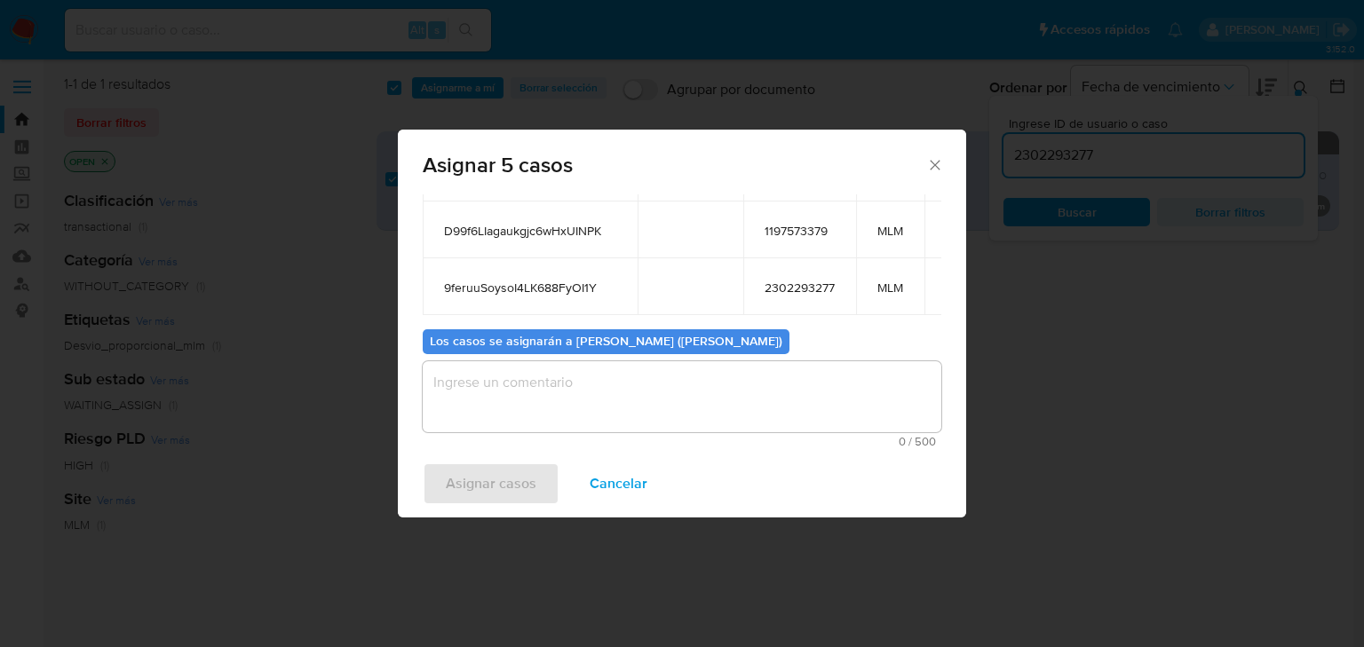
click at [532, 417] on textarea "assign-modal" at bounding box center [682, 396] width 519 height 71
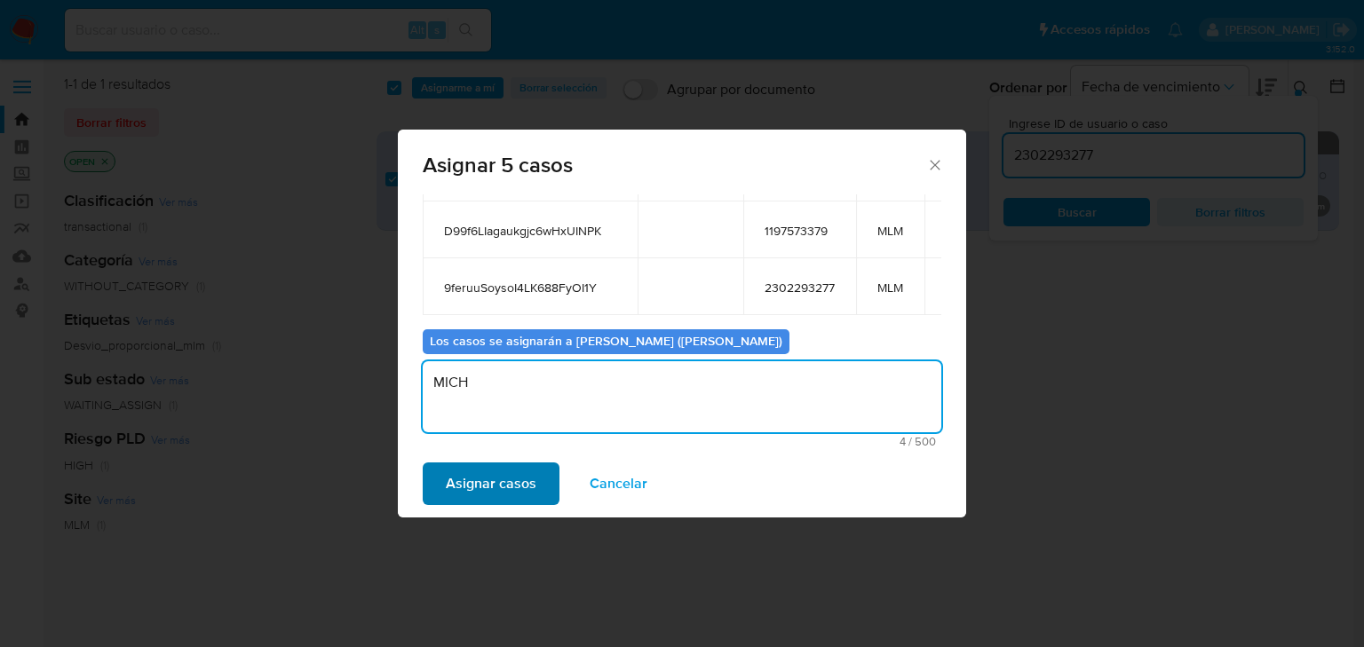
type textarea "MICH"
click at [502, 480] on span "Asignar casos" at bounding box center [491, 483] width 91 height 39
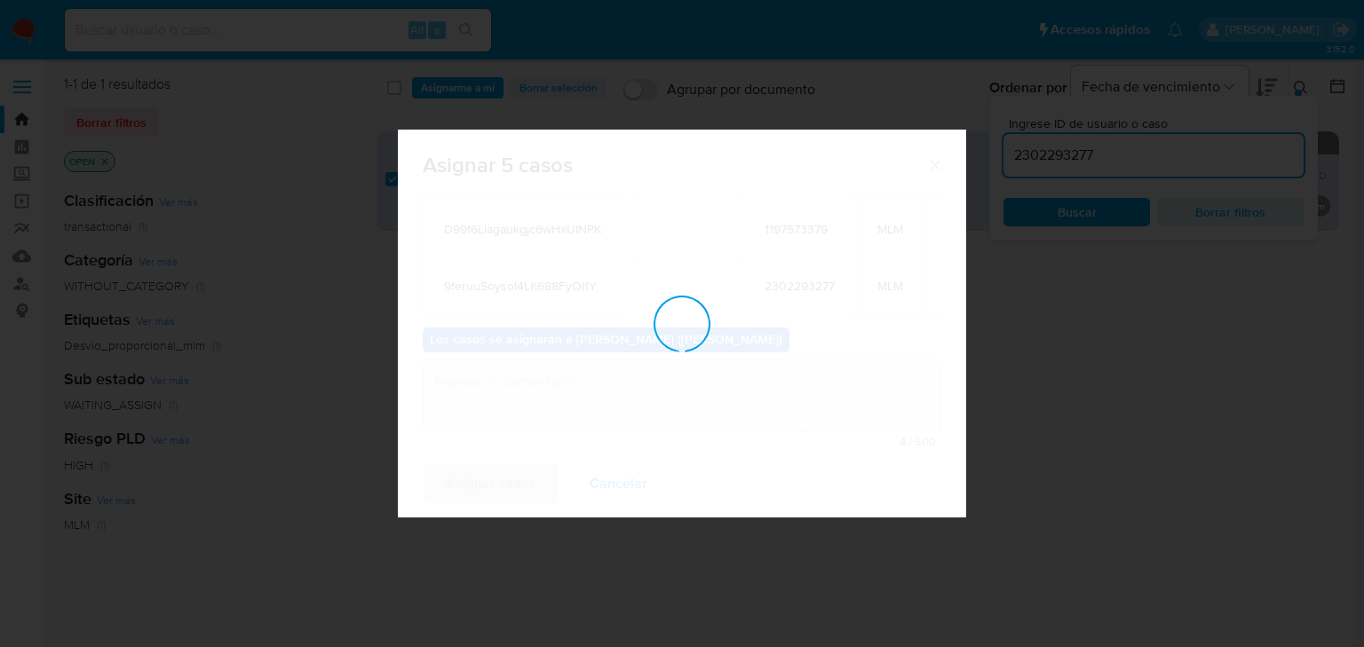
checkbox input "false"
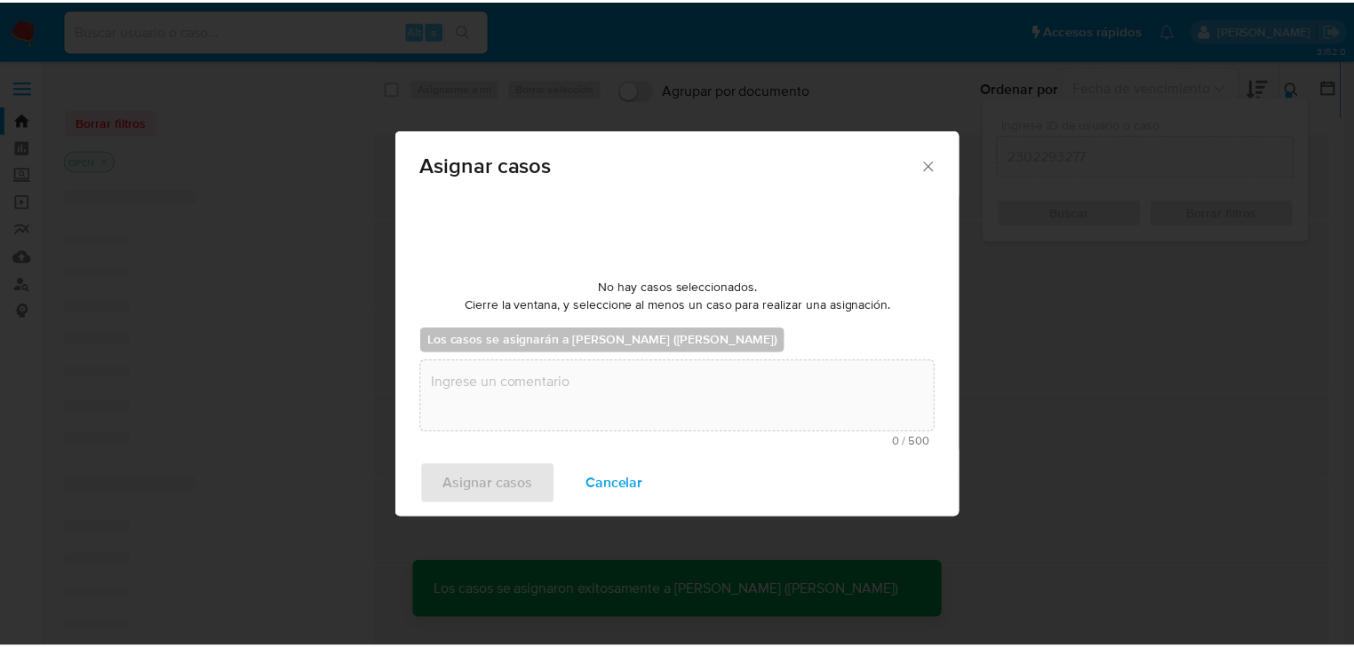
scroll to position [107, 0]
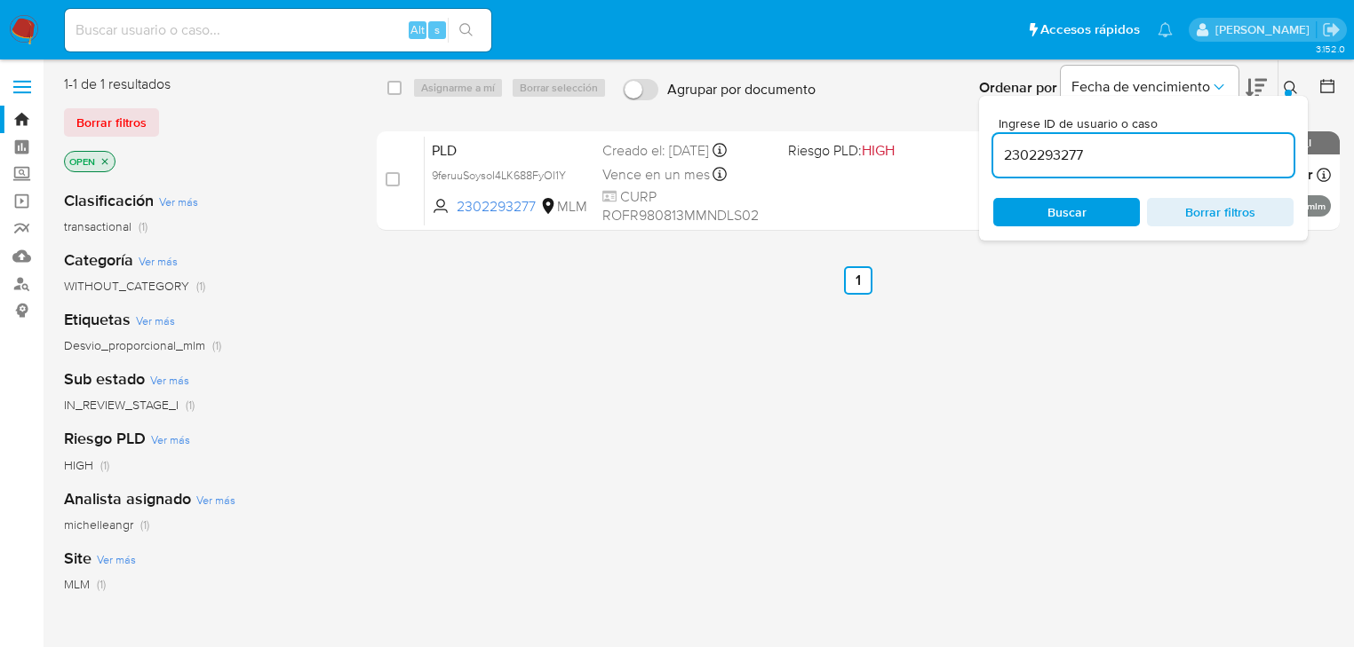
click at [220, 25] on input at bounding box center [278, 30] width 426 height 23
paste input "goiLjmbXypiIB3SAEHc44FGz"
type input "goiLjmbXypiIB3SAEHc44FGz"
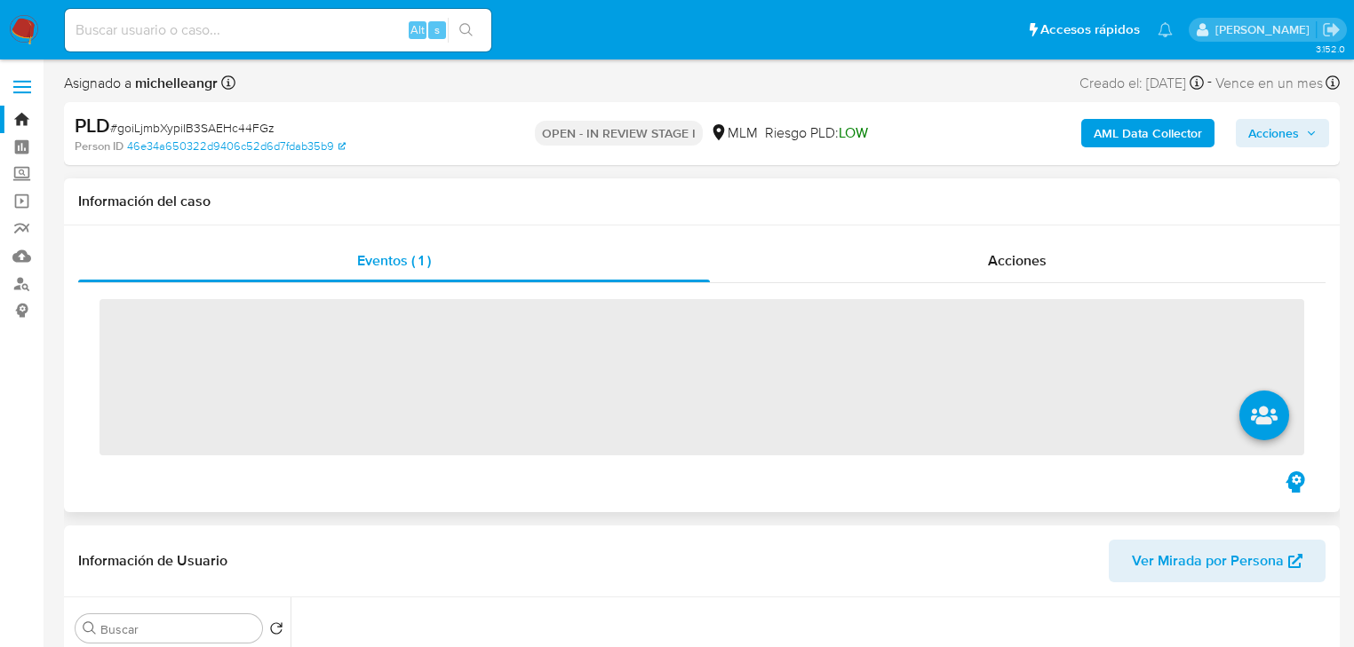
click at [1230, 232] on div "Eventos ( 1 ) Acciones ‌" at bounding box center [701, 369] width 1275 height 287
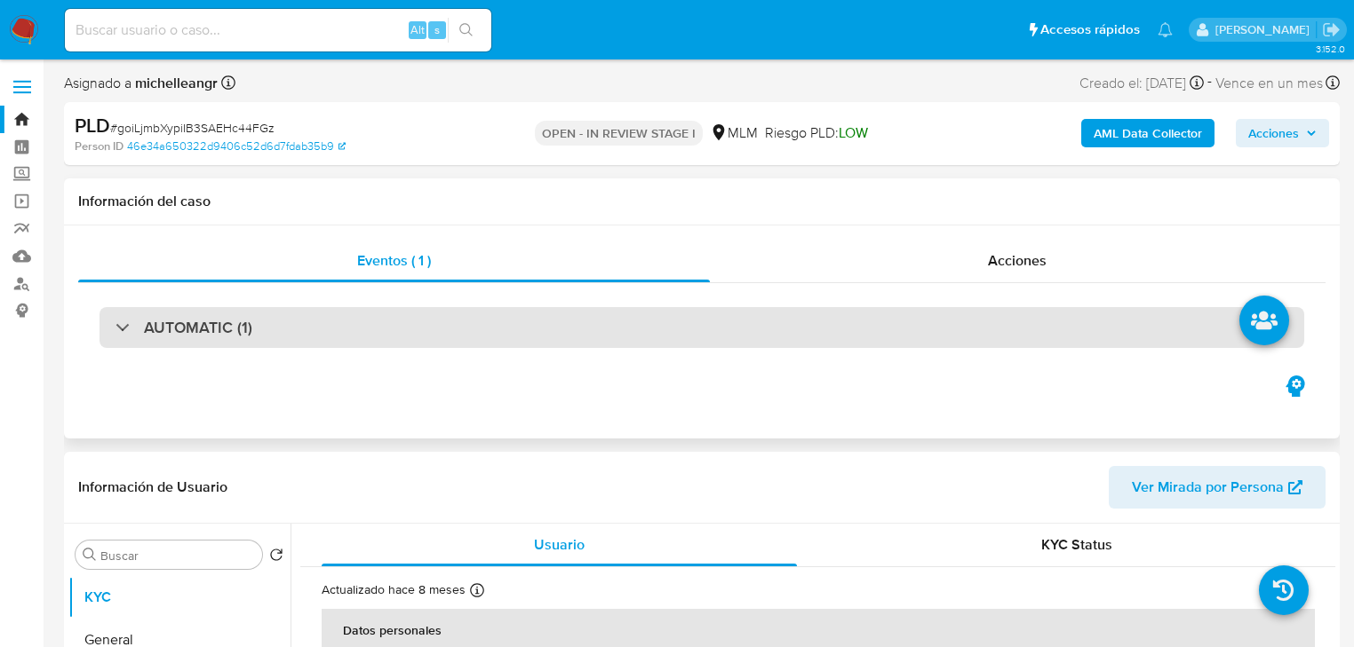
select select "10"
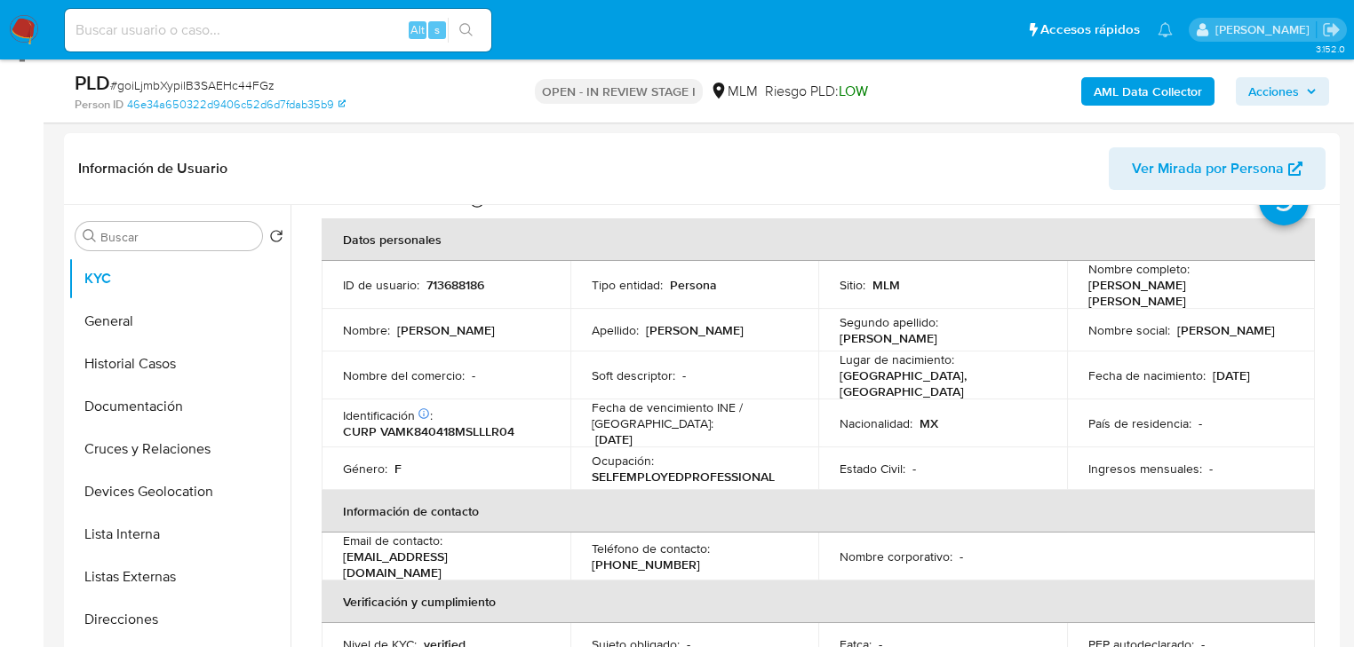
scroll to position [289, 0]
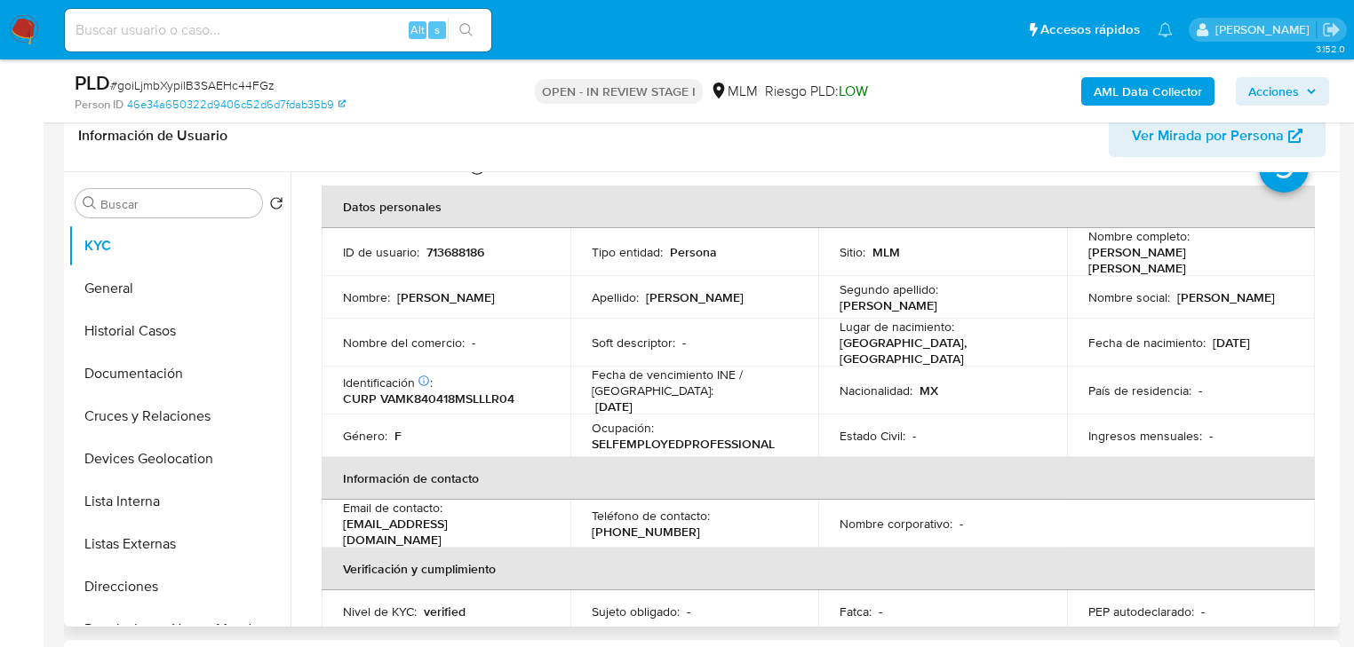
click at [1243, 290] on div "Nombre social : Karla Yuclier" at bounding box center [1191, 298] width 206 height 16
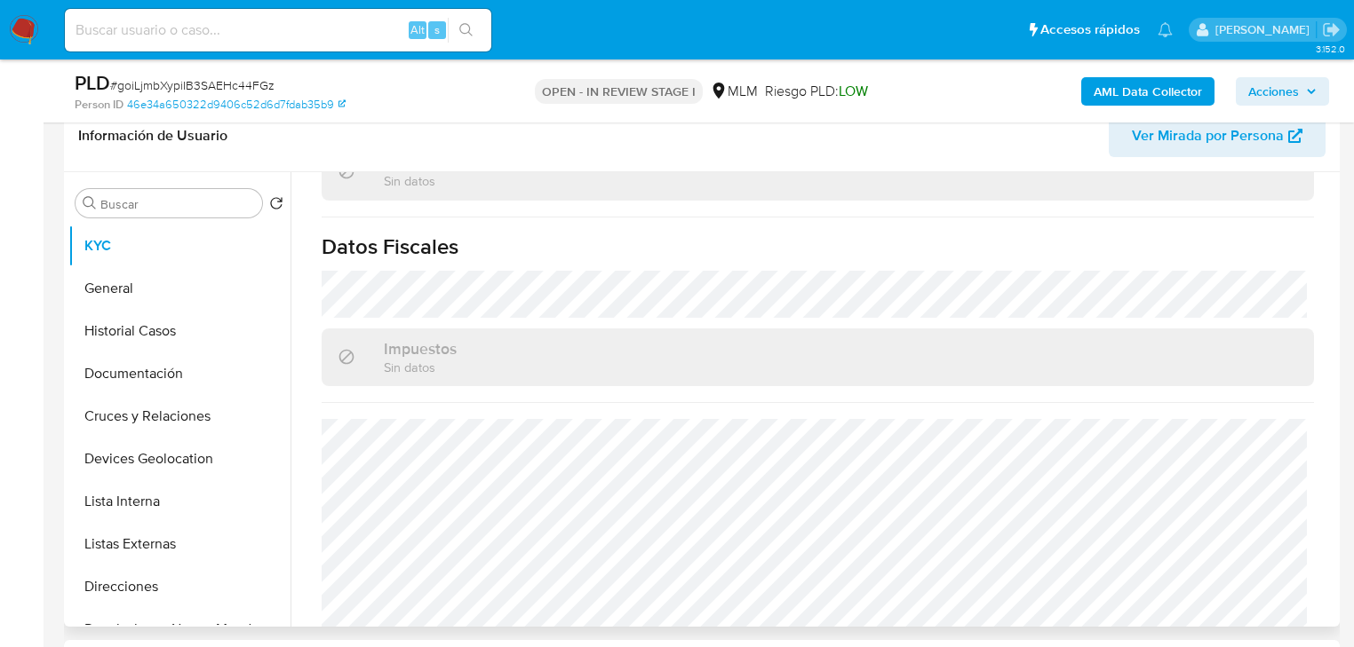
scroll to position [1121, 0]
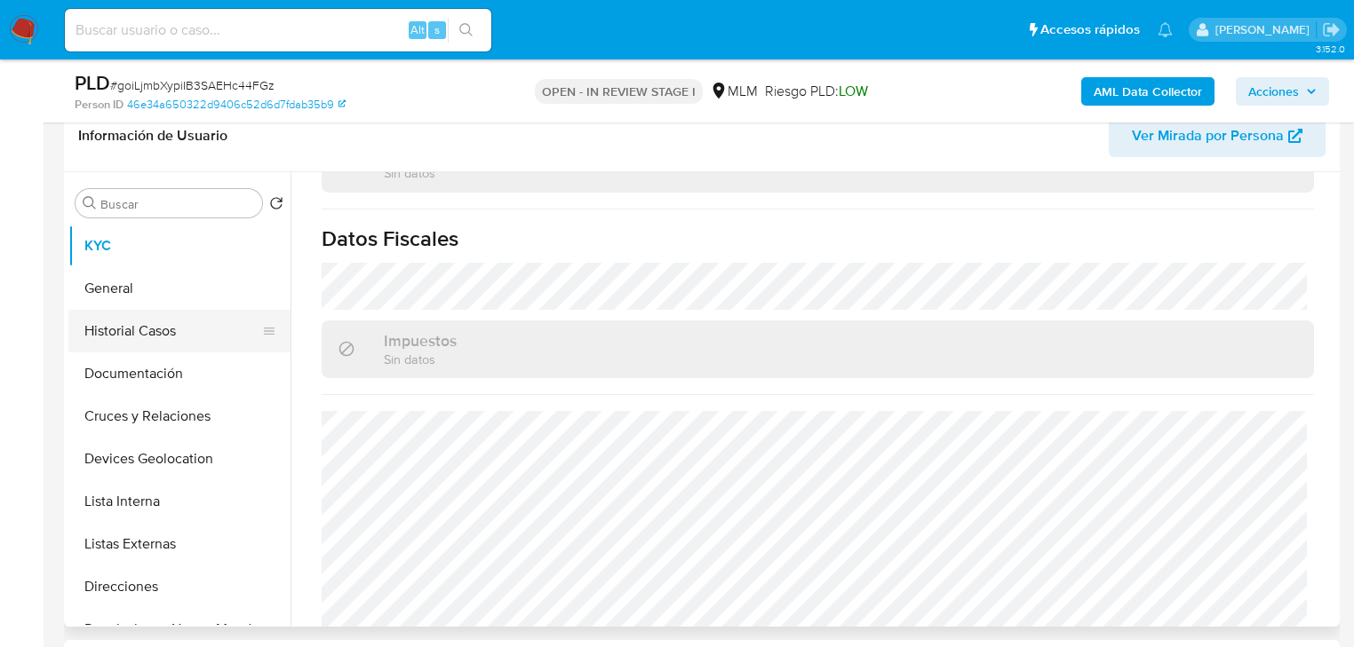
click at [142, 310] on button "Historial Casos" at bounding box center [172, 331] width 208 height 43
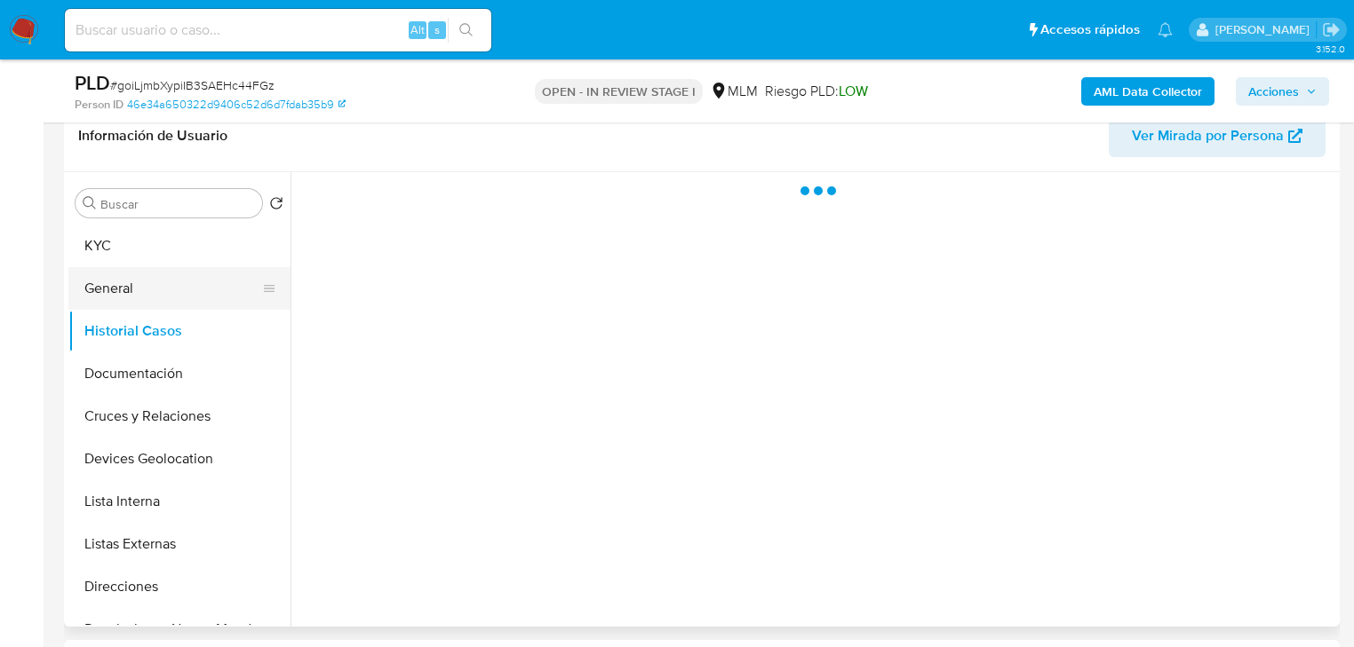
click at [152, 286] on button "General" at bounding box center [172, 288] width 208 height 43
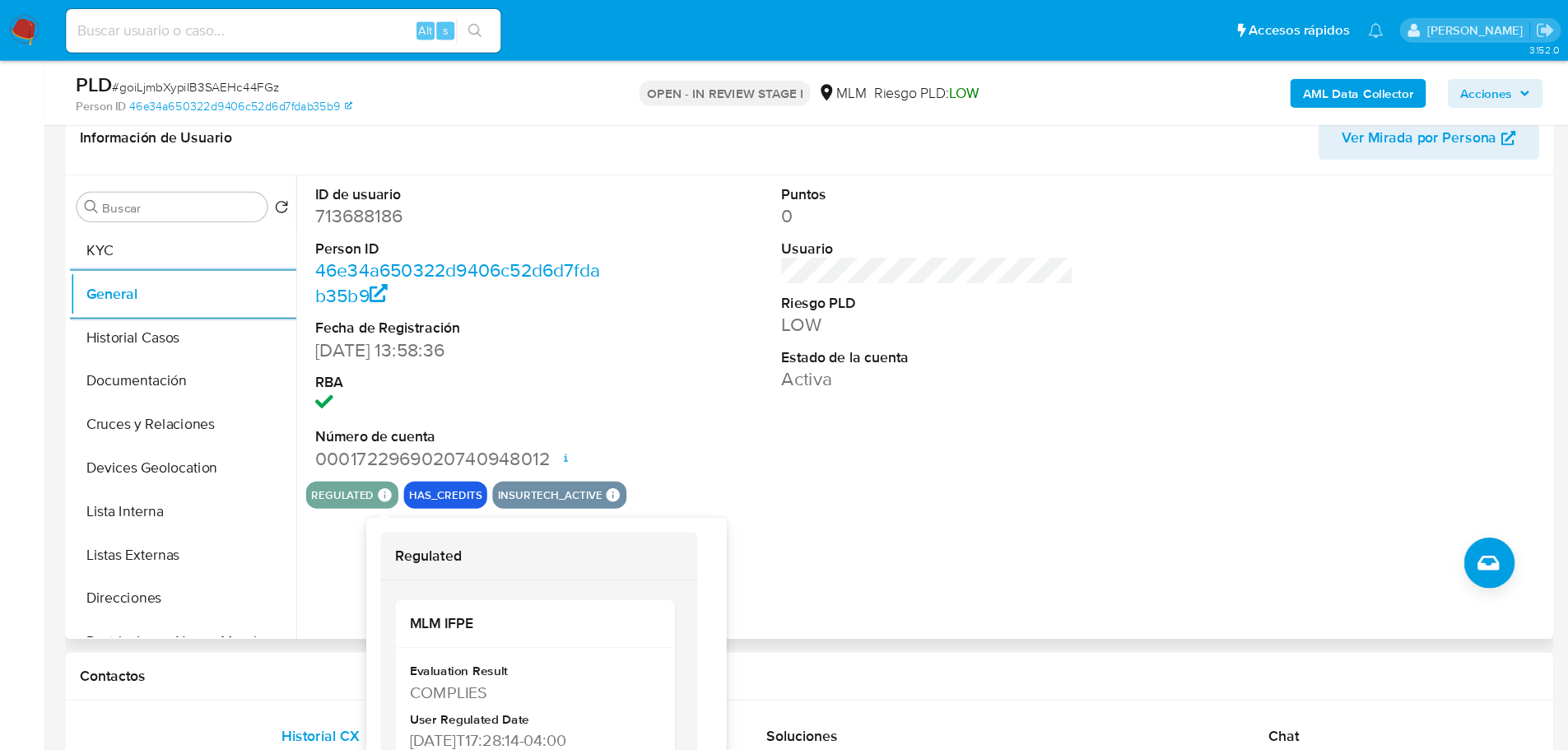
scroll to position [268, 0]
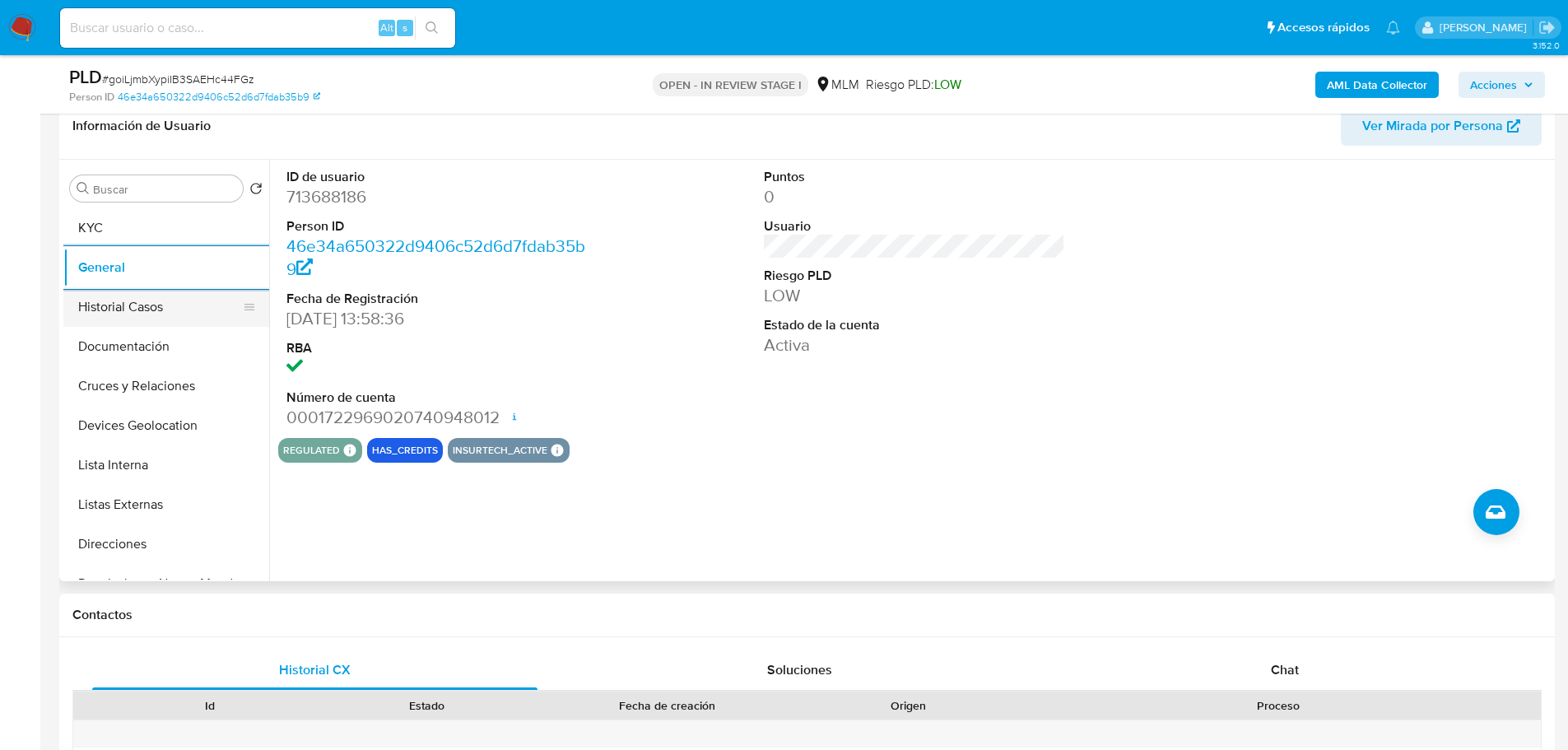
click at [168, 300] on button "Historial Casos" at bounding box center [159, 307] width 193 height 40
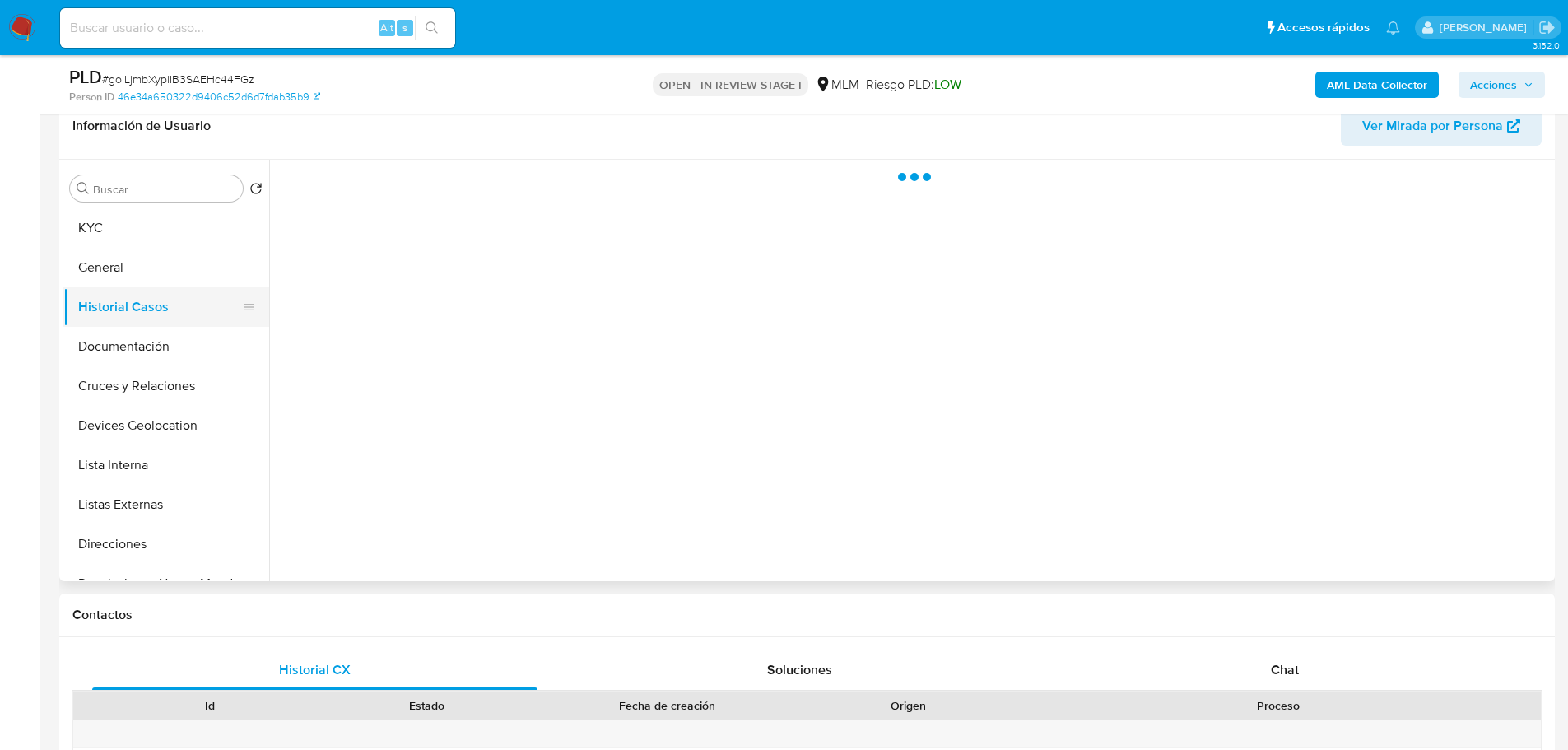
click at [168, 304] on button "Historial Casos" at bounding box center [159, 307] width 193 height 40
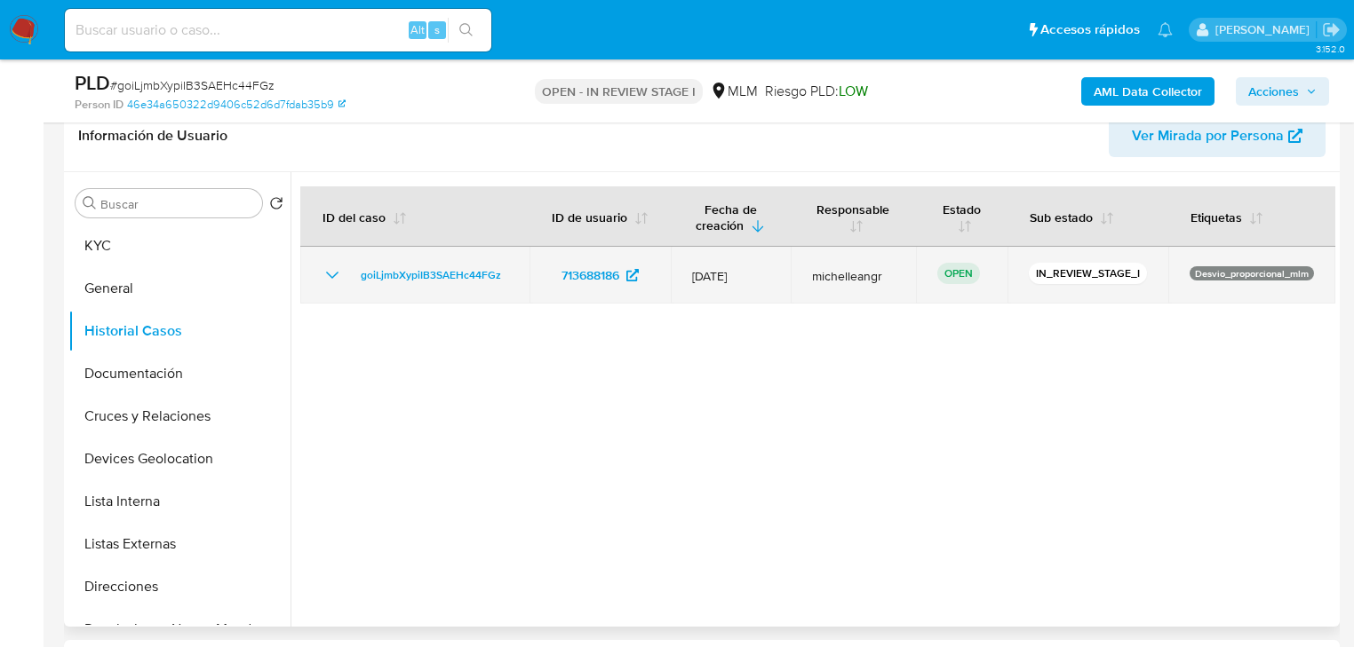
click at [817, 269] on span "michelleangr" at bounding box center [853, 276] width 83 height 16
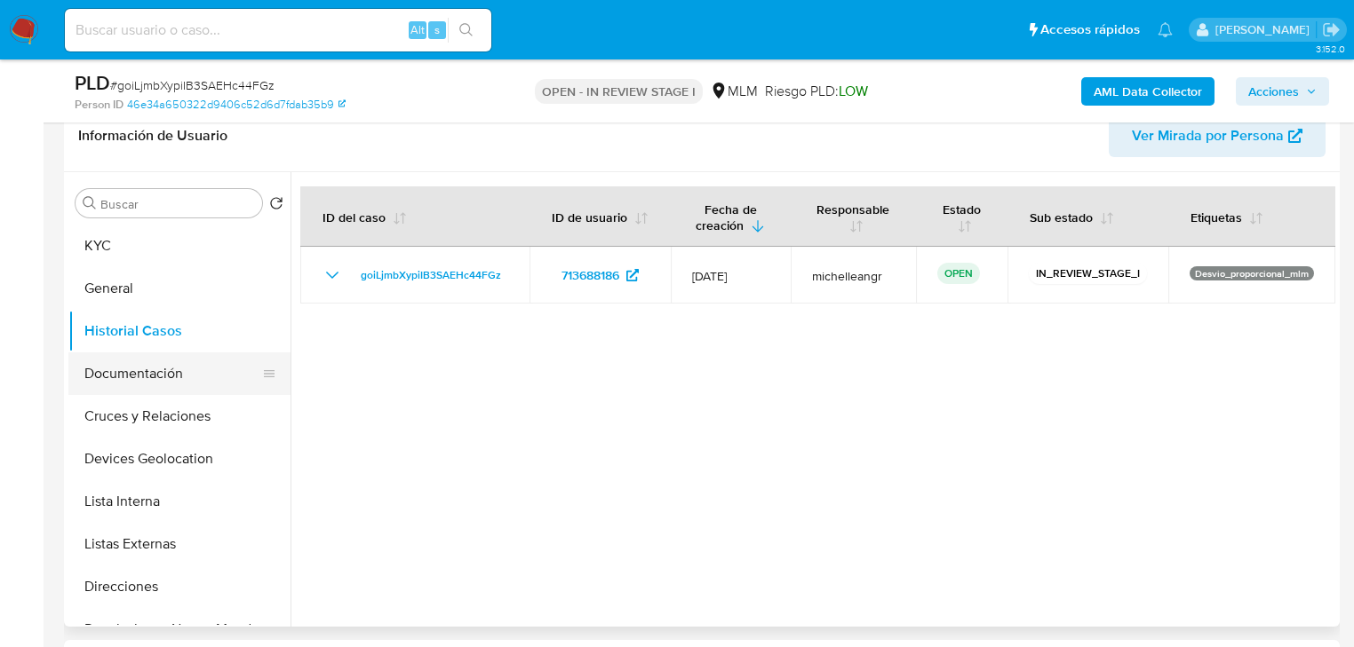
drag, startPoint x: 182, startPoint y: 368, endPoint x: 192, endPoint y: 366, distance: 9.9
click at [182, 366] on button "Documentación" at bounding box center [172, 374] width 208 height 43
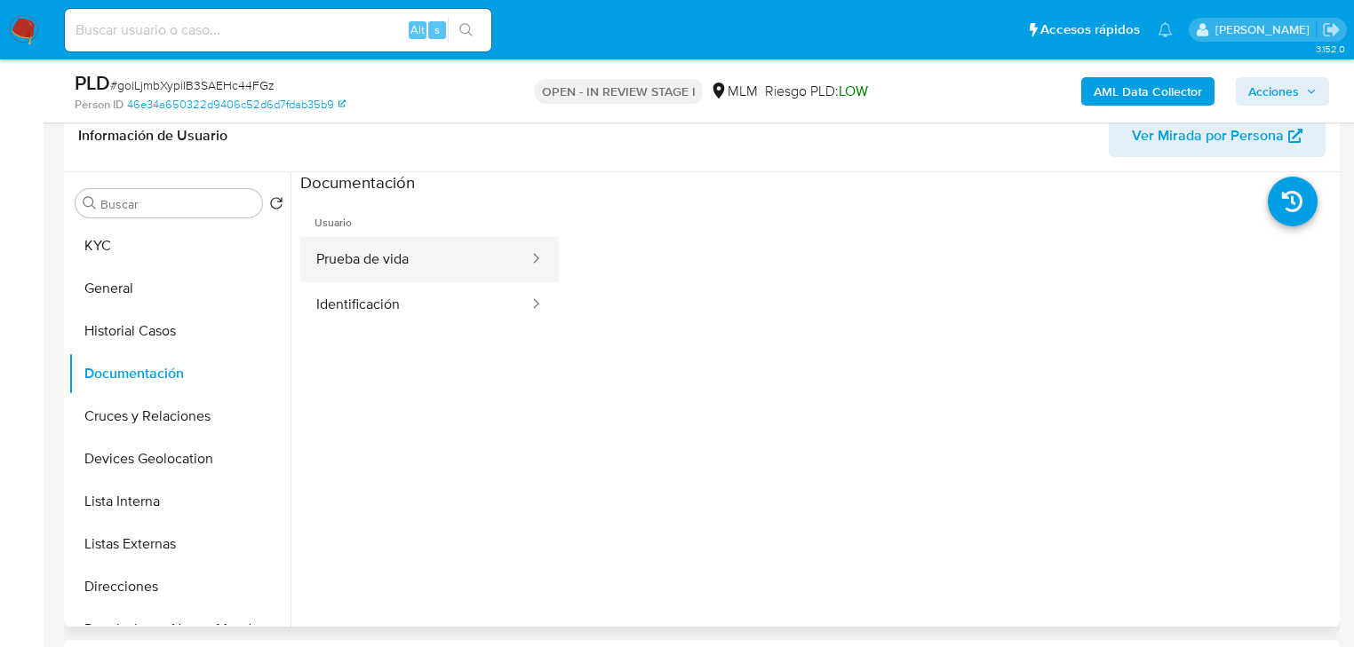
drag, startPoint x: 443, startPoint y: 259, endPoint x: 529, endPoint y: 256, distance: 86.2
click at [443, 258] on button "Prueba de vida" at bounding box center [415, 259] width 230 height 45
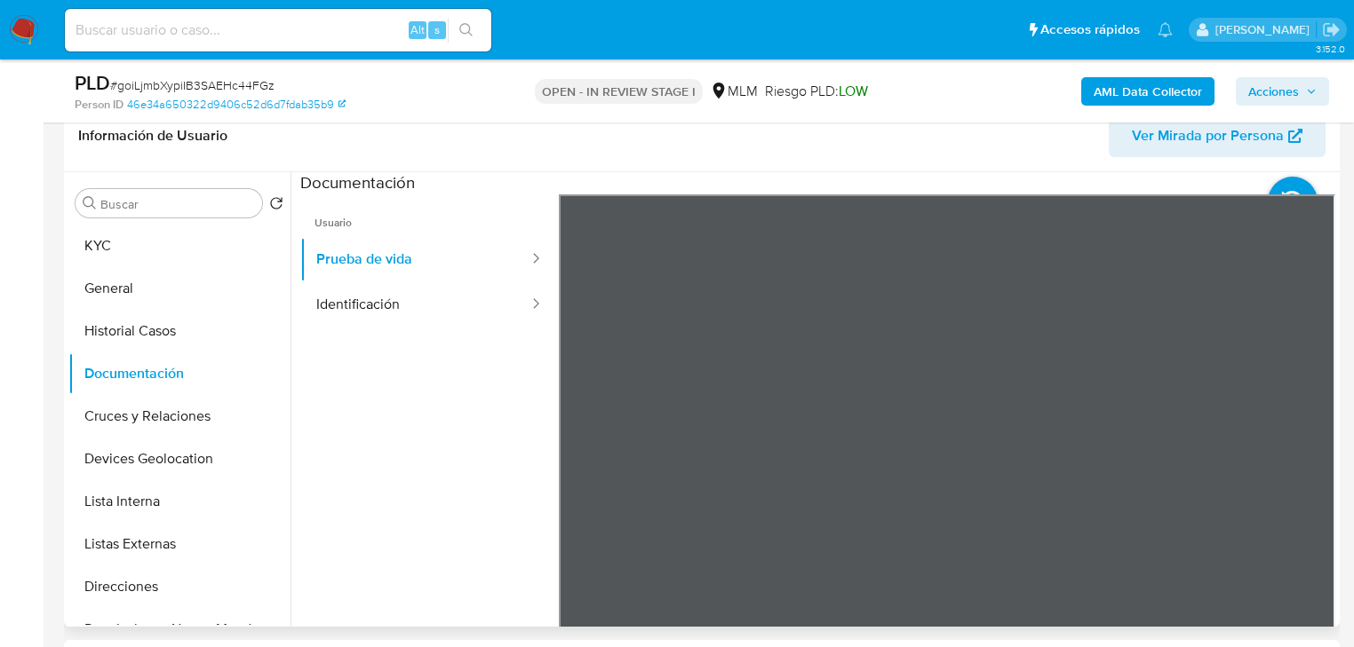
scroll to position [53, 0]
click at [377, 291] on button "Identificación" at bounding box center [415, 304] width 230 height 45
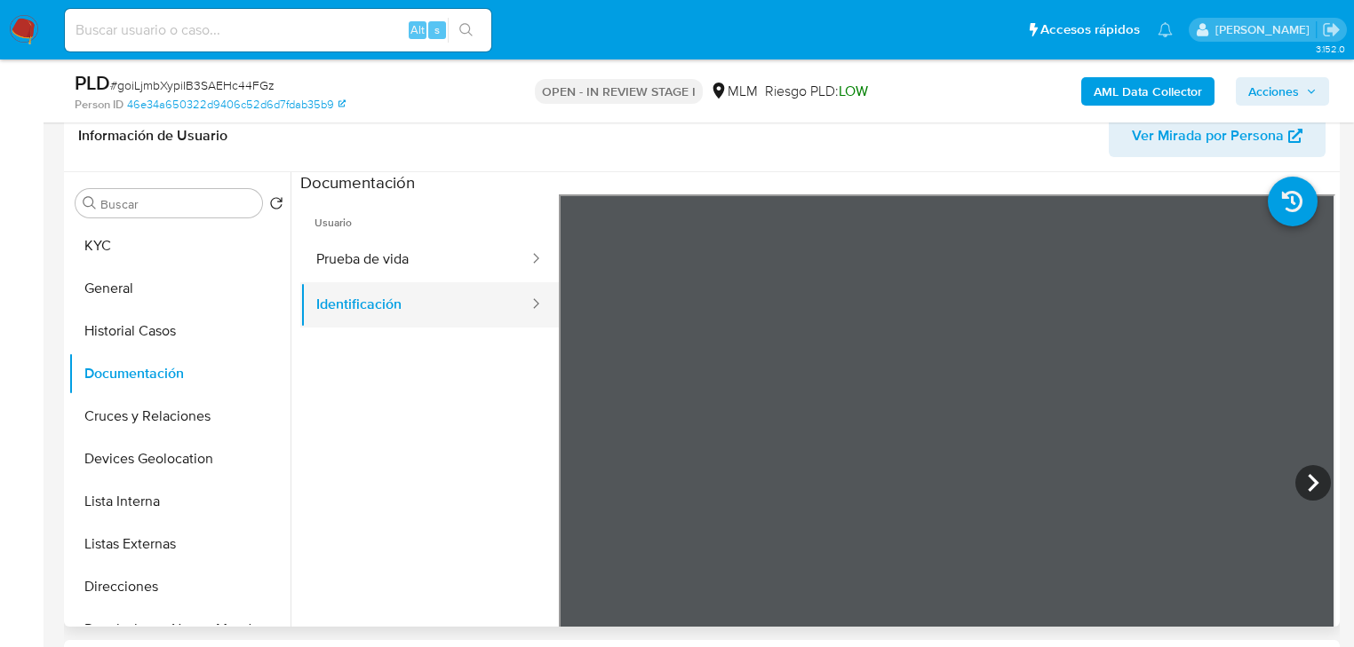
drag, startPoint x: 453, startPoint y: 313, endPoint x: 399, endPoint y: 305, distance: 54.8
click at [454, 311] on button "Identificación" at bounding box center [415, 304] width 230 height 45
click at [359, 268] on button "Prueba de vida" at bounding box center [415, 259] width 230 height 45
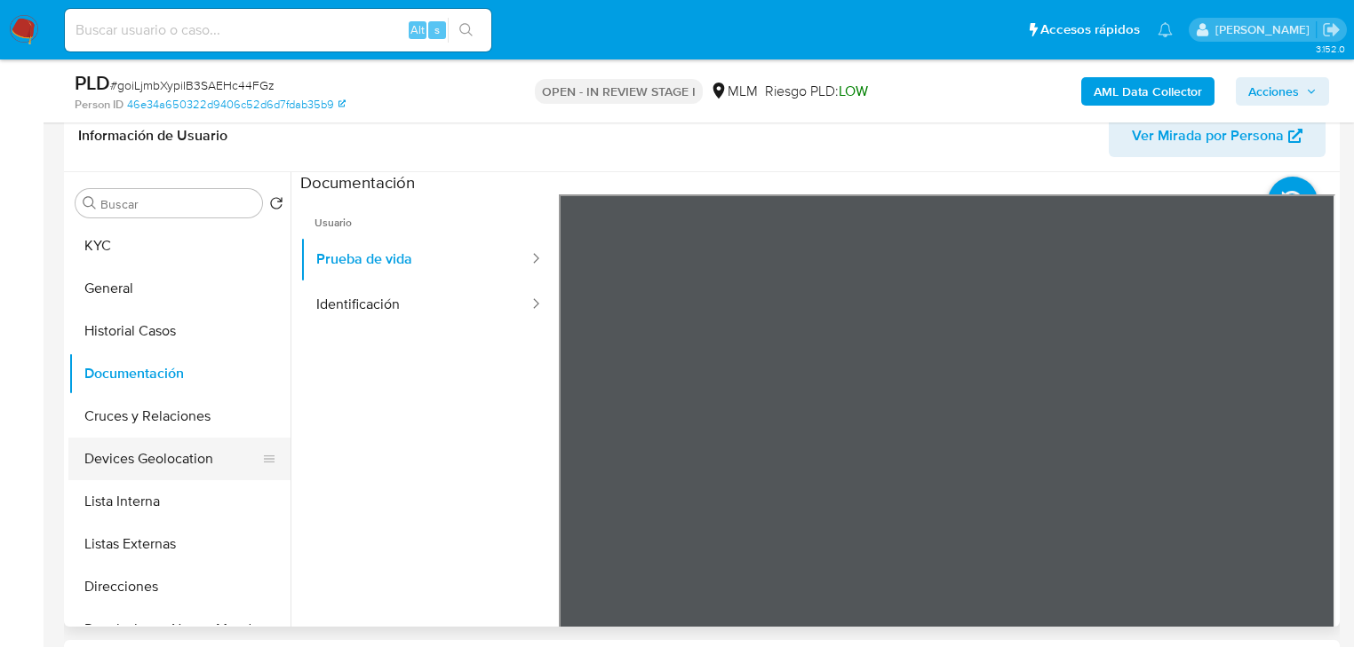
click at [189, 438] on button "Devices Geolocation" at bounding box center [172, 459] width 208 height 43
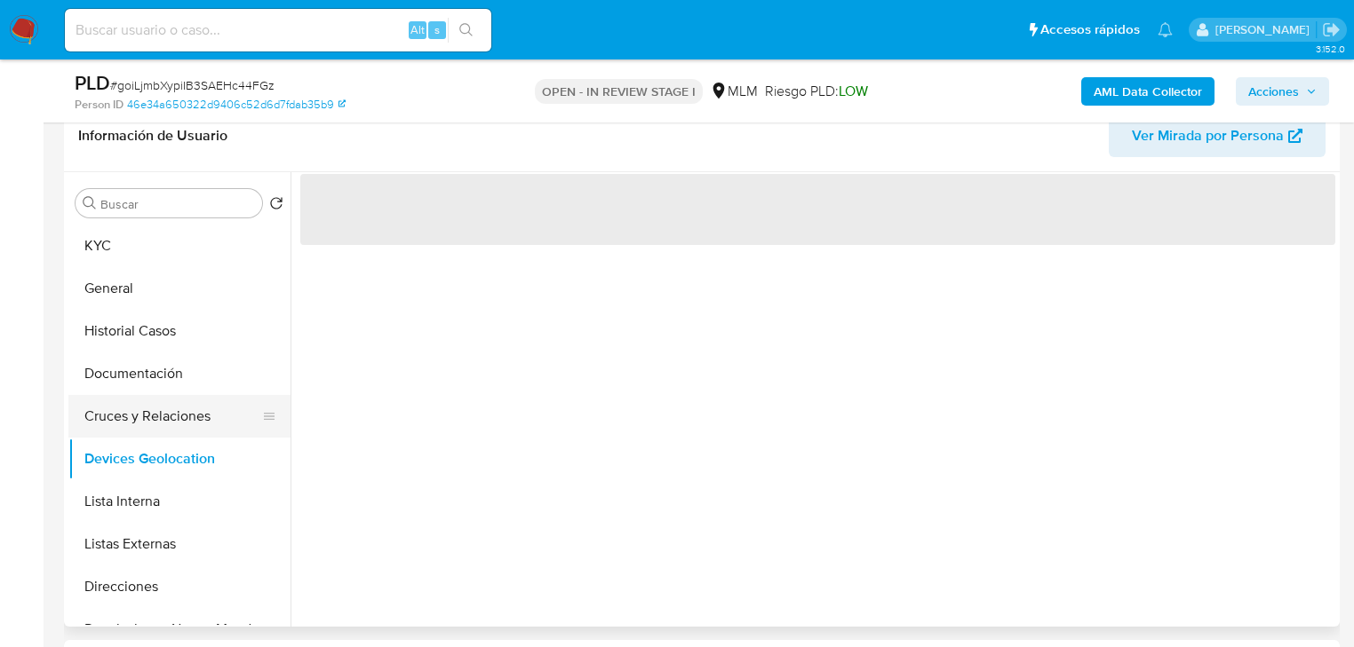
click at [199, 418] on button "Cruces y Relaciones" at bounding box center [172, 416] width 208 height 43
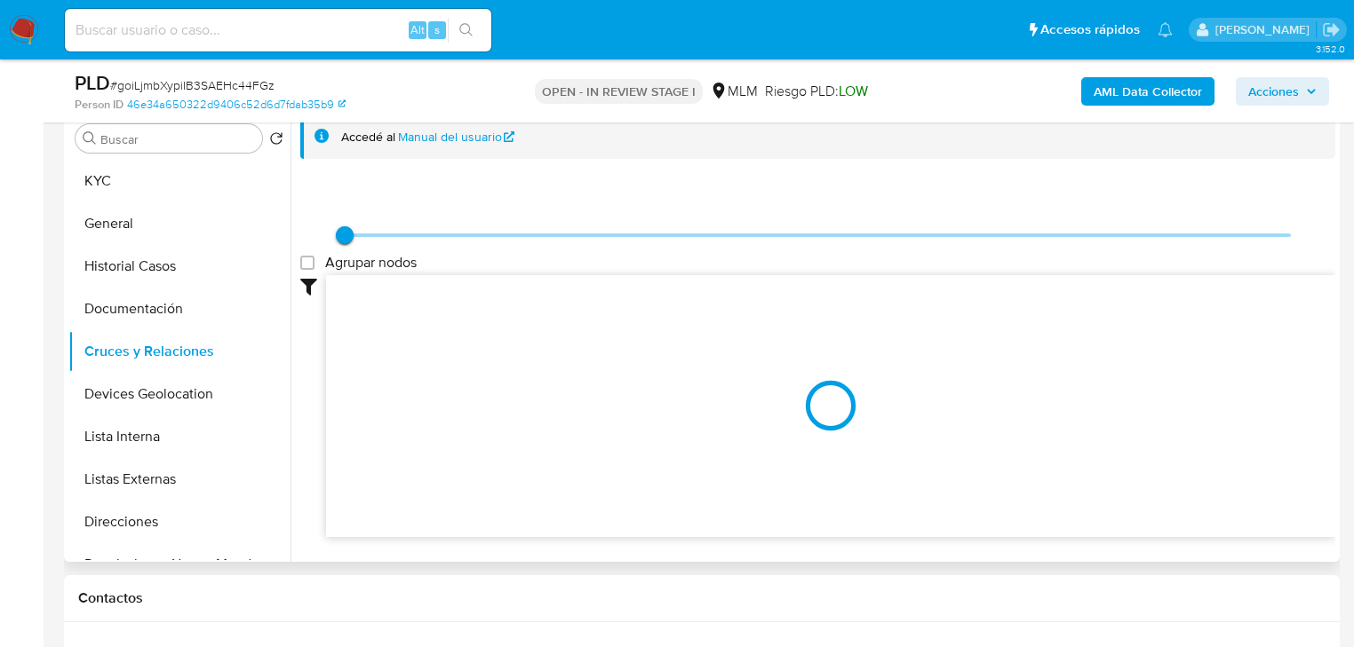
scroll to position [431, 0]
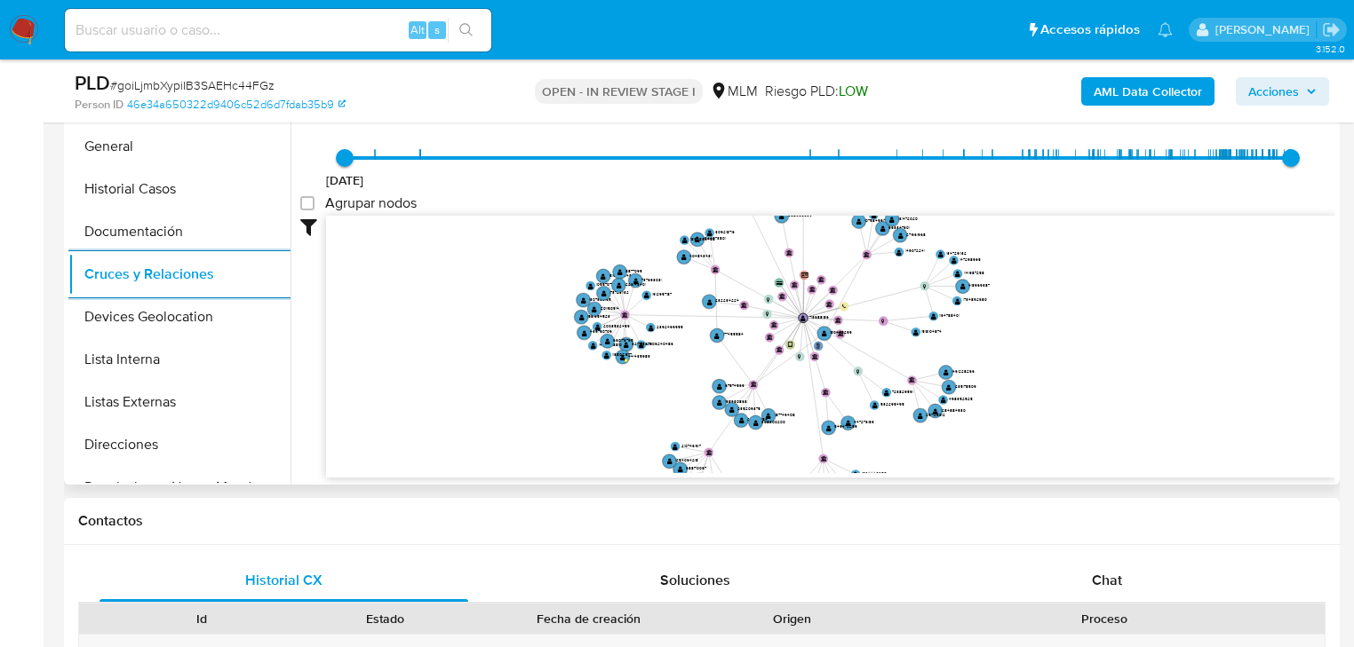
drag, startPoint x: 737, startPoint y: 325, endPoint x: 711, endPoint y: 394, distance: 74.2
click at [711, 394] on icon "phone-db4bc307a0f9a20e2359767fab910fc9  user-713688186  713688186 person-46e3…" at bounding box center [830, 345] width 1009 height 258
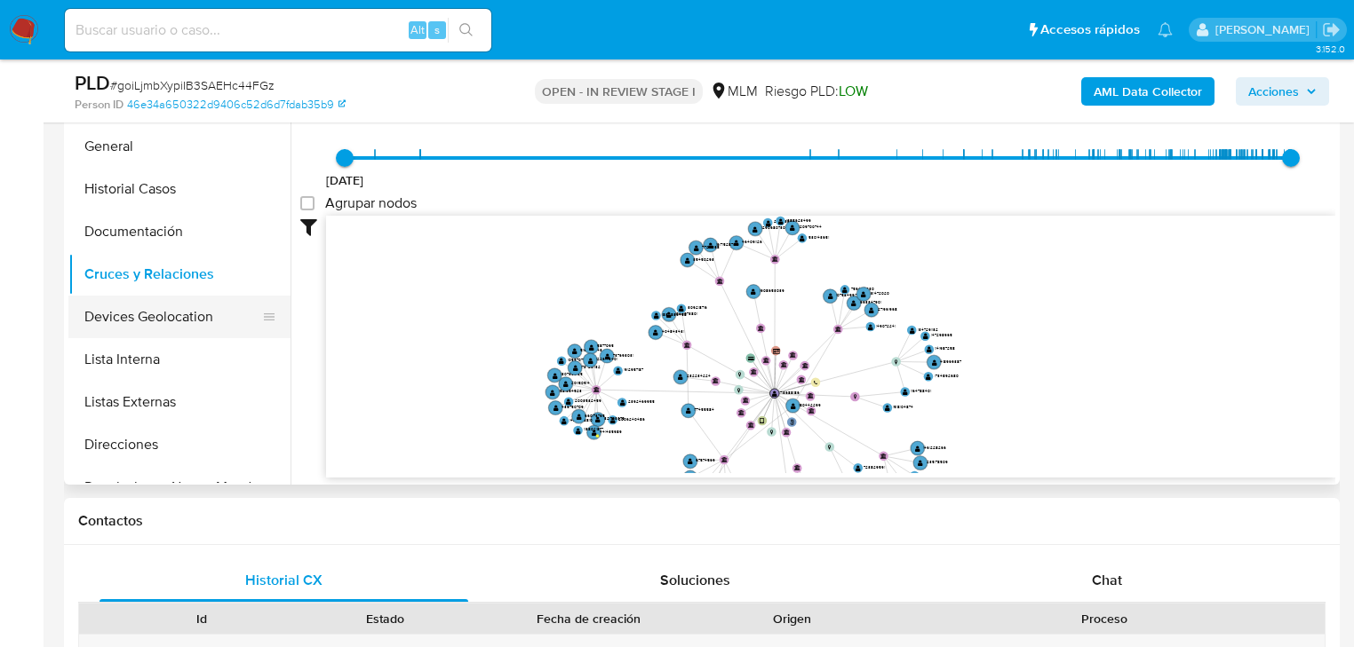
click at [226, 319] on button "Devices Geolocation" at bounding box center [172, 317] width 208 height 43
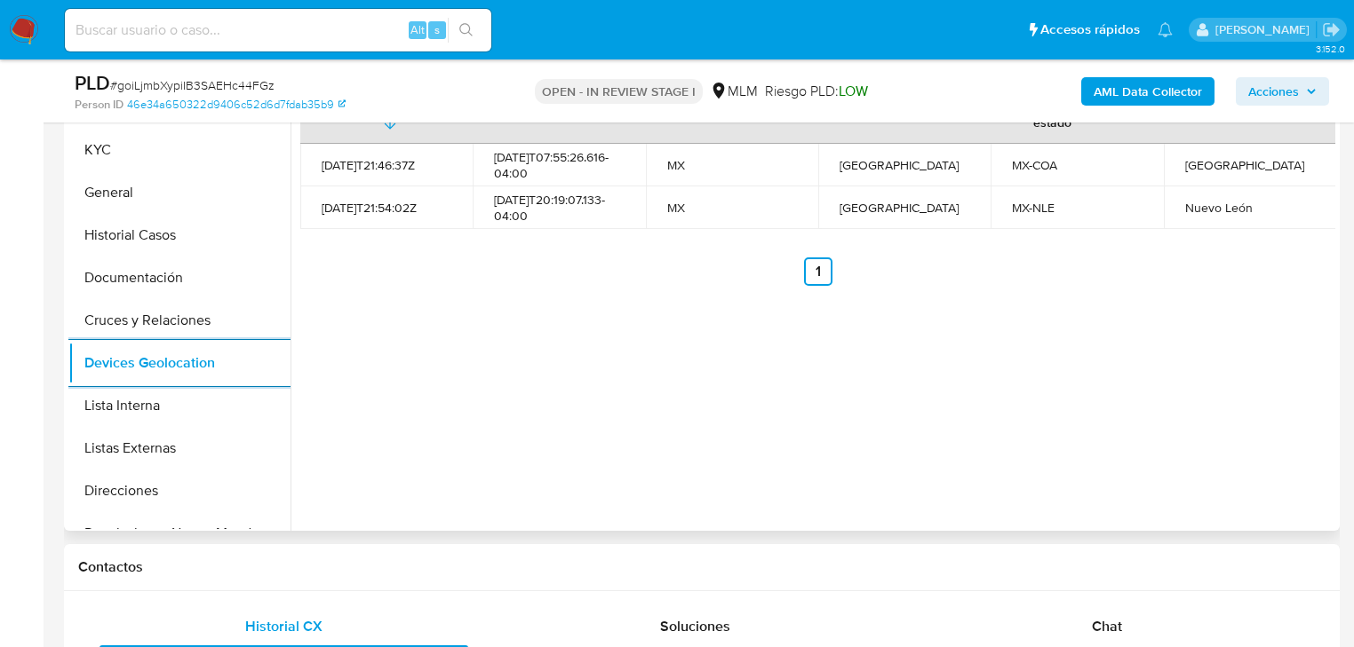
scroll to position [360, 0]
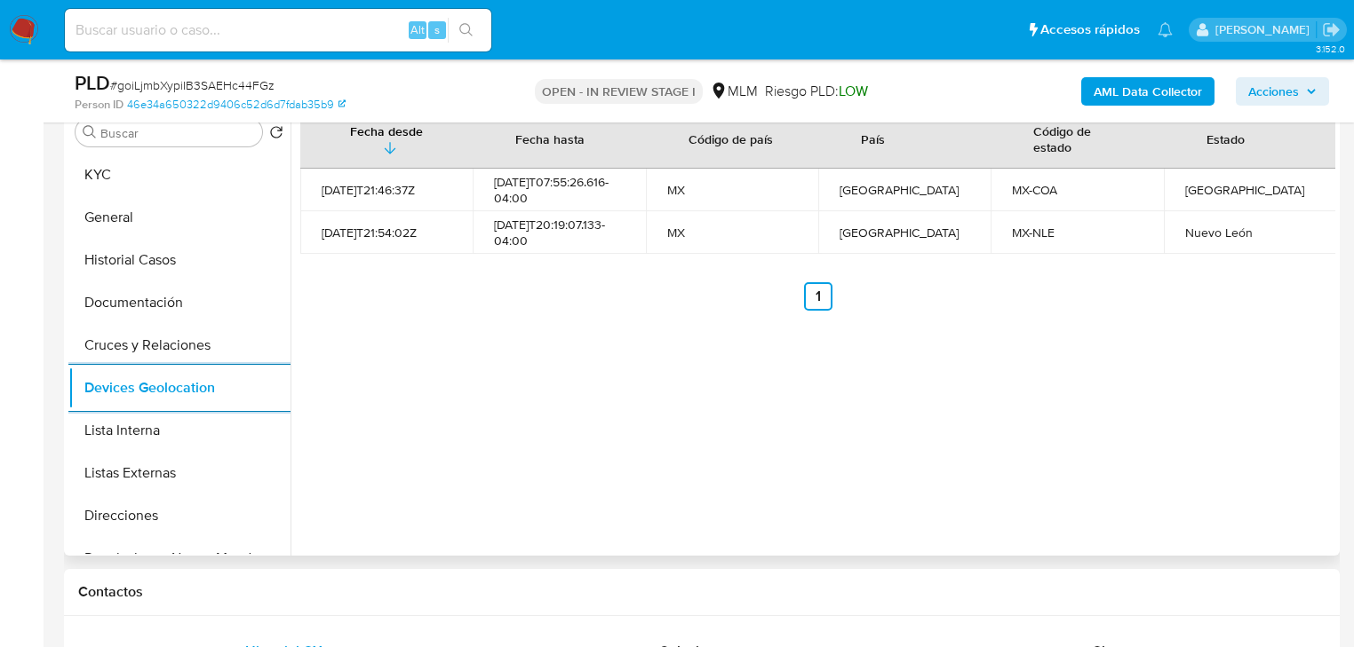
click at [171, 464] on button "Listas Externas" at bounding box center [179, 473] width 222 height 43
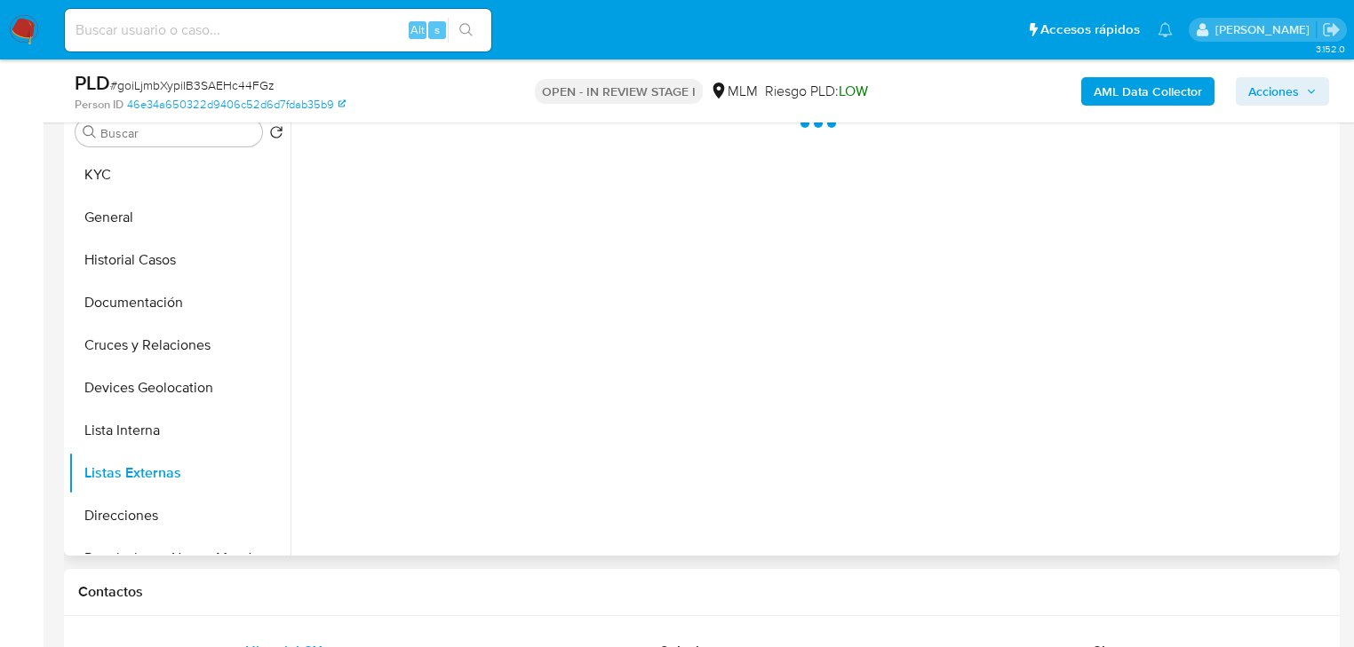
click at [629, 430] on div at bounding box center [812, 328] width 1044 height 455
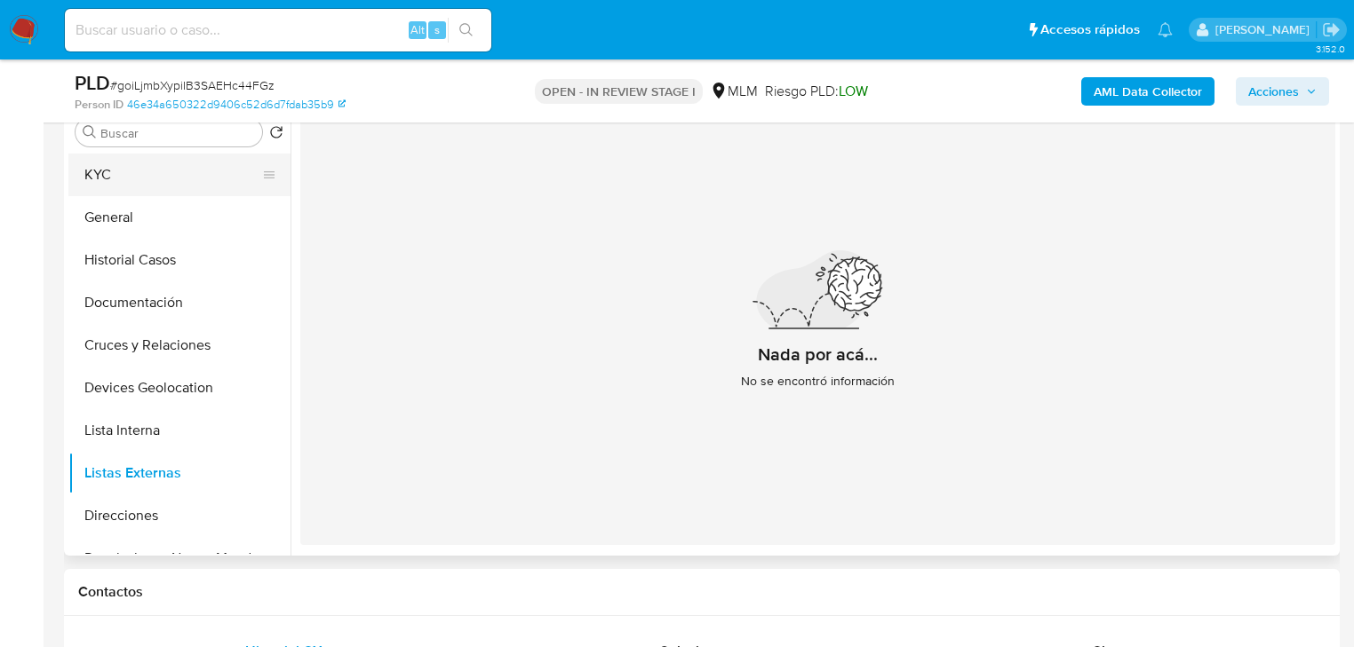
drag, startPoint x: 158, startPoint y: 174, endPoint x: 224, endPoint y: 174, distance: 65.7
click at [157, 174] on button "KYC" at bounding box center [172, 175] width 208 height 43
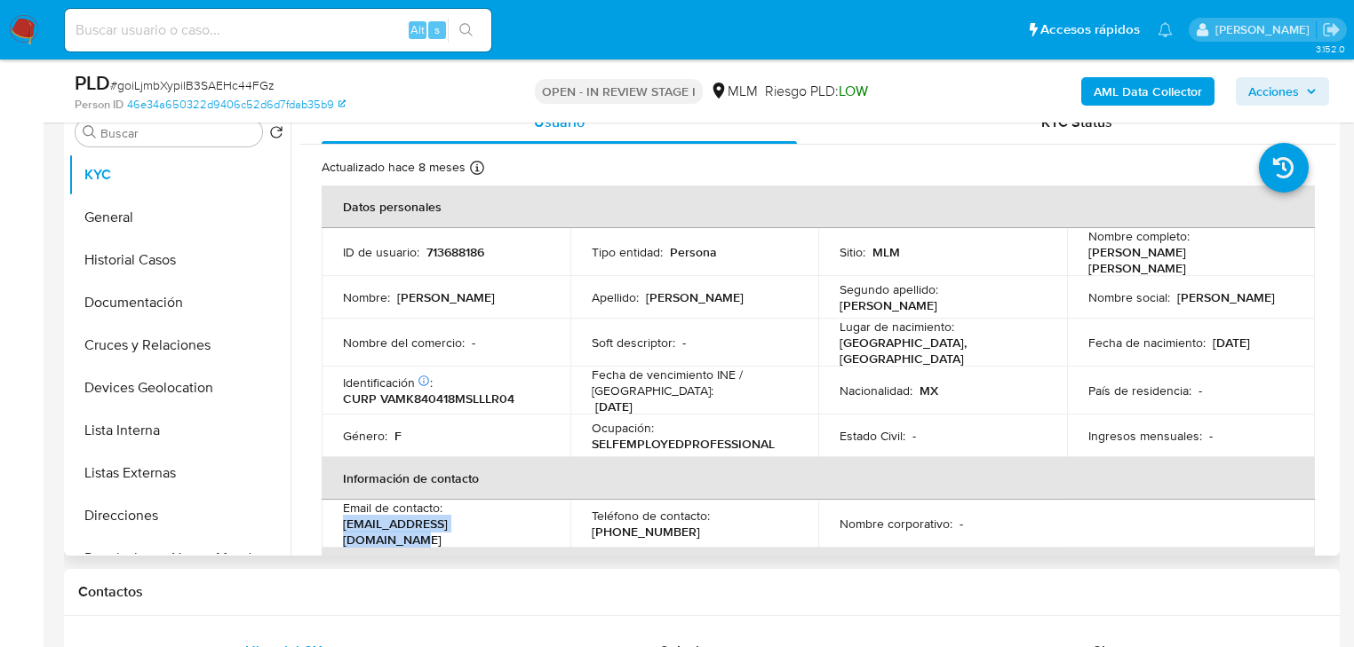
drag, startPoint x: 505, startPoint y: 522, endPoint x: 421, endPoint y: 406, distance: 143.7
click at [341, 519] on td "Email de contacto : miakristynvaldes@gmail.com" at bounding box center [446, 524] width 249 height 48
copy p "[EMAIL_ADDRESS][DOMAIN_NAME]"
drag, startPoint x: 854, startPoint y: 397, endPoint x: 723, endPoint y: 451, distance: 141.4
click at [831, 396] on td "Nacionalidad : MX" at bounding box center [942, 391] width 249 height 48
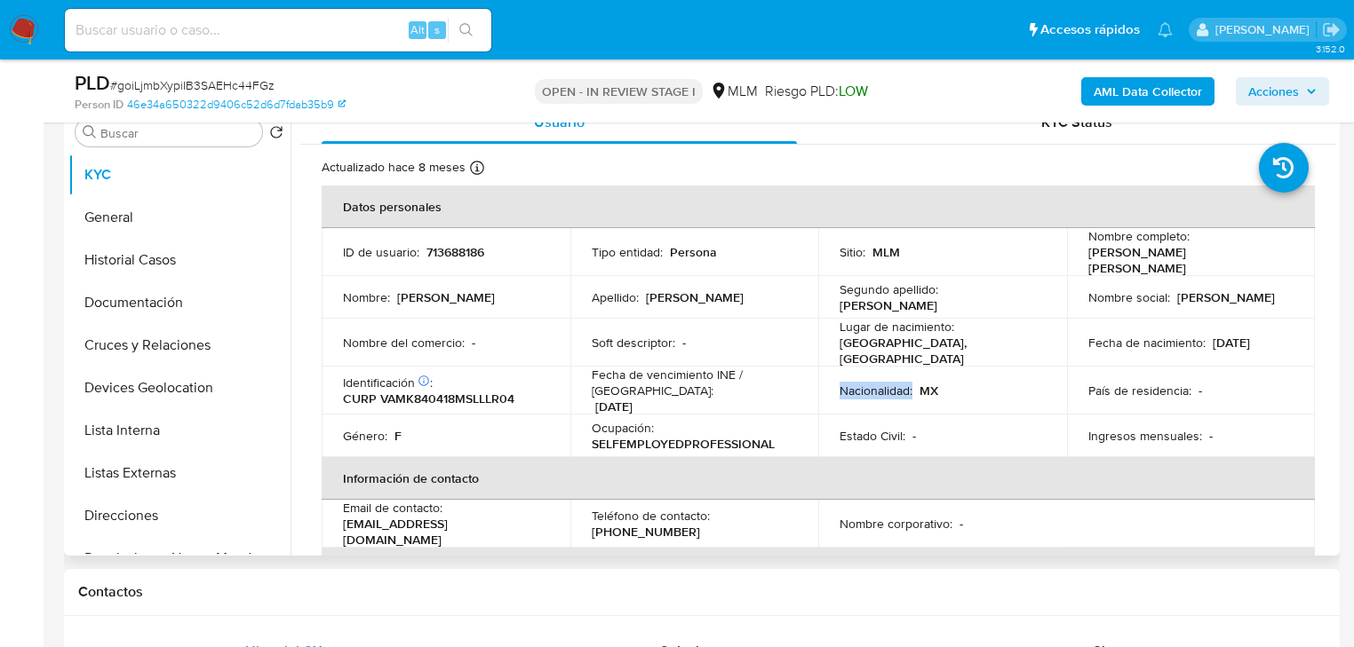
click at [662, 528] on td "Teléfono de contacto : (844) 2978345" at bounding box center [694, 524] width 249 height 48
click at [661, 524] on p "(844) 2978345" at bounding box center [646, 532] width 108 height 16
copy p "2978345"
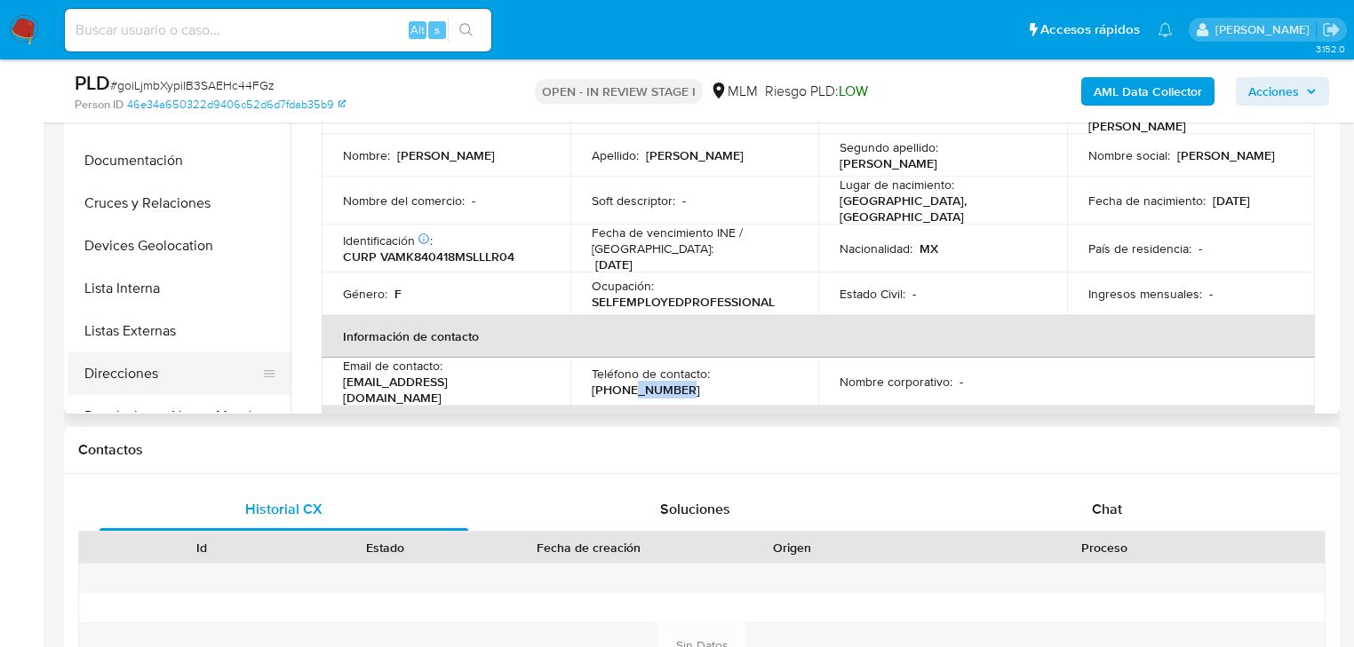
click at [141, 378] on button "Direcciones" at bounding box center [172, 374] width 208 height 43
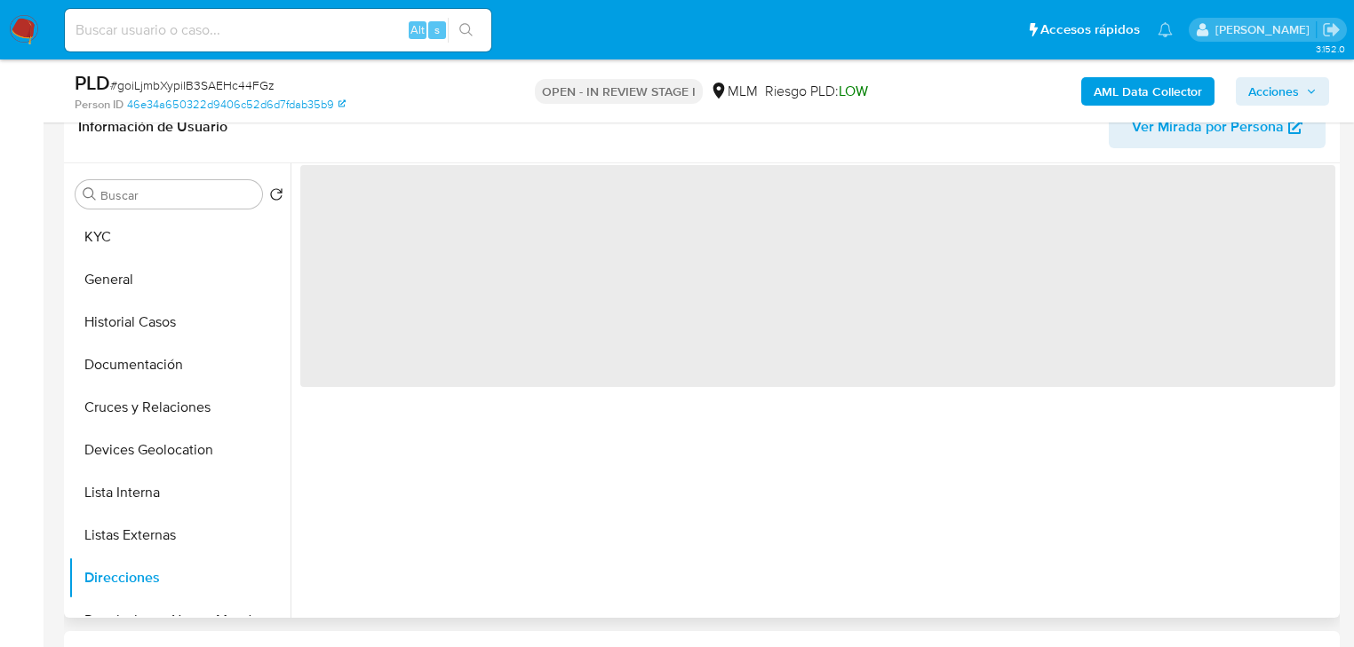
scroll to position [289, 0]
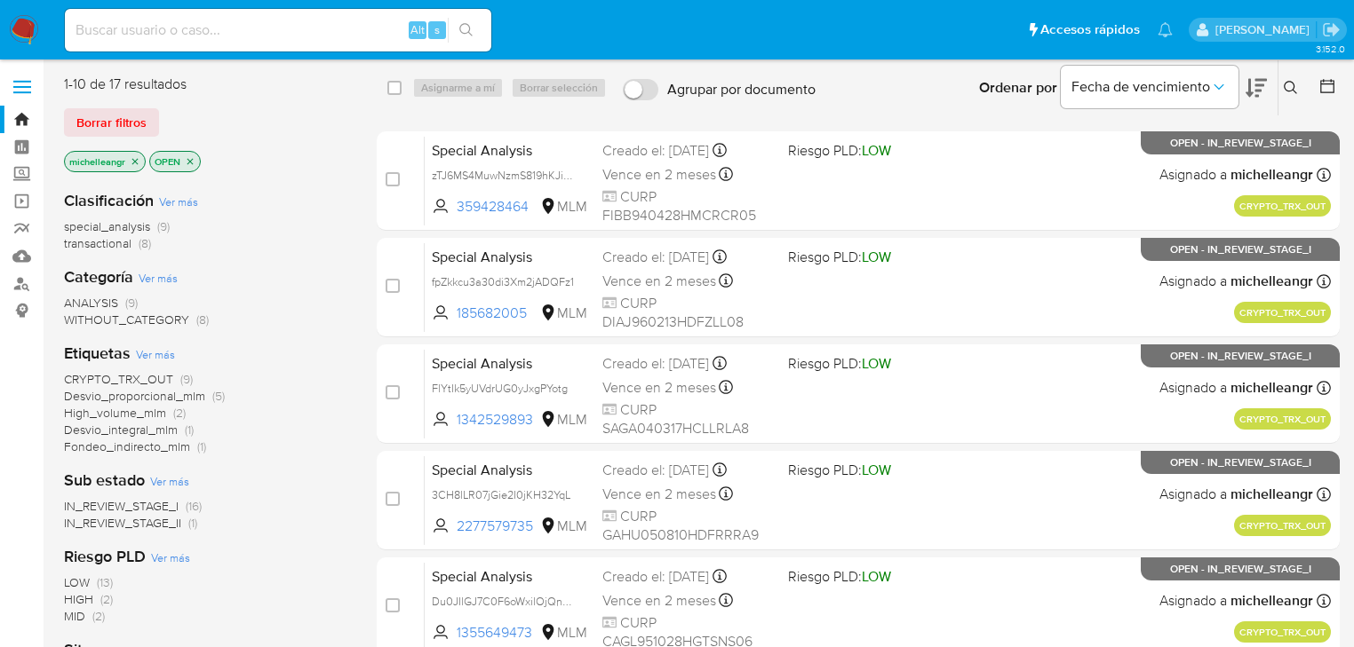
click at [134, 158] on icon "close-filter" at bounding box center [135, 161] width 11 height 11
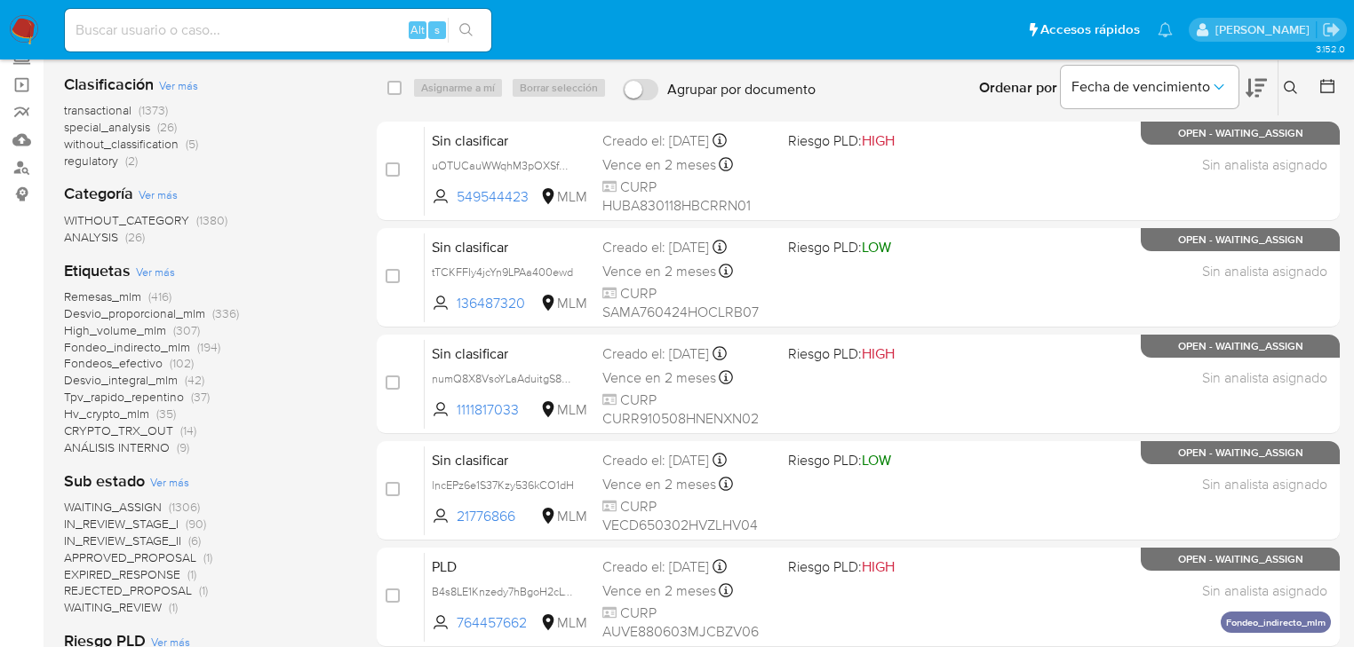
scroll to position [142, 0]
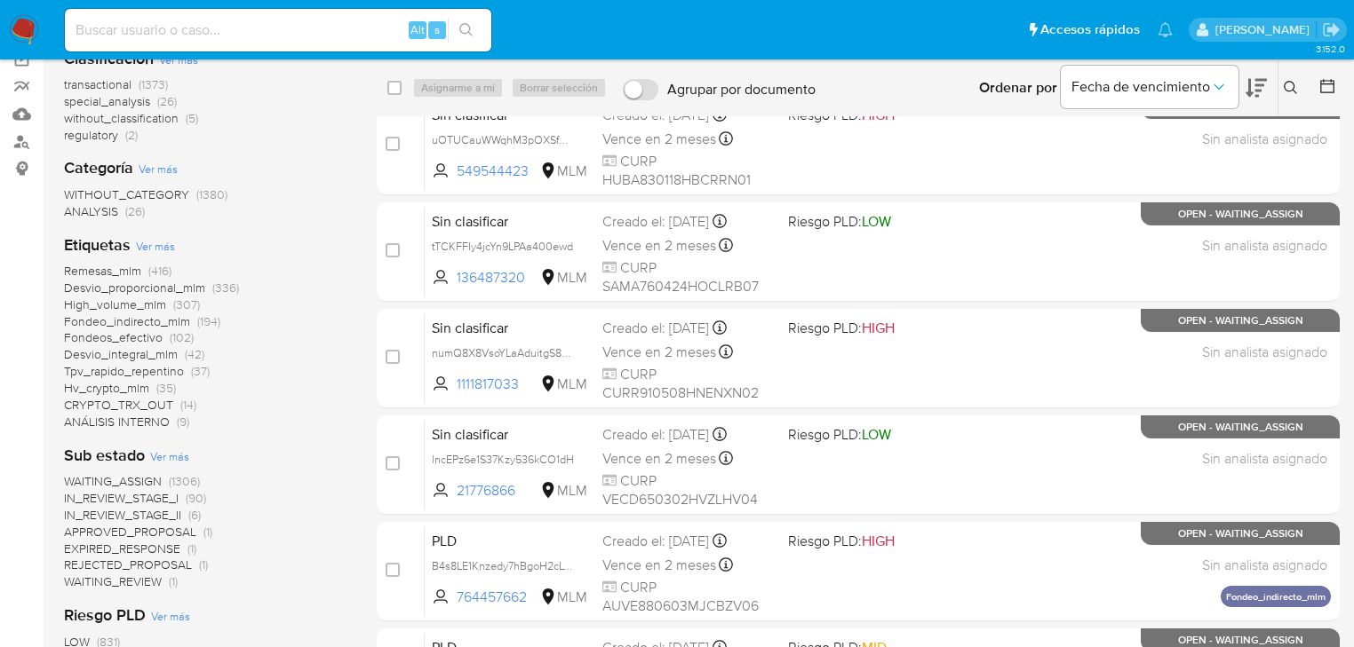
click at [135, 486] on span "WAITING_ASSIGN" at bounding box center [113, 481] width 98 height 18
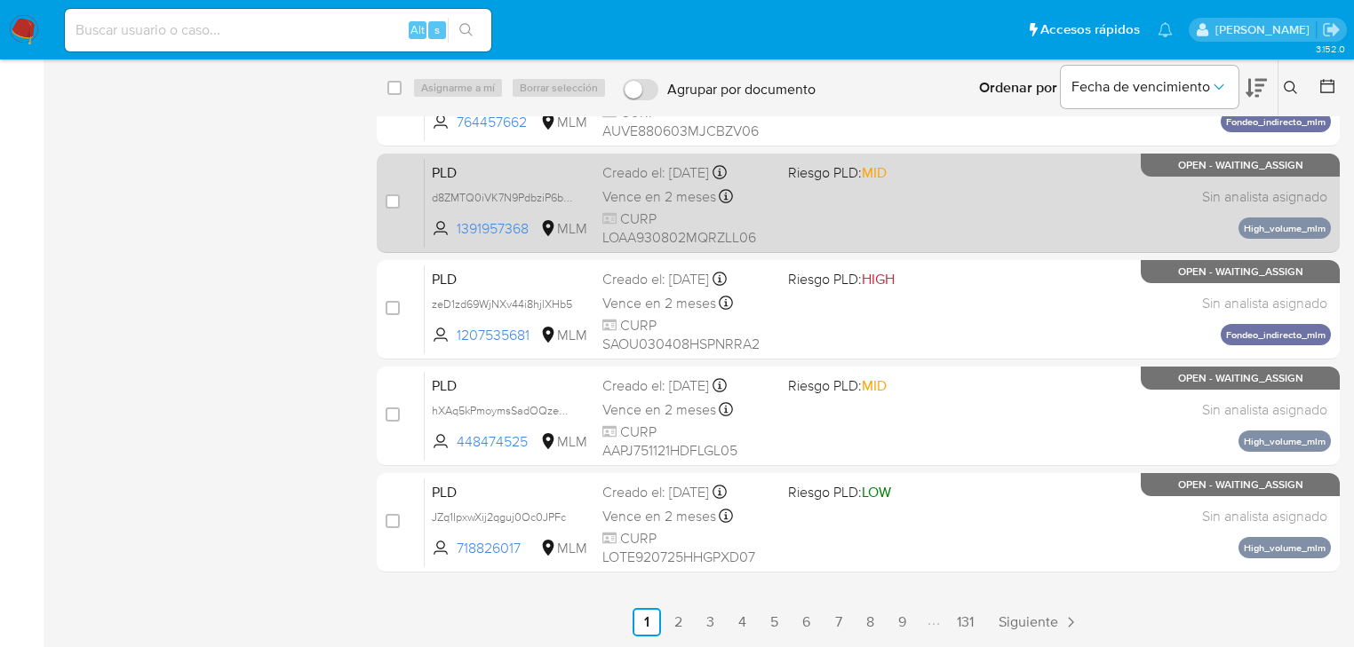
scroll to position [618, 0]
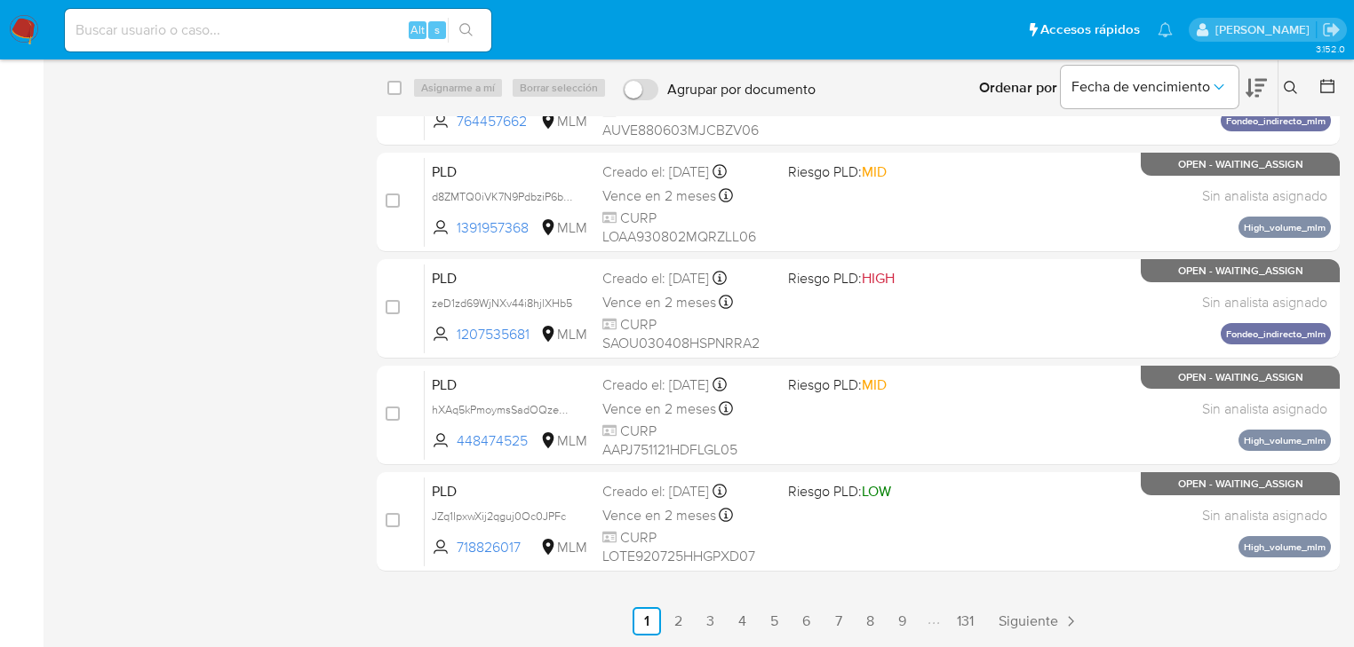
click at [320, 511] on div "1-10 de 1306 resultados Borrar filtros OPEN WAITING_ASSIGN Clasificación Ver má…" at bounding box center [206, 45] width 284 height 1179
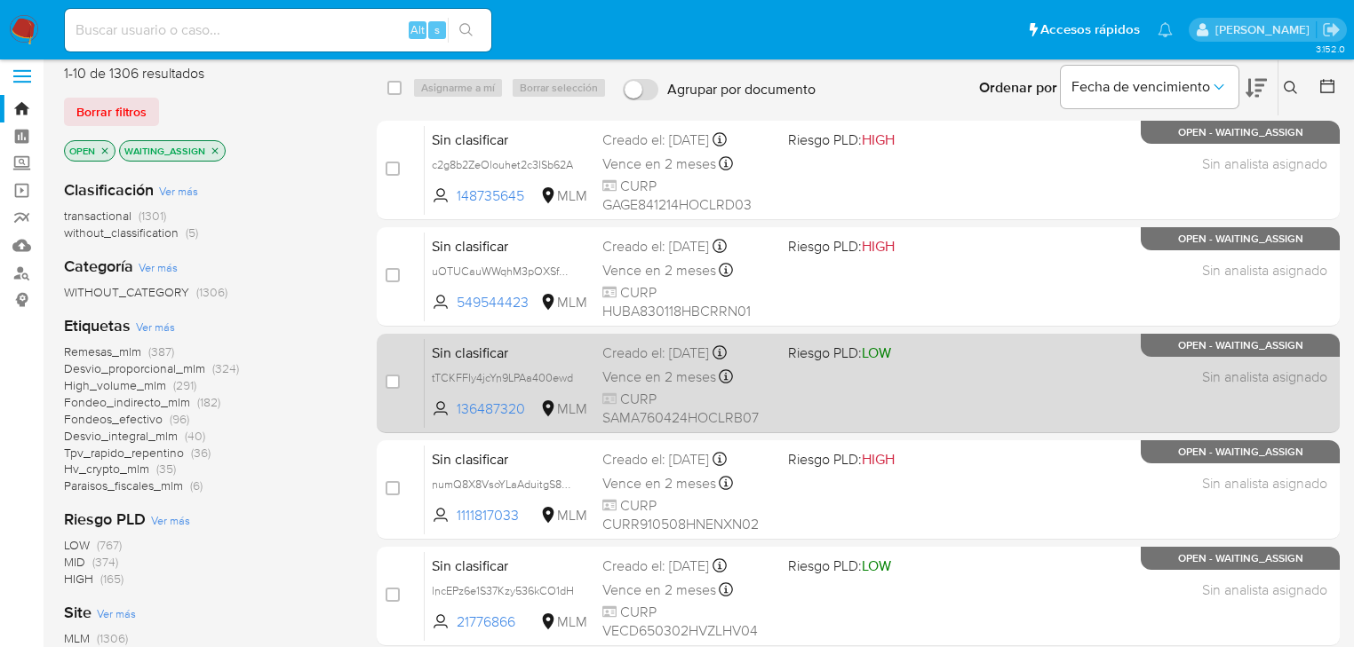
scroll to position [0, 0]
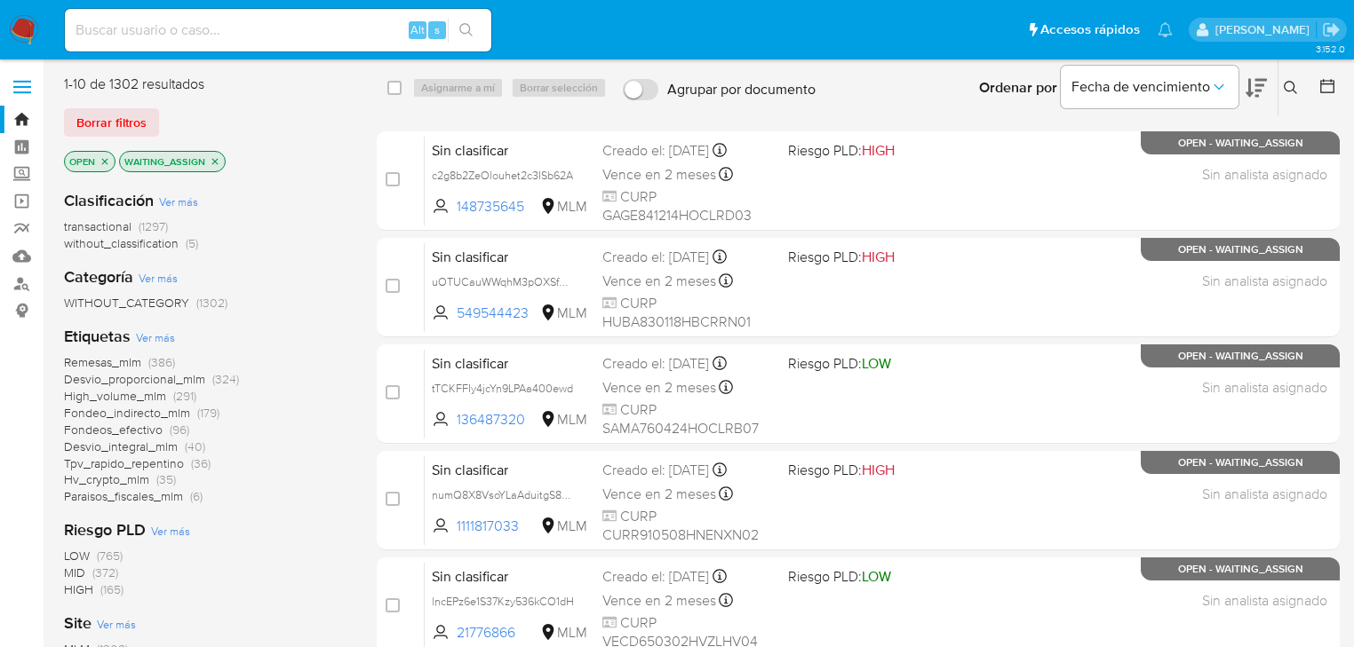
click at [107, 29] on input at bounding box center [278, 30] width 426 height 23
paste input "goiLjmbXypiIB3SAEHc44FGz"
type input "goiLjmbXypiIB3SAEHc44FGz"
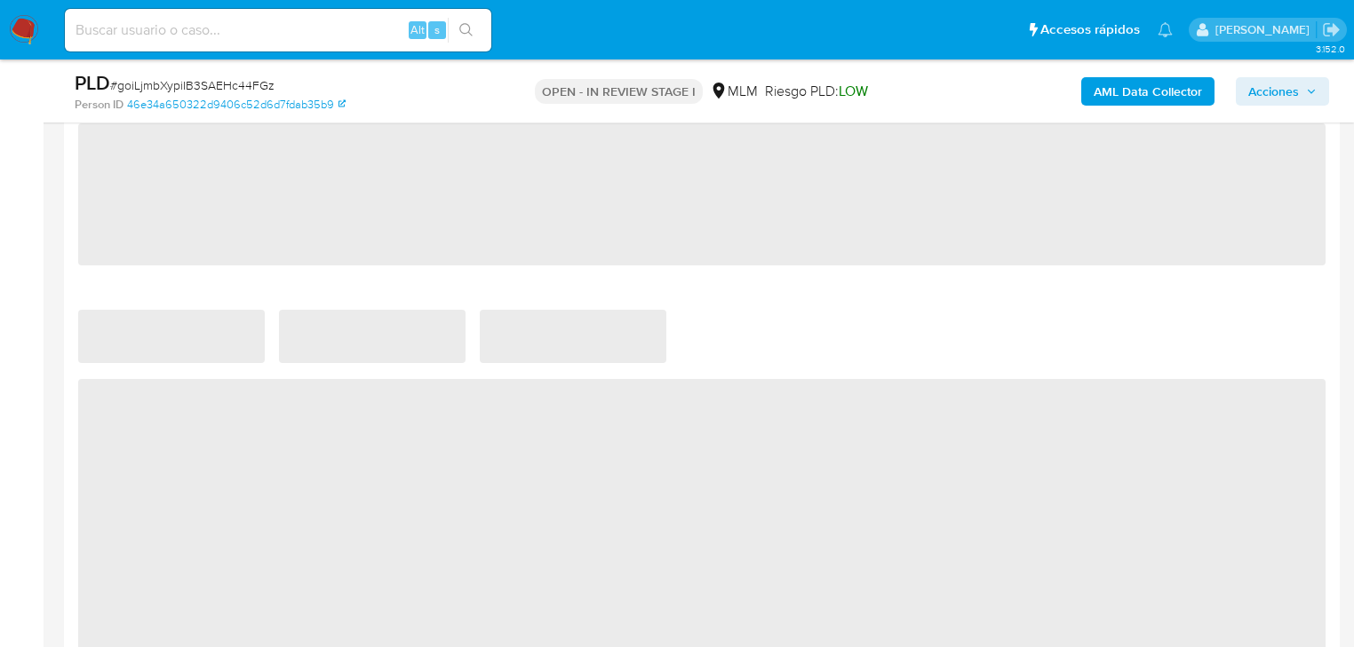
scroll to position [1421, 0]
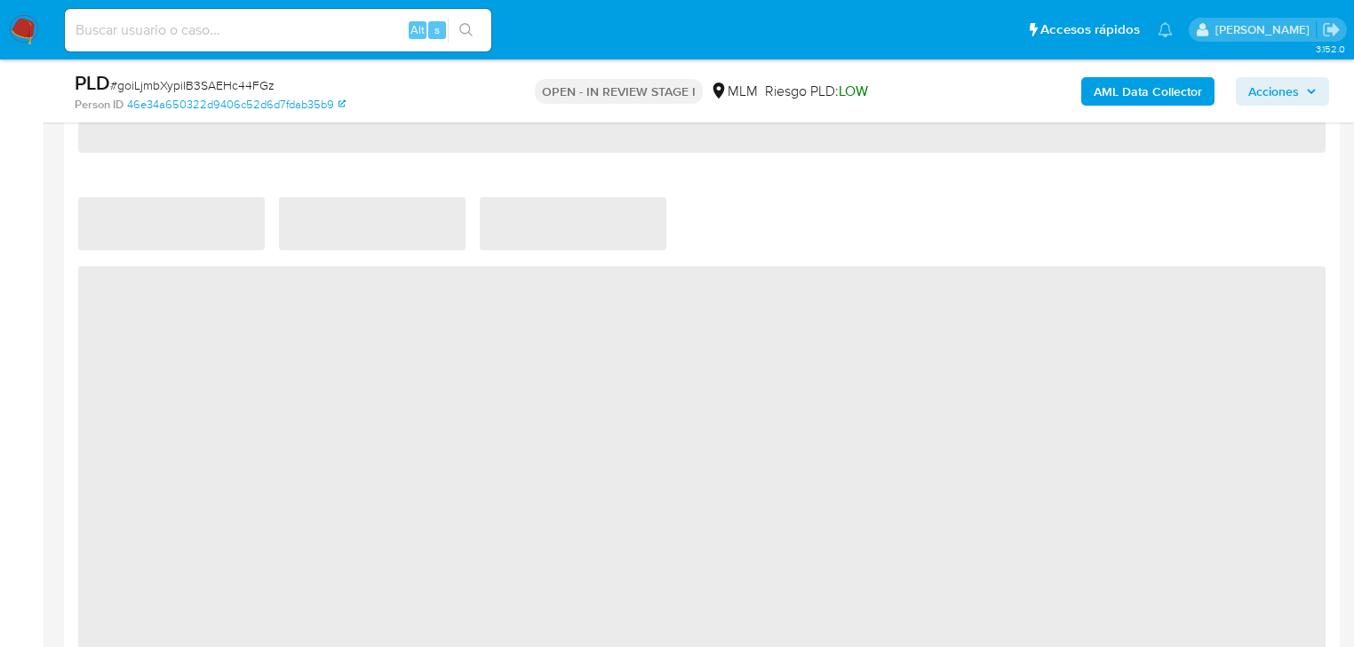
select select "10"
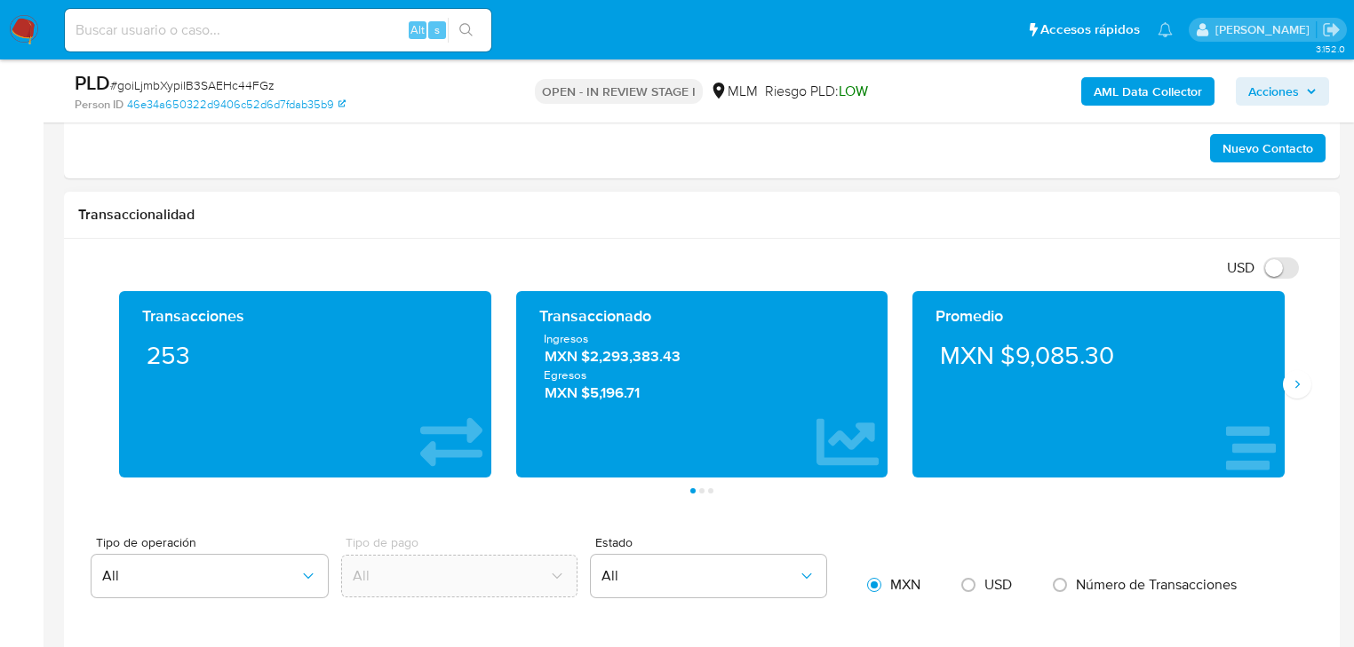
scroll to position [1137, 0]
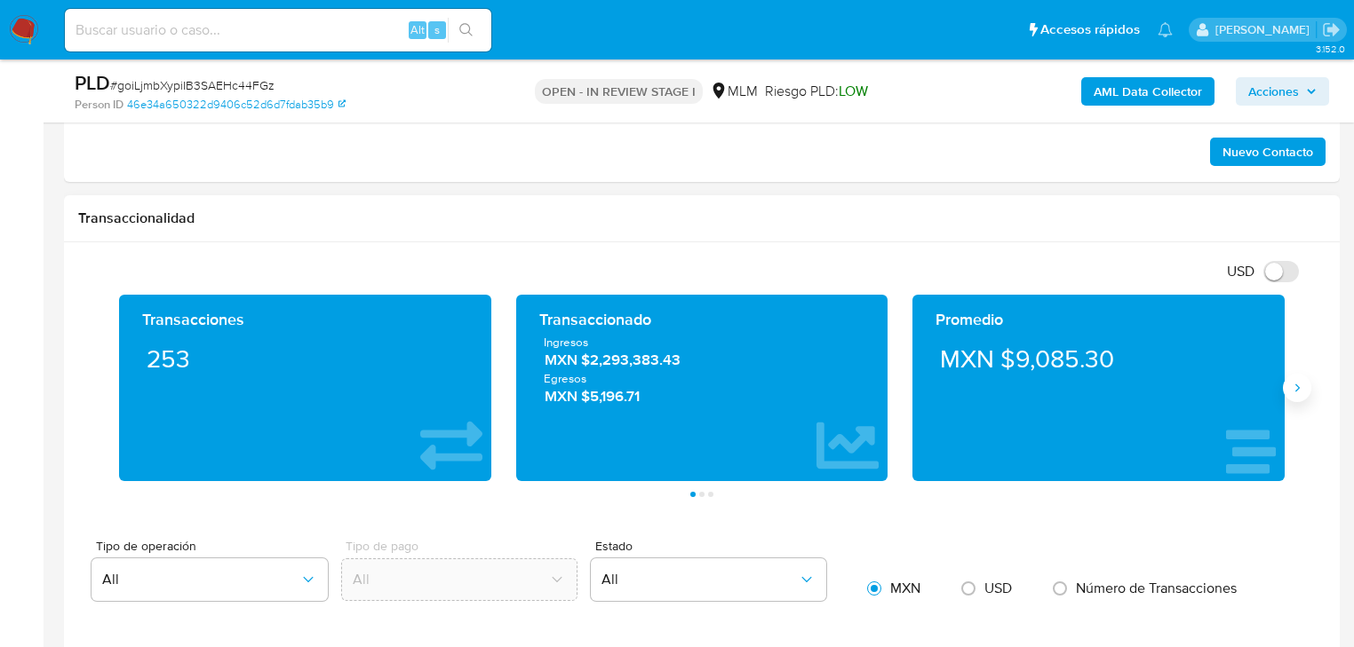
click at [1297, 385] on icon "Siguiente" at bounding box center [1297, 388] width 14 height 14
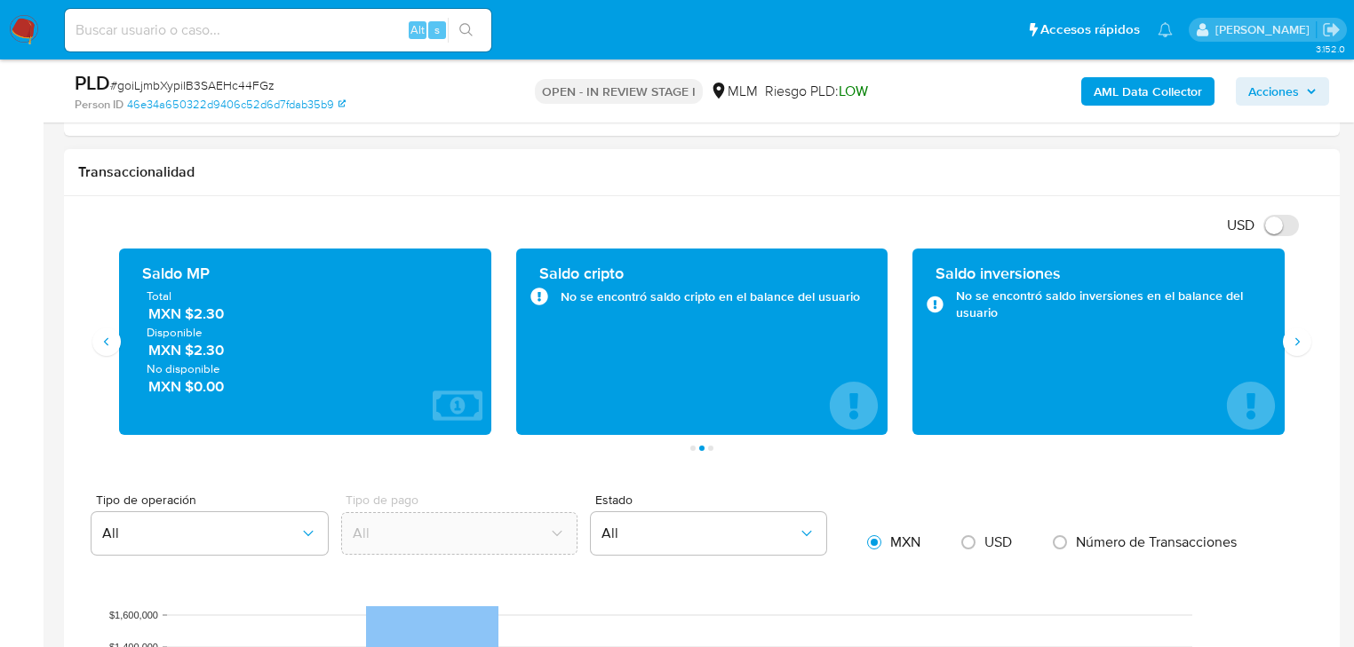
scroll to position [1208, 0]
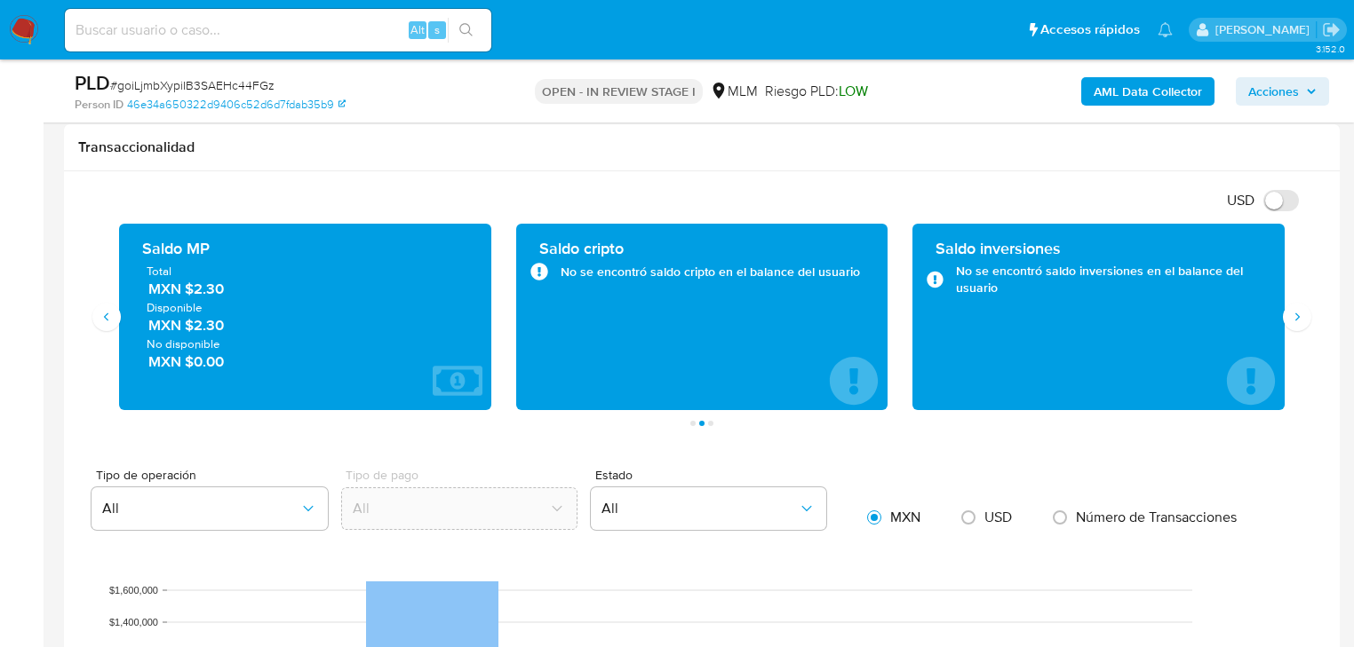
click at [60, 335] on main "3.152.0 Asignado a michelleangr Asignado el: [DATE] 15:39:16 Creado el: [DATE] …" at bounding box center [677, 582] width 1354 height 3580
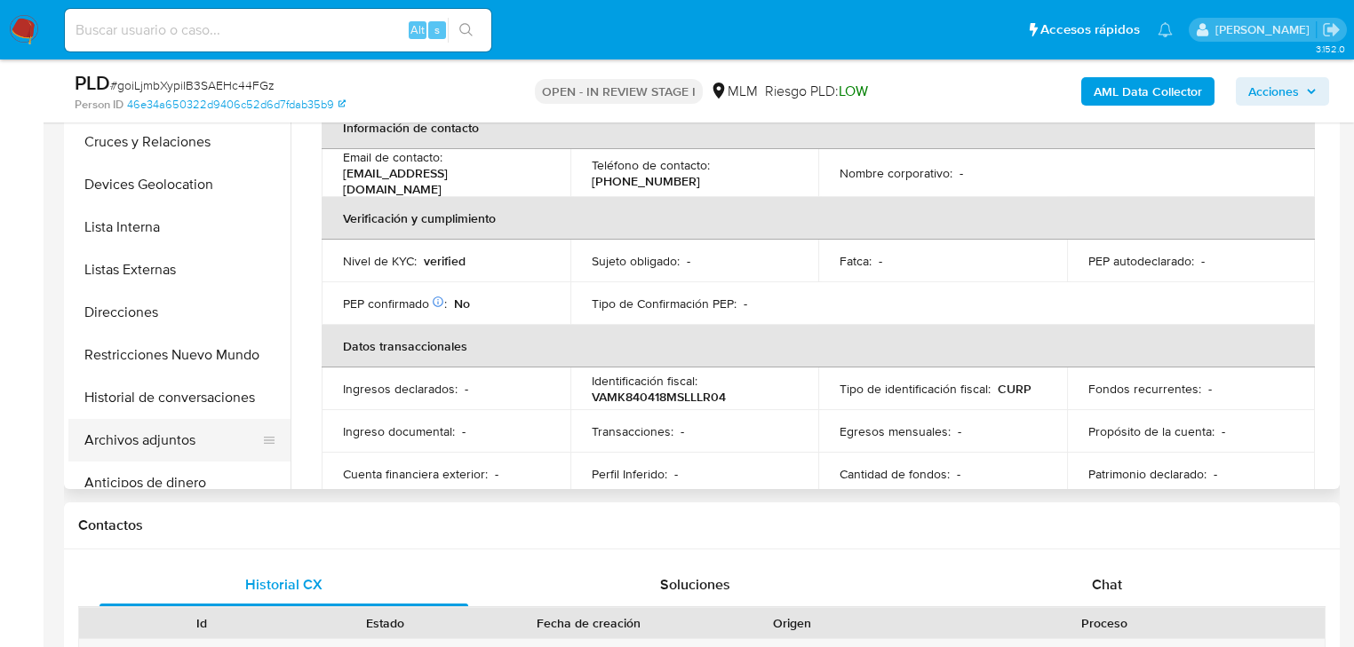
scroll to position [213, 0]
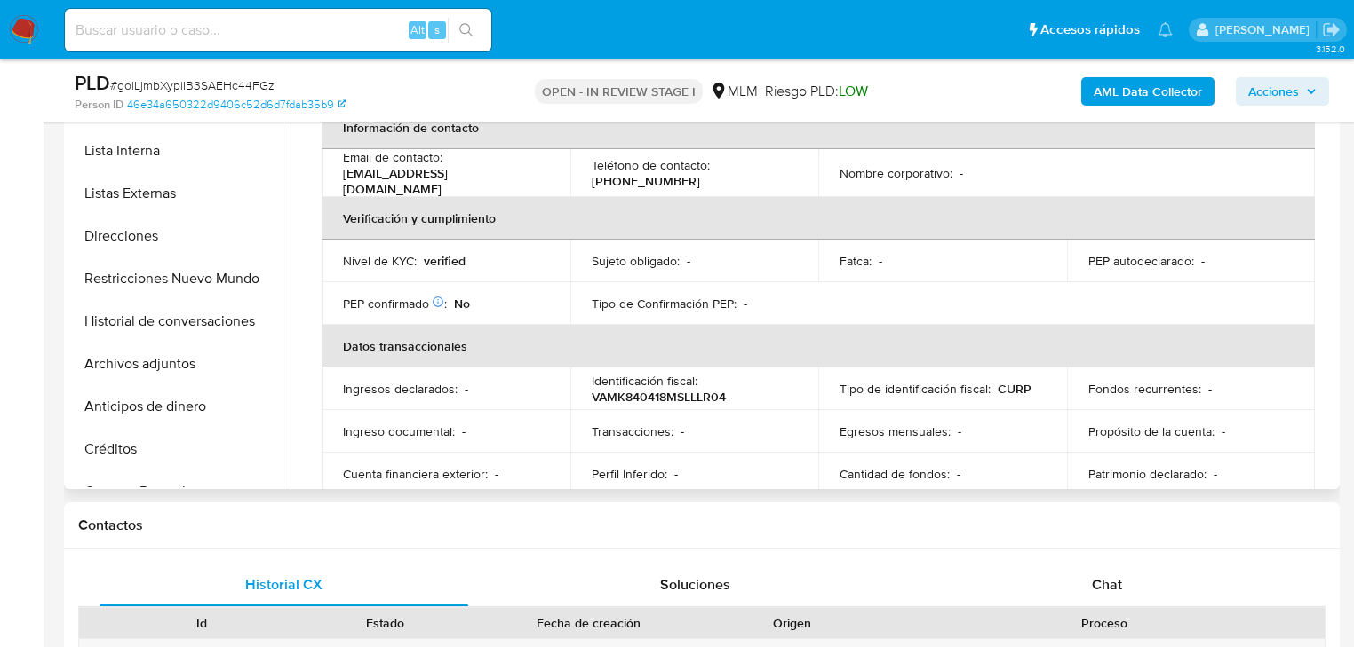
drag, startPoint x: 209, startPoint y: 270, endPoint x: 638, endPoint y: 319, distance: 431.7
click at [209, 270] on button "Restricciones Nuevo Mundo" at bounding box center [179, 279] width 222 height 43
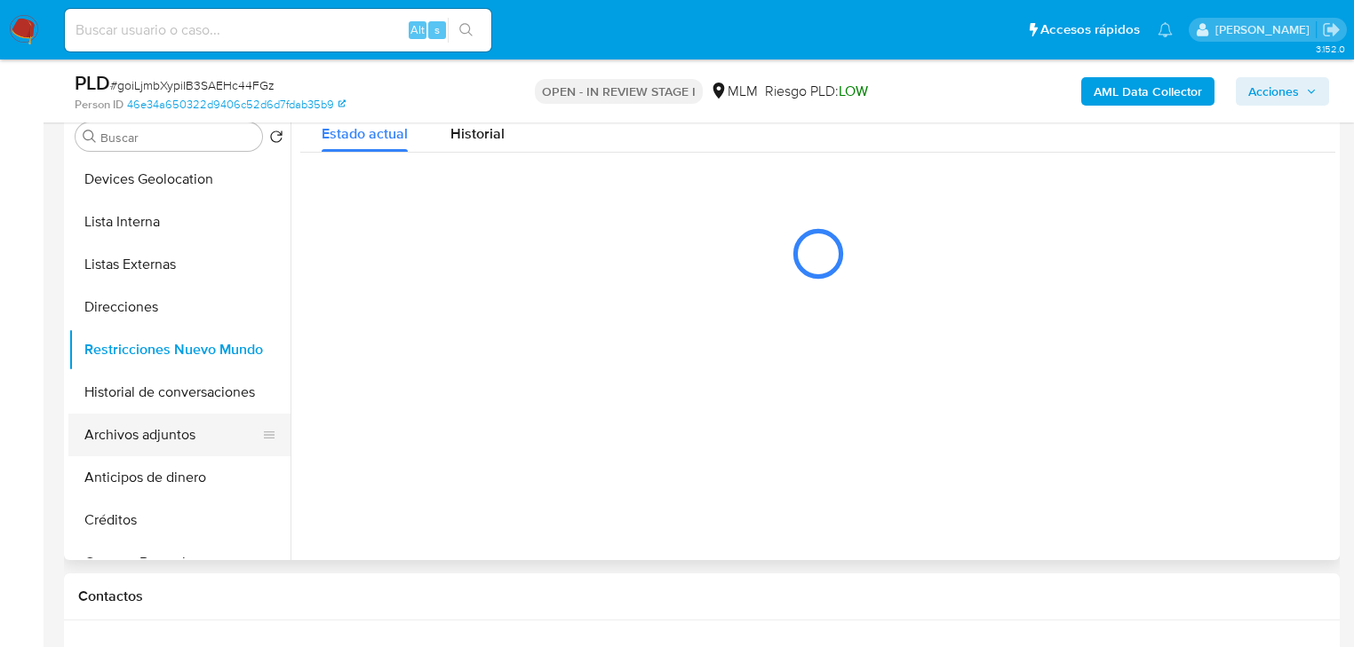
scroll to position [284, 0]
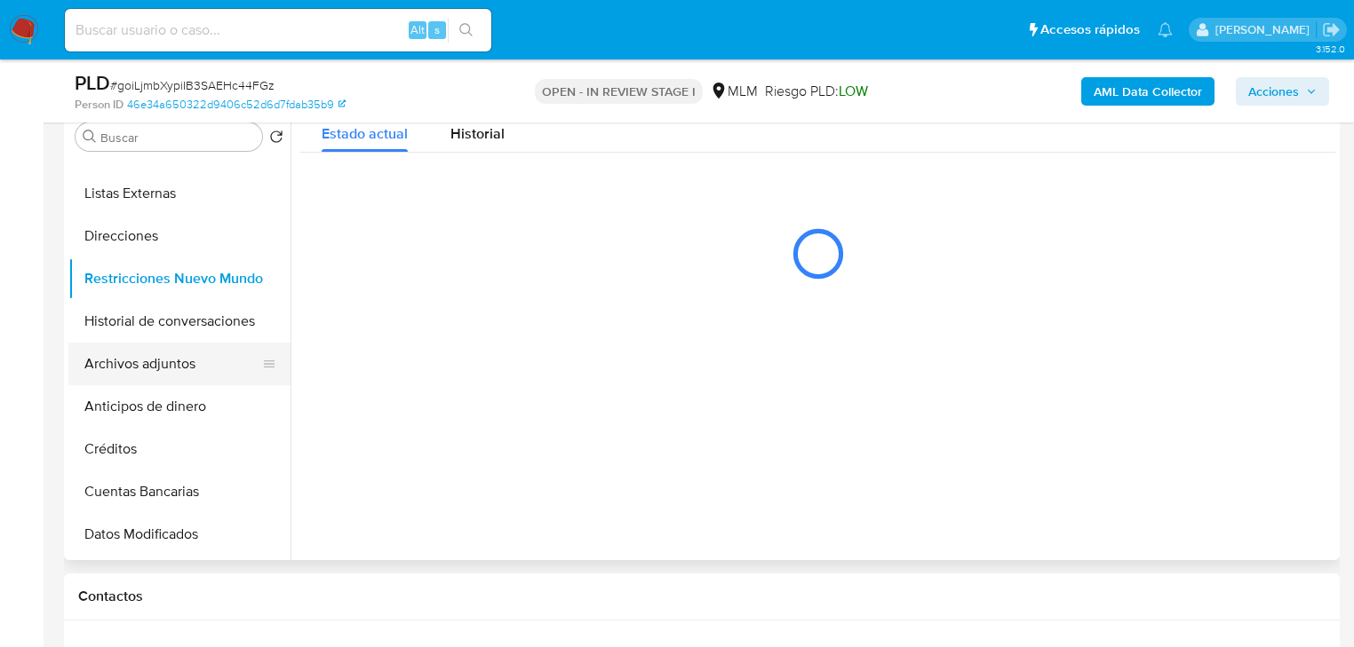
drag, startPoint x: 187, startPoint y: 356, endPoint x: 270, endPoint y: 357, distance: 83.5
click at [186, 356] on button "Archivos adjuntos" at bounding box center [172, 364] width 208 height 43
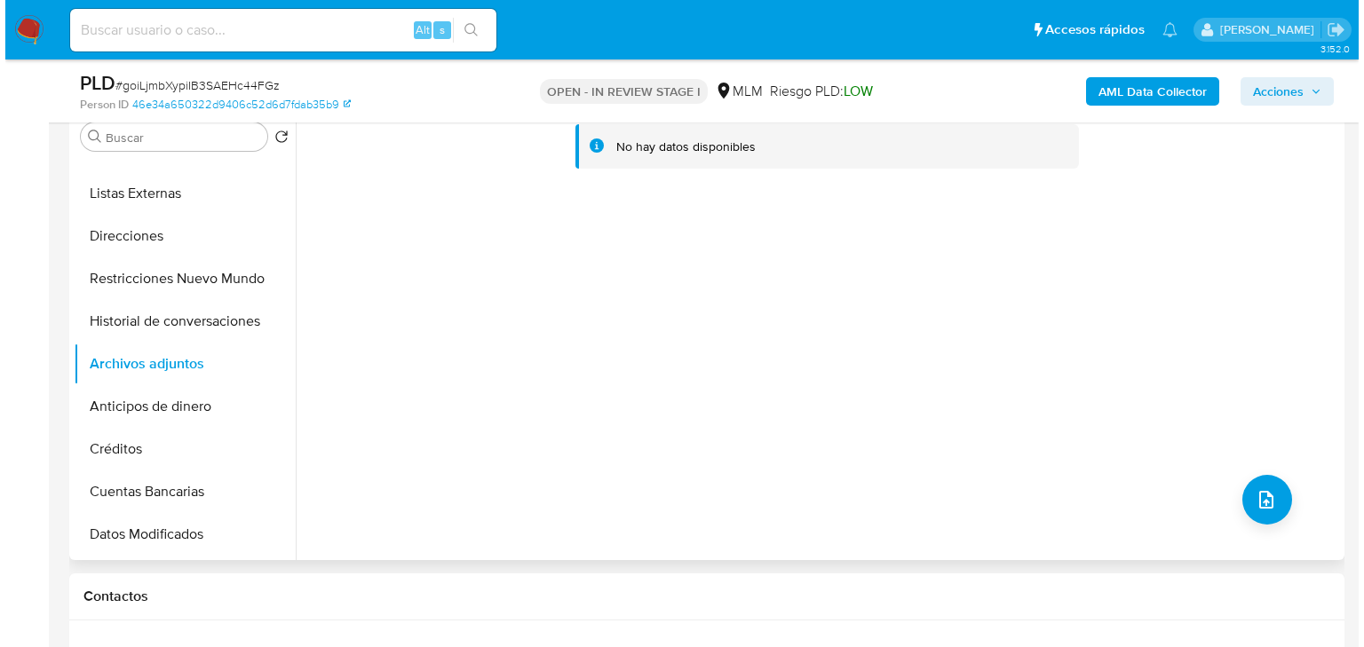
scroll to position [426, 0]
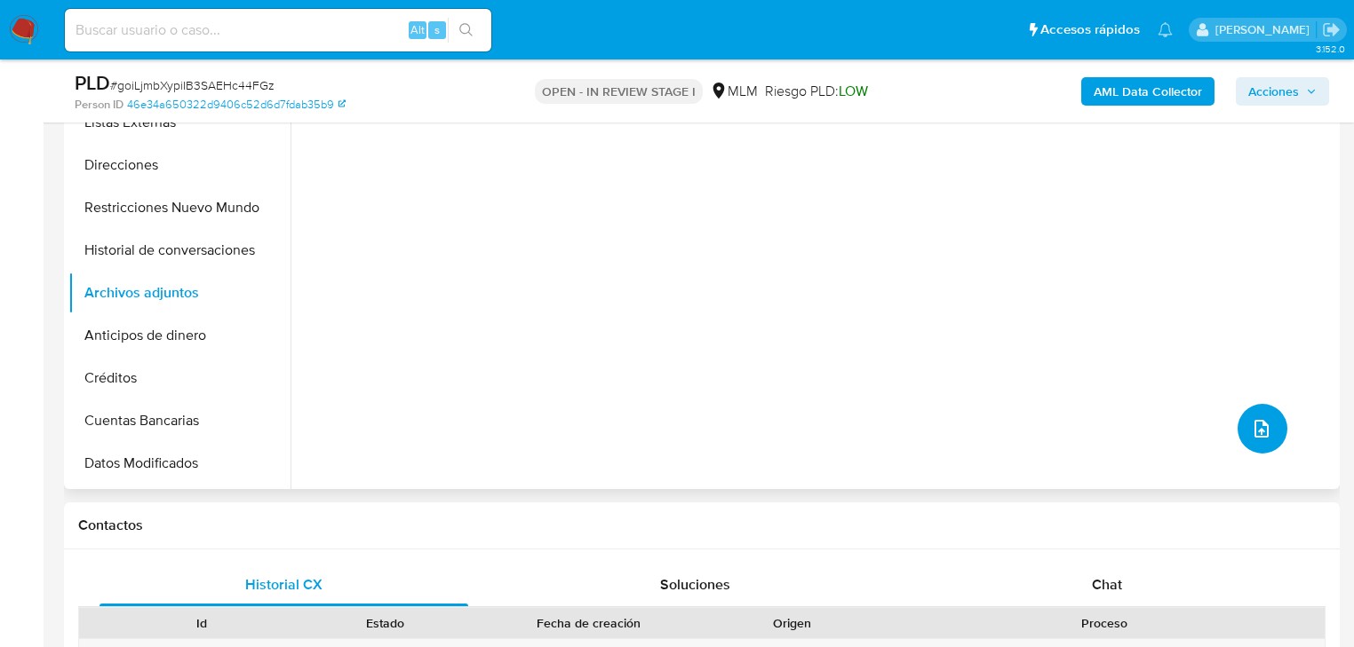
click at [1259, 426] on icon "upload-file" at bounding box center [1261, 429] width 14 height 18
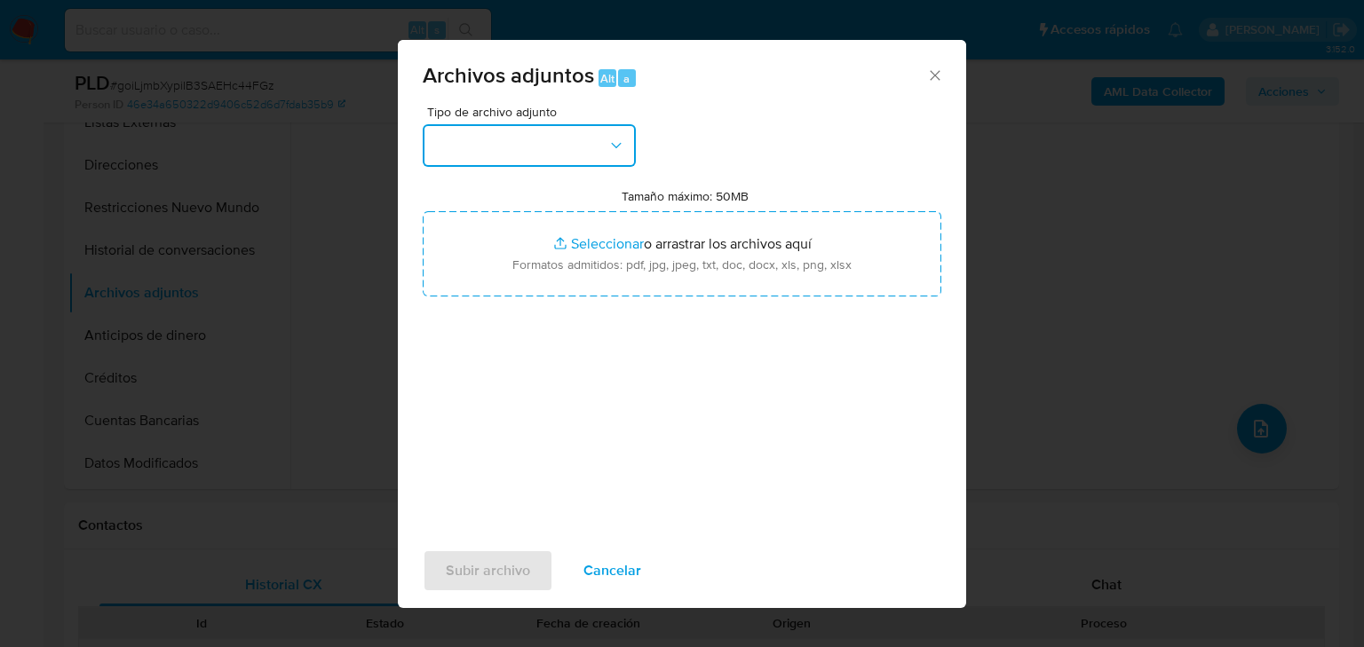
click at [466, 139] on button "button" at bounding box center [529, 145] width 213 height 43
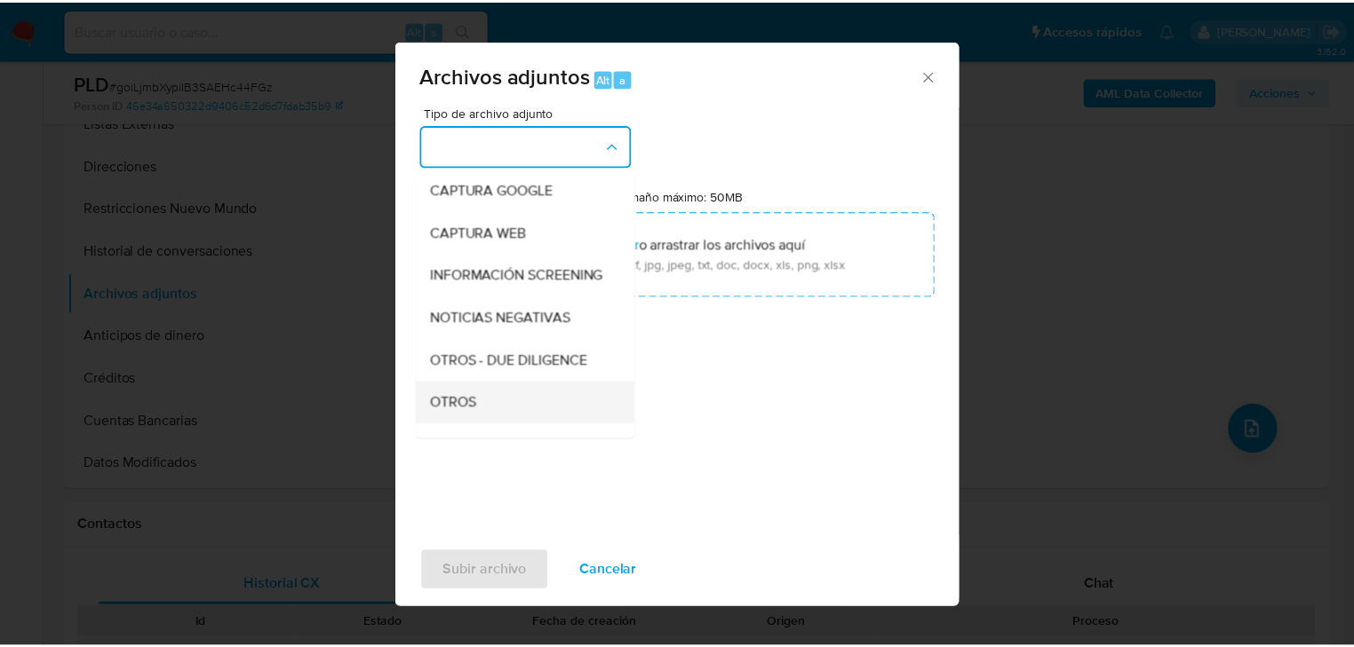
scroll to position [121, 0]
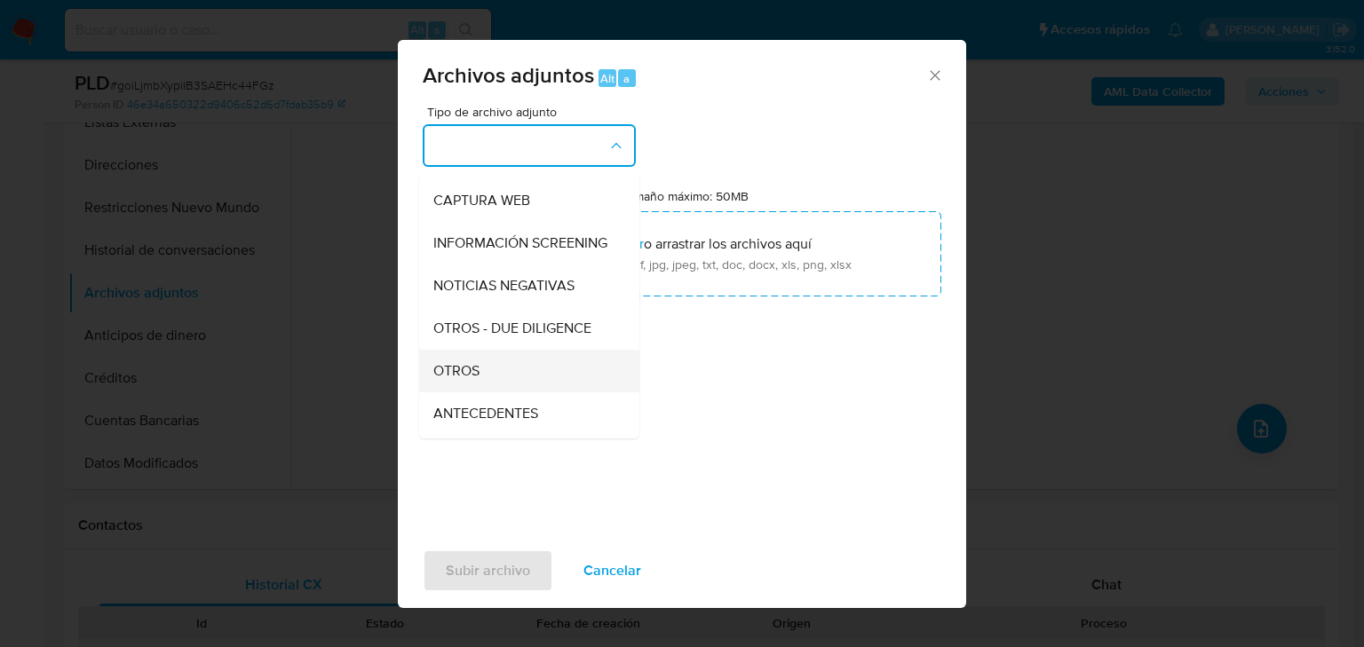
click at [478, 380] on span "OTROS" at bounding box center [456, 371] width 46 height 18
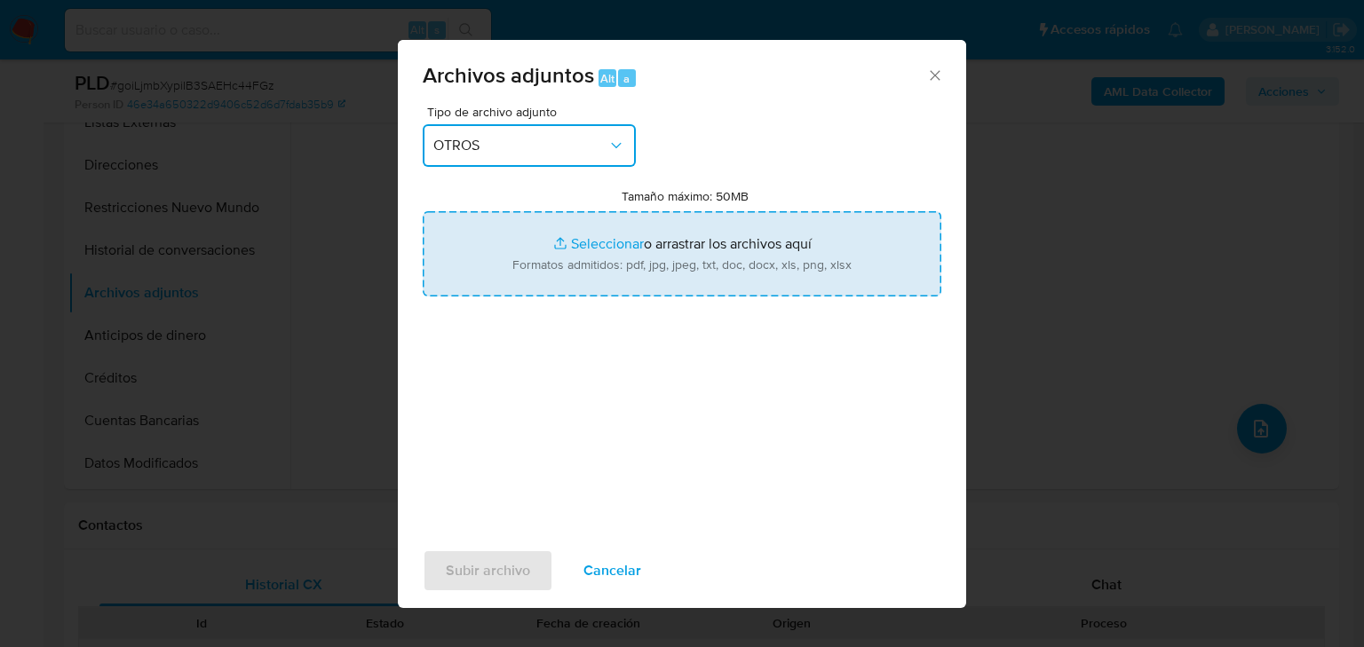
type input "C:\fakepath\594525213_ANDREA VILLANUEVA QUIROZ_JUL25.pdf"
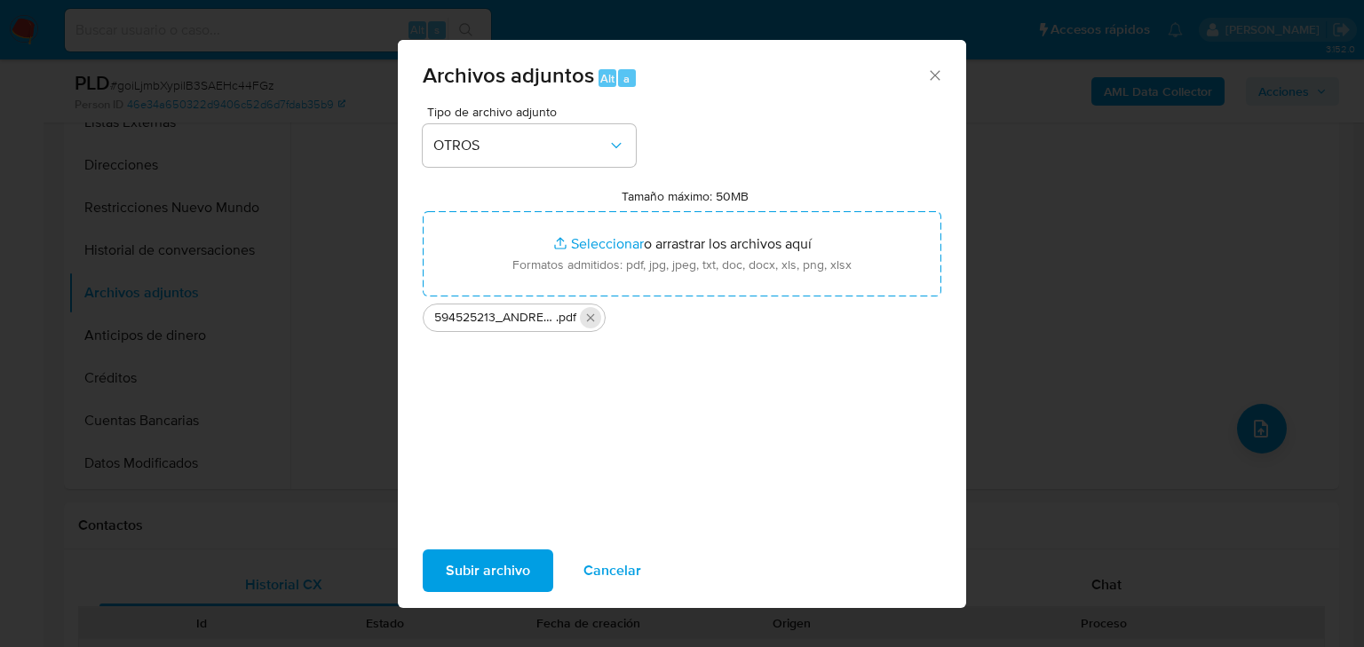
click at [594, 316] on icon "Eliminar 594525213_ANDREA VILLANUEVA QUIROZ_JUL25.pdf" at bounding box center [591, 318] width 14 height 14
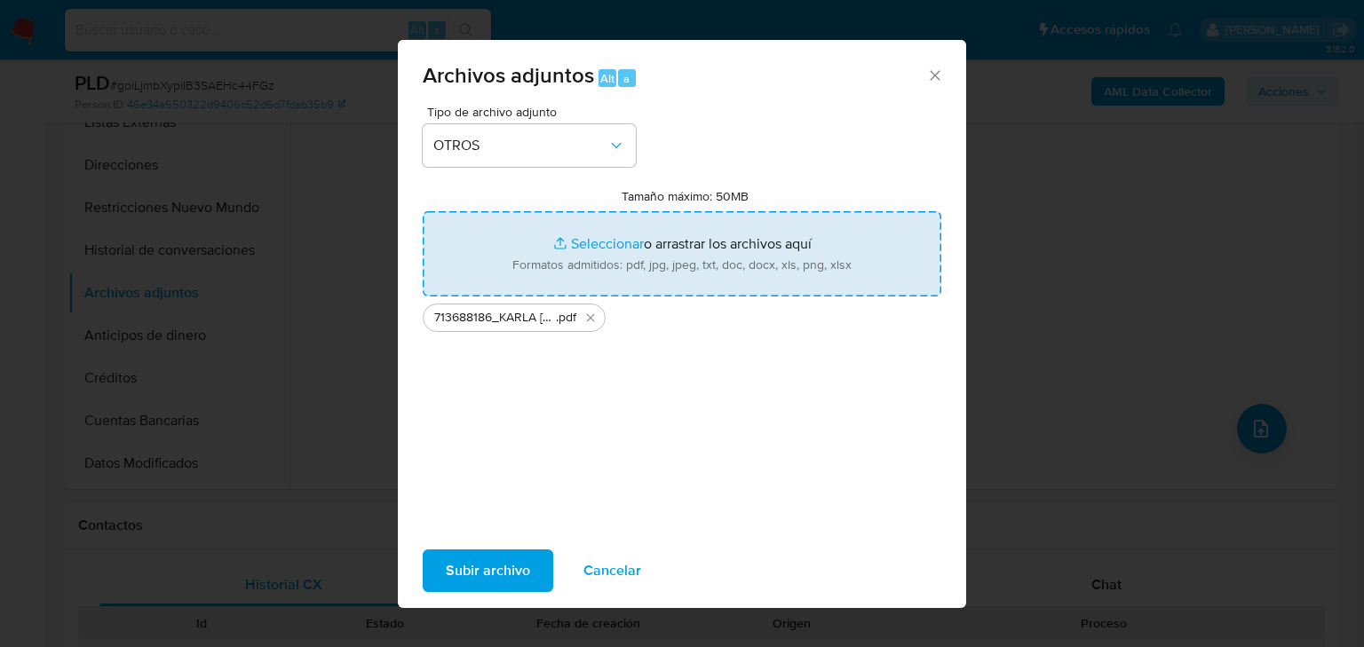
type input "C:\fakepath\713688186_KARLA YUCLIER VALDES MELESIO_JUL25.xlsx"
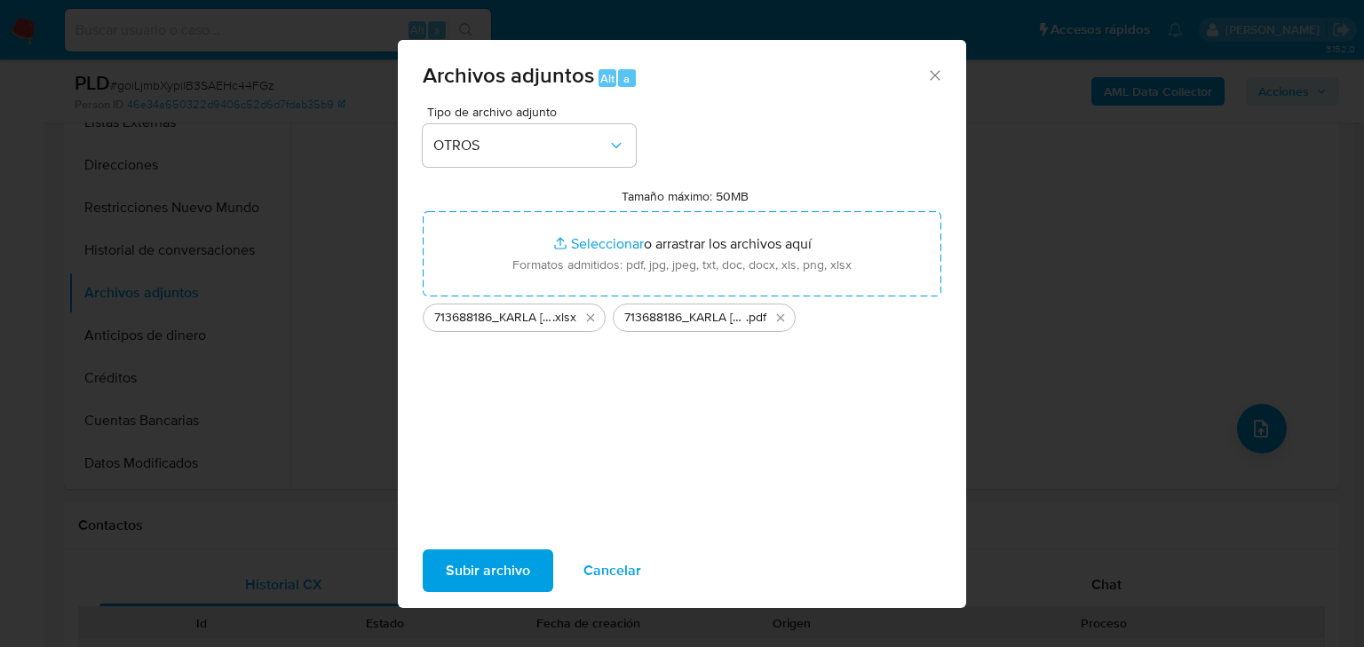
click at [481, 566] on span "Subir archivo" at bounding box center [488, 571] width 84 height 39
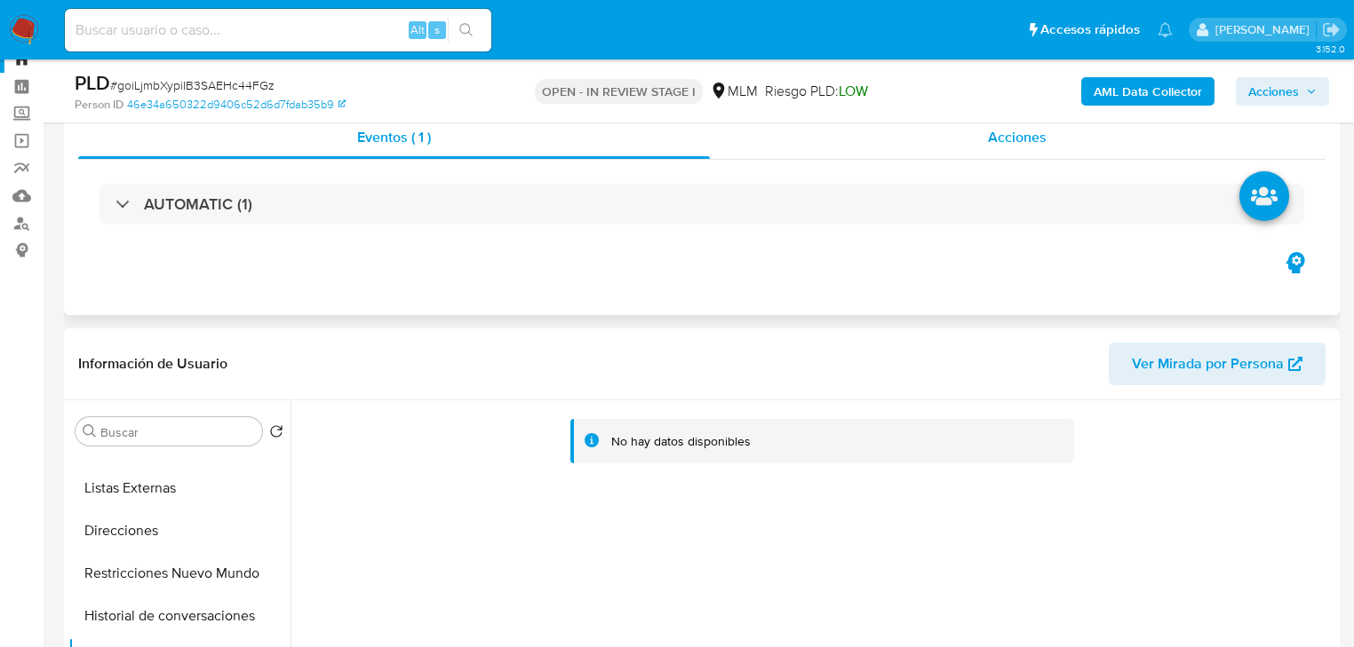
scroll to position [0, 0]
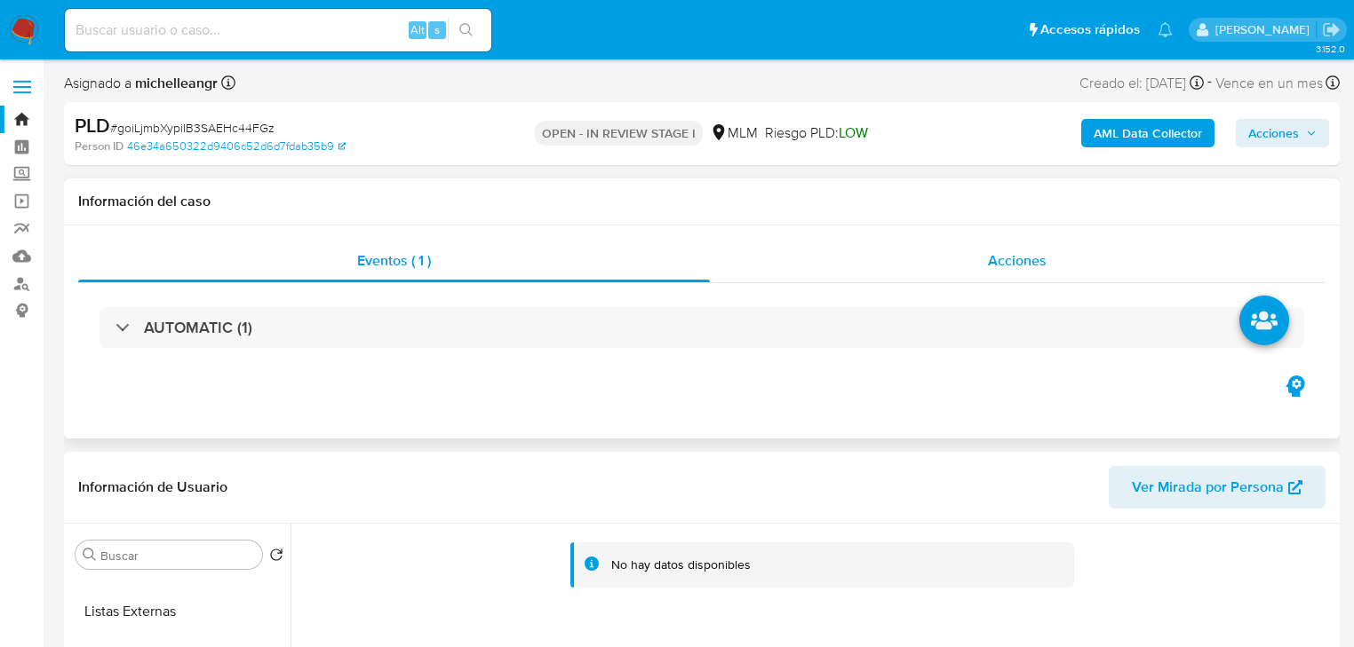
click at [990, 242] on div "Acciones" at bounding box center [1018, 261] width 616 height 43
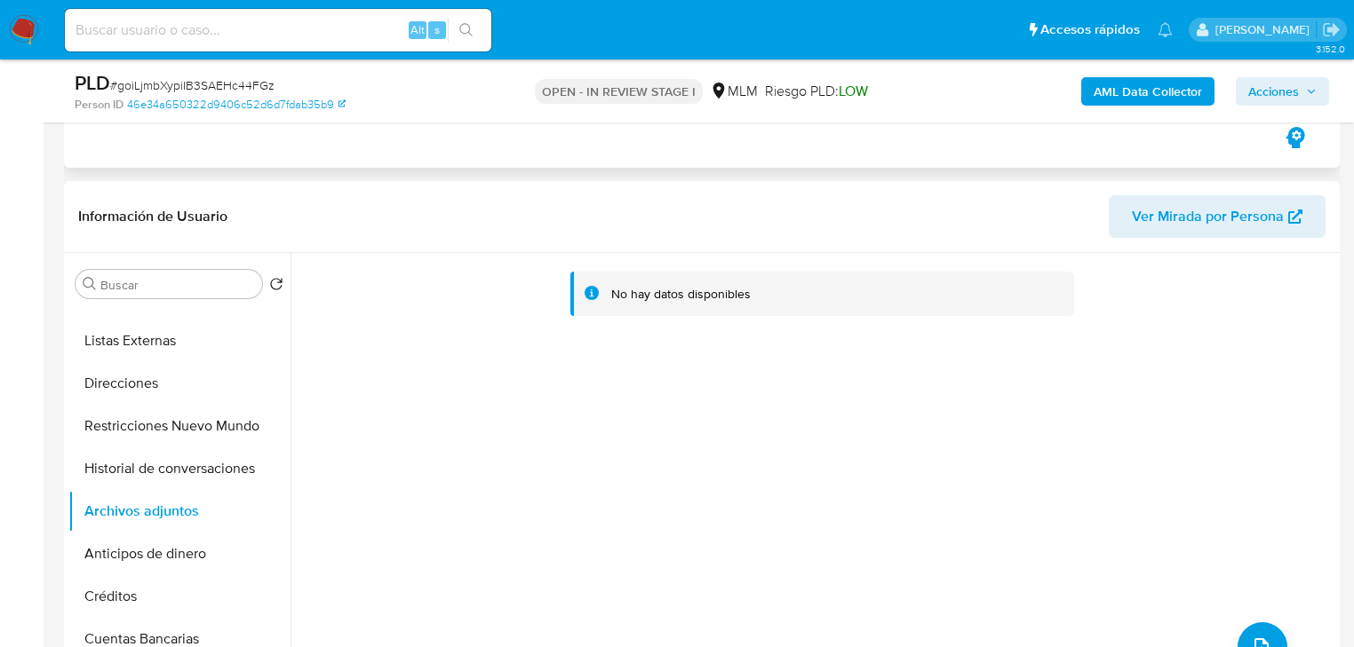
scroll to position [355, 0]
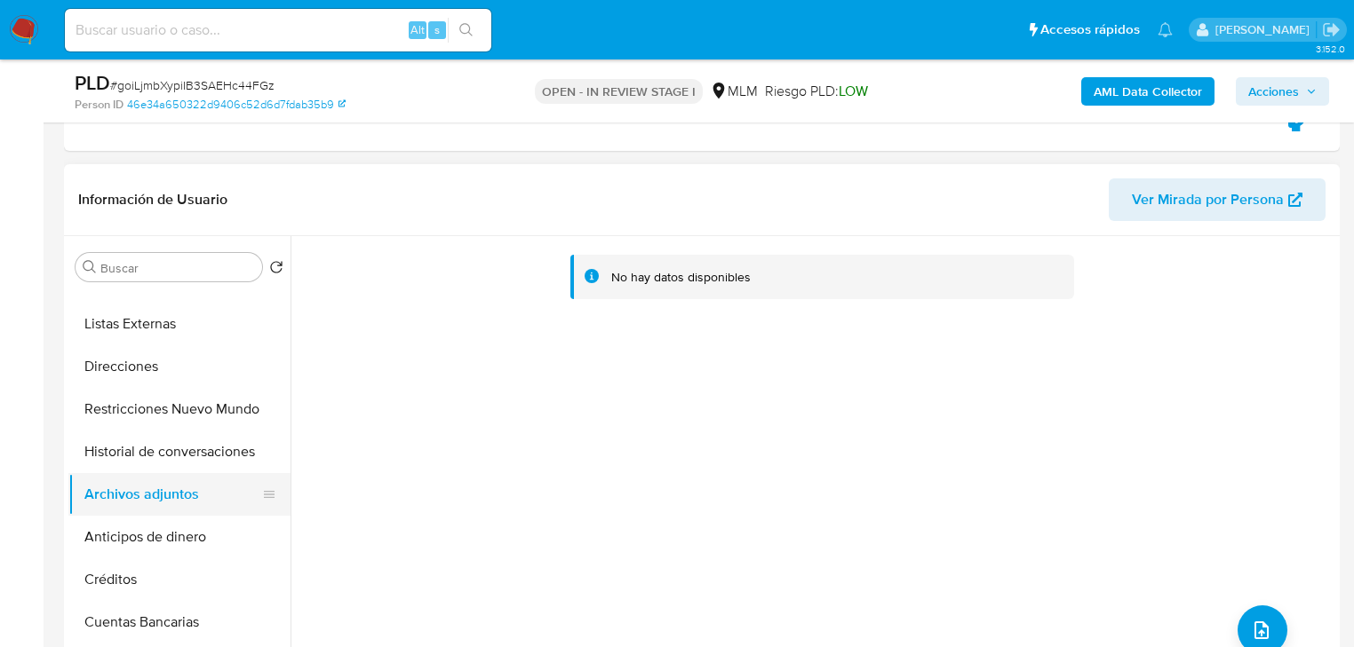
drag, startPoint x: 162, startPoint y: 547, endPoint x: 175, endPoint y: 511, distance: 38.8
click at [162, 546] on button "Anticipos de dinero" at bounding box center [179, 537] width 222 height 43
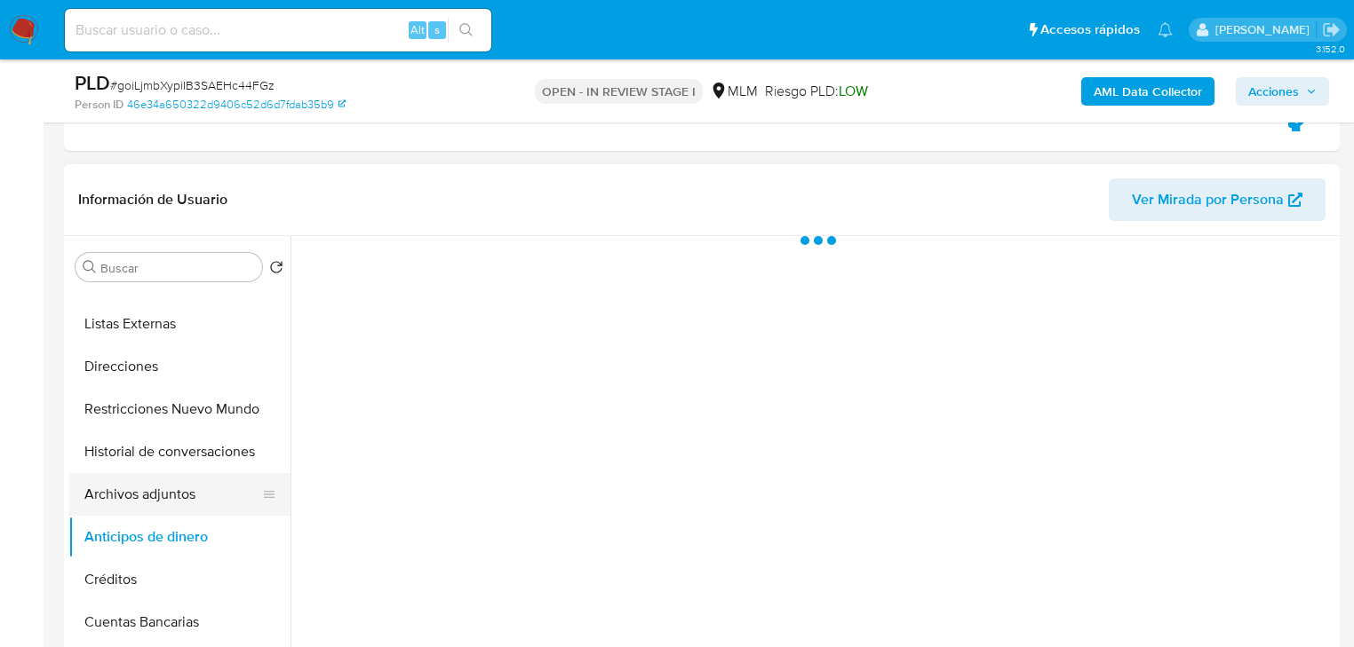
drag, startPoint x: 173, startPoint y: 504, endPoint x: 586, endPoint y: 291, distance: 464.3
click at [172, 502] on button "Archivos adjuntos" at bounding box center [179, 494] width 222 height 43
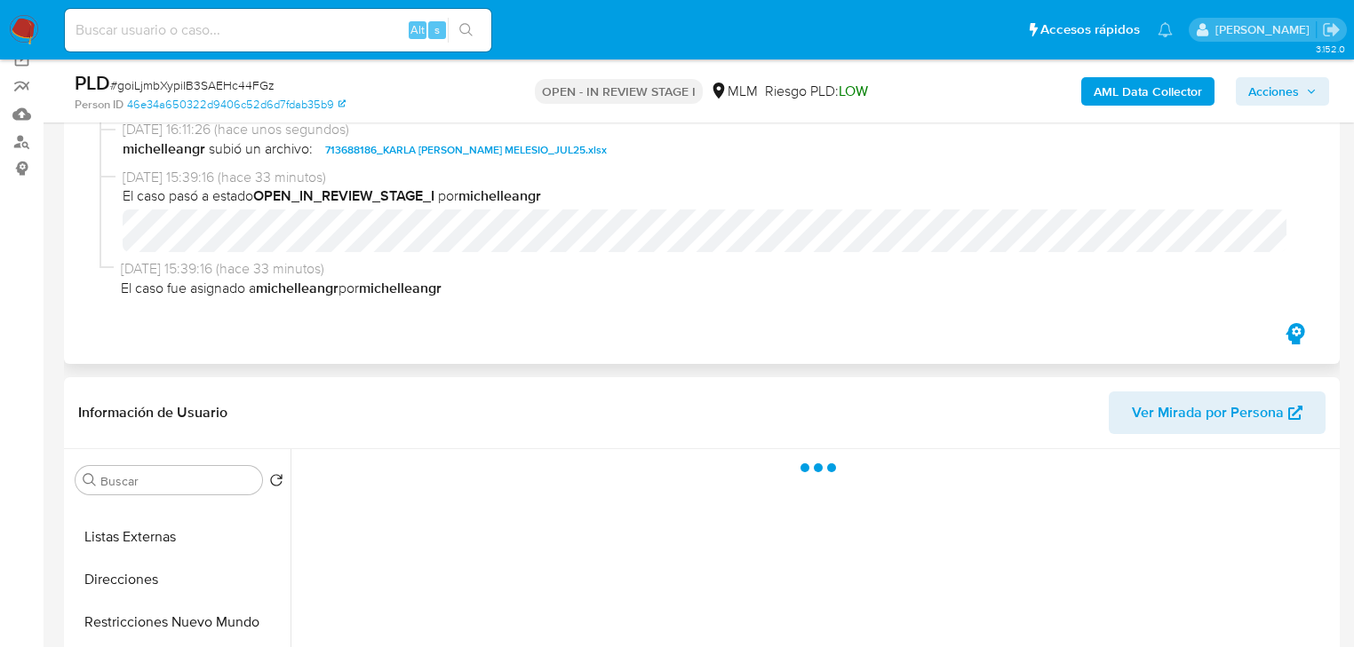
scroll to position [142, 0]
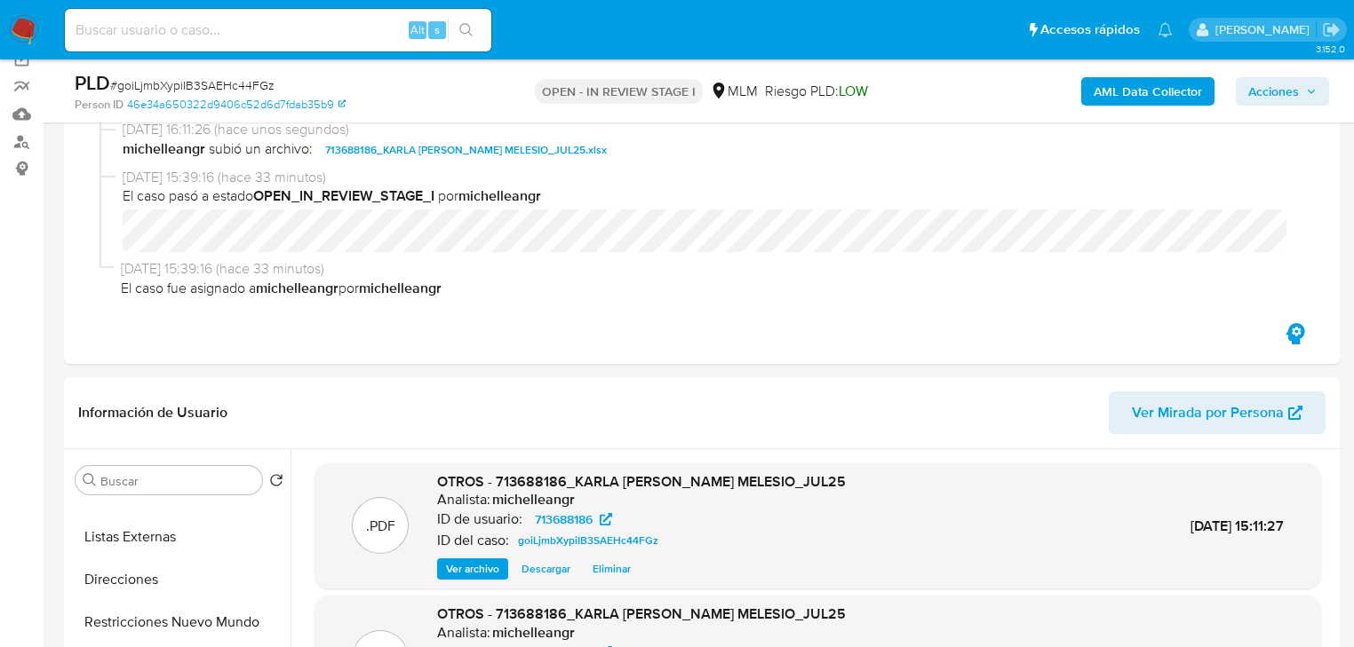
click at [1261, 88] on span "Acciones" at bounding box center [1273, 91] width 51 height 28
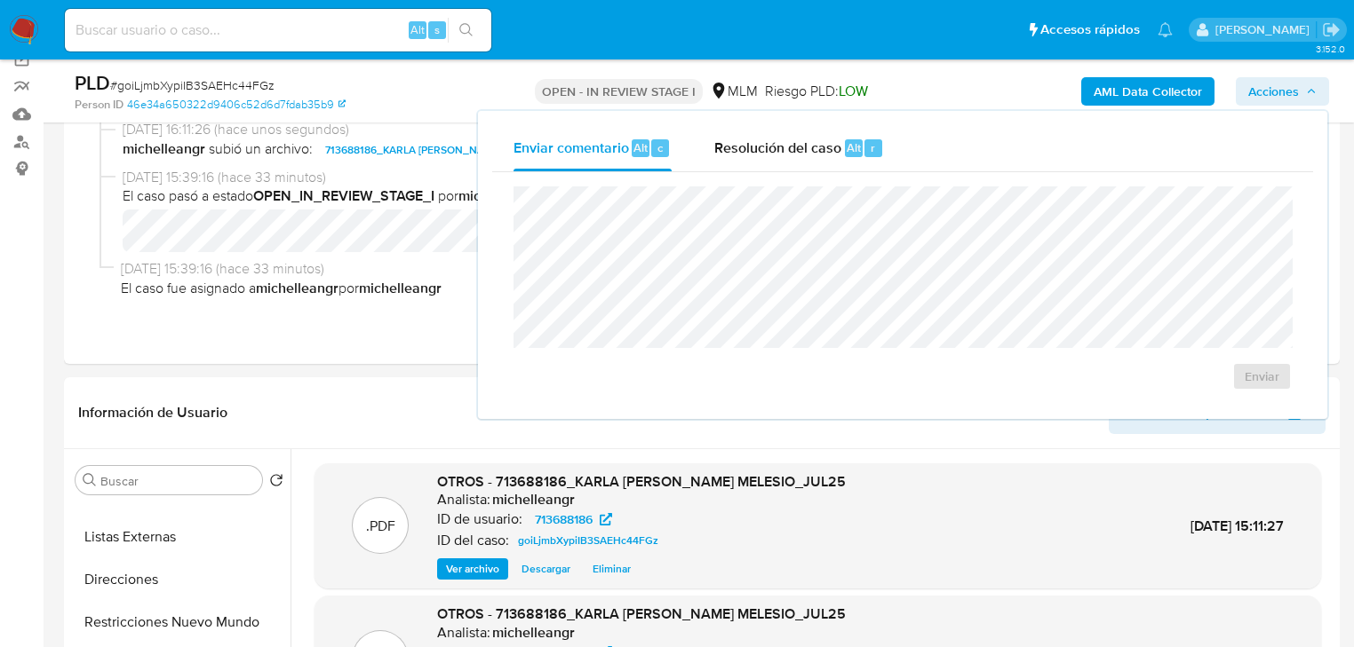
click at [805, 153] on span "Resolución del caso" at bounding box center [777, 147] width 127 height 20
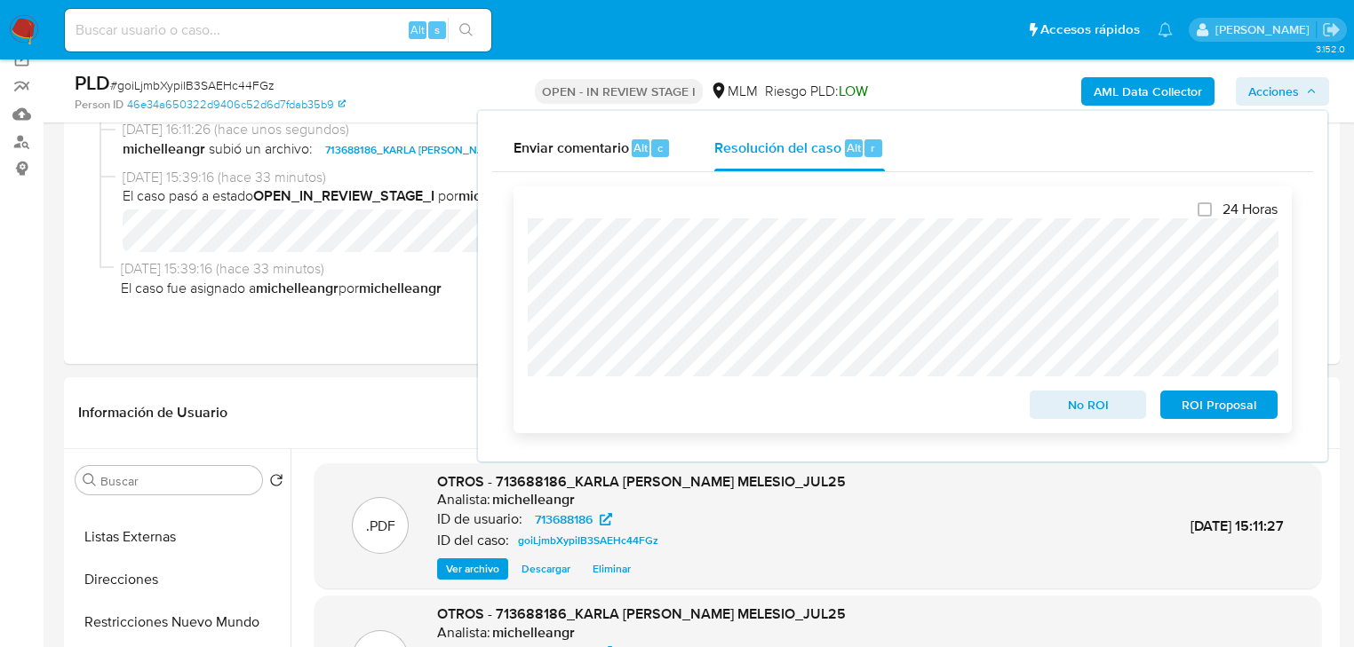
click at [1086, 409] on span "No ROI" at bounding box center [1088, 405] width 92 height 25
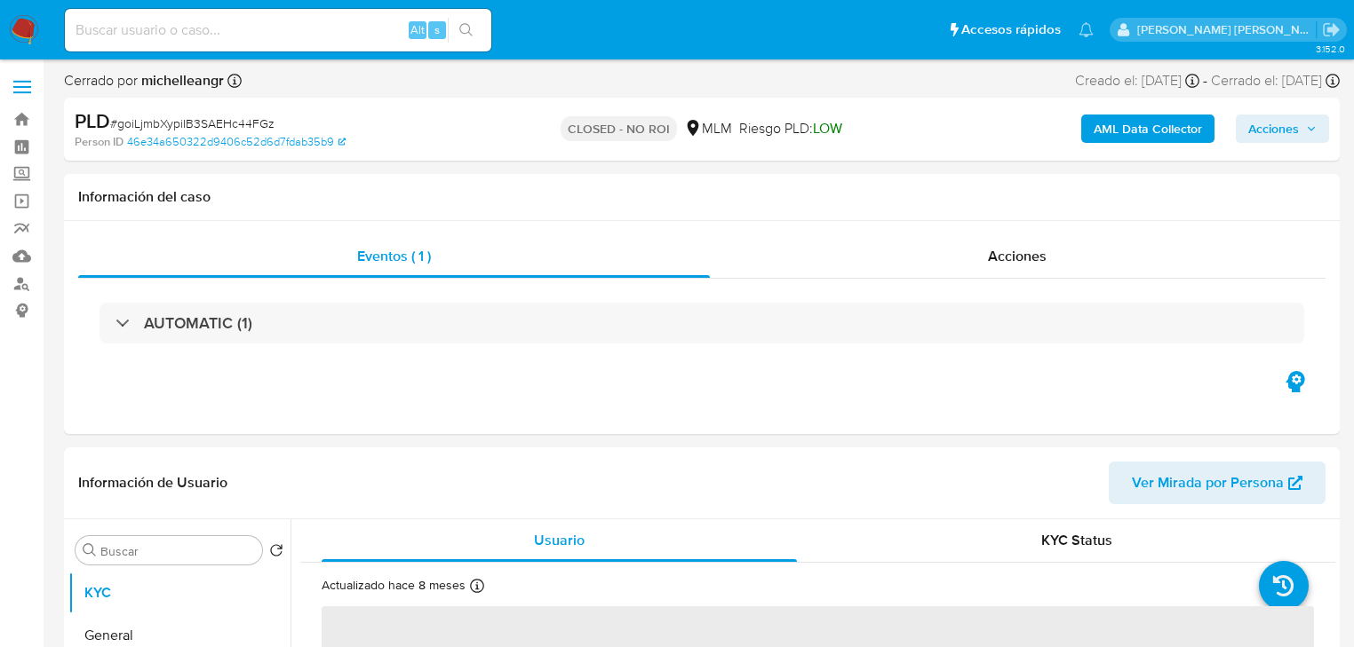
select select "10"
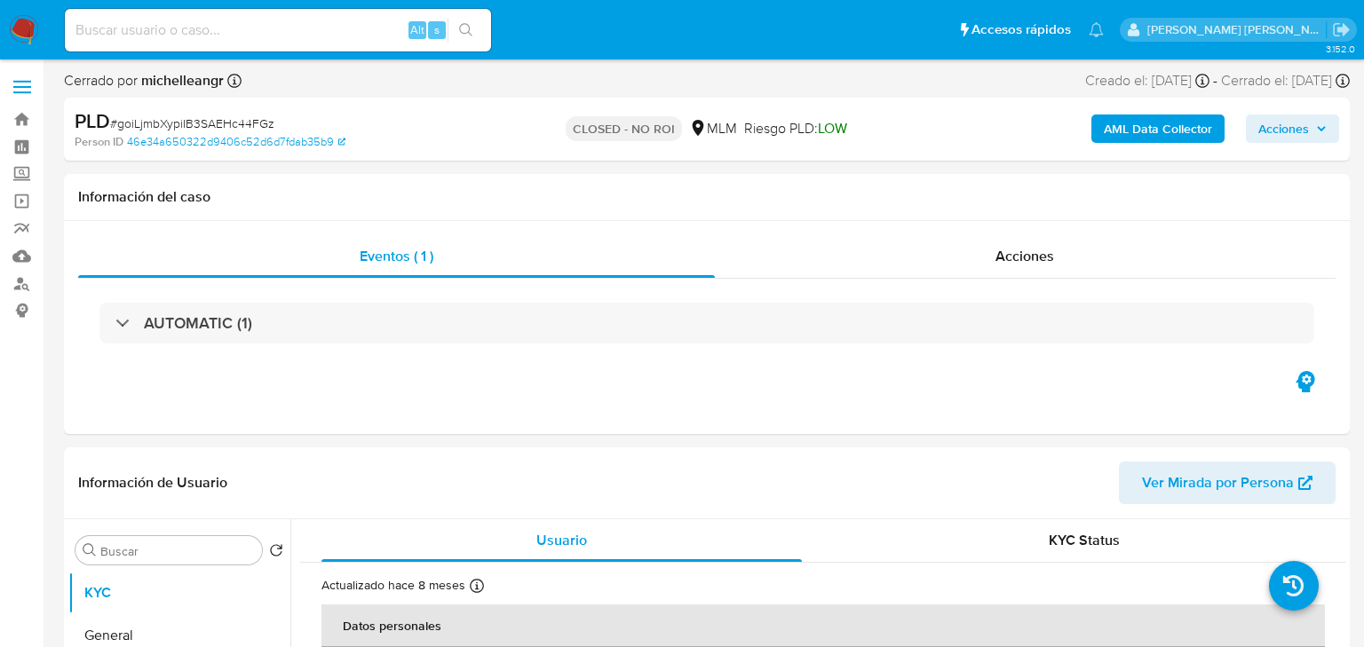
select select "10"
click at [225, 29] on input at bounding box center [278, 30] width 426 height 23
paste input "lDAwgLkMMasMZYKySi6U4nHi"
type input "lDAwgLkMMasMZYKySi6U4nHi"
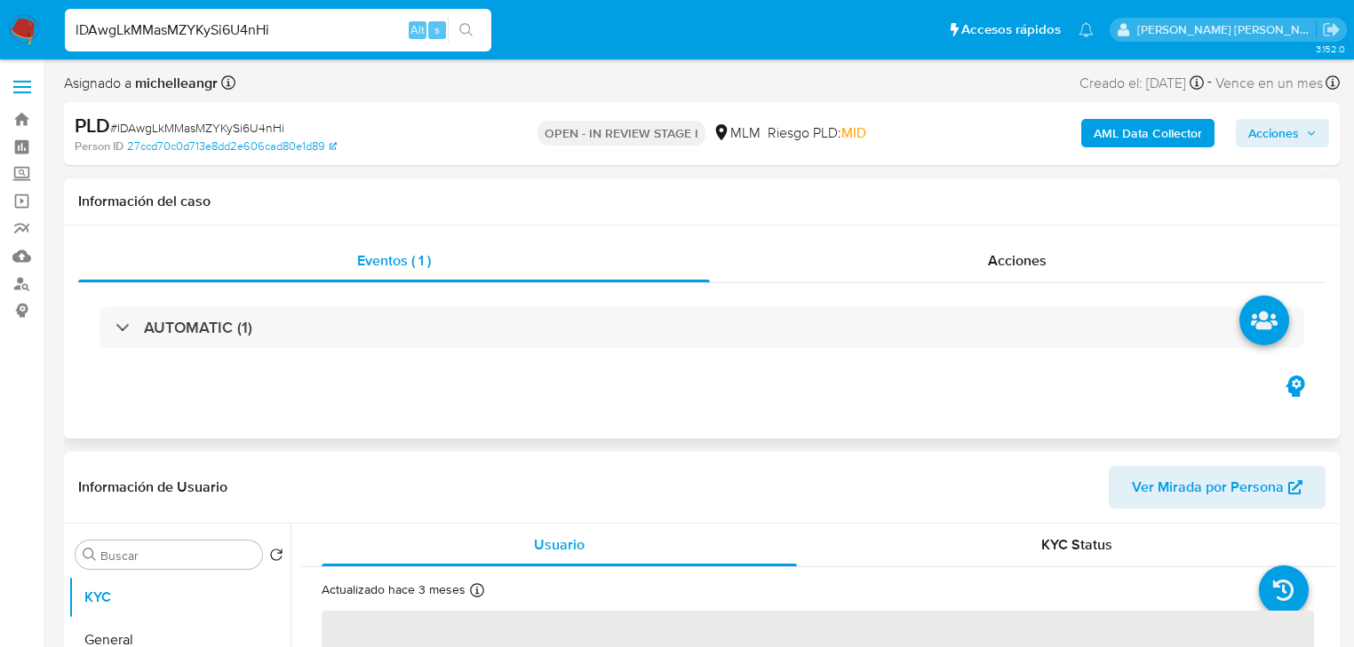
select select "10"
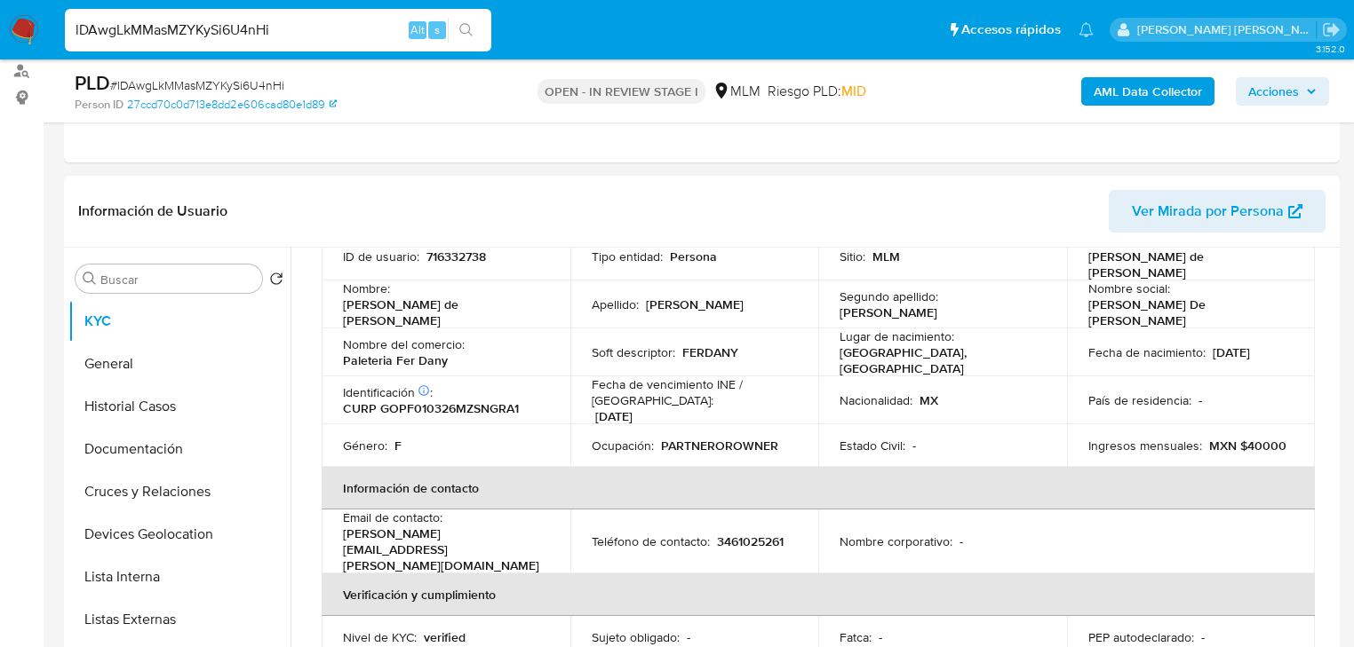
scroll to position [71, 0]
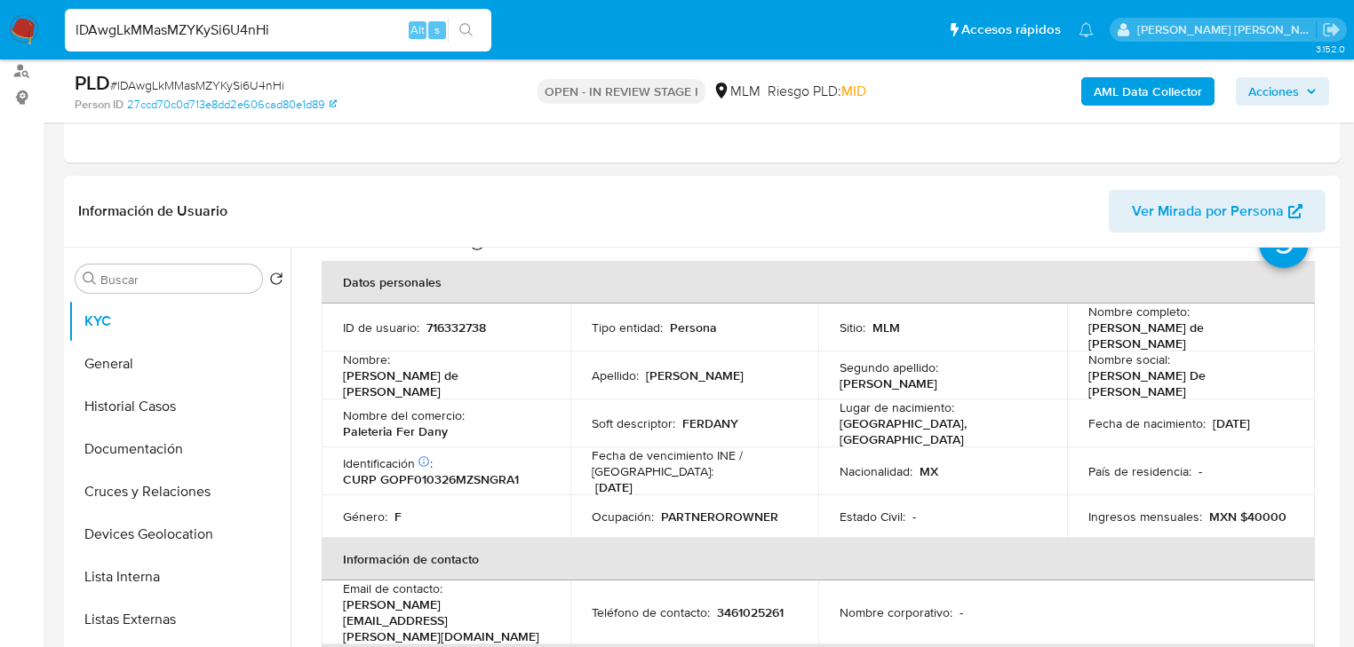
click at [446, 320] on p "716332738" at bounding box center [456, 328] width 60 height 16
copy p "716332738"
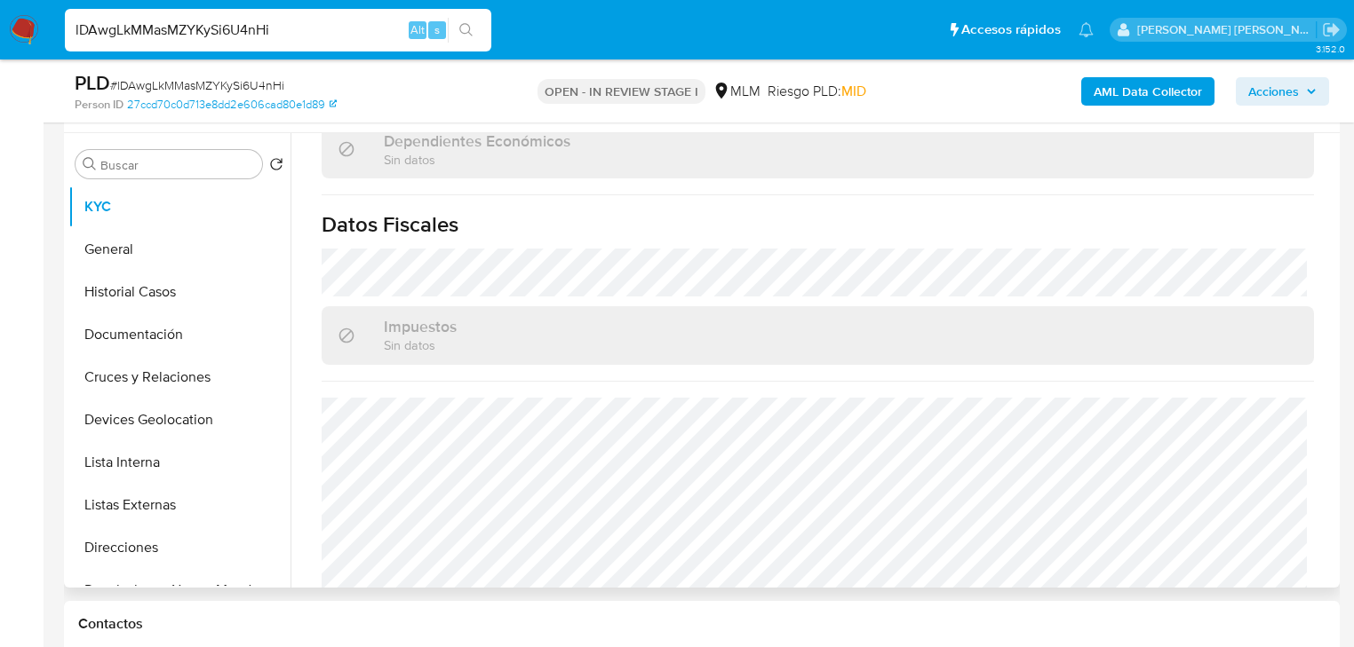
scroll to position [1104, 0]
click at [139, 258] on button "General" at bounding box center [179, 249] width 222 height 43
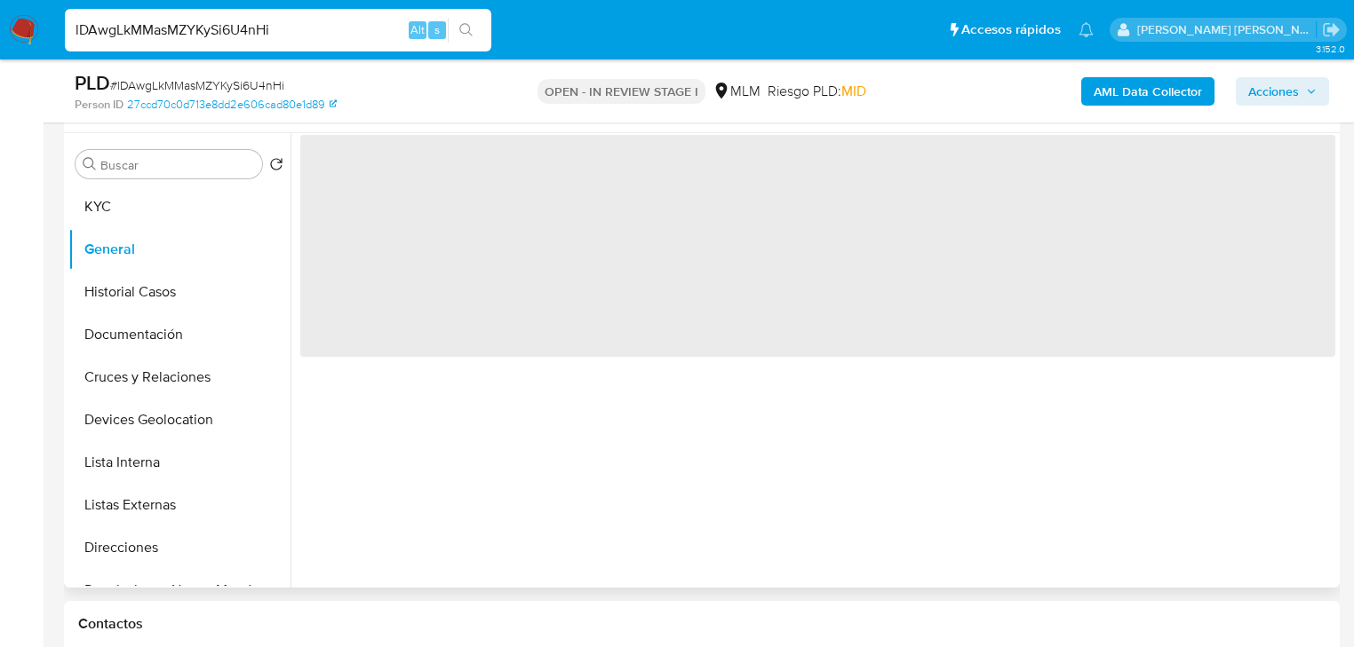
scroll to position [0, 0]
click at [85, 209] on button "KYC" at bounding box center [172, 207] width 208 height 43
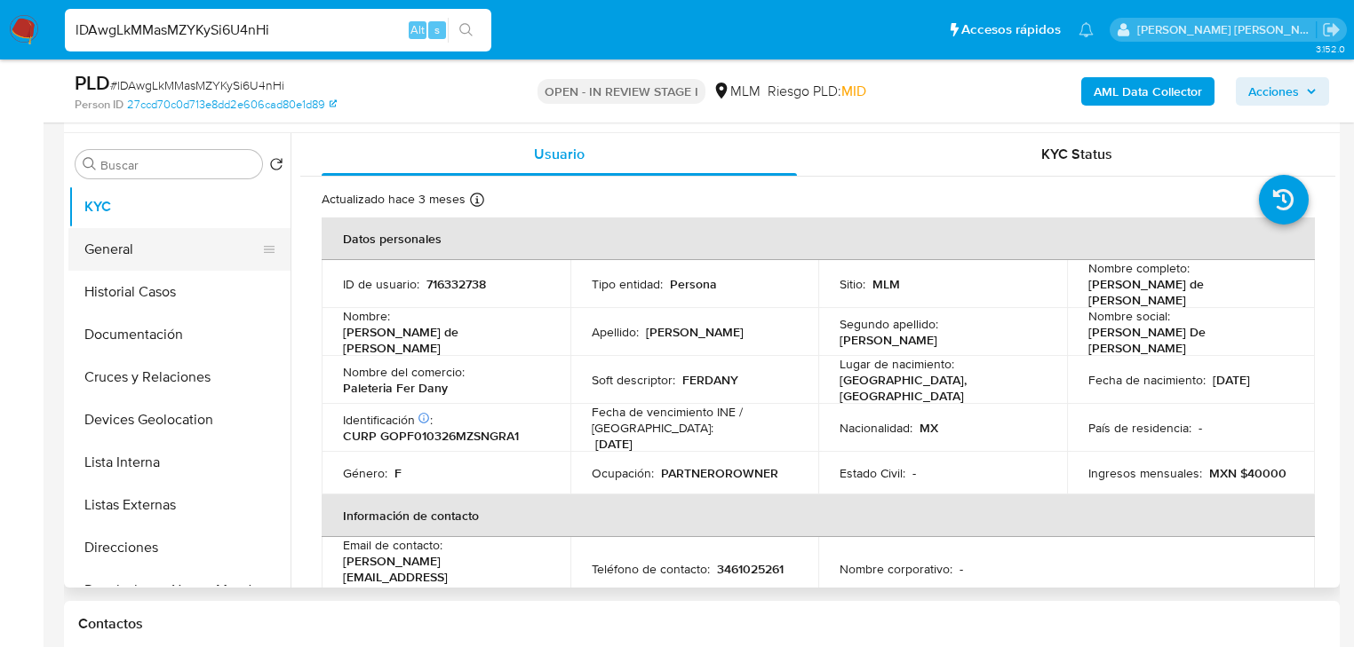
click at [123, 246] on button "General" at bounding box center [172, 249] width 208 height 43
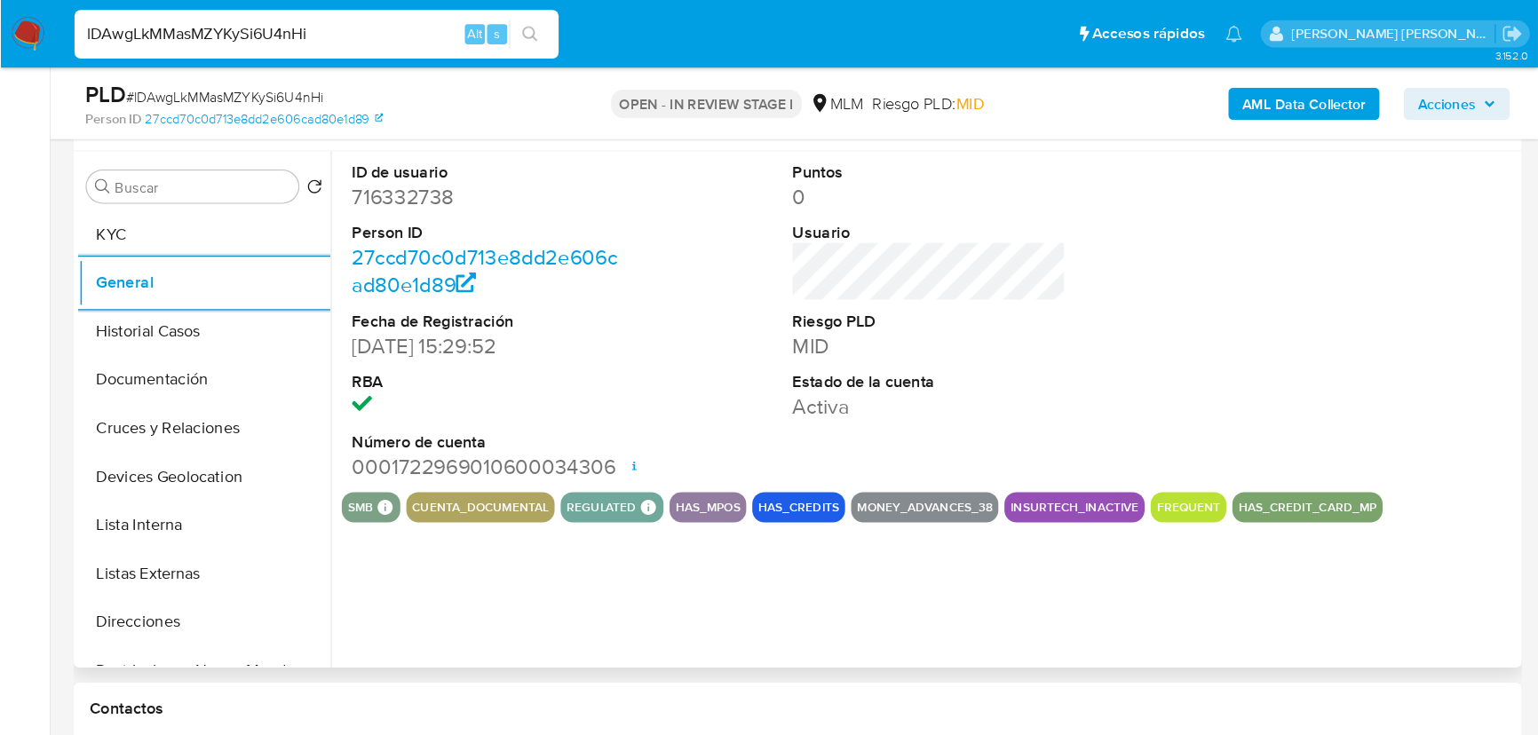
scroll to position [329, 0]
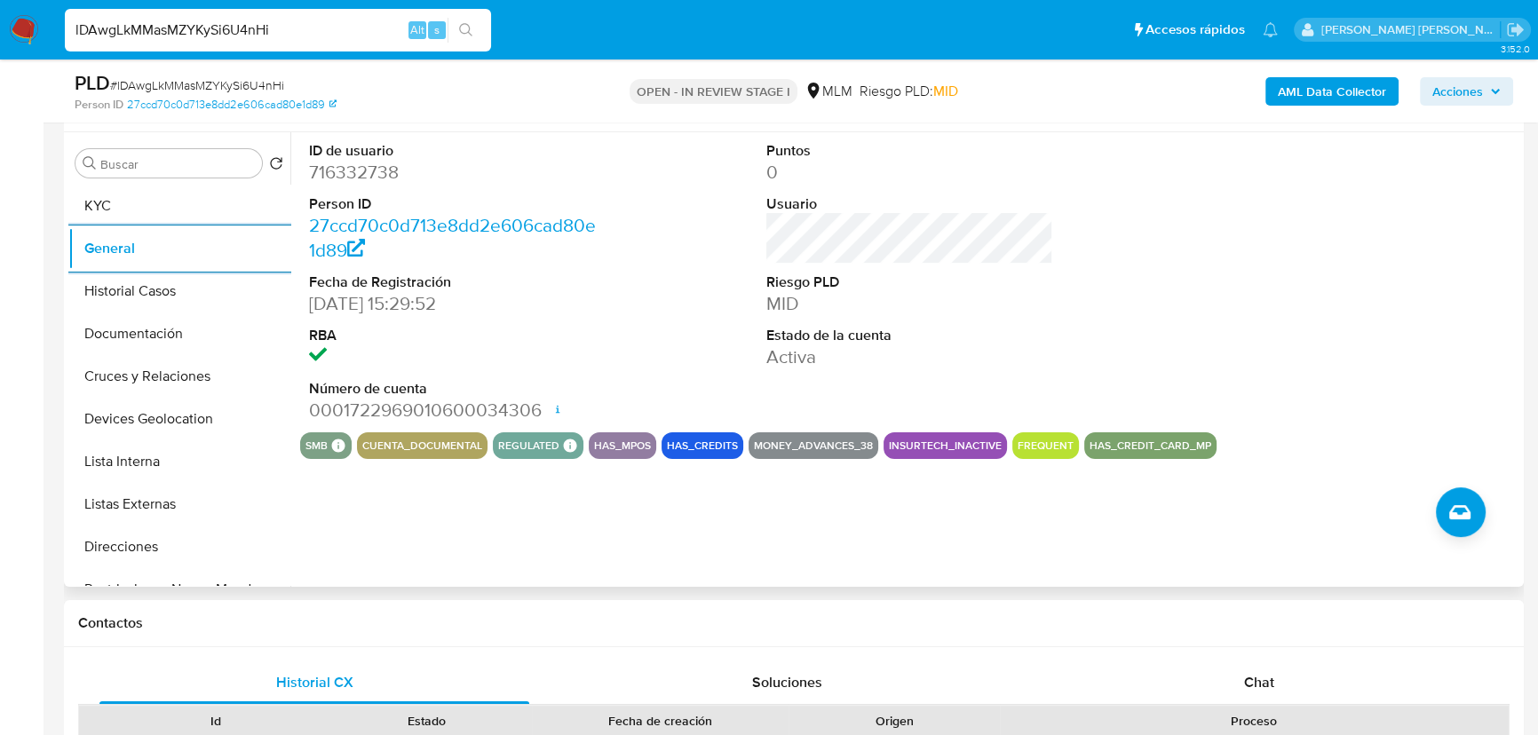
drag, startPoint x: 154, startPoint y: 300, endPoint x: 415, endPoint y: 287, distance: 261.5
click at [155, 296] on button "Historial Casos" at bounding box center [179, 291] width 222 height 43
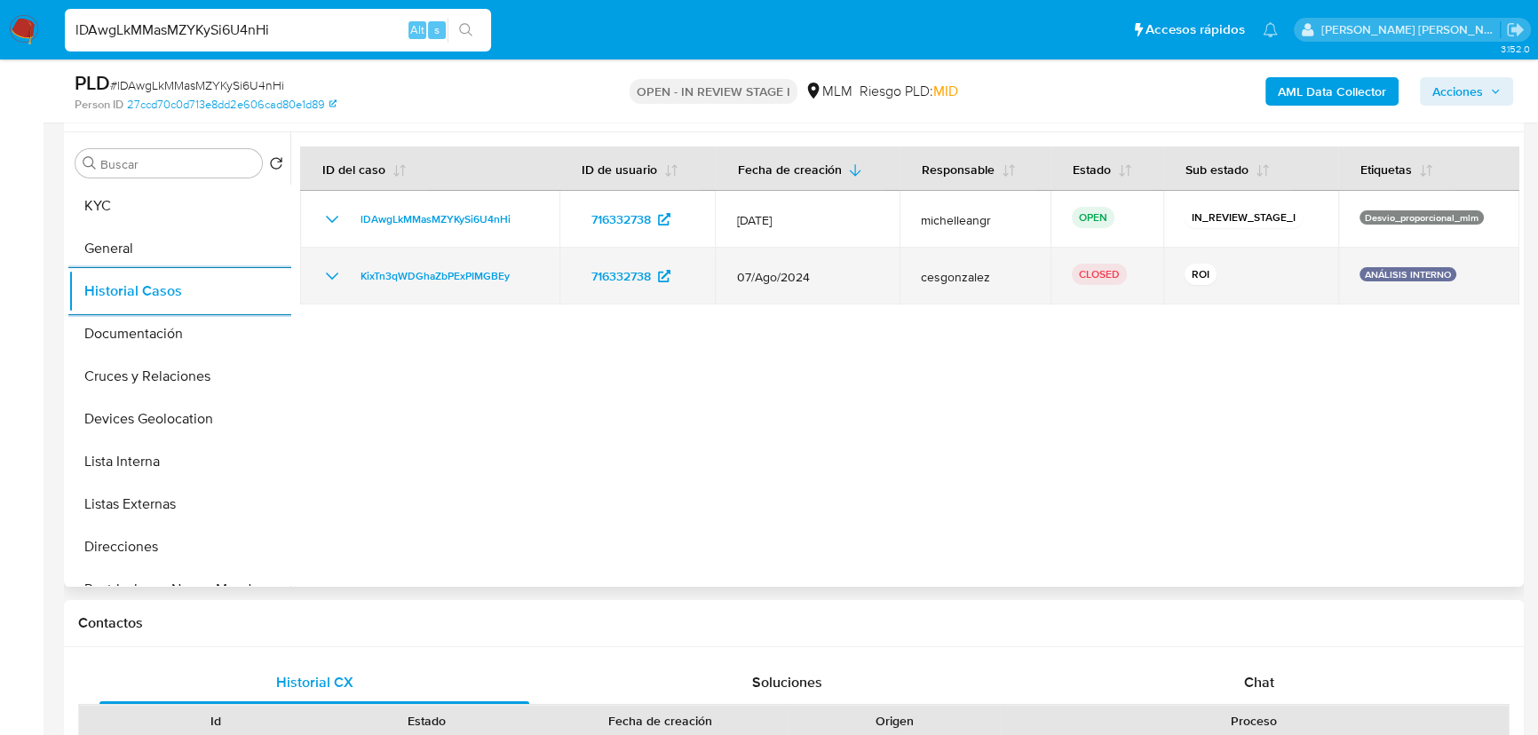
click at [330, 274] on icon "Mostrar/Ocultar" at bounding box center [332, 276] width 21 height 21
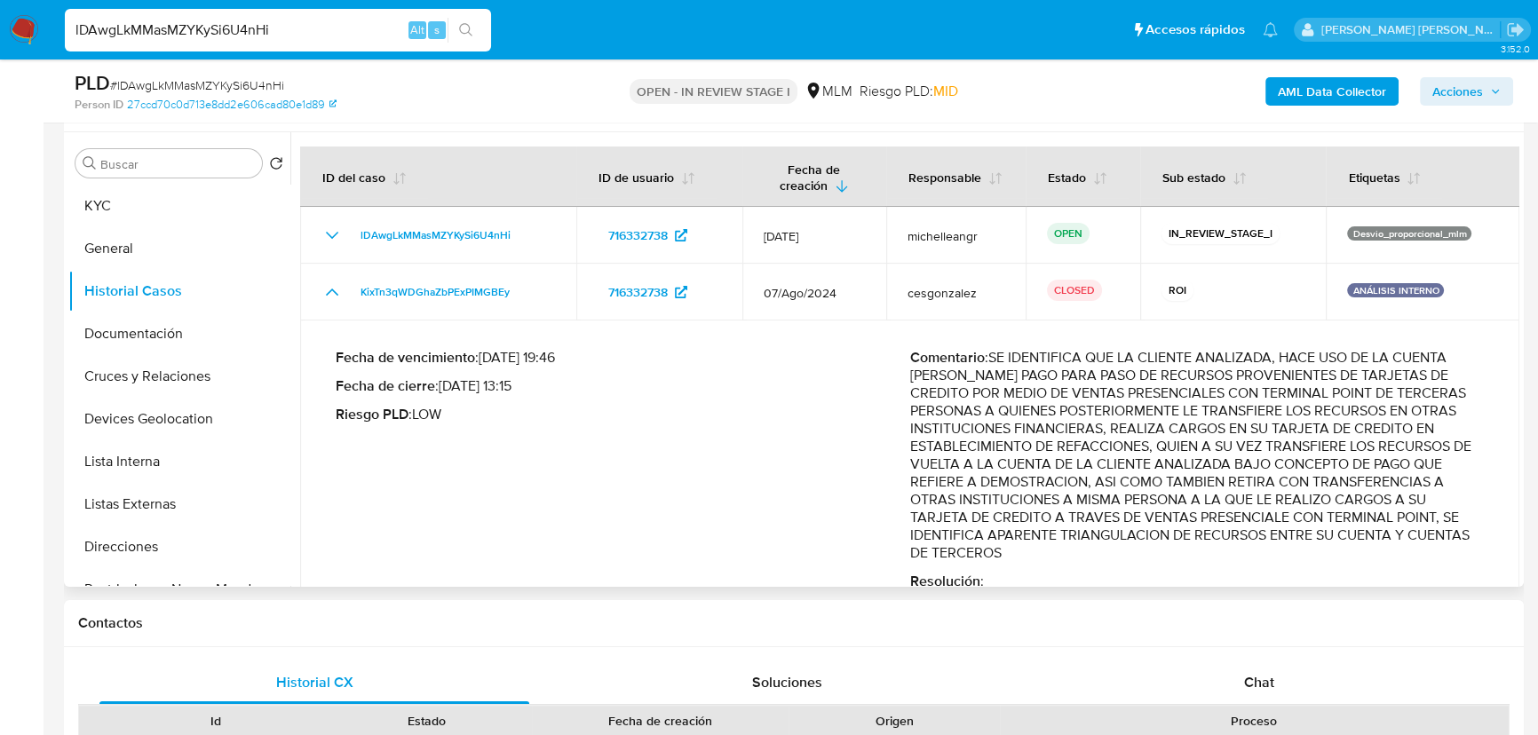
drag, startPoint x: 1422, startPoint y: 388, endPoint x: 1449, endPoint y: 542, distance: 156.1
click at [1363, 542] on p "Comentario : SE IDENTIFICA QUE LA CLIENTE ANALIZADA, HACE USO DE LA CUENTA DE M…" at bounding box center [1197, 455] width 575 height 213
click at [163, 340] on button "Documentación" at bounding box center [172, 334] width 208 height 43
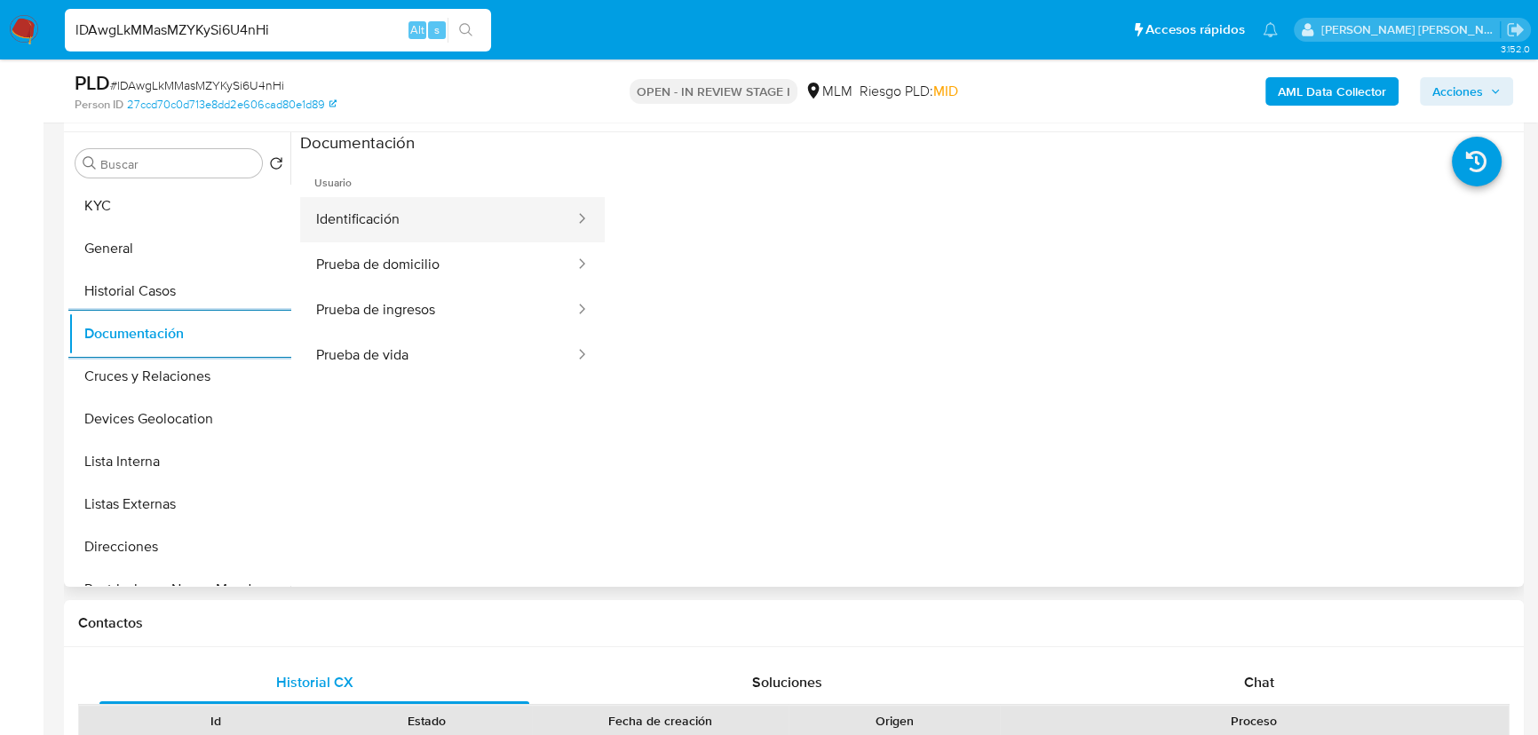
click at [467, 206] on button "Identificación" at bounding box center [438, 219] width 276 height 45
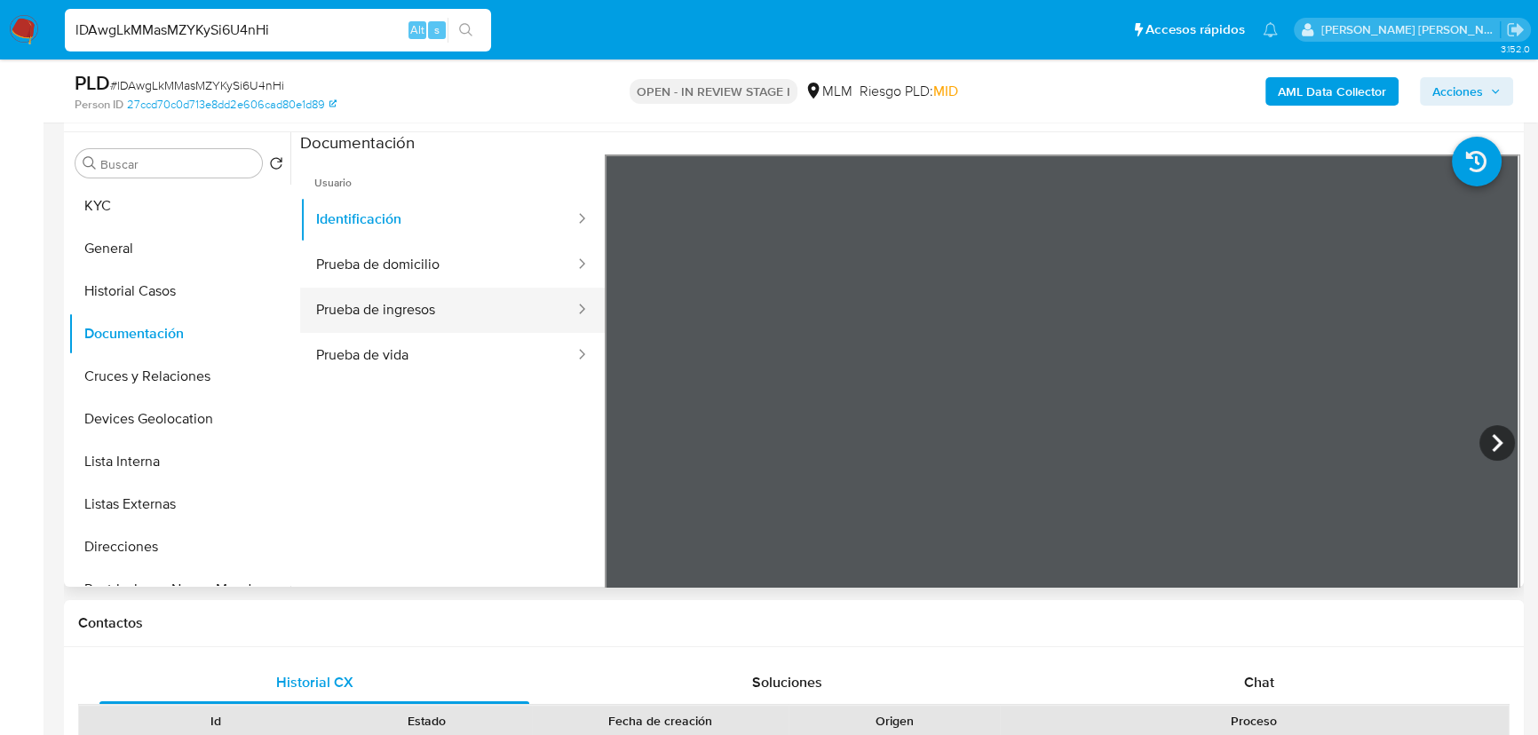
drag, startPoint x: 451, startPoint y: 288, endPoint x: 458, endPoint y: 282, distance: 9.4
click at [452, 288] on button "Prueba de ingresos" at bounding box center [438, 310] width 276 height 45
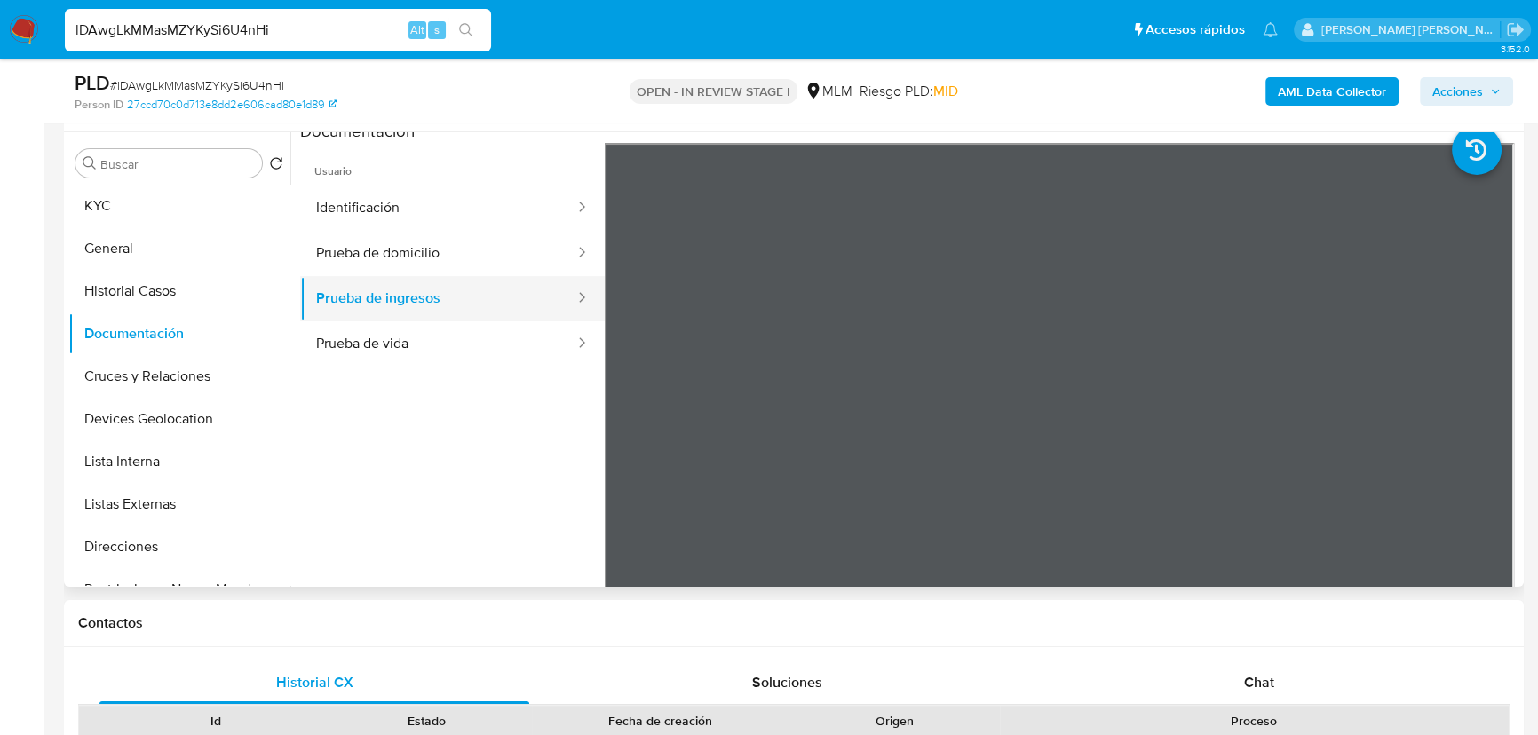
scroll to position [0, 0]
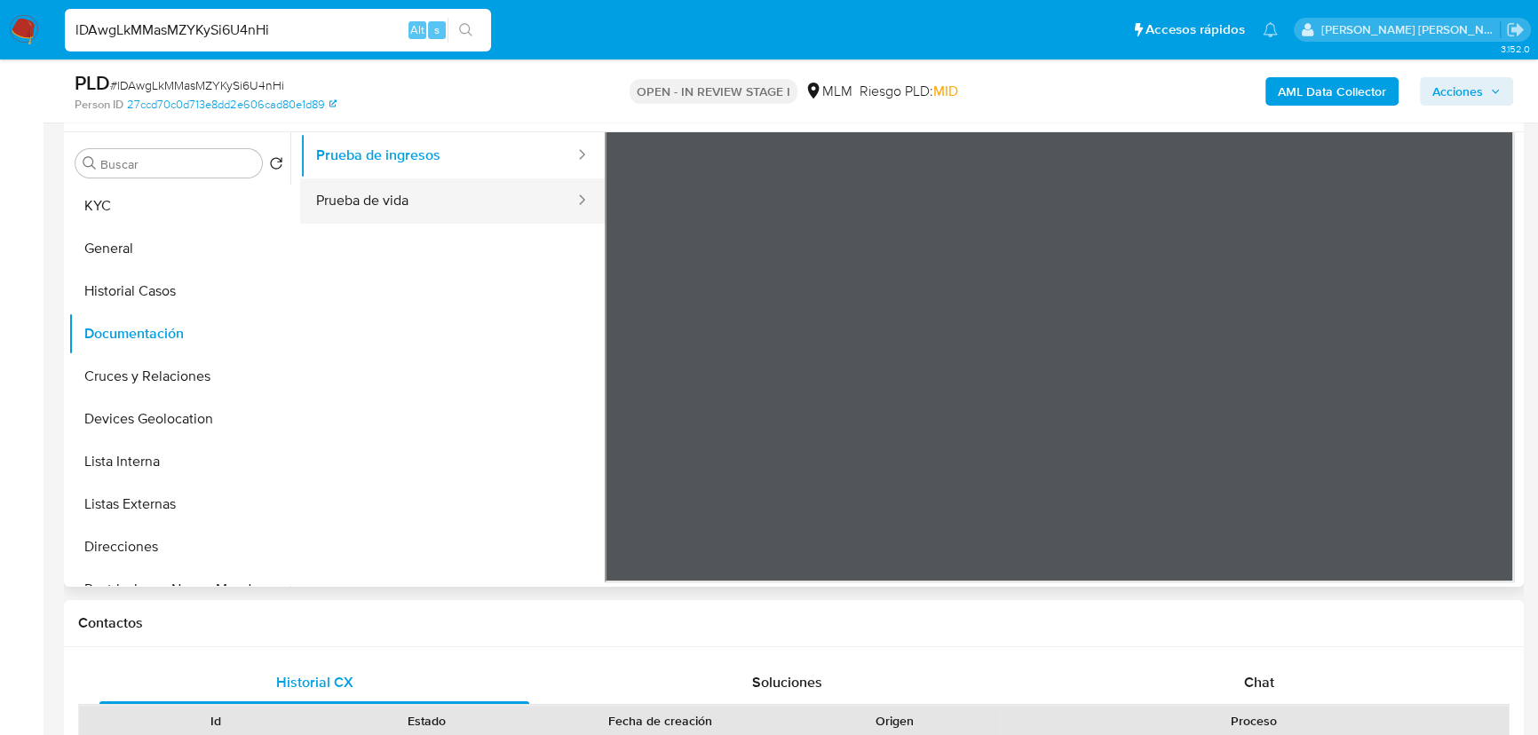
click at [486, 207] on button "Prueba de vida" at bounding box center [438, 201] width 276 height 45
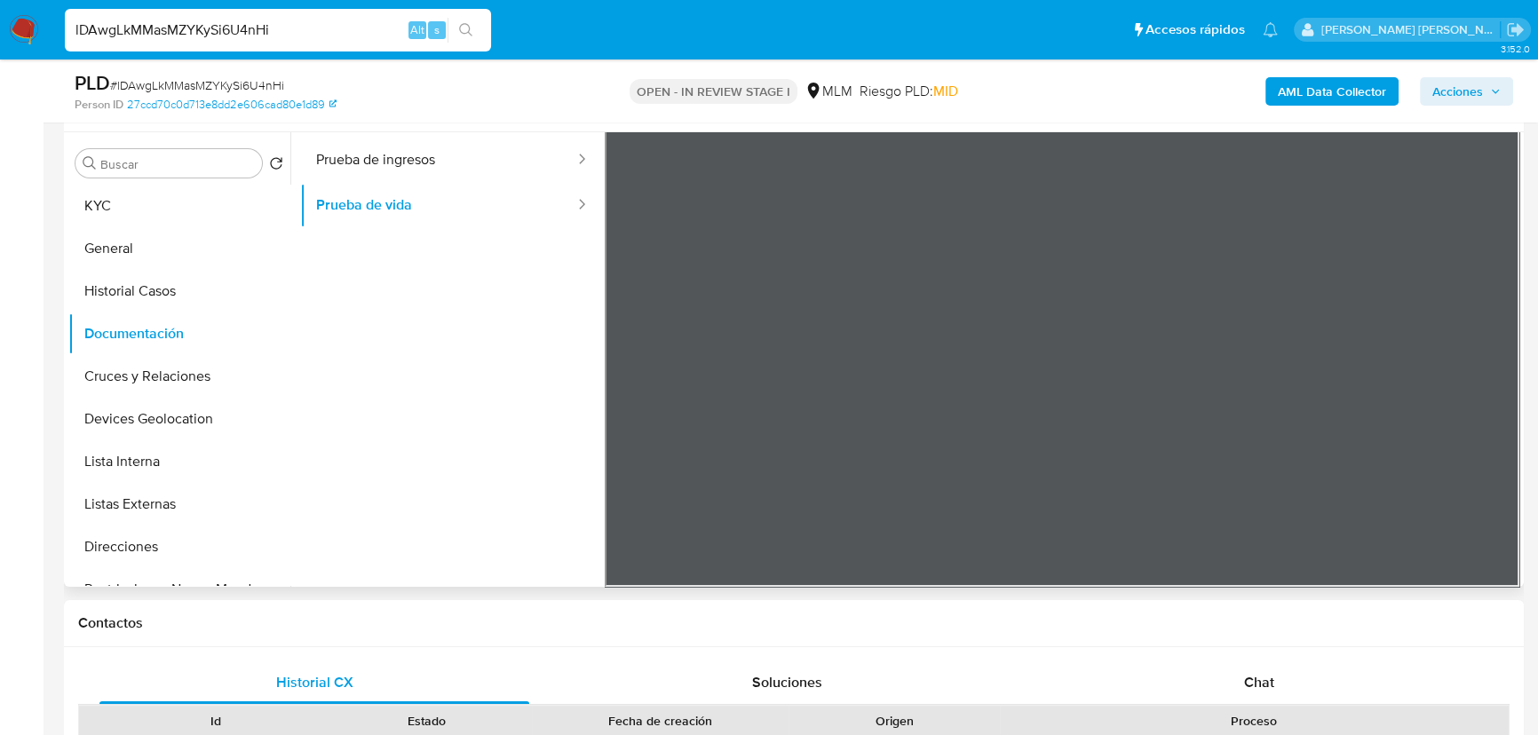
scroll to position [150, 0]
drag, startPoint x: 137, startPoint y: 417, endPoint x: 141, endPoint y: 399, distance: 19.2
click at [136, 413] on button "Devices Geolocation" at bounding box center [172, 419] width 208 height 43
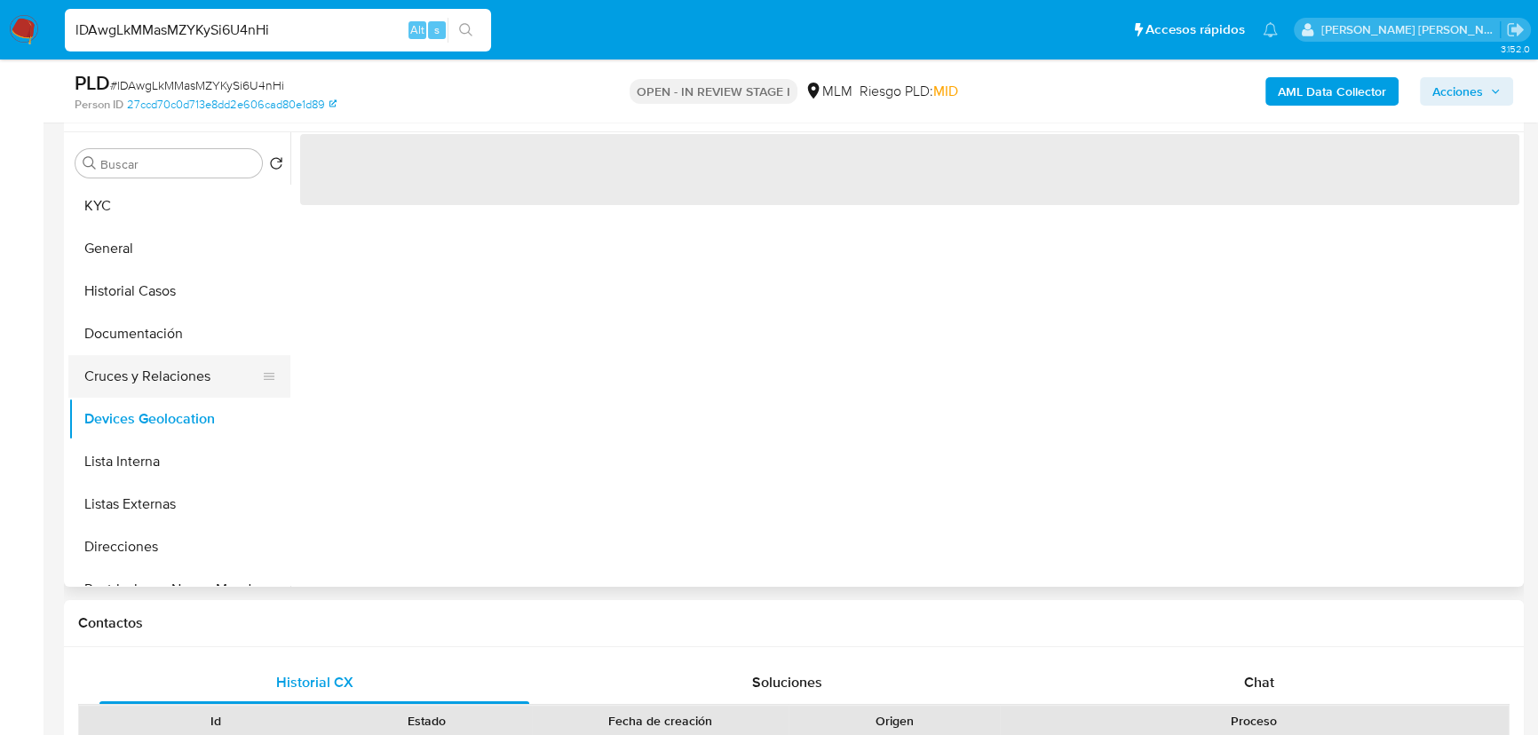
scroll to position [0, 0]
click at [157, 386] on button "Cruces y Relaciones" at bounding box center [172, 376] width 208 height 43
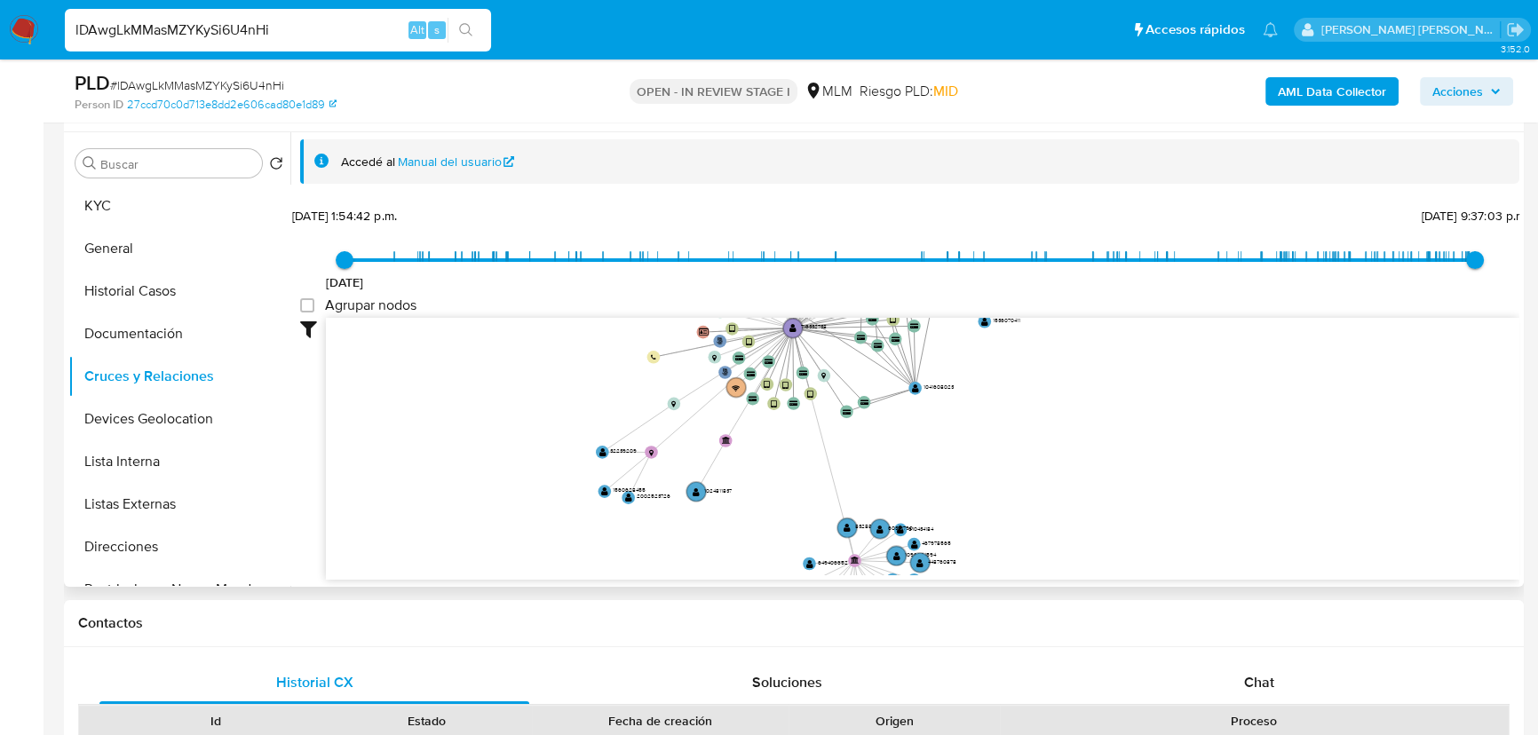
click at [806, 488] on icon "user-716332738  716332738 phone-f3b671af3fb68431b11195076789d28e  person-27cc…" at bounding box center [923, 447] width 1194 height 258
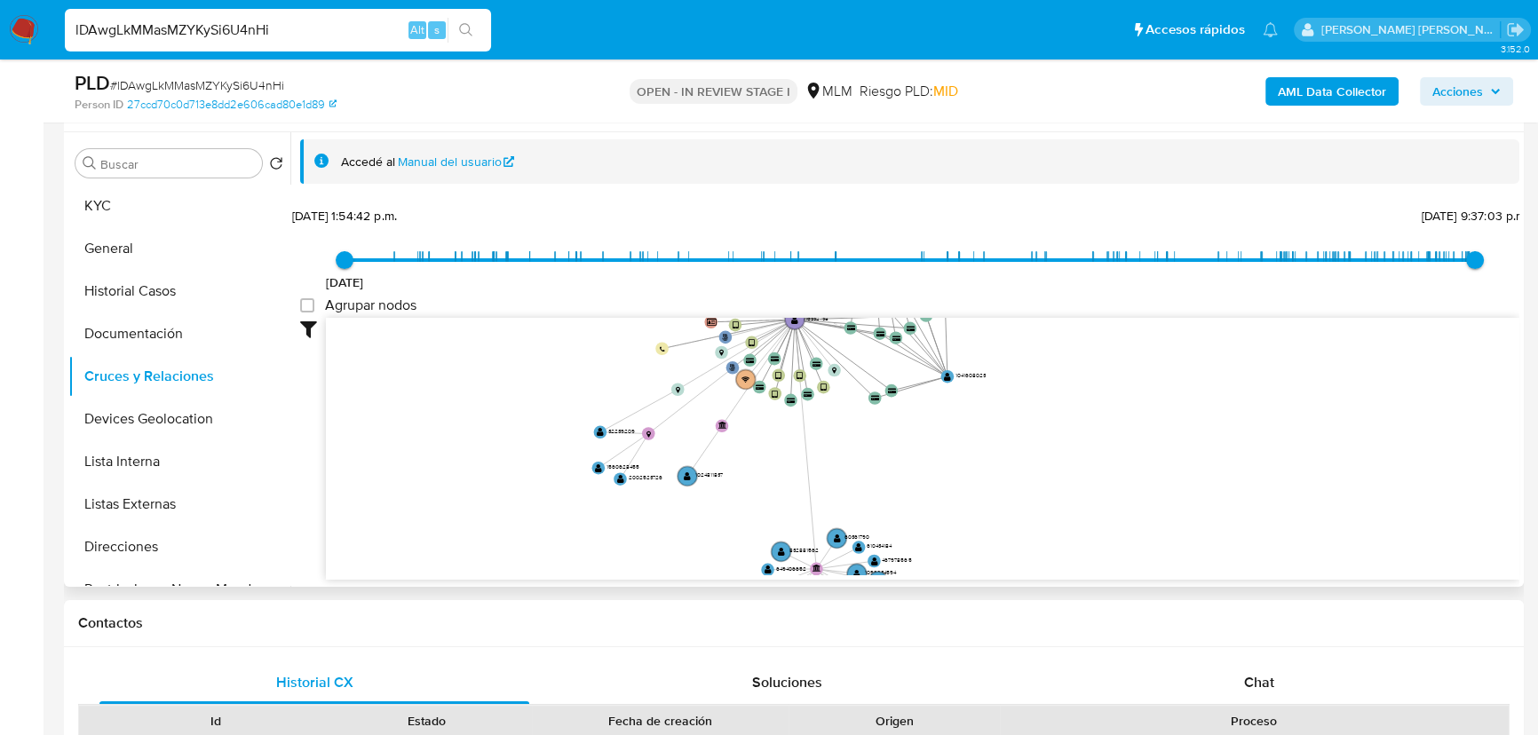
drag, startPoint x: 832, startPoint y: 417, endPoint x: 868, endPoint y: 534, distance: 121.6
click at [861, 531] on icon "user-716332738  716332738 phone-f3b671af3fb68431b11195076789d28e  person-27cc…" at bounding box center [923, 447] width 1194 height 258
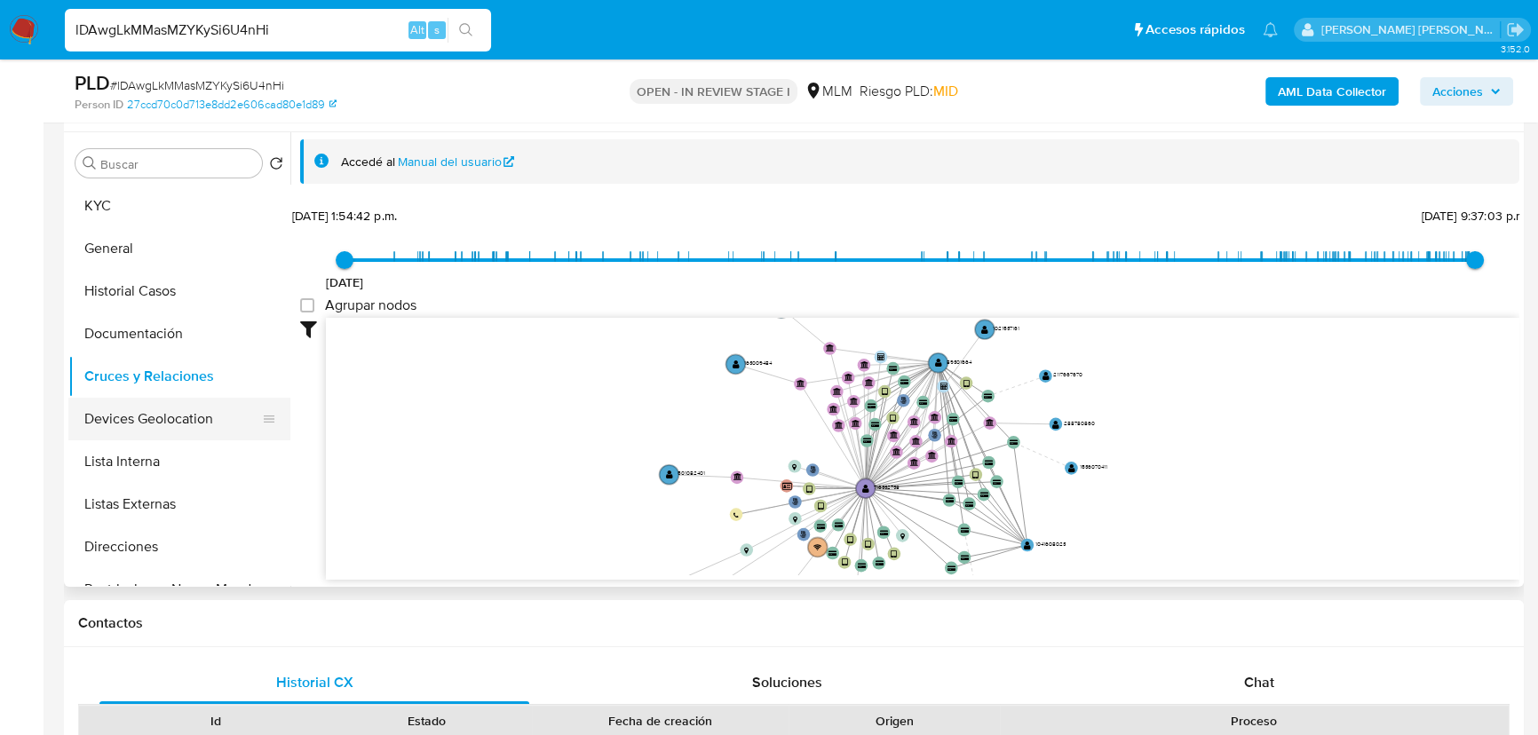
click at [200, 410] on button "Devices Geolocation" at bounding box center [172, 419] width 208 height 43
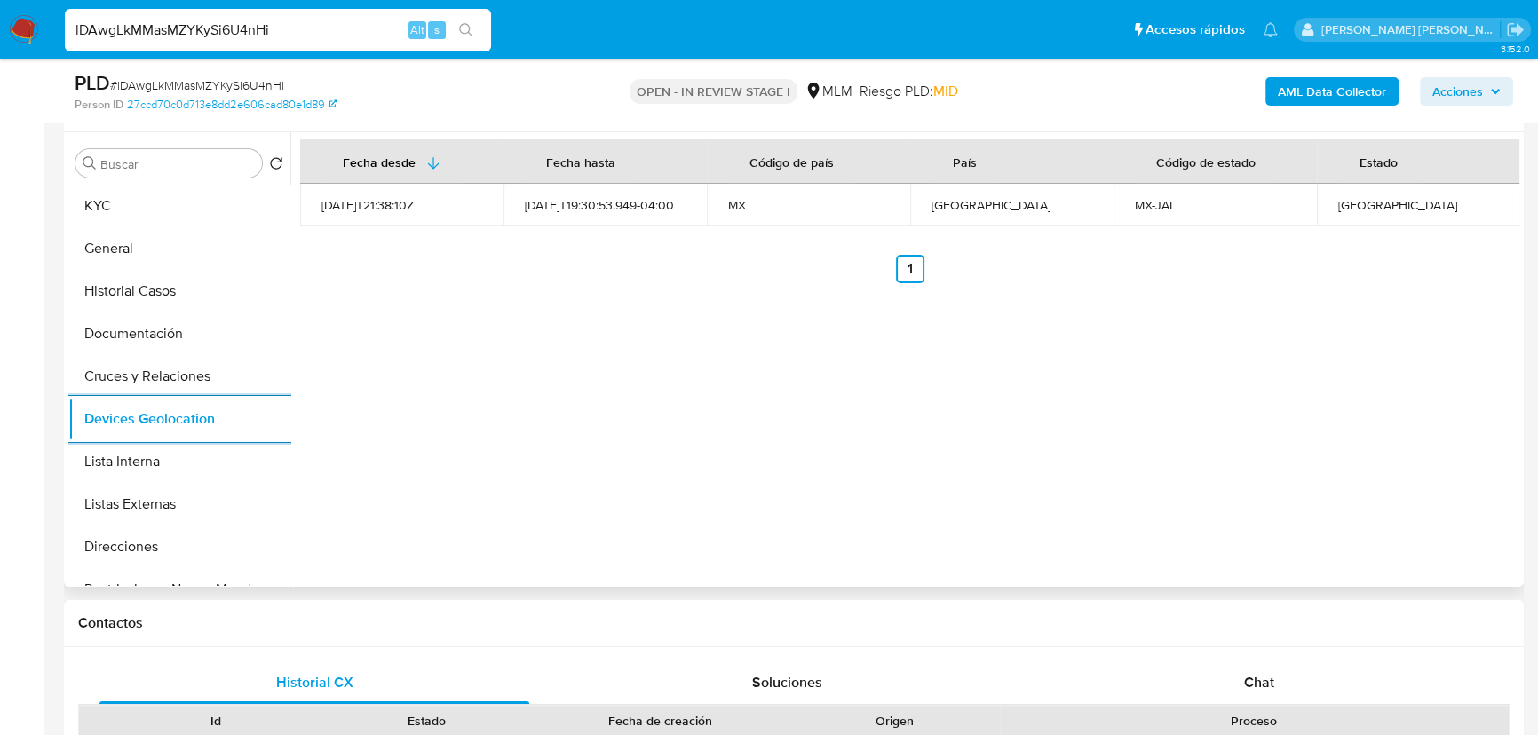
click at [210, 496] on button "Listas Externas" at bounding box center [179, 504] width 222 height 43
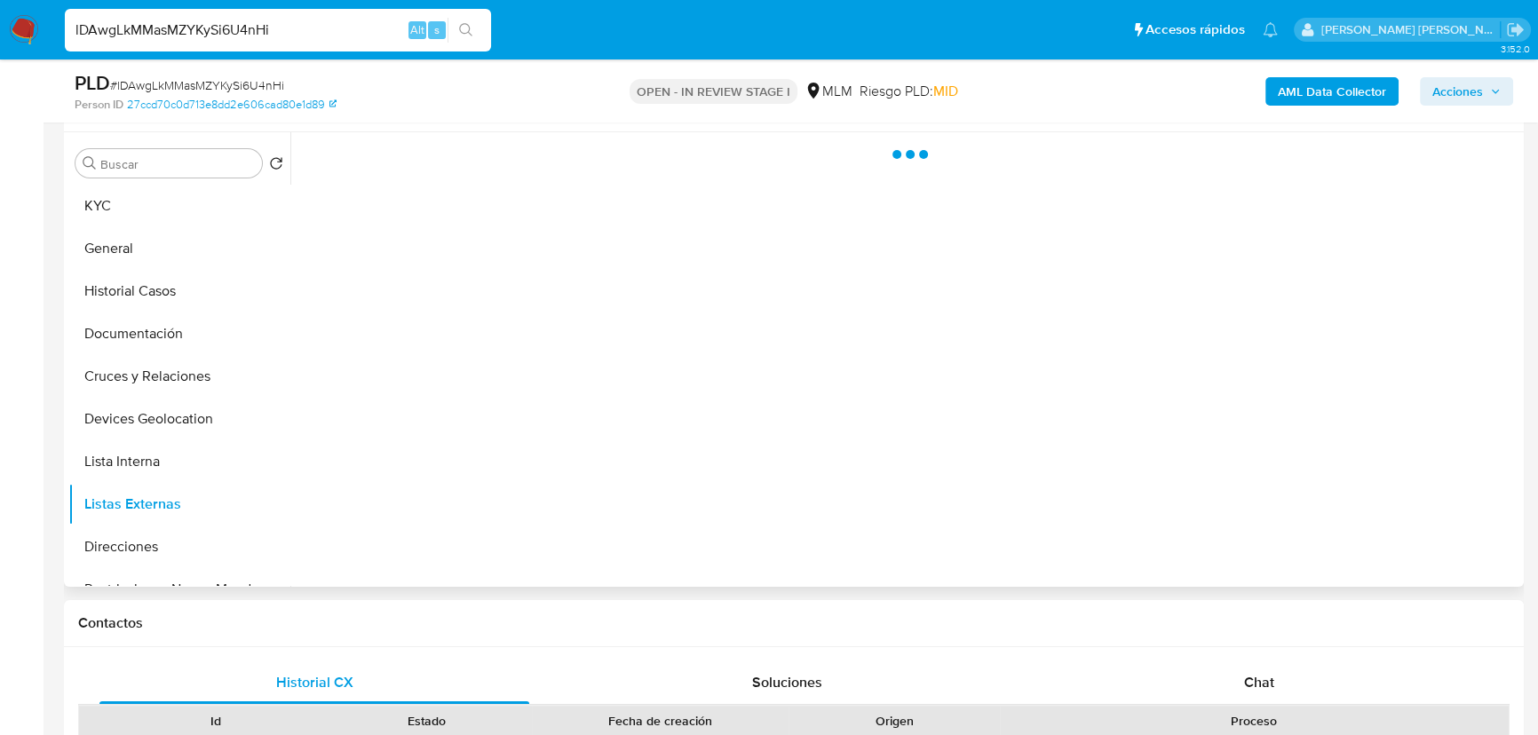
click at [587, 392] on div at bounding box center [904, 359] width 1229 height 455
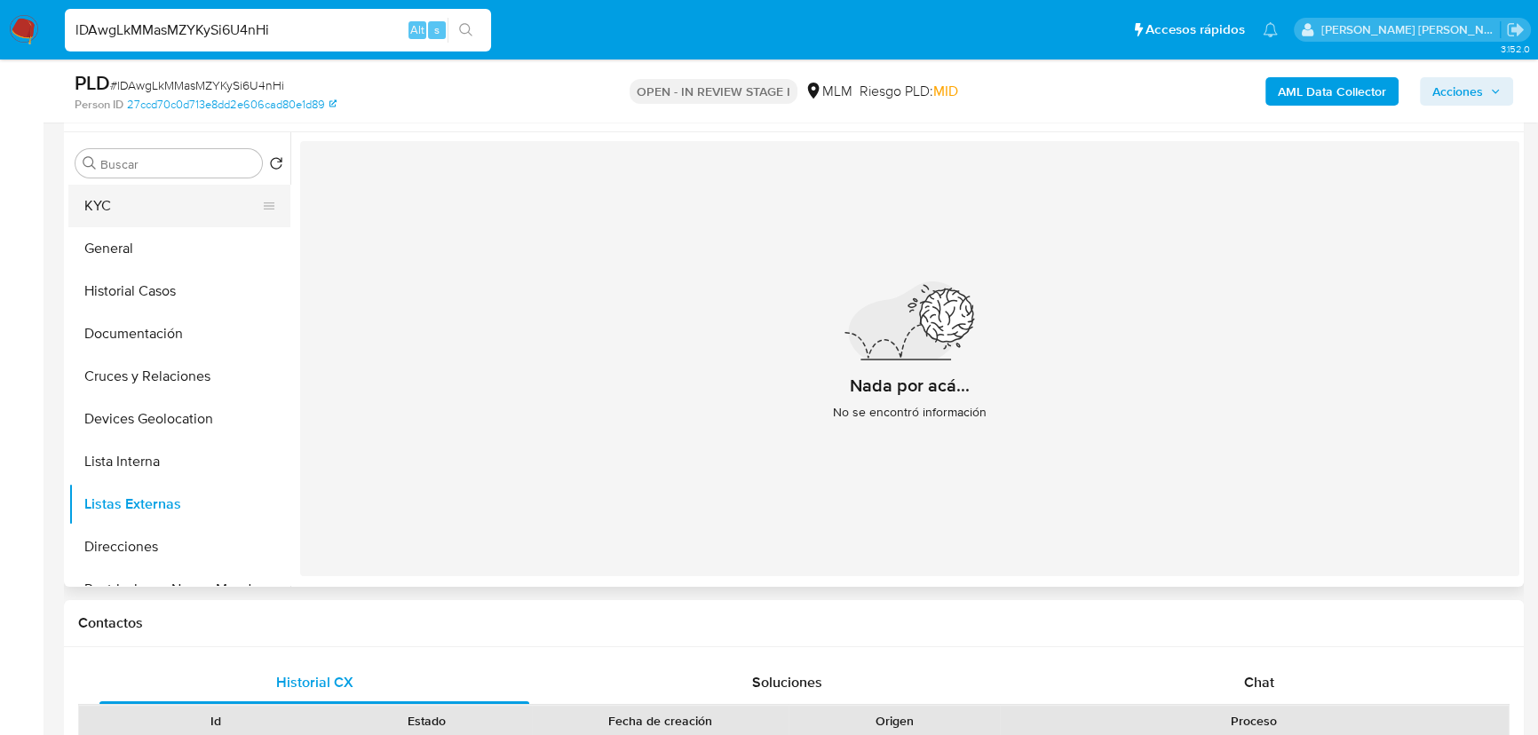
click at [116, 187] on button "KYC" at bounding box center [172, 206] width 208 height 43
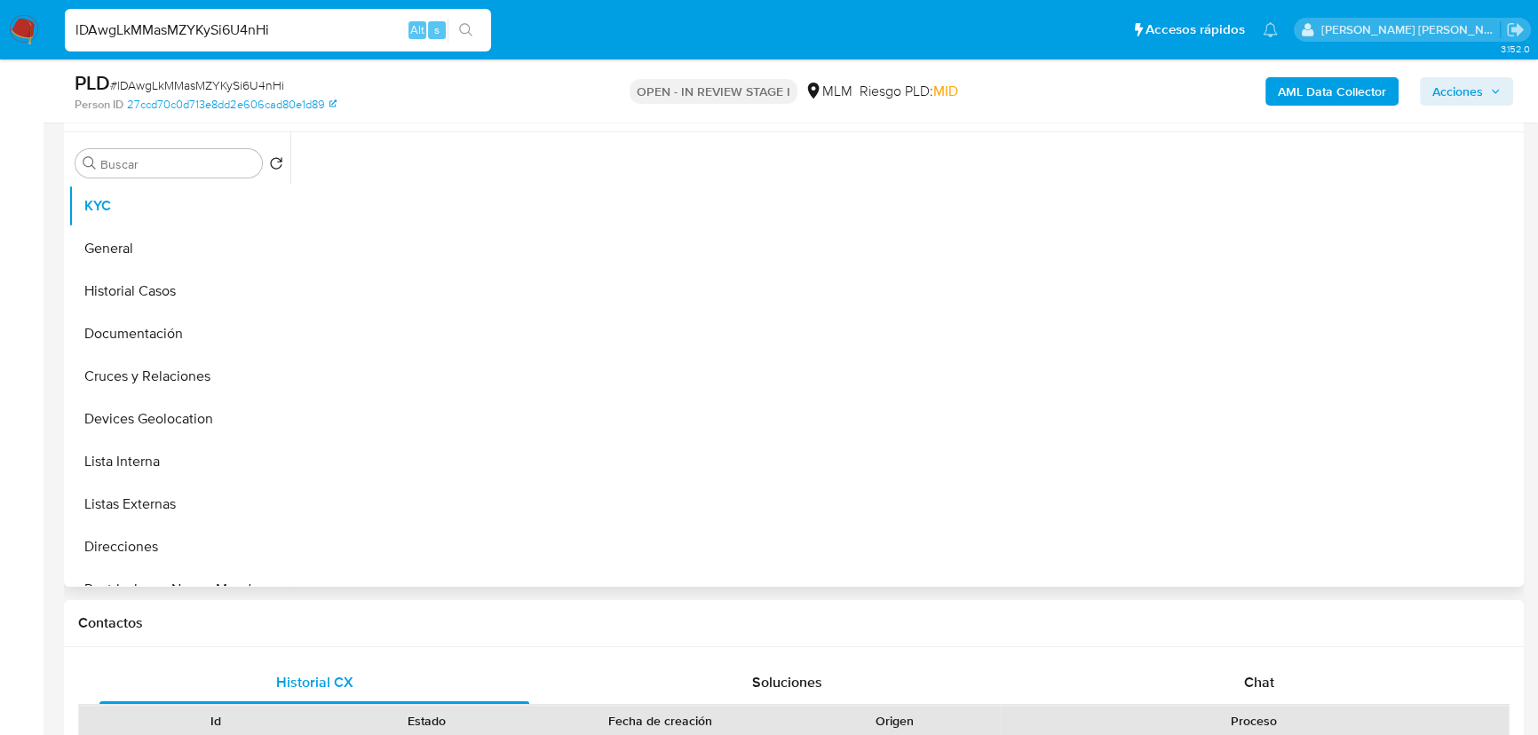
click at [653, 514] on div at bounding box center [909, 355] width 1219 height 446
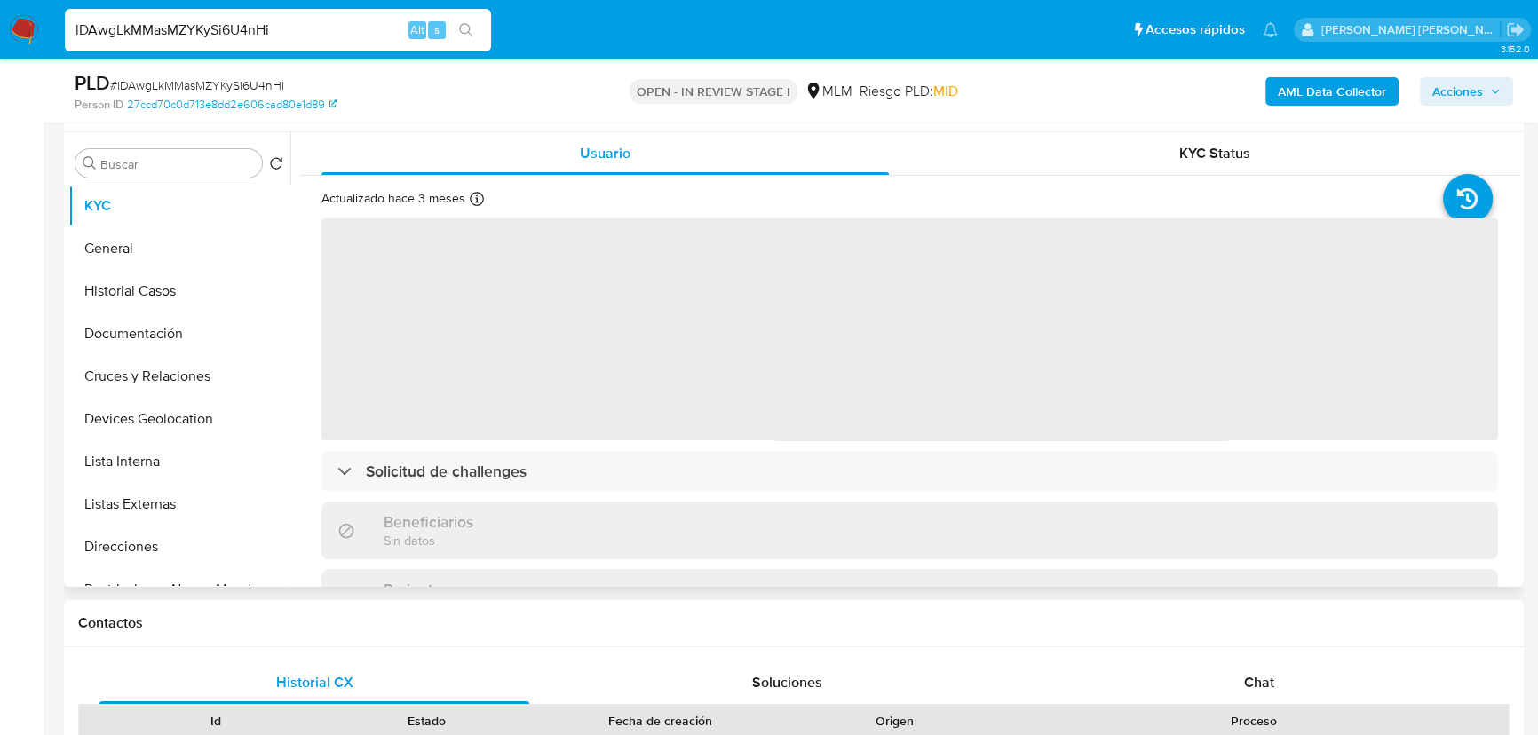
click at [639, 431] on span "‌" at bounding box center [910, 329] width 1177 height 222
click at [781, 443] on div "Actualizado hace 3 meses Creado: 16/02/2021 13:29:57 Actualizado: 04/05/2025 09…" at bounding box center [909, 721] width 1219 height 1091
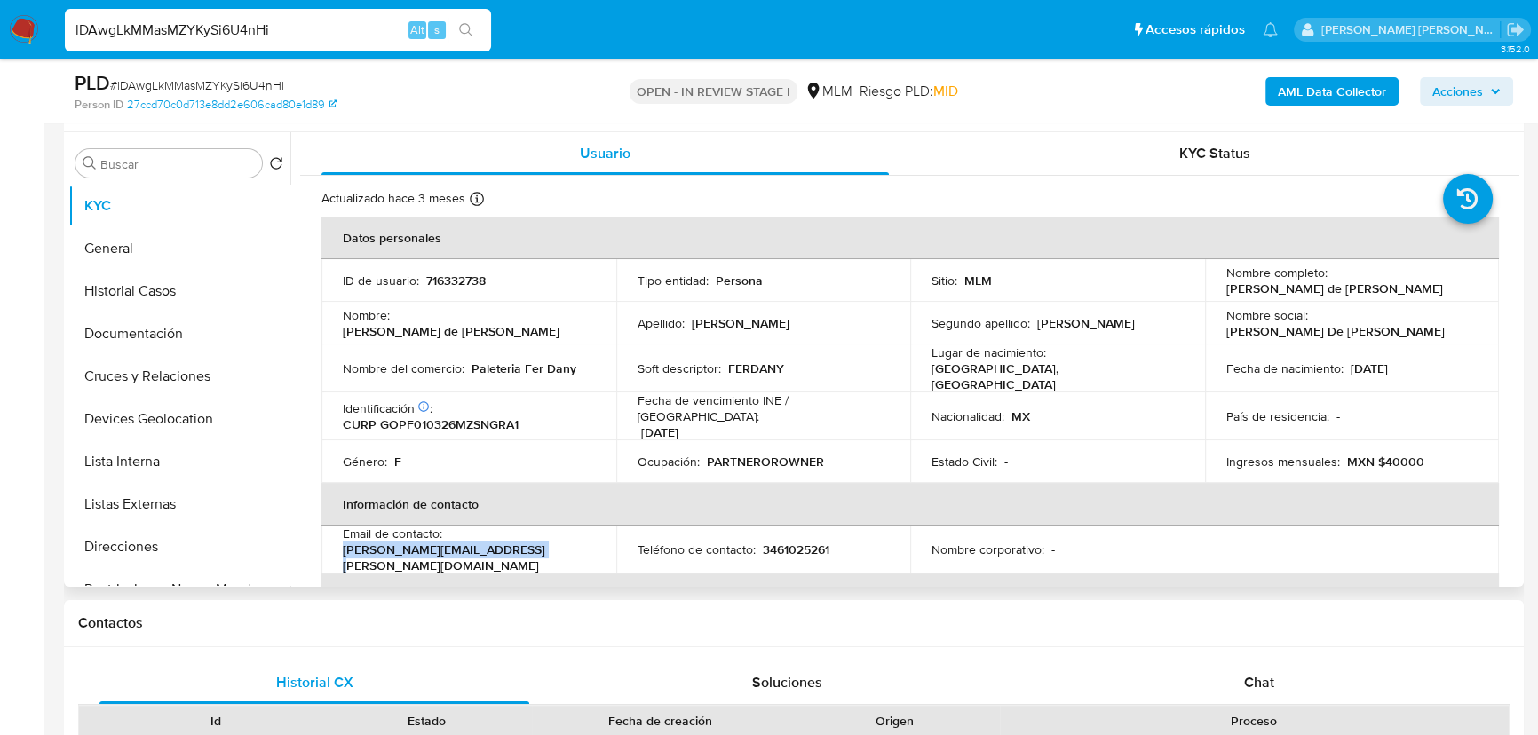
drag, startPoint x: 433, startPoint y: 551, endPoint x: 322, endPoint y: 545, distance: 111.1
click at [322, 545] on td "Email de contacto : fernanda.gonzalez@itsn.edu.mx" at bounding box center [469, 550] width 295 height 48
copy p "[PERSON_NAME][EMAIL_ADDRESS][PERSON_NAME][DOMAIN_NAME]"
click at [802, 542] on p "3461025261" at bounding box center [796, 550] width 67 height 16
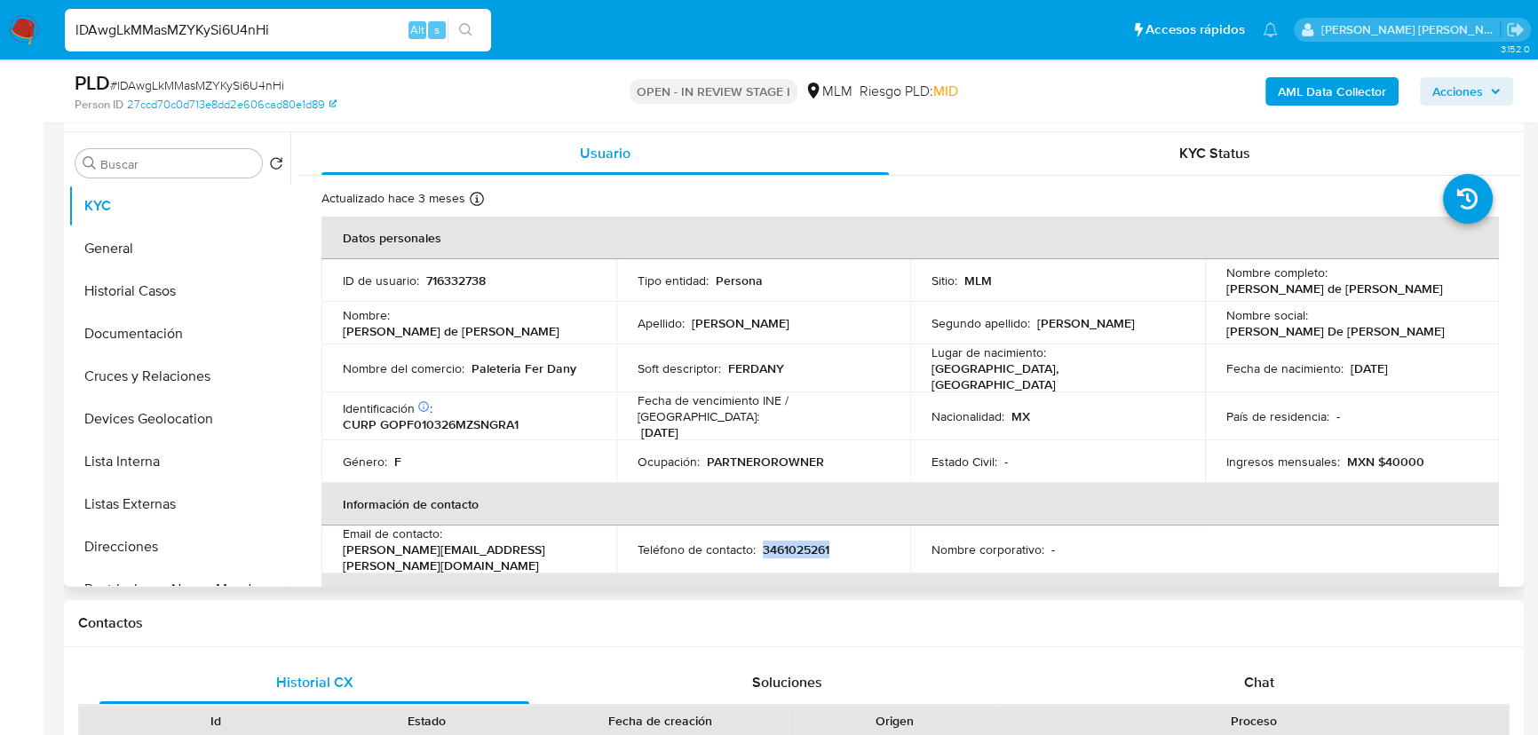
copy p "3461025261"
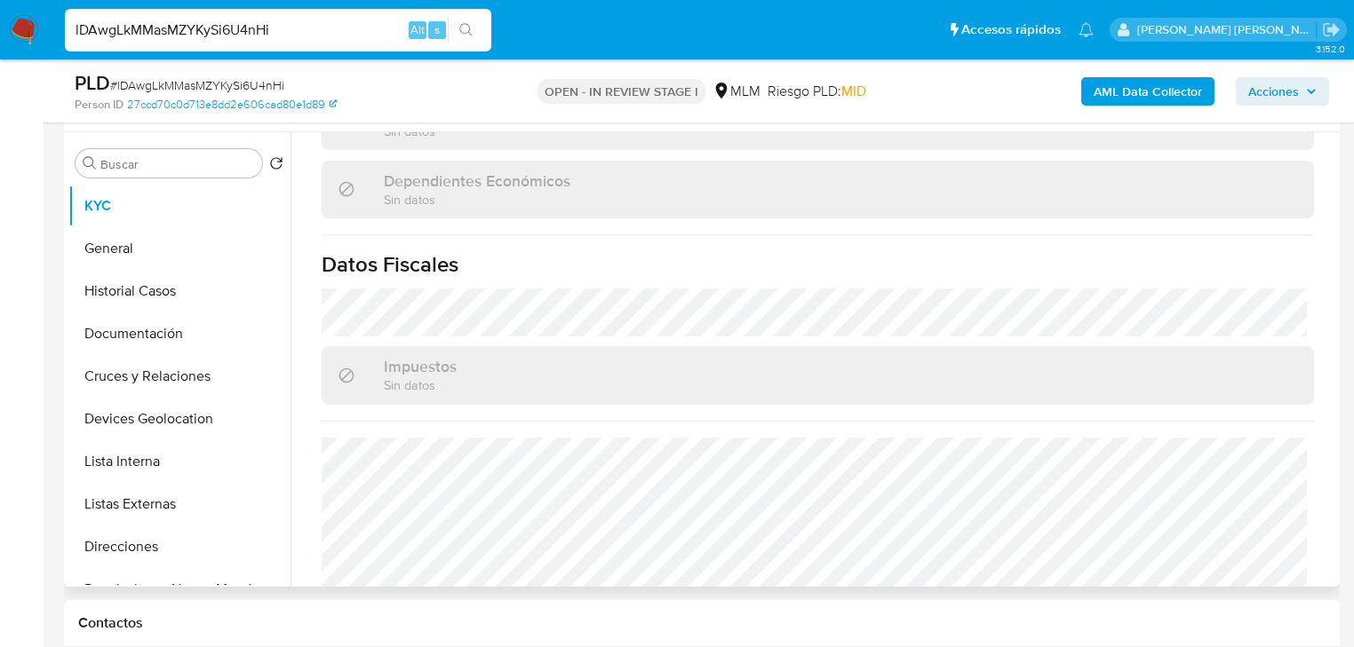
scroll to position [1104, 0]
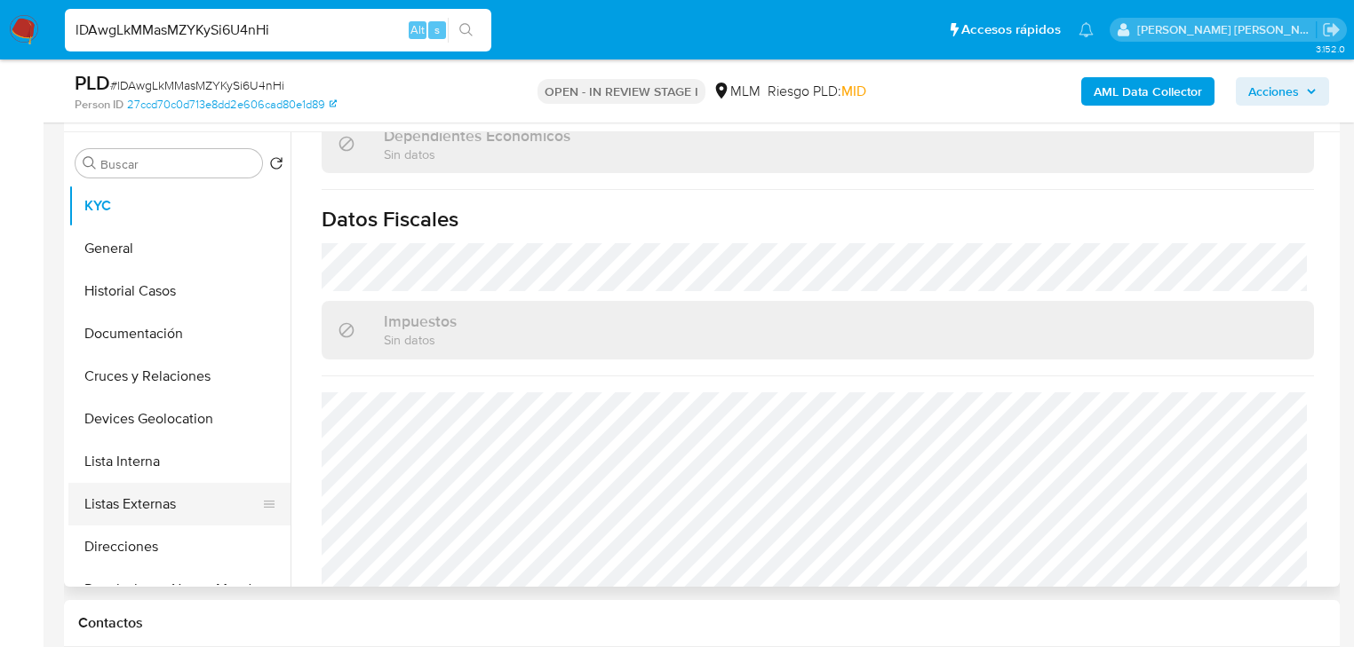
click at [110, 476] on button "Lista Interna" at bounding box center [179, 462] width 222 height 43
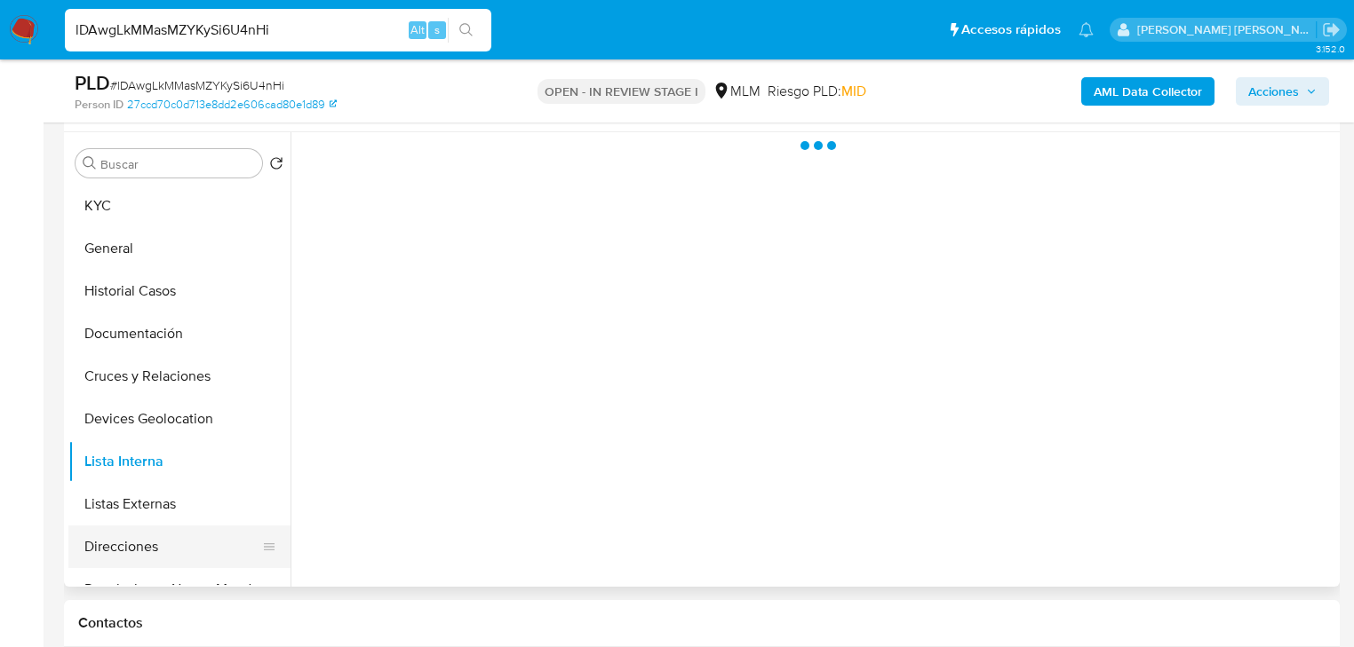
scroll to position [0, 0]
click at [108, 553] on button "Direcciones" at bounding box center [172, 547] width 208 height 43
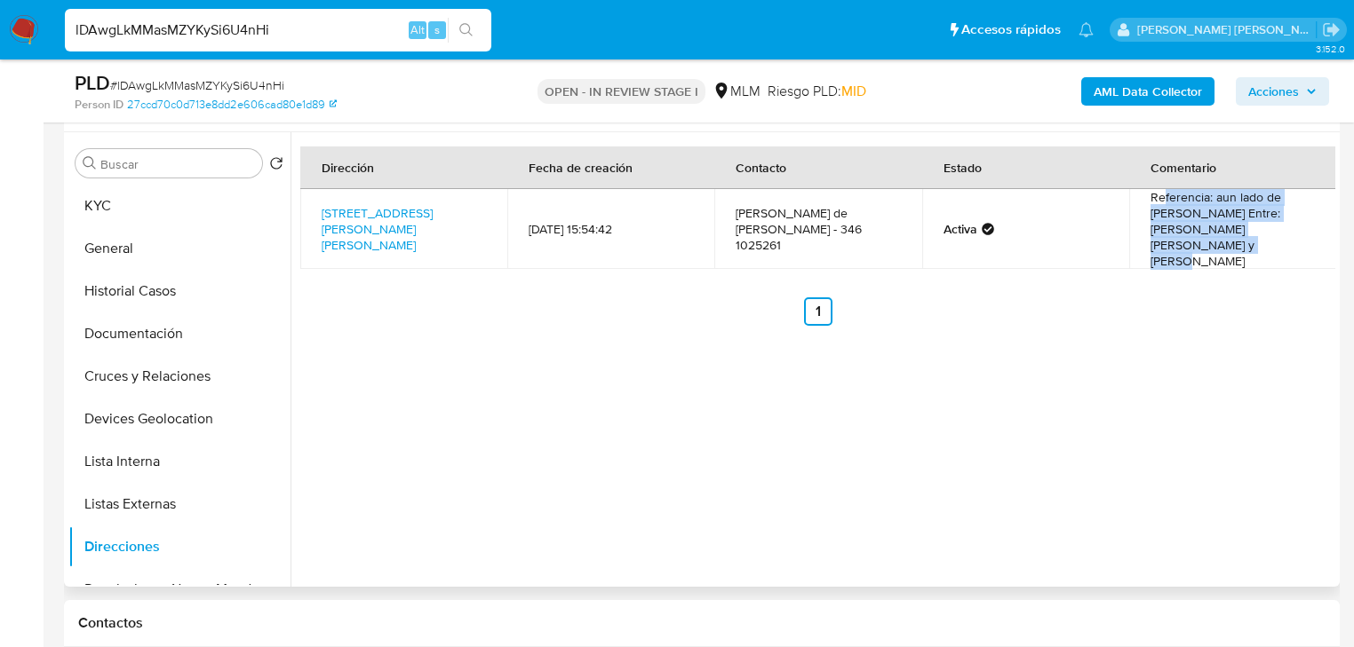
drag, startPoint x: 1155, startPoint y: 203, endPoint x: 1229, endPoint y: 245, distance: 84.7
click at [1229, 245] on td "Referencia: aun lado de abarrotes gonzalez Entre: miguel auza y esperanza queza…" at bounding box center [1232, 229] width 207 height 80
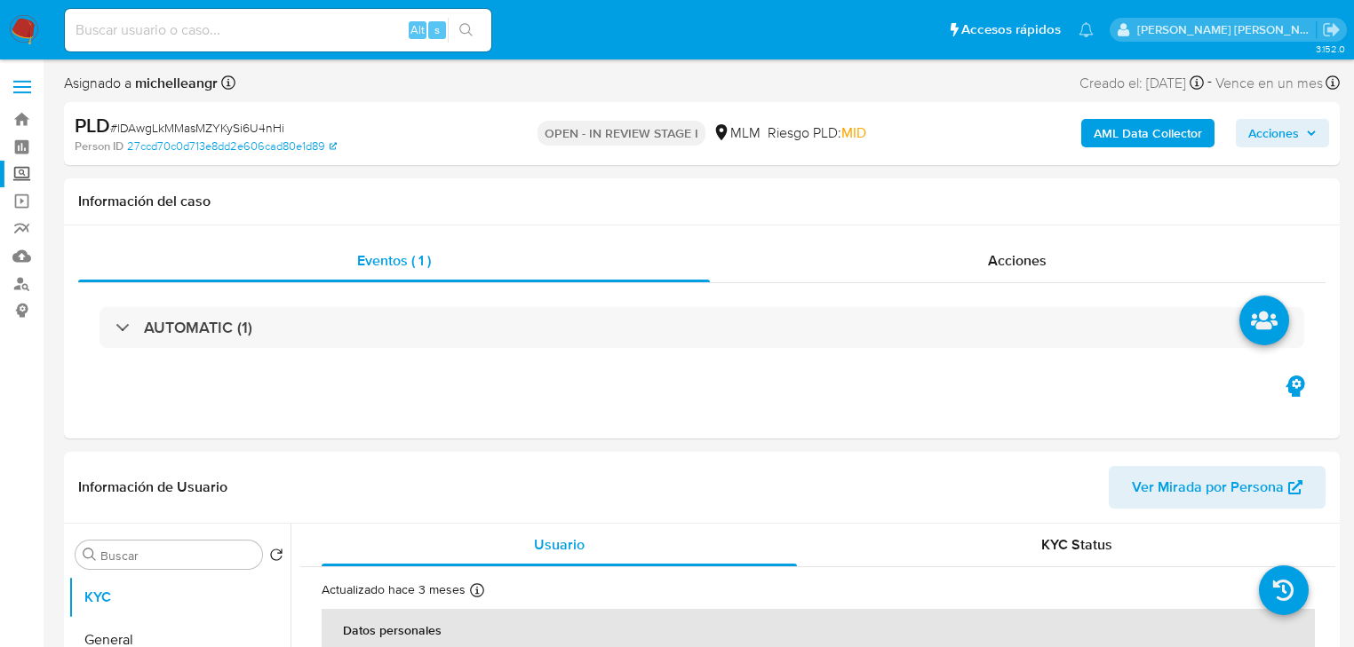
click at [22, 178] on label "Screening" at bounding box center [105, 175] width 211 height 28
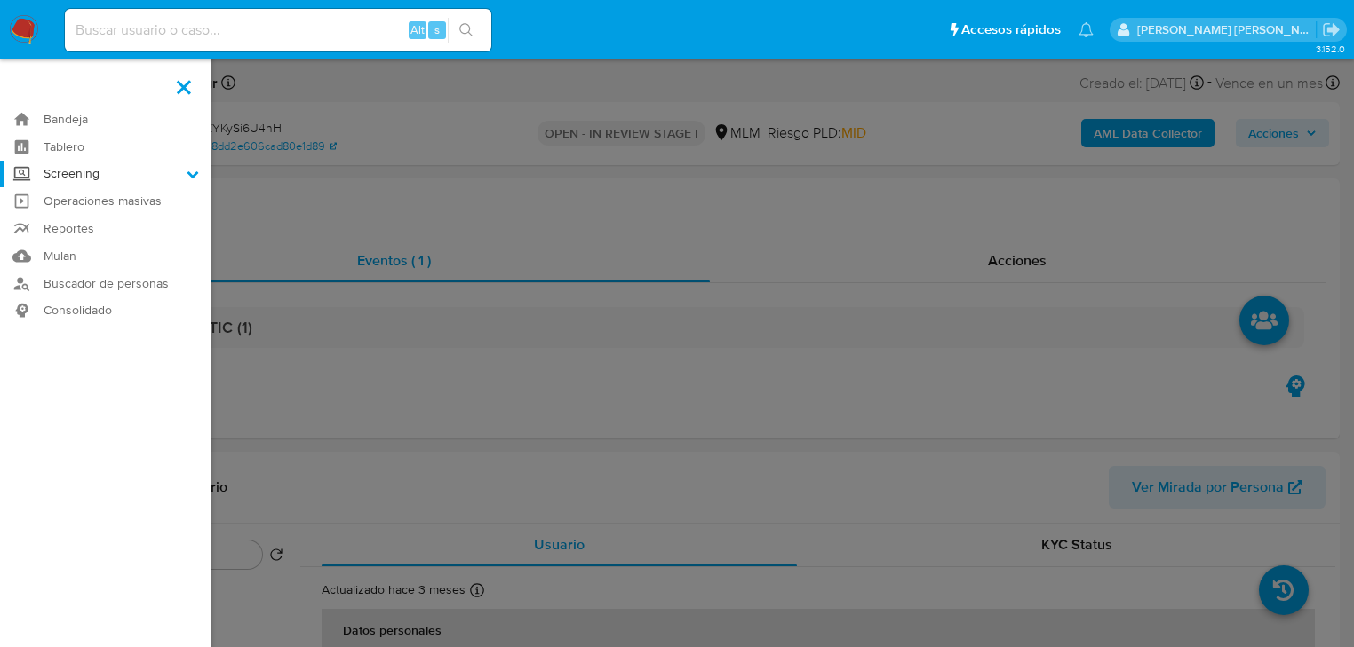
click at [0, 0] on input "Screening" at bounding box center [0, 0] width 0 height 0
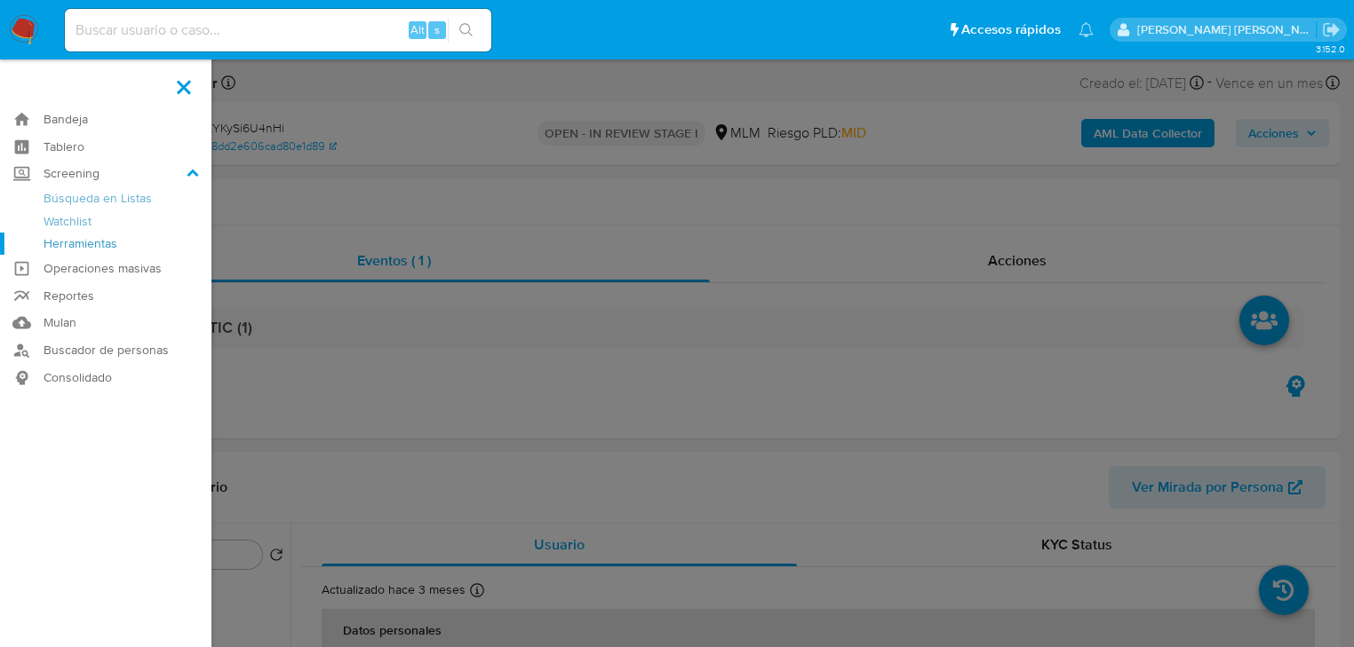
select select "10"
click at [87, 243] on link "Herramientas" at bounding box center [105, 244] width 211 height 22
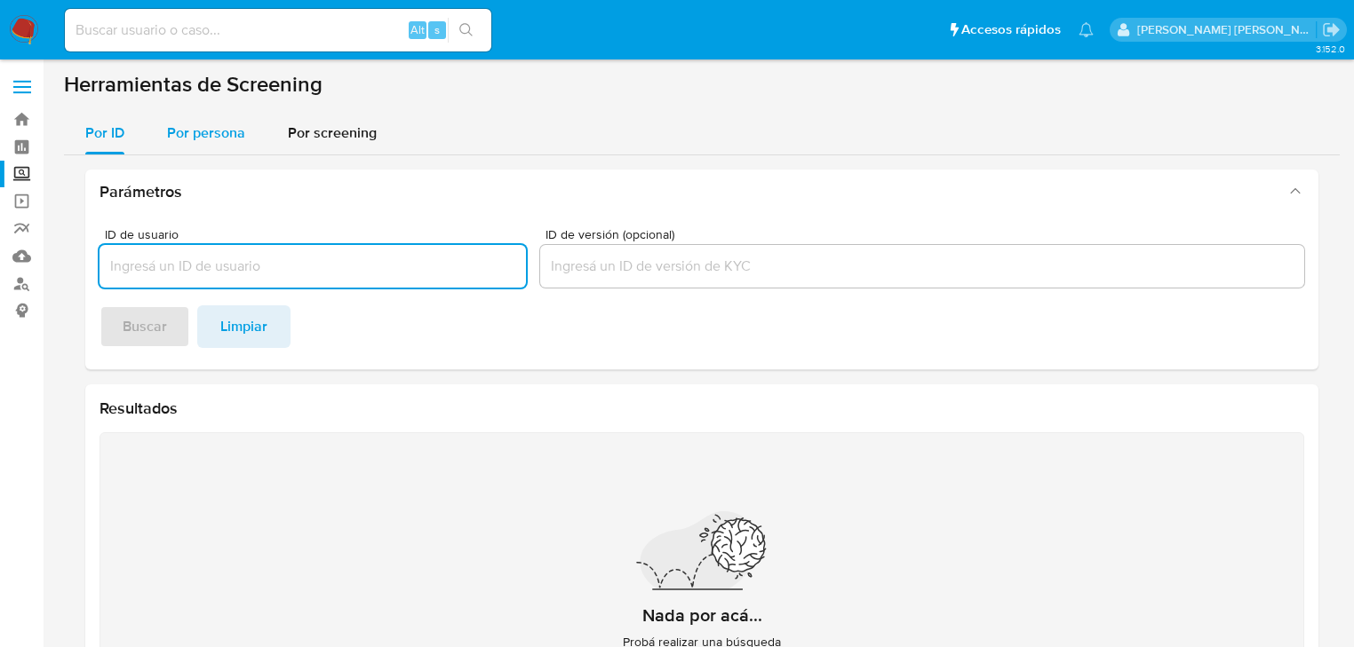
click at [218, 136] on span "Por persona" at bounding box center [206, 133] width 78 height 20
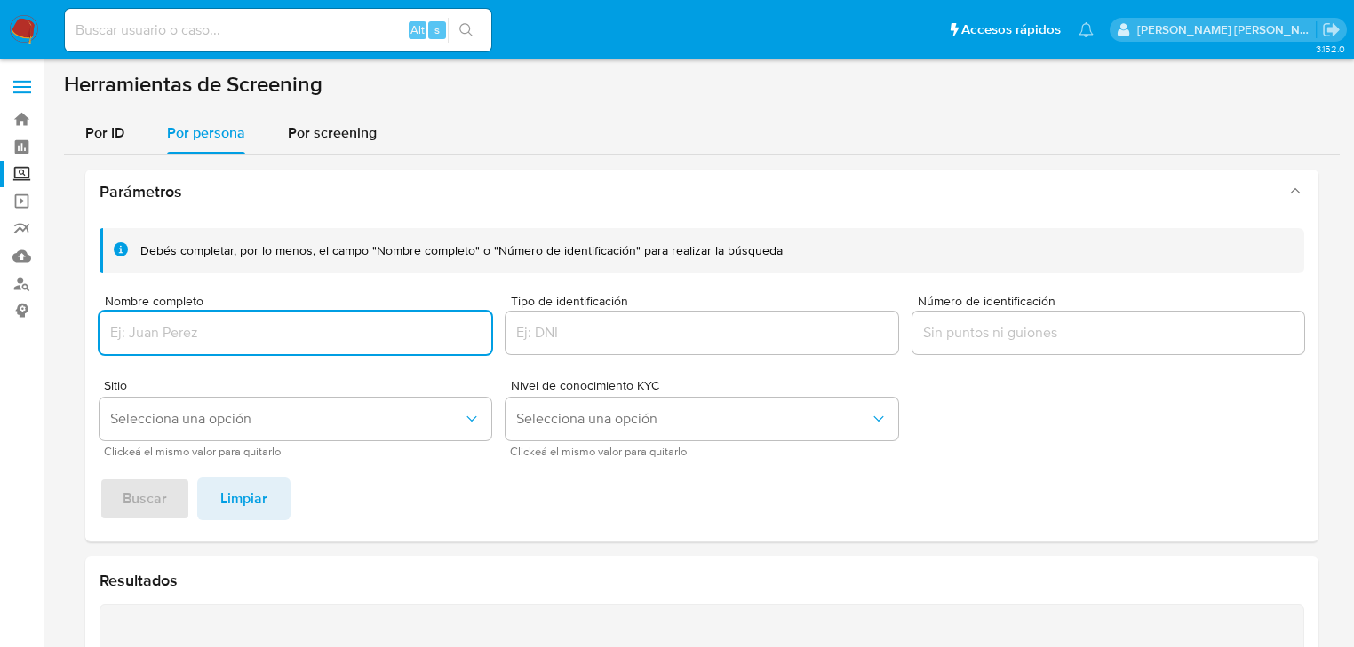
drag, startPoint x: 200, startPoint y: 336, endPoint x: 256, endPoint y: 337, distance: 56.0
click at [200, 337] on input "Nombre completo" at bounding box center [295, 333] width 392 height 23
type input "VICTOR MANUEL FRIAS SALAZAR"
click at [168, 508] on button "Buscar" at bounding box center [144, 499] width 91 height 43
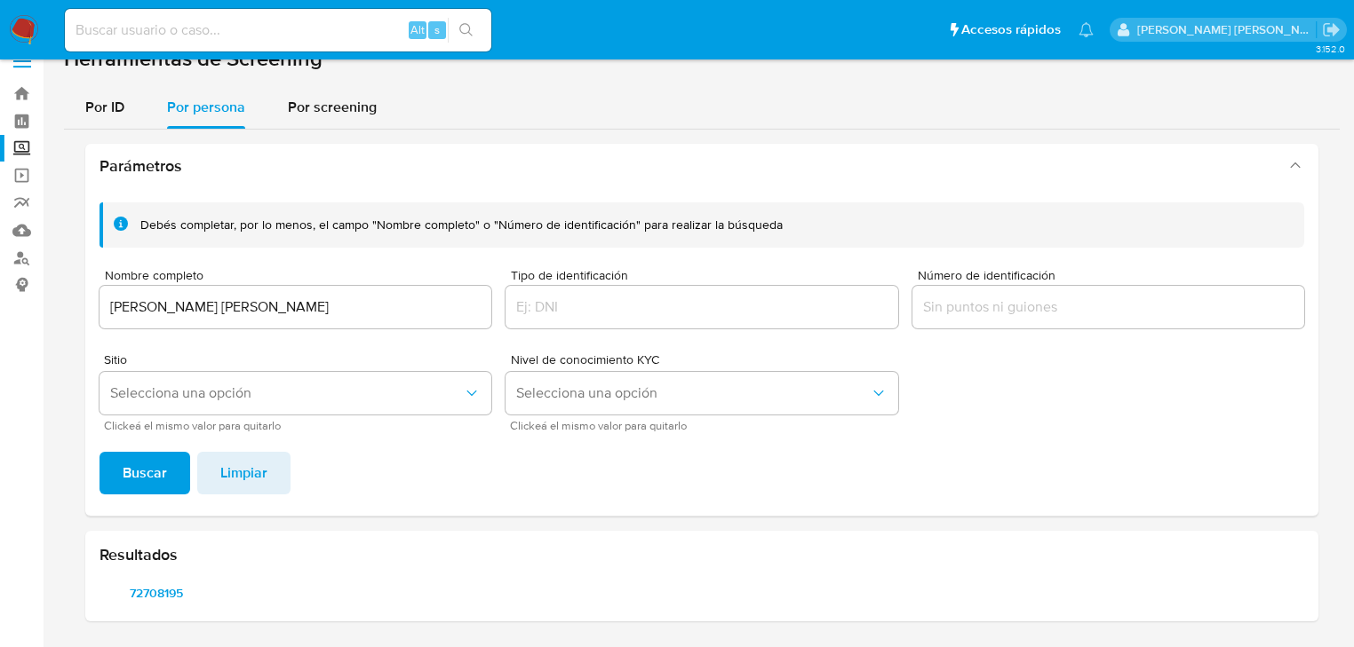
scroll to position [25, 0]
click at [152, 593] on span "72708195" at bounding box center [156, 594] width 89 height 25
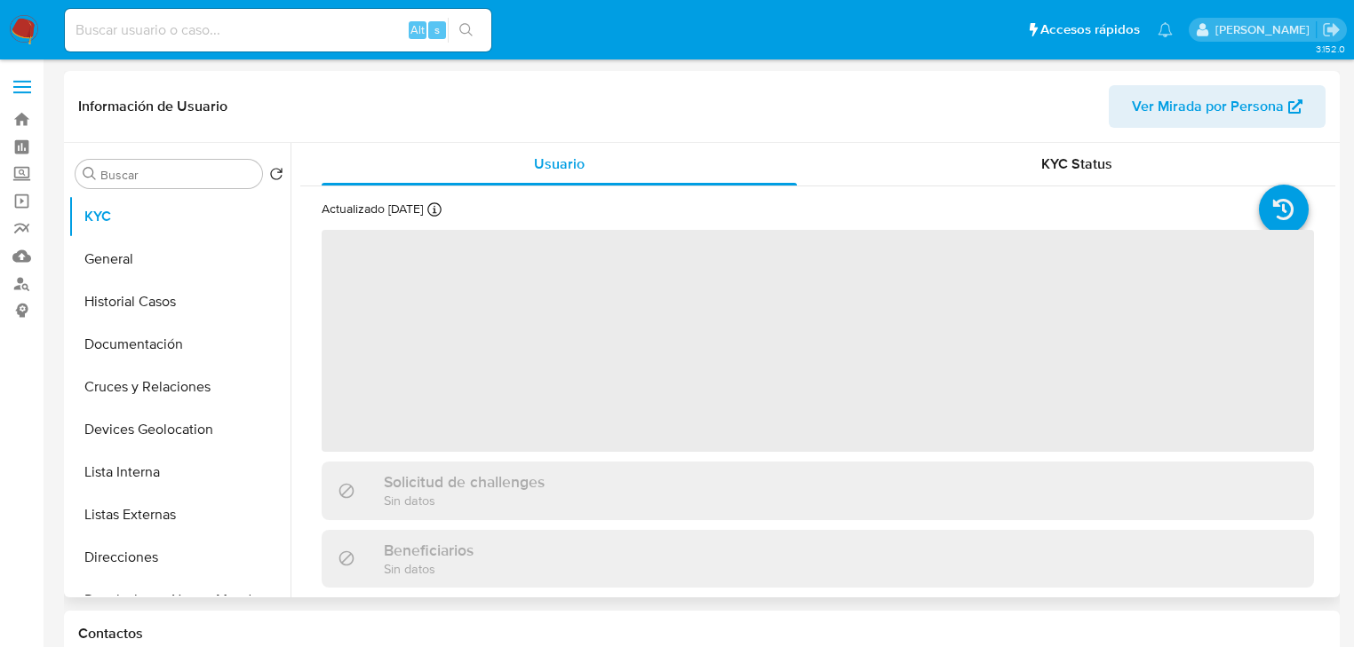
select select "10"
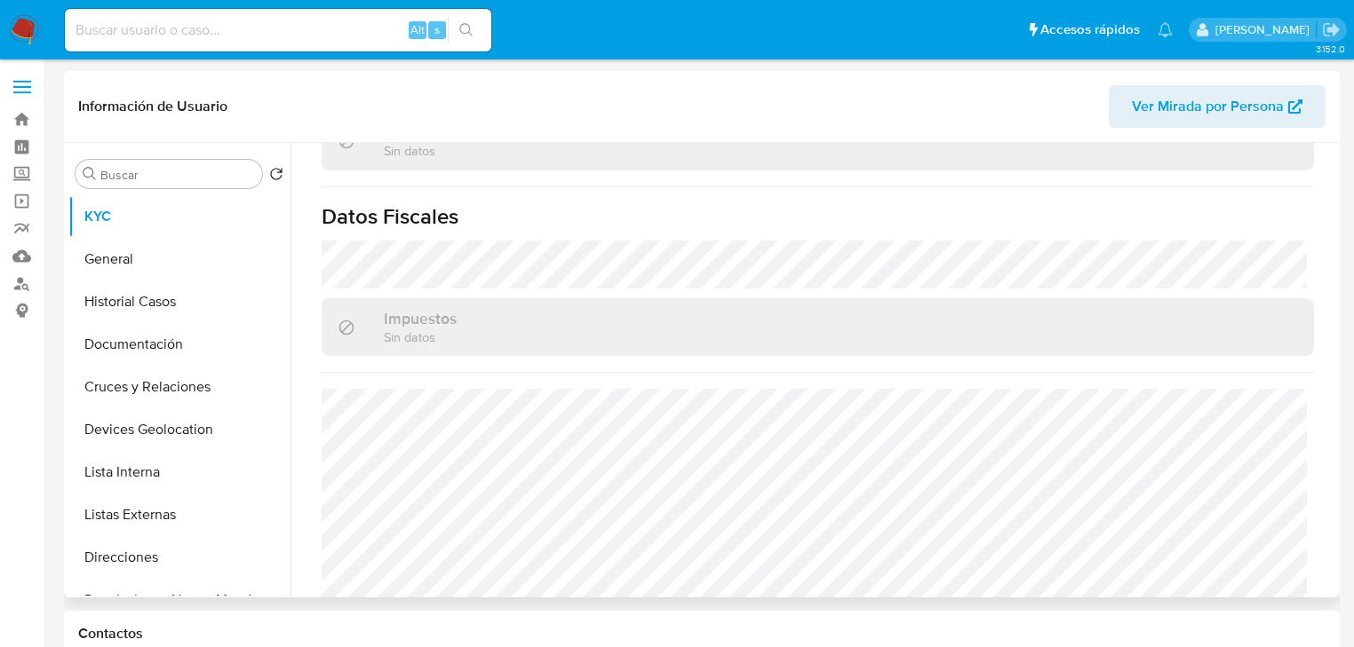
scroll to position [1122, 0]
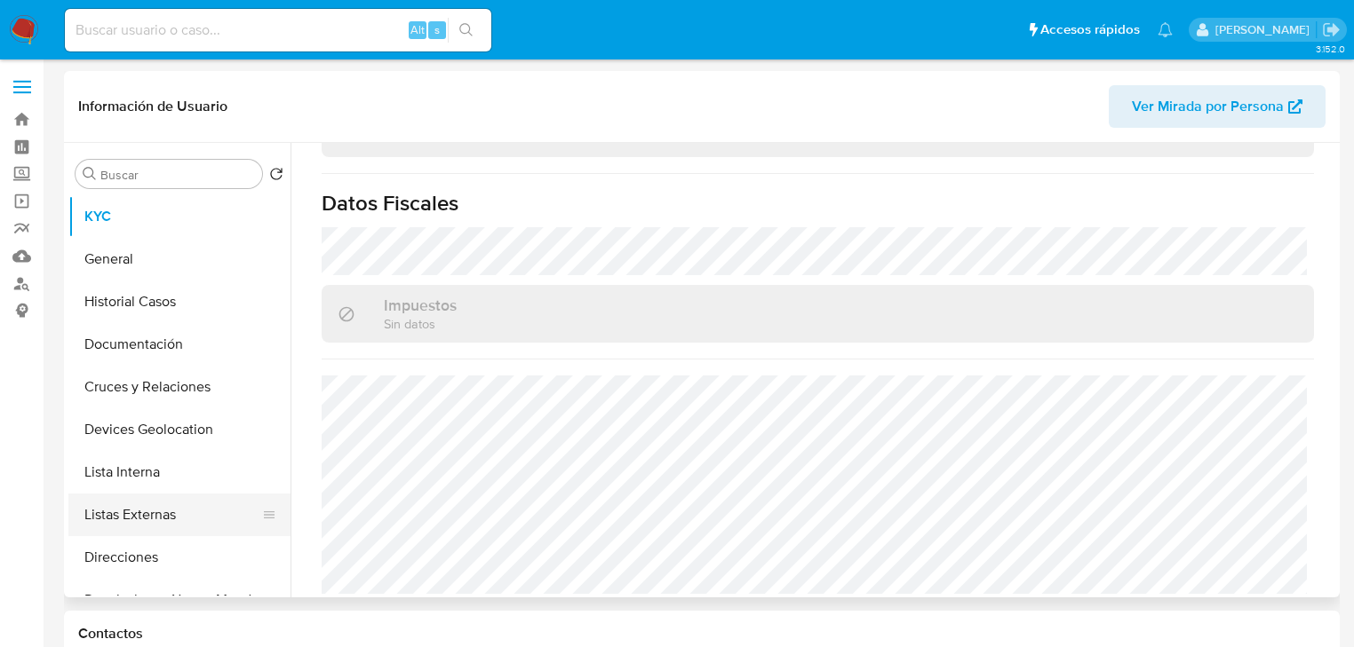
drag, startPoint x: 171, startPoint y: 514, endPoint x: 575, endPoint y: 420, distance: 414.9
click at [171, 512] on button "Listas Externas" at bounding box center [179, 515] width 222 height 43
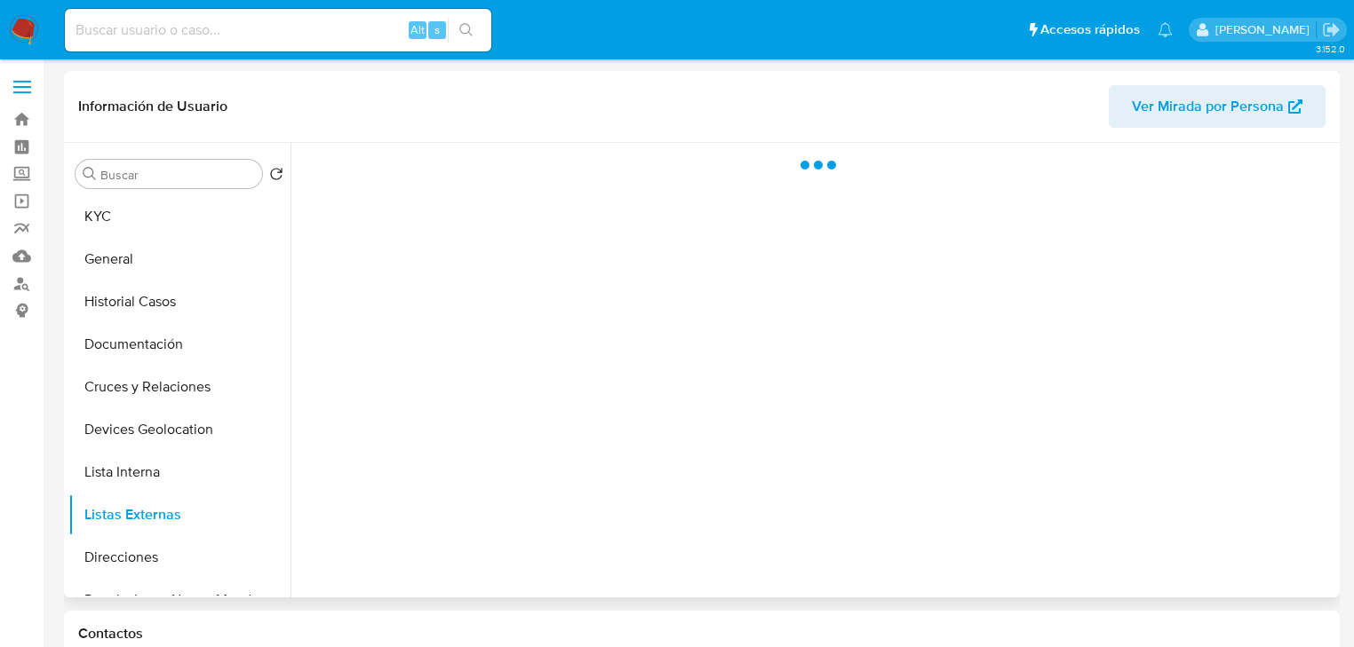
click at [576, 415] on div at bounding box center [812, 370] width 1044 height 455
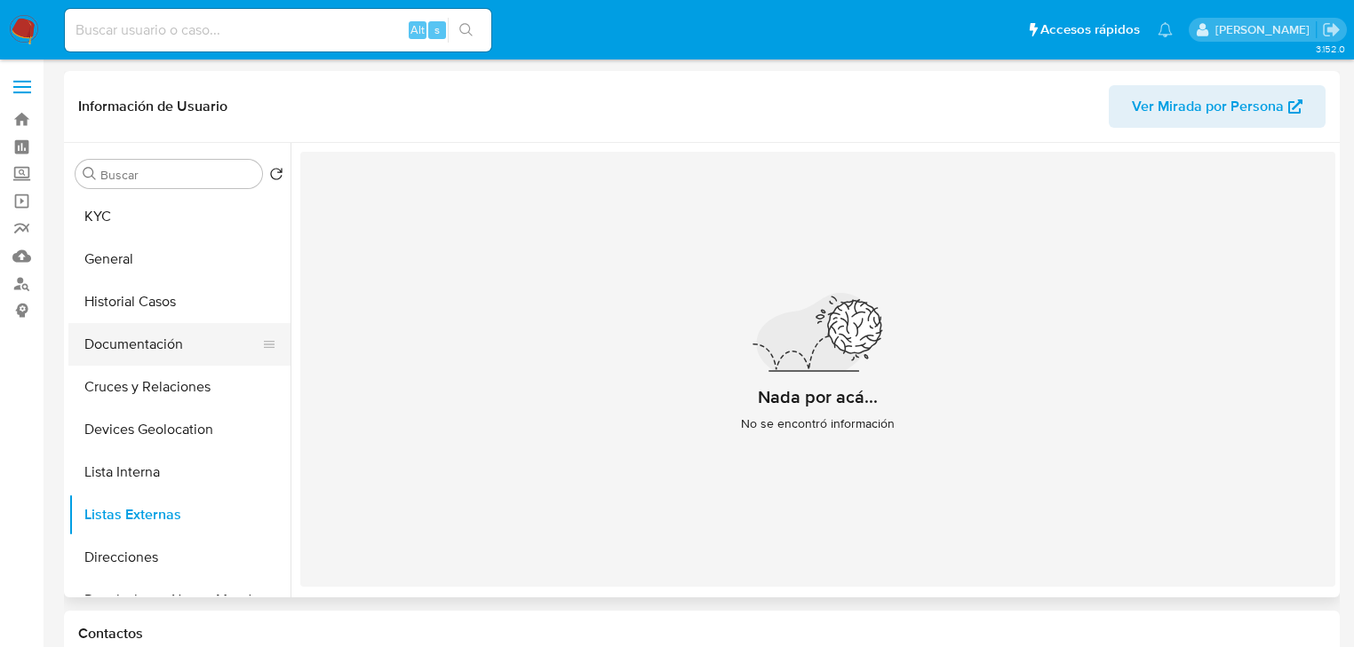
click at [148, 355] on button "Documentación" at bounding box center [172, 344] width 208 height 43
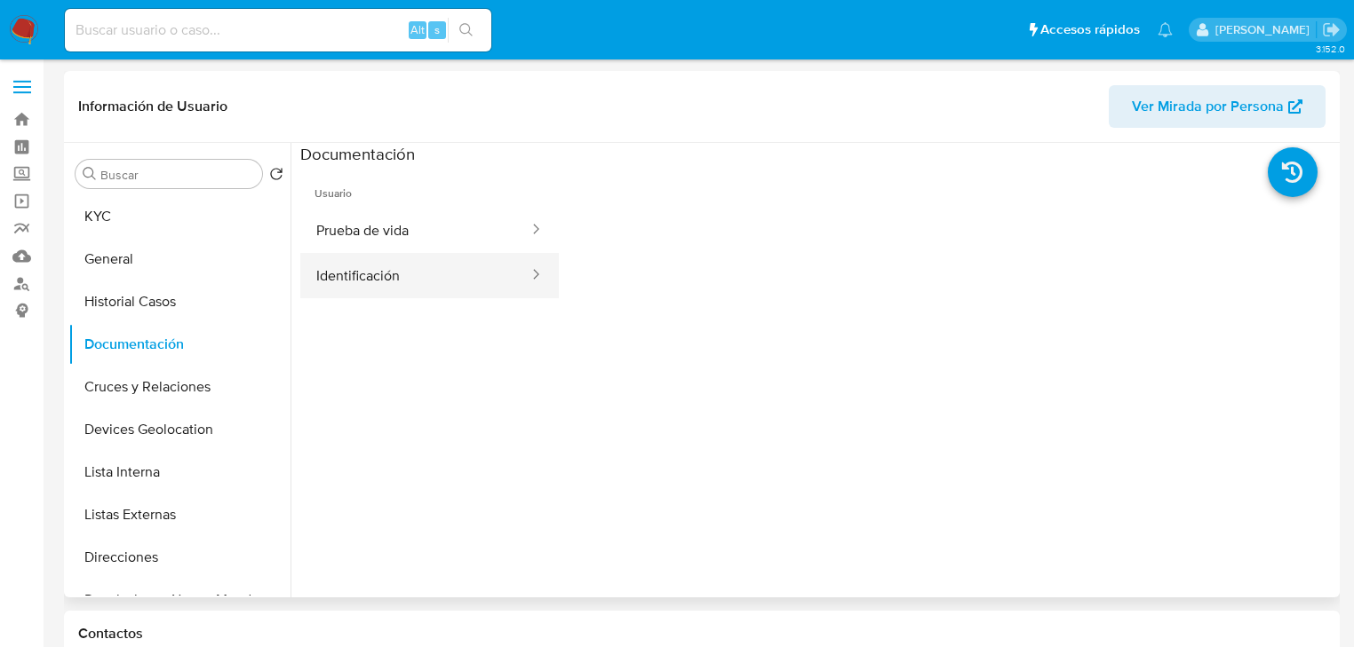
click at [483, 238] on button "Prueba de vida" at bounding box center [415, 230] width 230 height 45
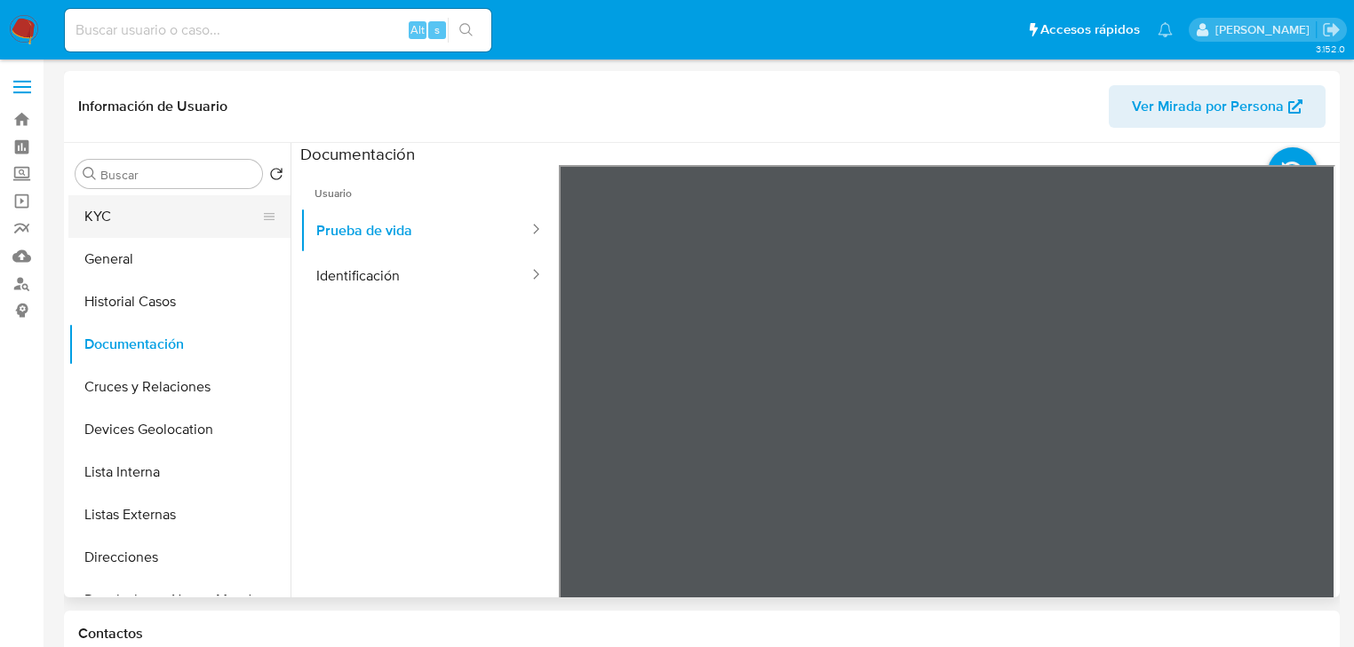
click at [147, 224] on button "KYC" at bounding box center [172, 216] width 208 height 43
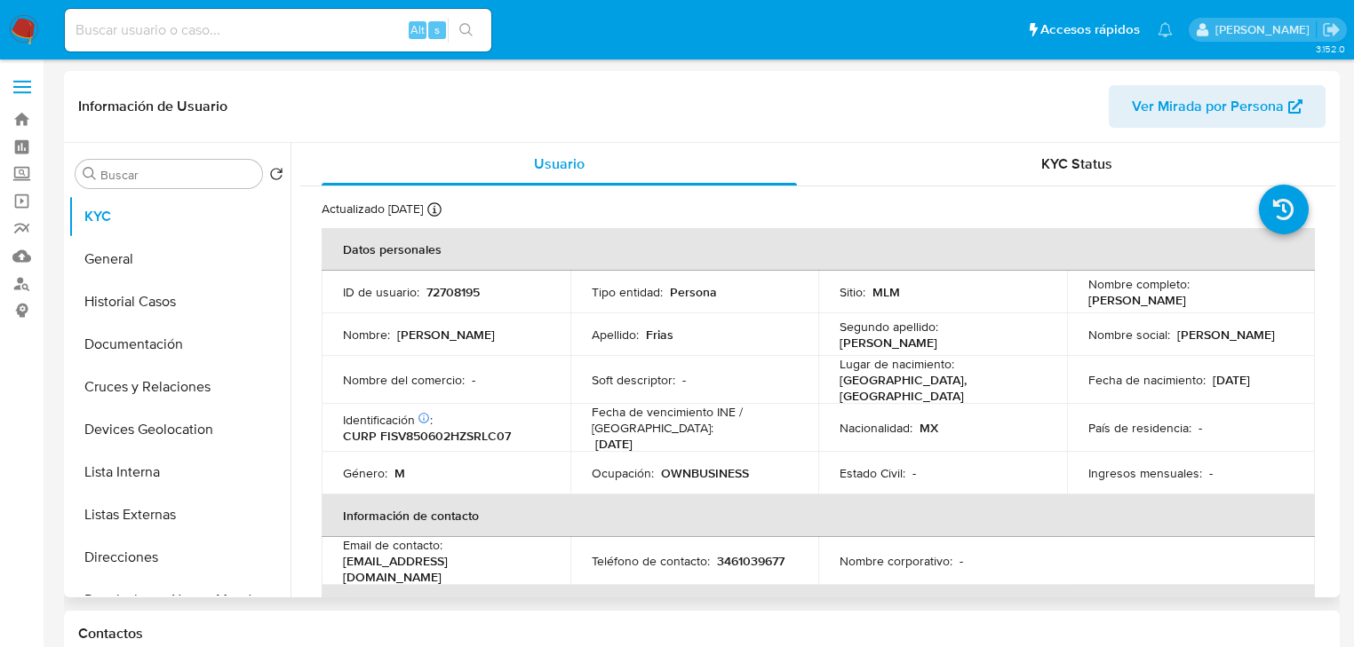
click at [464, 372] on p "Nombre del comercio :" at bounding box center [404, 380] width 122 height 16
drag, startPoint x: 382, startPoint y: 561, endPoint x: 345, endPoint y: 565, distance: 37.5
click at [345, 565] on div "Email de contacto : vfriassalazar@yahoo.com.mx" at bounding box center [446, 561] width 206 height 48
copy p "vfriassalazar@yahoo.com.mx"
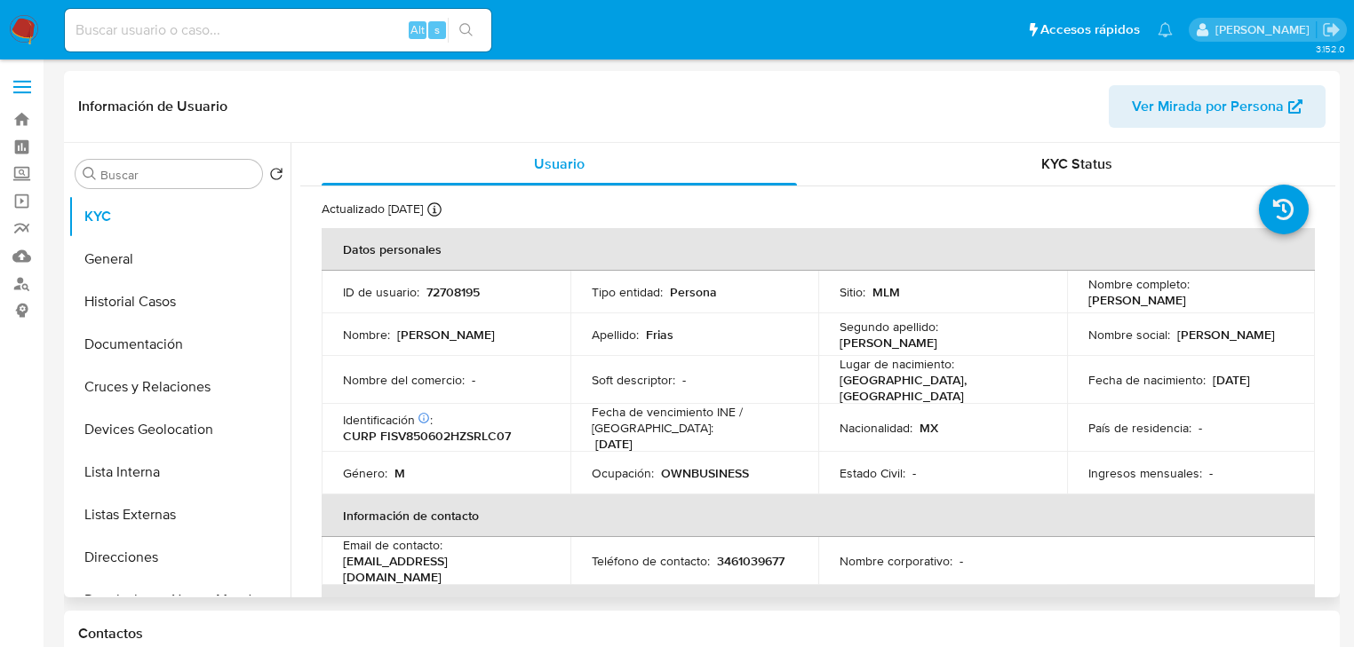
click at [465, 301] on td "ID de usuario : 72708195" at bounding box center [446, 292] width 249 height 43
click at [465, 303] on td "ID de usuario : 72708195" at bounding box center [446, 292] width 249 height 43
click at [465, 292] on p "72708195" at bounding box center [452, 292] width 53 height 16
copy p "72708195"
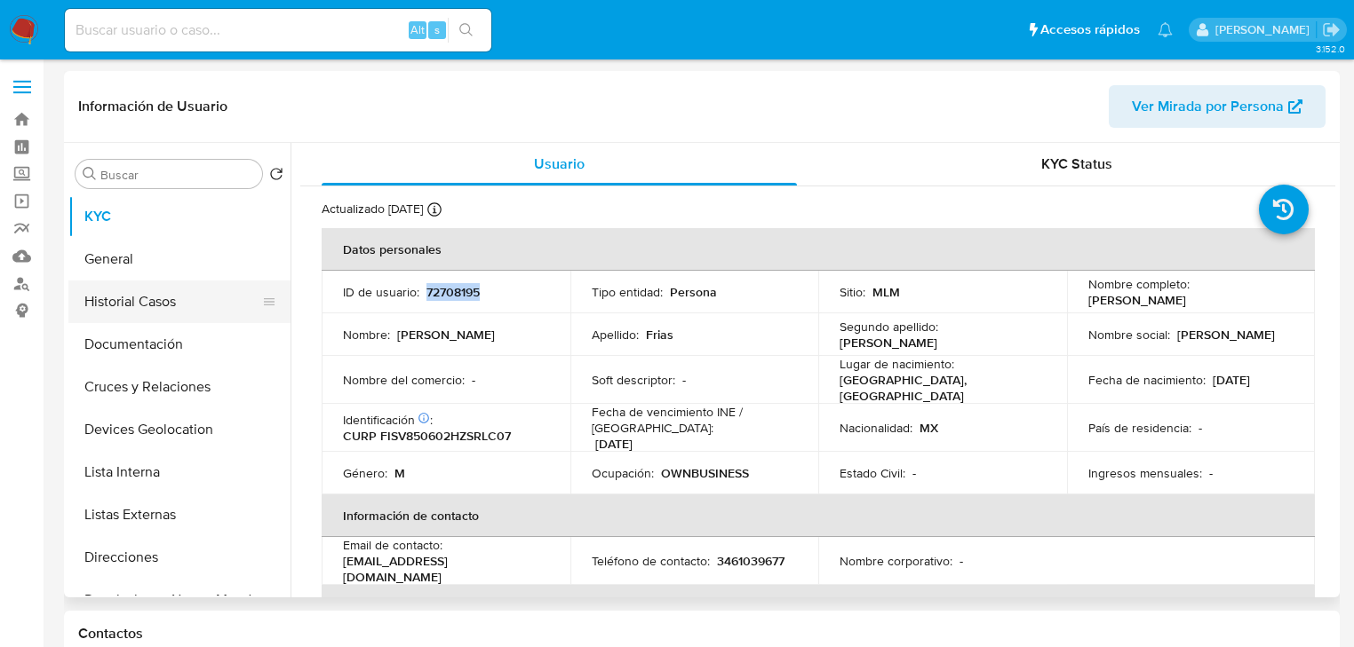
click at [185, 309] on button "Historial Casos" at bounding box center [172, 302] width 208 height 43
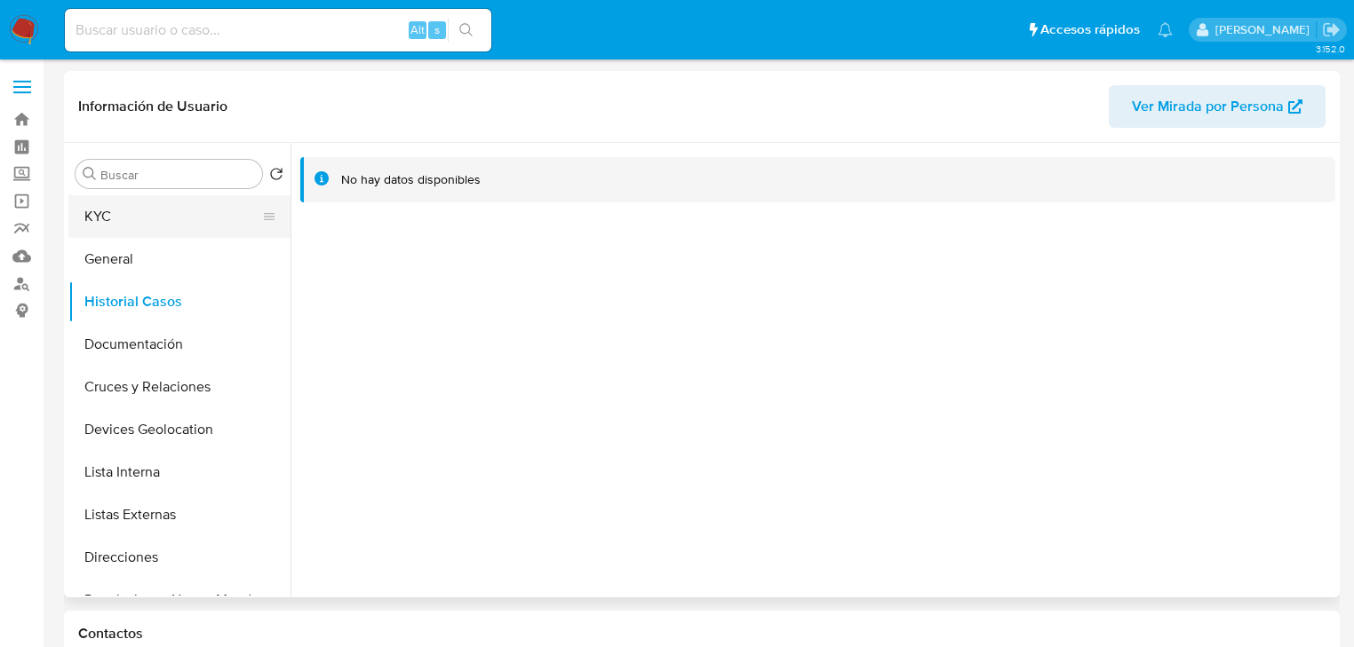
click at [117, 213] on button "KYC" at bounding box center [172, 216] width 208 height 43
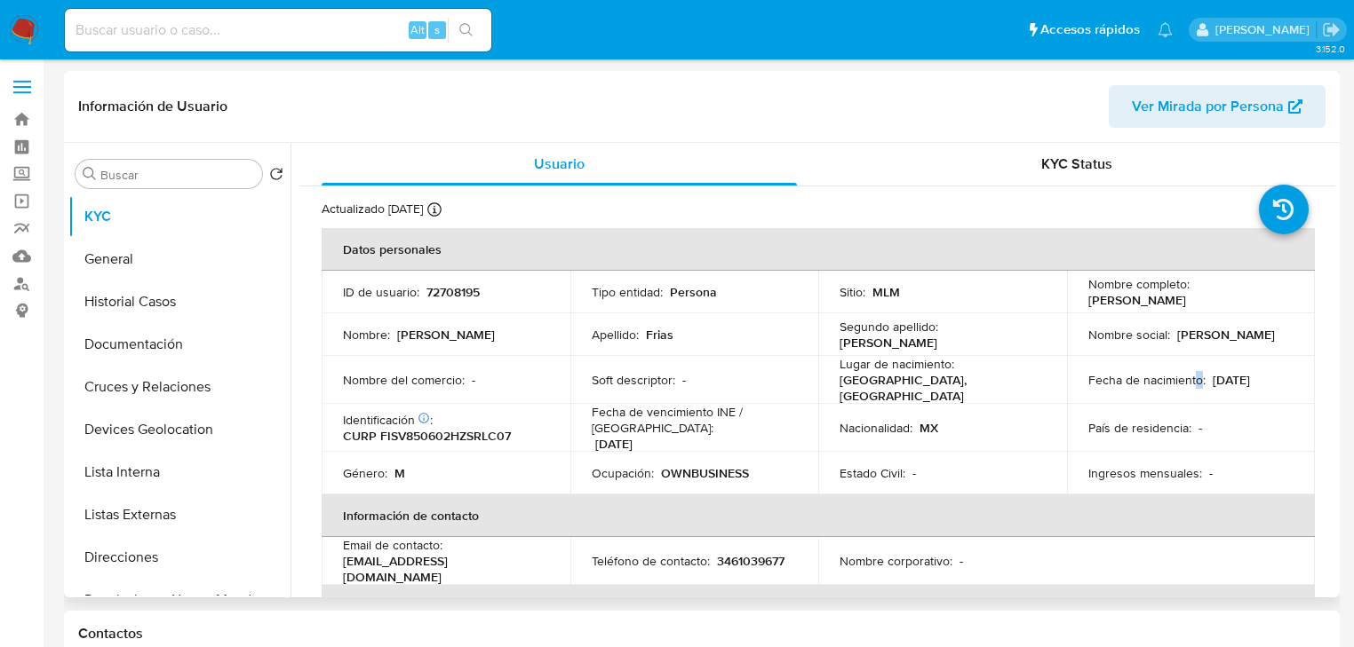
click at [1192, 377] on p "Fecha de nacimiento :" at bounding box center [1146, 380] width 117 height 16
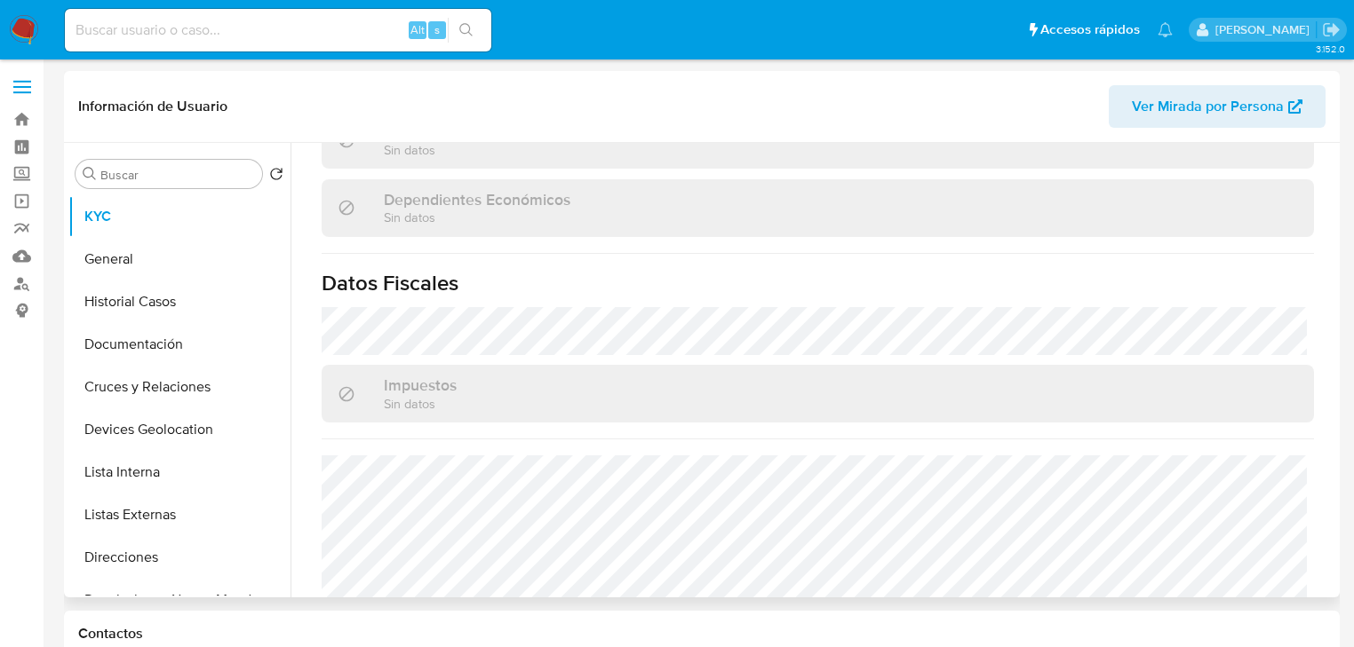
scroll to position [1122, 0]
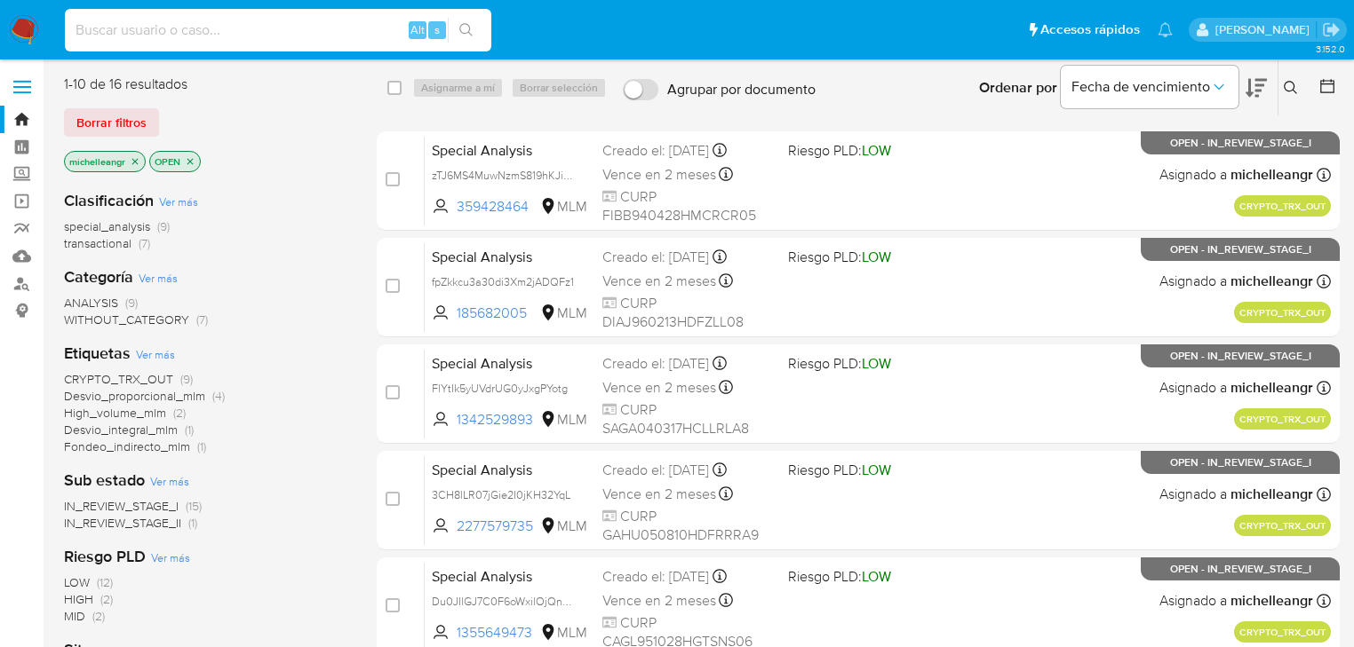
click at [105, 32] on input at bounding box center [278, 30] width 426 height 23
paste input "[PERSON_NAME]"
type input "[PERSON_NAME]"
click at [139, 19] on input at bounding box center [278, 30] width 426 height 23
paste input "lDAwgLkMMasMZYKySi6U4nHi"
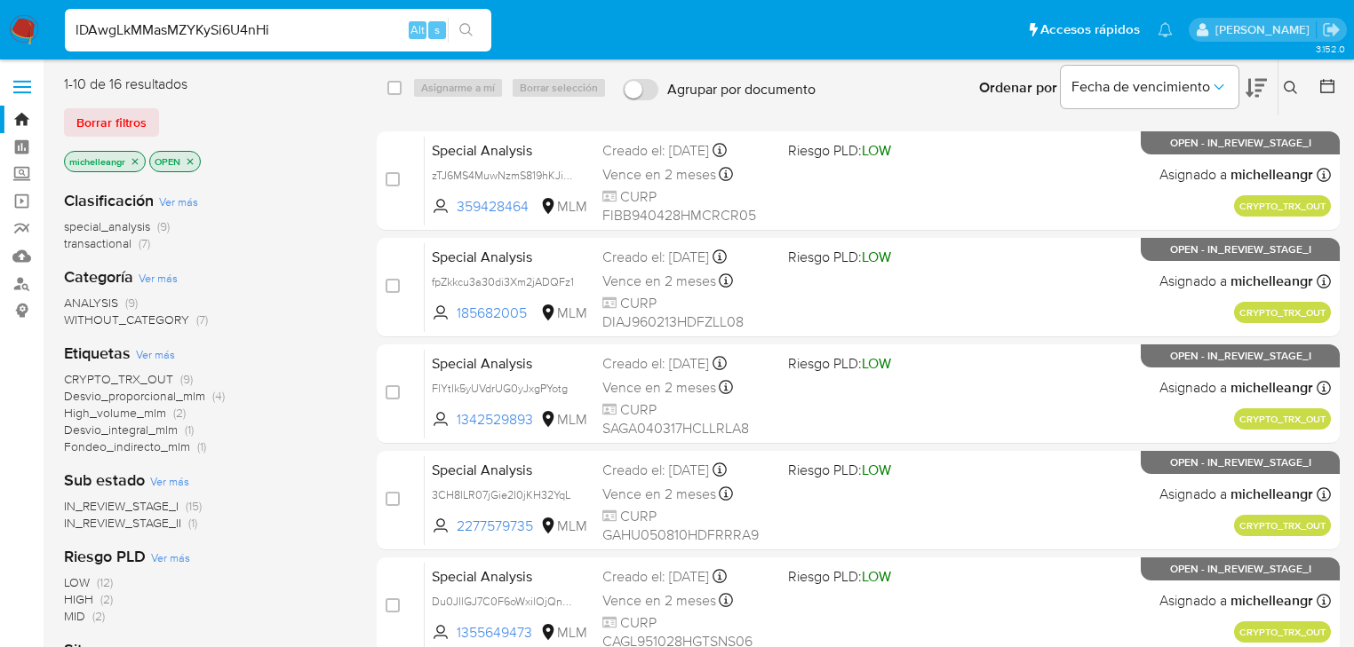
type input "lDAwgLkMMasMZYKySi6U4nHi"
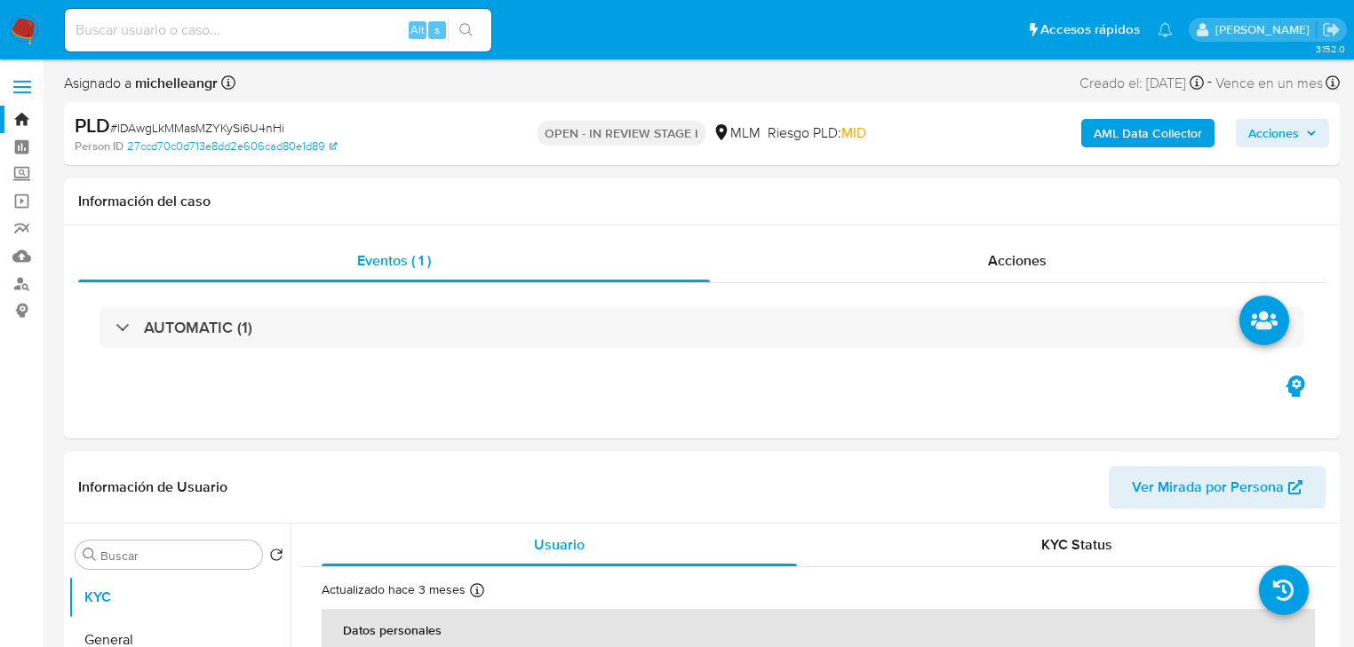
select select "10"
click at [809, 416] on div "Eventos ( 1 ) Acciones AUTOMATIC (1)" at bounding box center [701, 332] width 1275 height 213
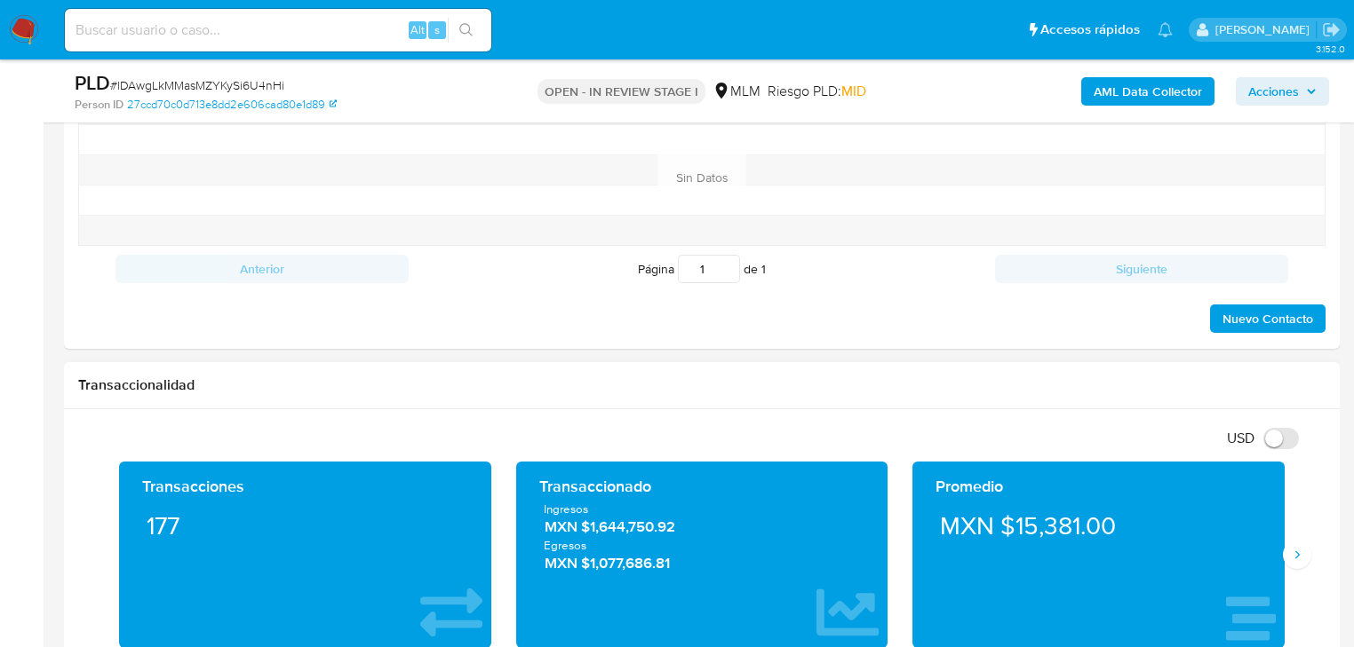
scroll to position [995, 0]
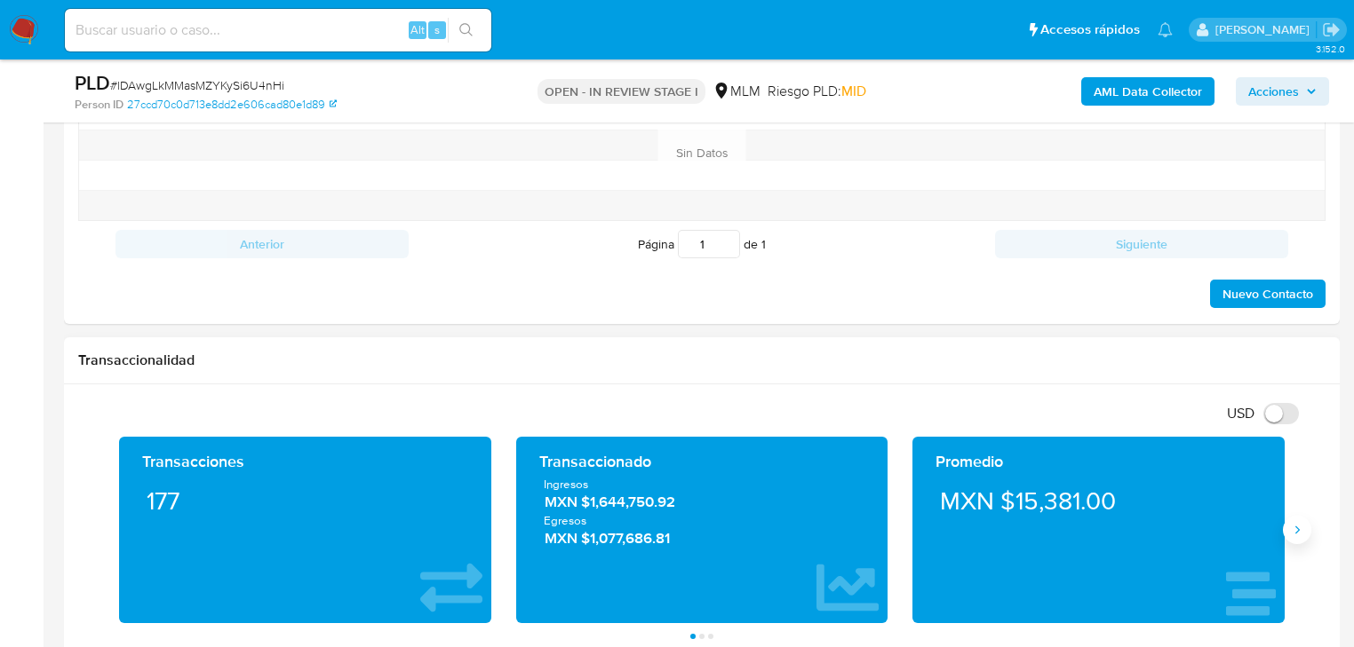
click at [1310, 529] on div "Transacciones 177 Transaccionado Ingresos MXN $1,644,750.92 Egresos MXN $1,077,…" at bounding box center [701, 538] width 1247 height 202
click at [1291, 523] on icon "Siguiente" at bounding box center [1297, 530] width 14 height 14
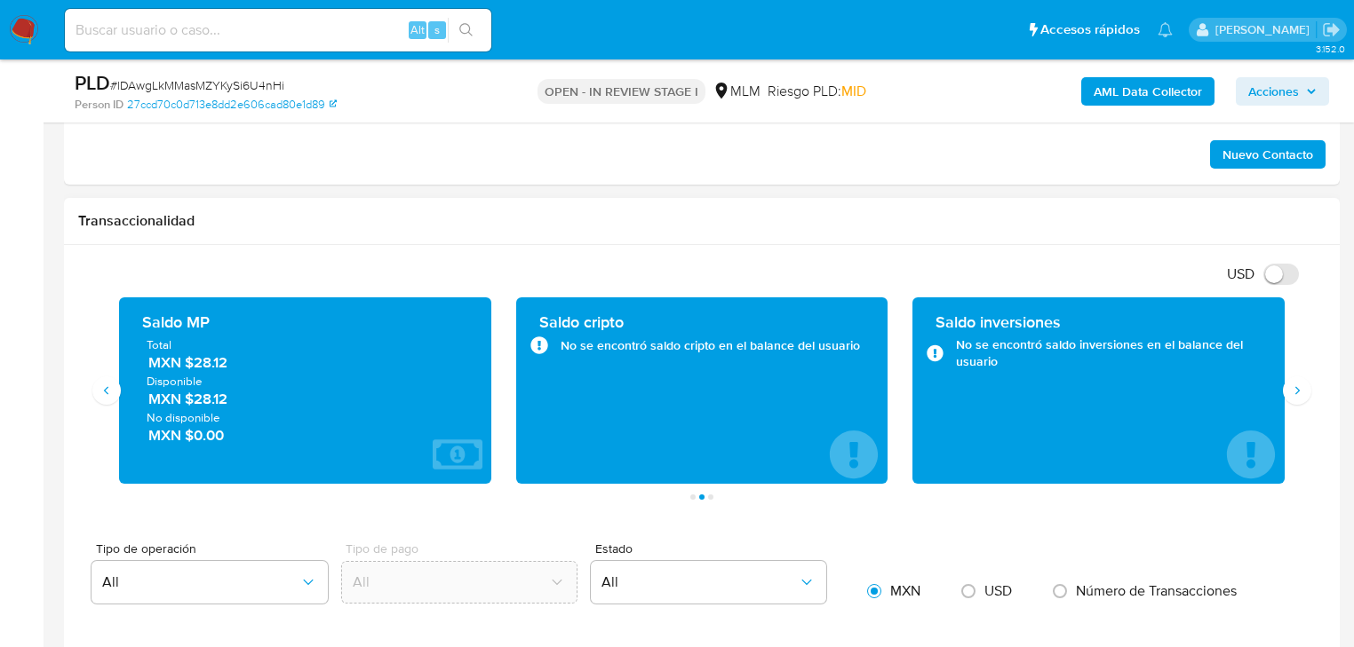
scroll to position [1208, 0]
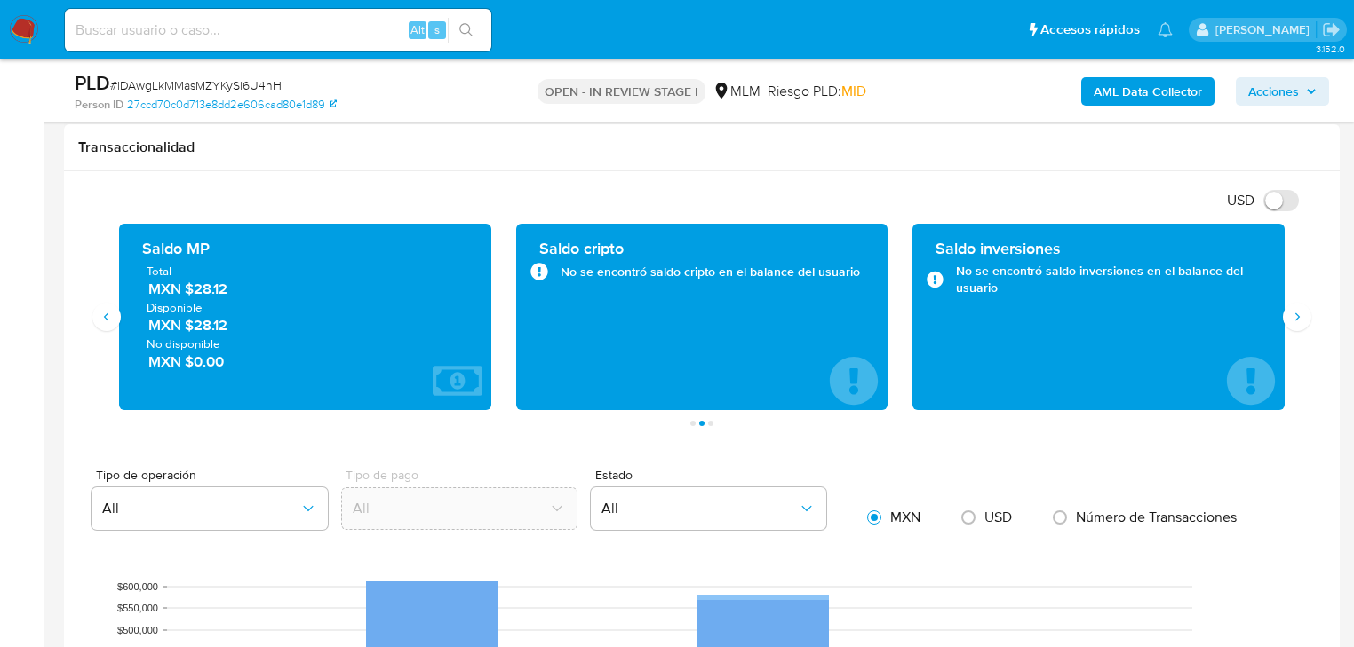
click at [875, 405] on div "Saldo cripto No se encontró saldo cripto en el balance del usuario" at bounding box center [702, 317] width 372 height 187
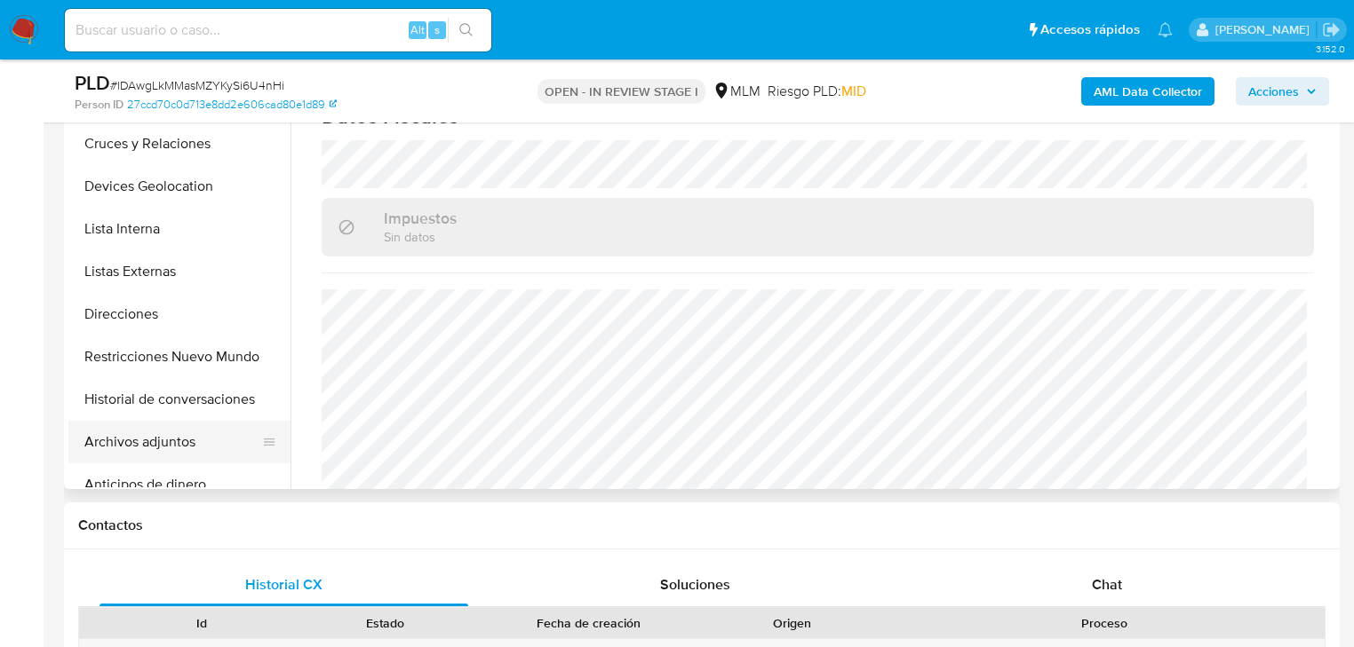
scroll to position [213, 0]
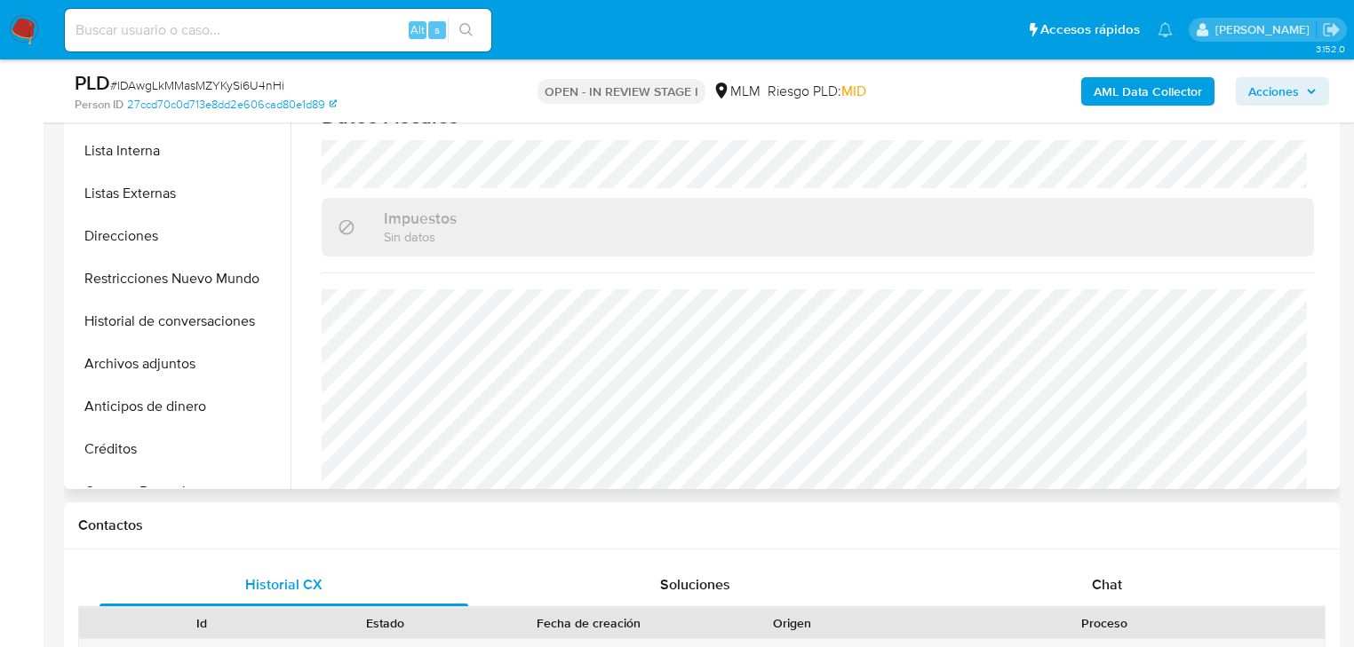
drag, startPoint x: 177, startPoint y: 369, endPoint x: 1104, endPoint y: 373, distance: 927.2
click at [178, 366] on button "Archivos adjuntos" at bounding box center [179, 364] width 222 height 43
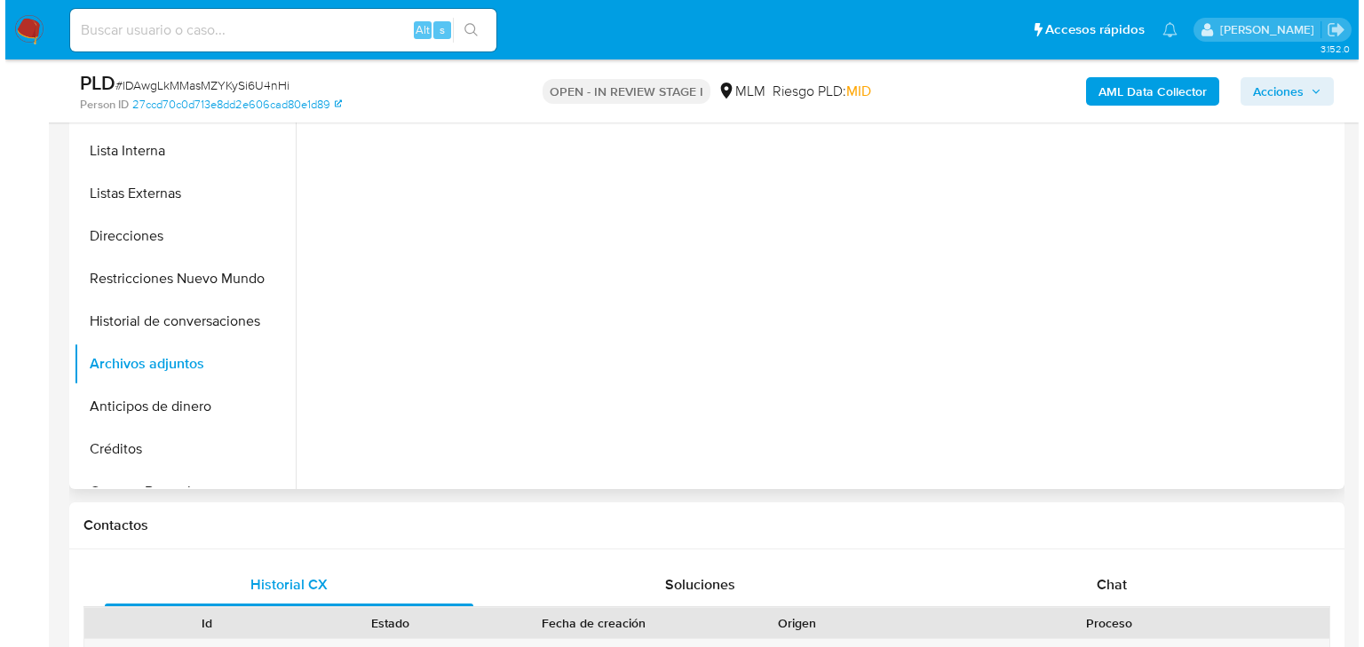
scroll to position [0, 0]
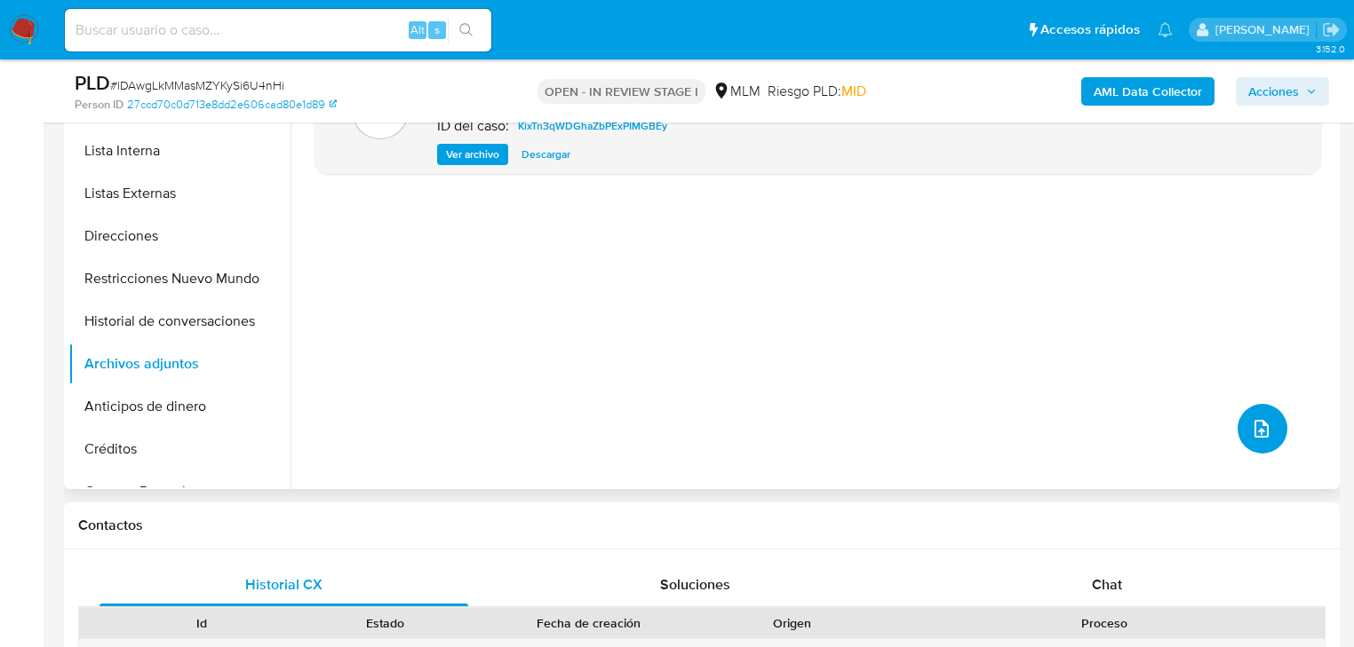
click at [1251, 419] on span "upload-file" at bounding box center [1261, 428] width 21 height 21
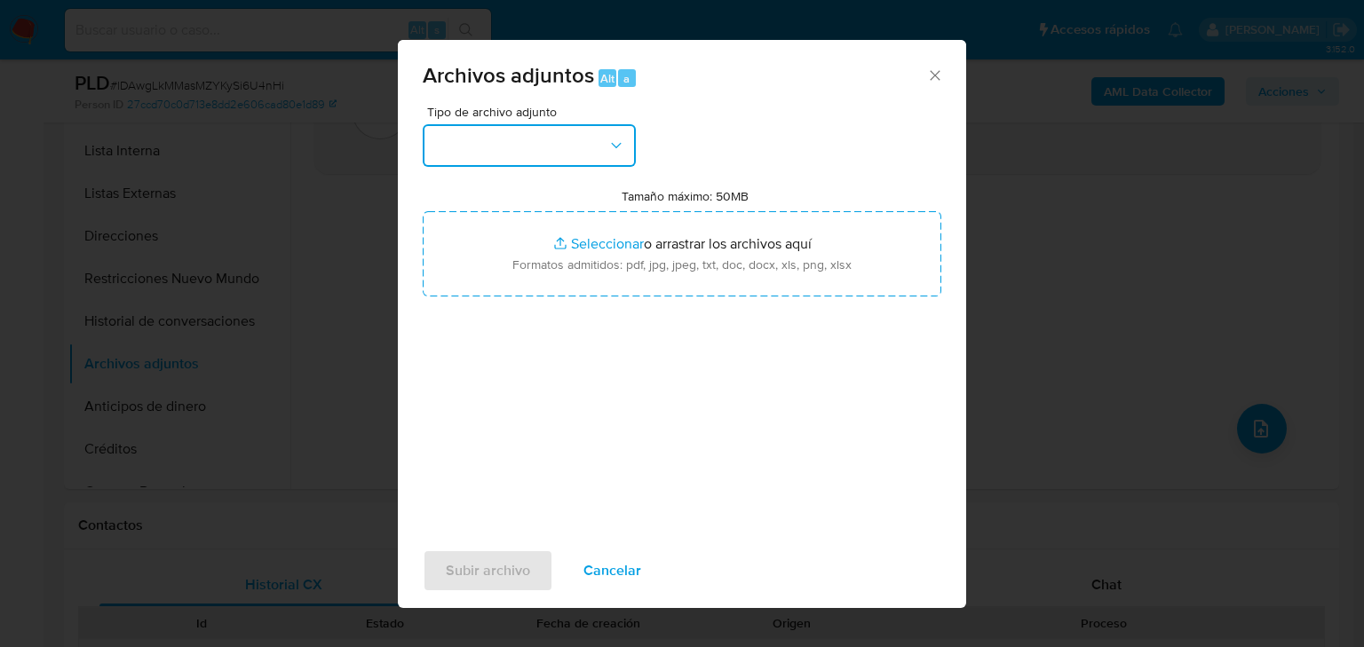
click at [521, 133] on button "button" at bounding box center [529, 145] width 213 height 43
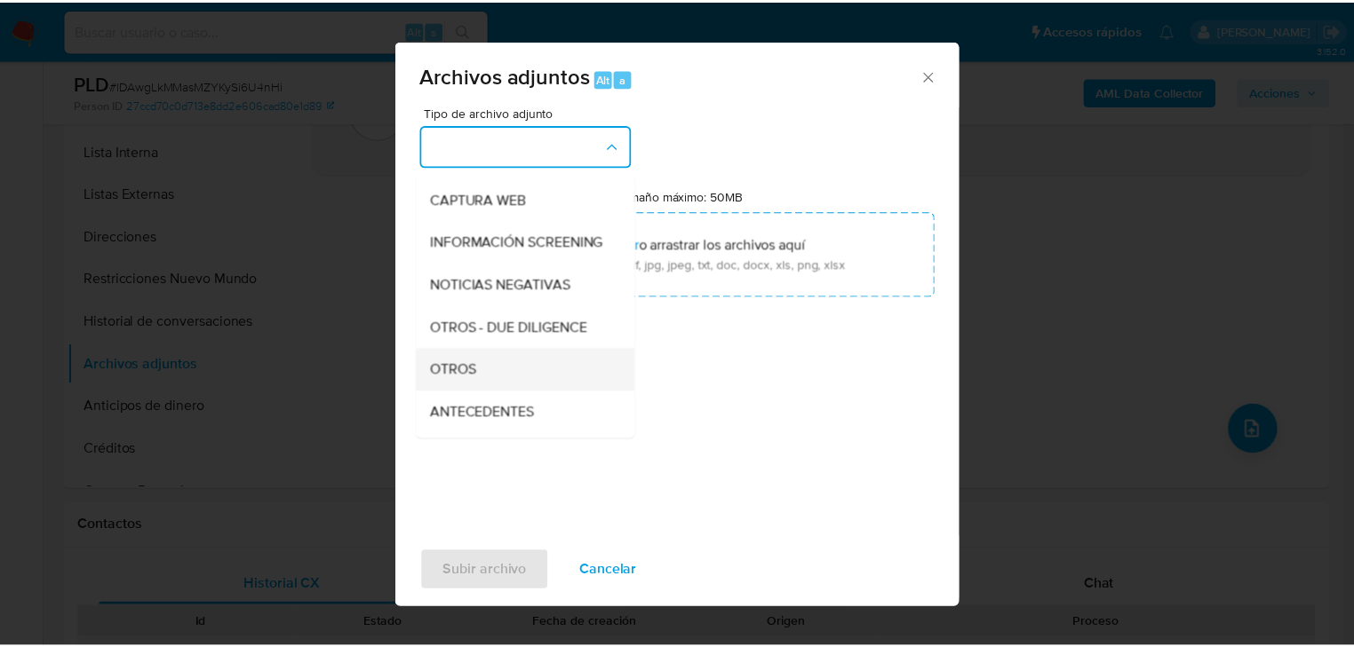
scroll to position [192, 0]
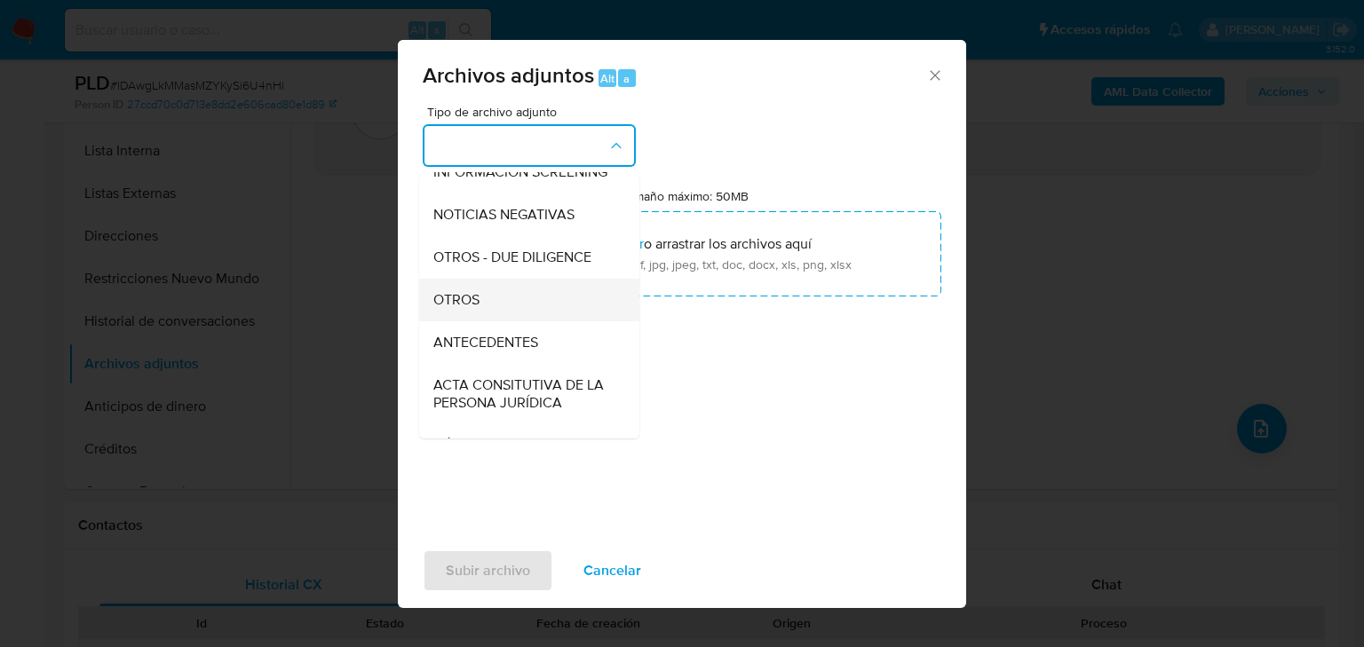
click at [518, 316] on div "OTROS" at bounding box center [523, 300] width 181 height 43
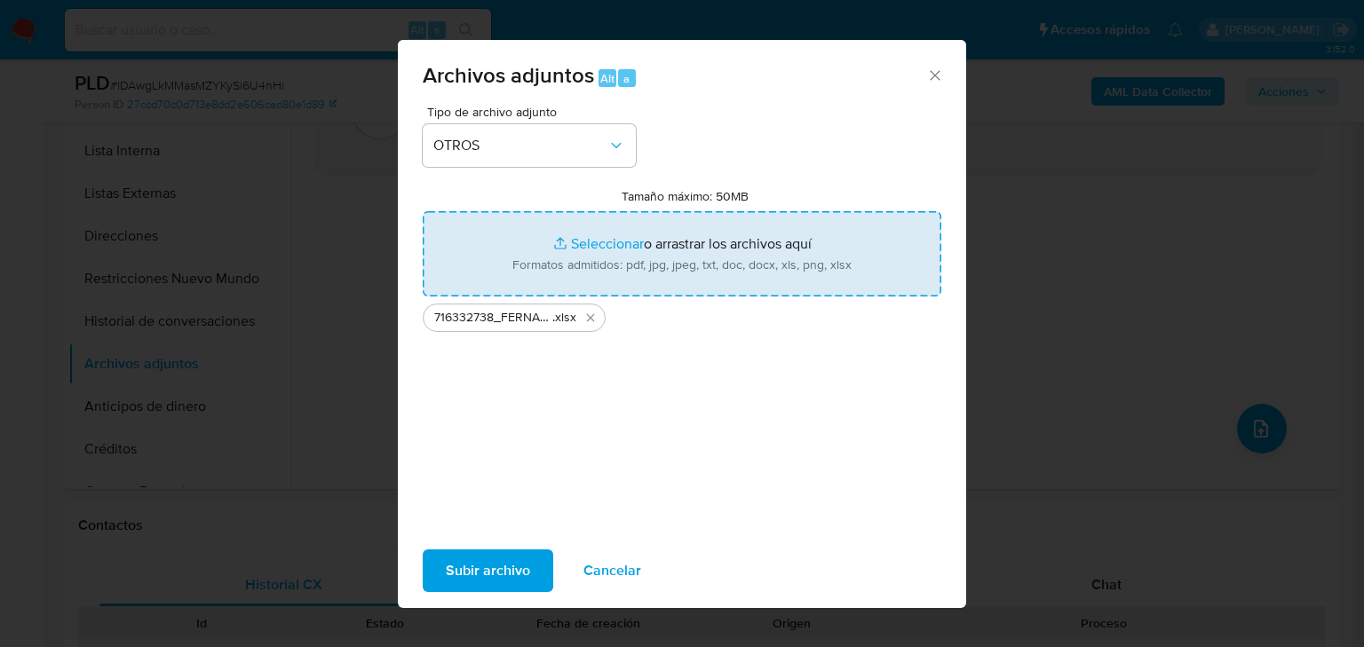
type input "C:\fakepath\716332738_FERNANDA DE [PERSON_NAME] PUGA_JUL25.pdf"
click at [504, 574] on span "Subir archivo" at bounding box center [488, 571] width 84 height 39
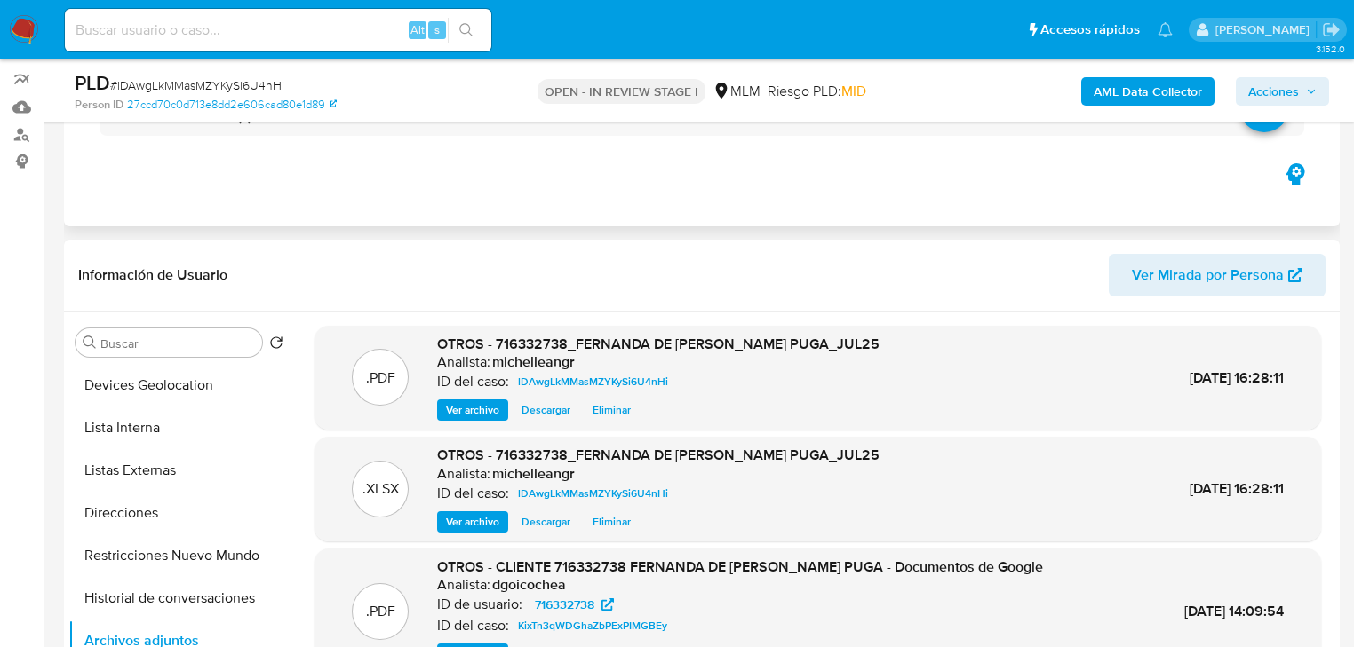
scroll to position [71, 0]
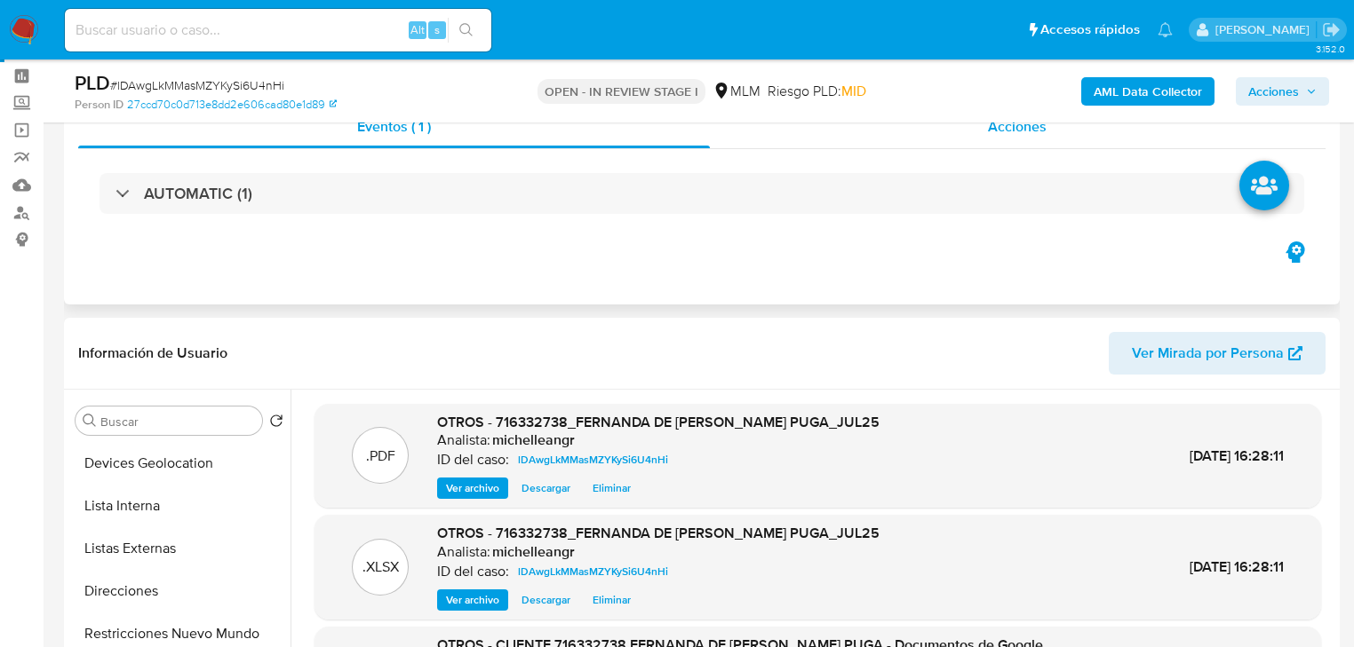
click at [1020, 135] on span "Acciones" at bounding box center [1017, 126] width 59 height 20
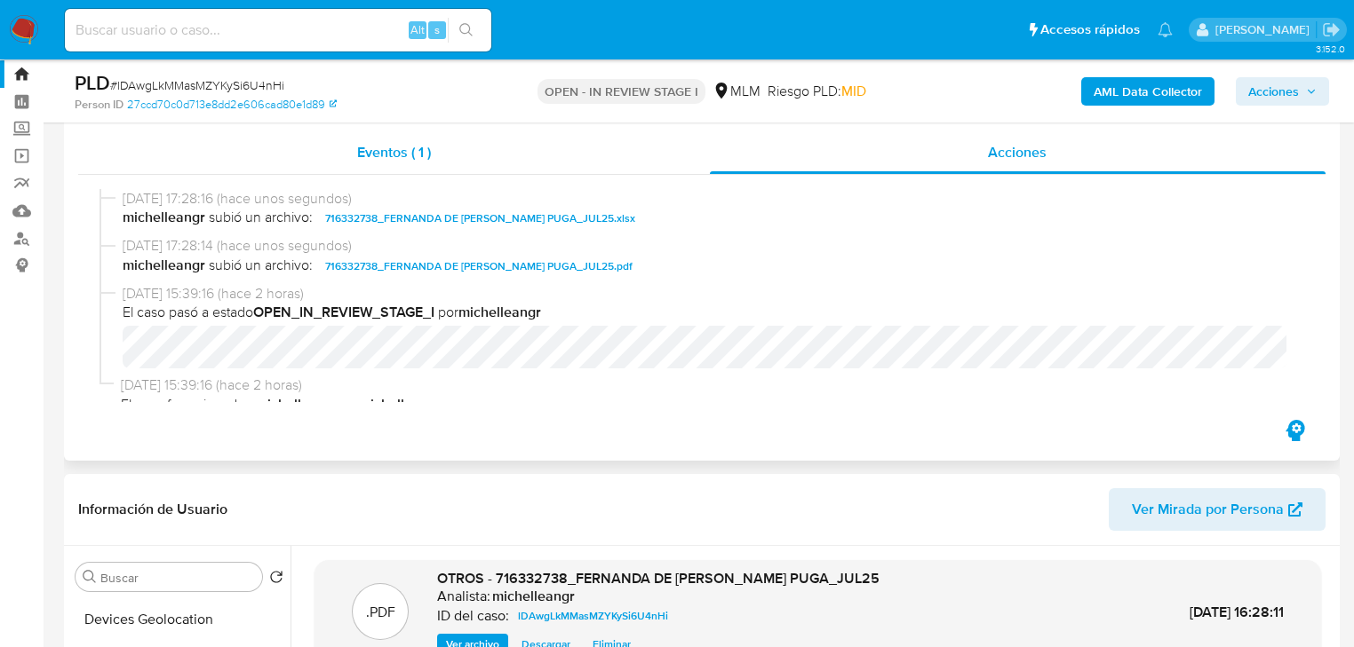
scroll to position [0, 0]
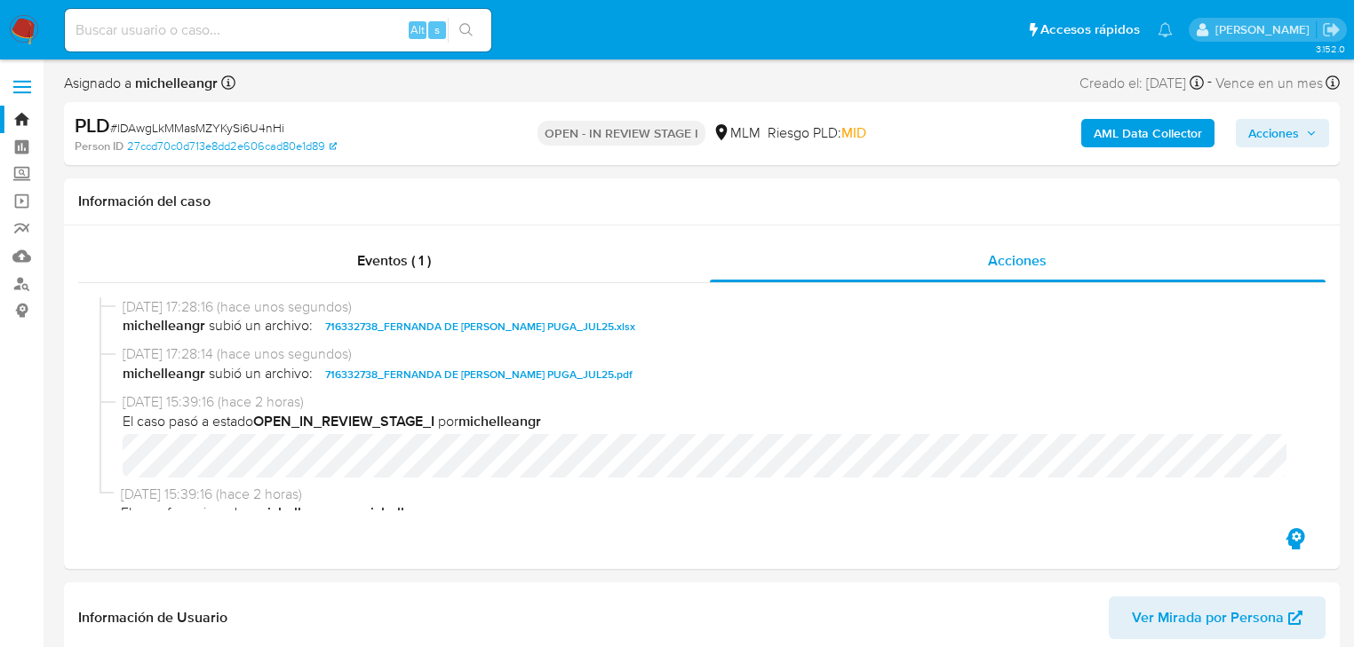
click at [1302, 131] on span "Acciones" at bounding box center [1282, 133] width 68 height 25
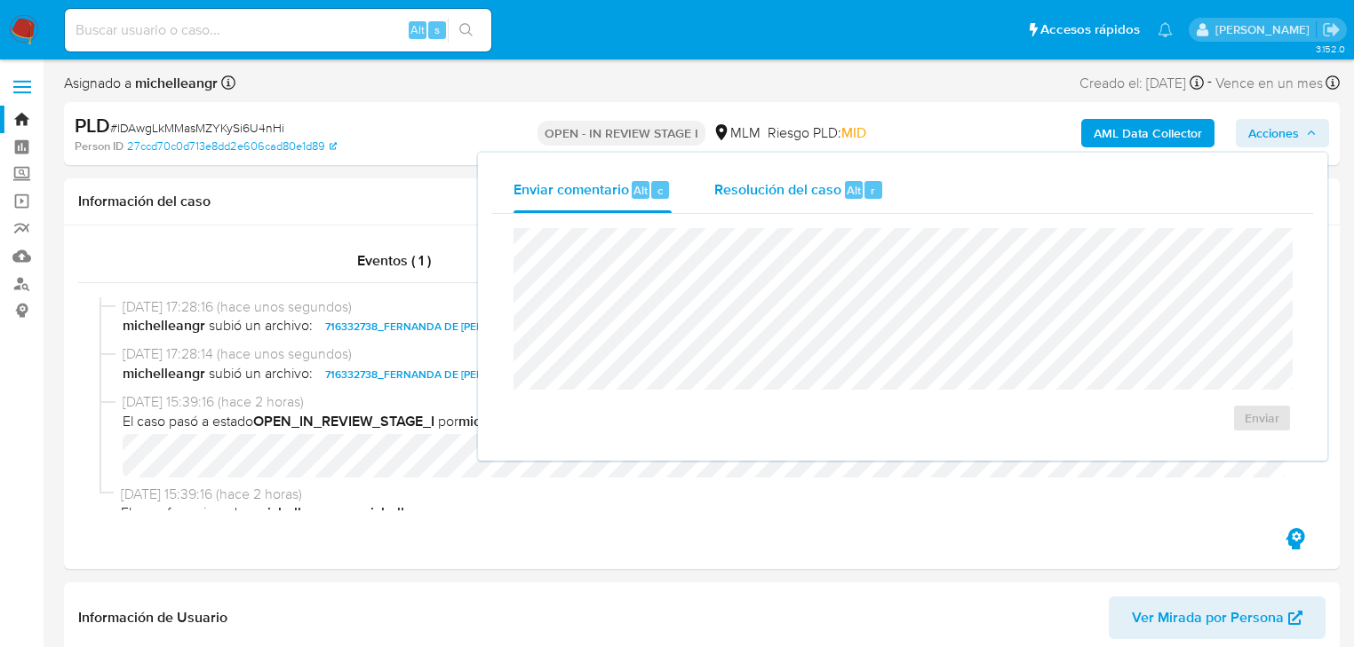
click at [750, 182] on span "Resolución del caso" at bounding box center [777, 189] width 127 height 20
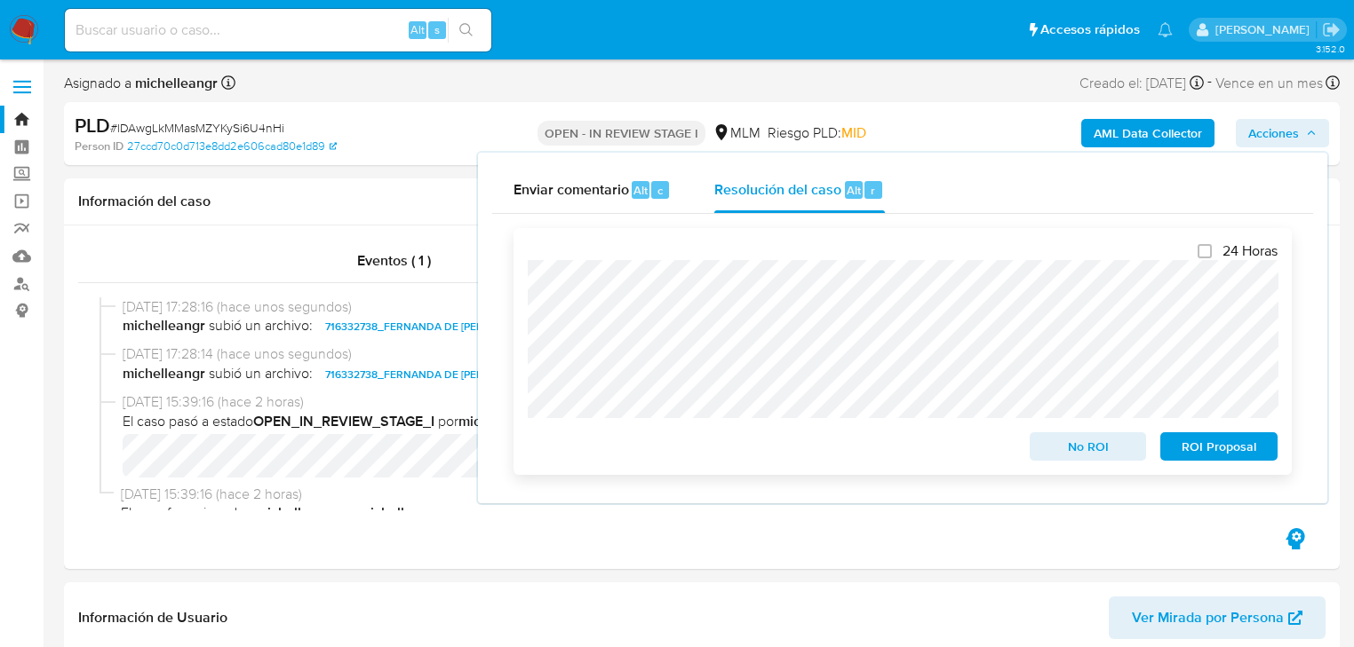
click at [1193, 438] on span "ROI Proposal" at bounding box center [1218, 446] width 92 height 25
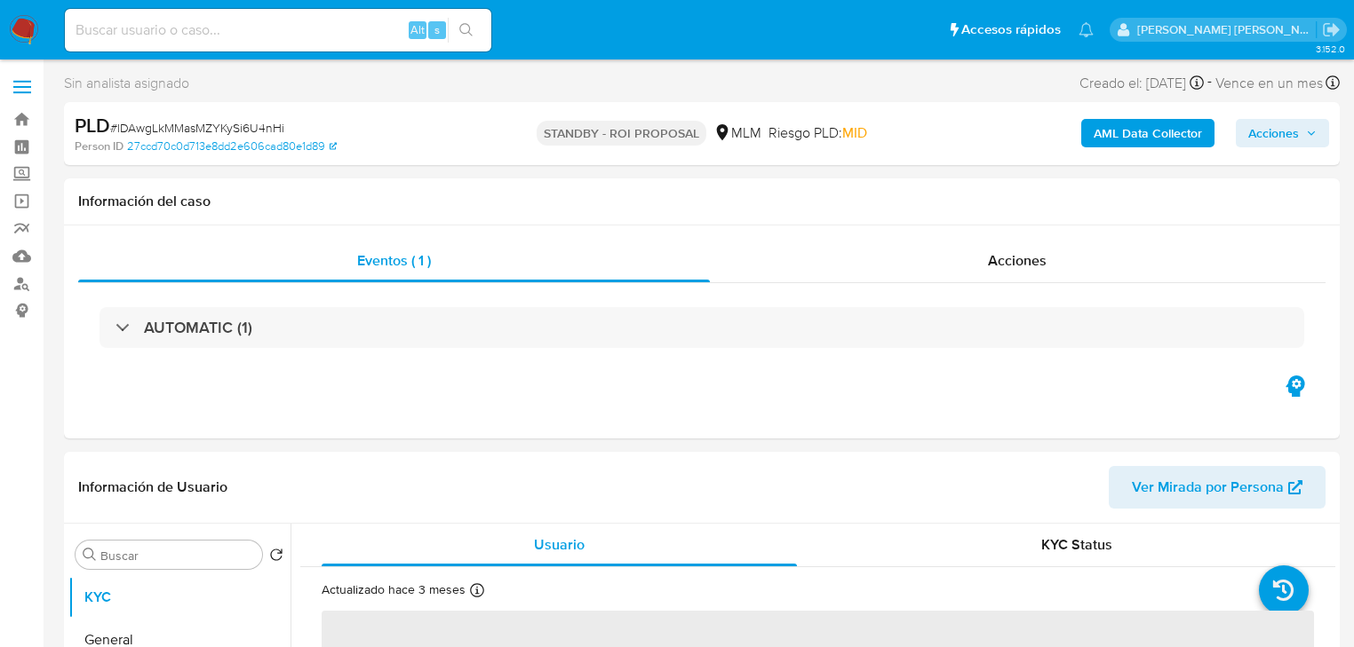
select select "10"
